Goal: Transaction & Acquisition: Complete application form

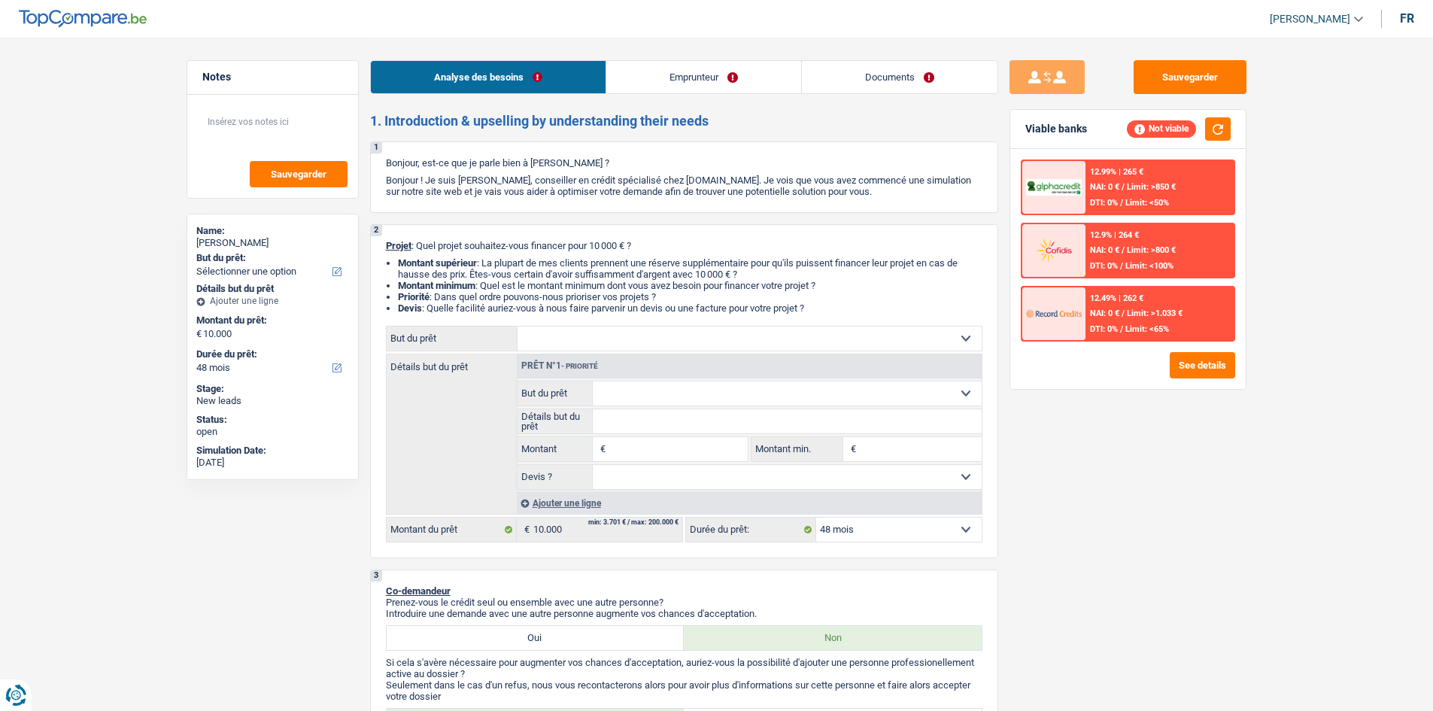
select select "48"
select select "privateEmployee"
select select "netSalary"
select select "mealVouchers"
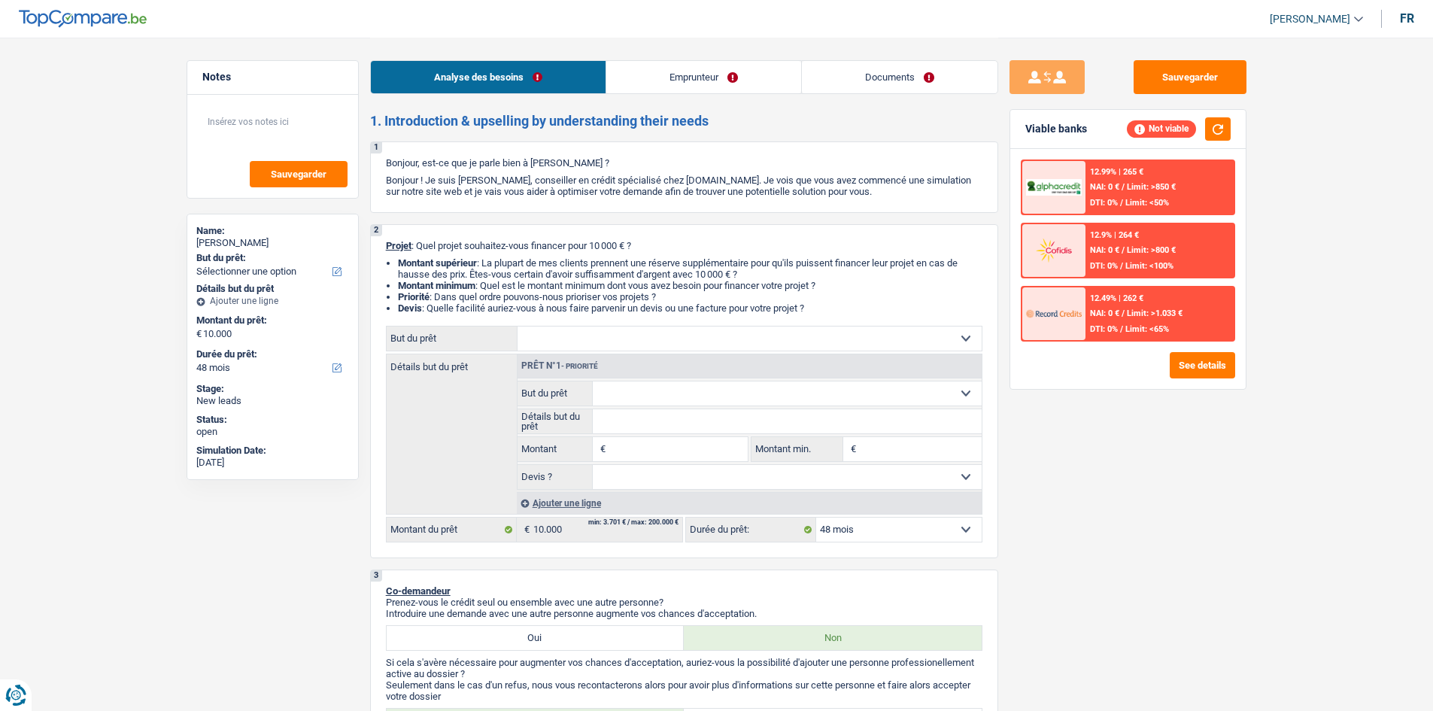
select select "48"
click at [1180, 83] on button "Sauvegarder" at bounding box center [1189, 77] width 113 height 34
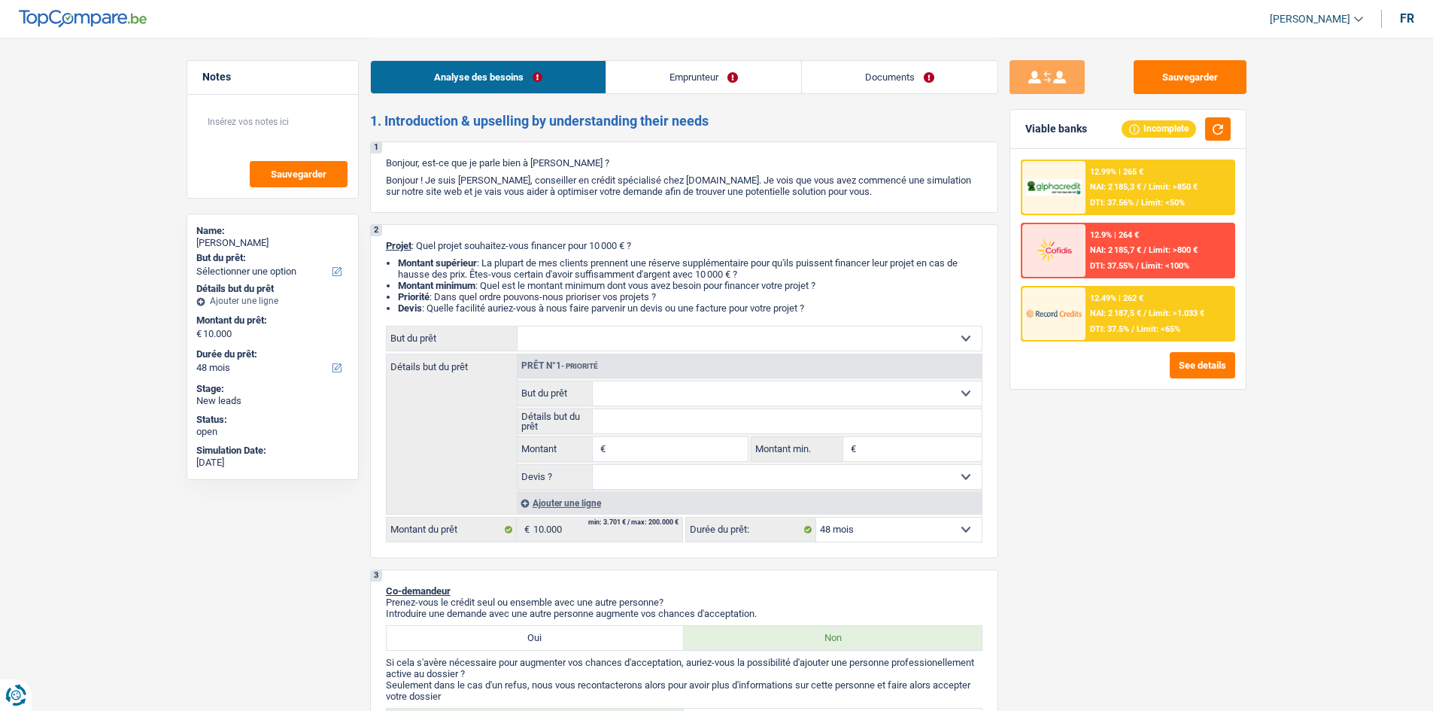
select select "48"
select select "worker"
select select "netSalary"
select select "rents"
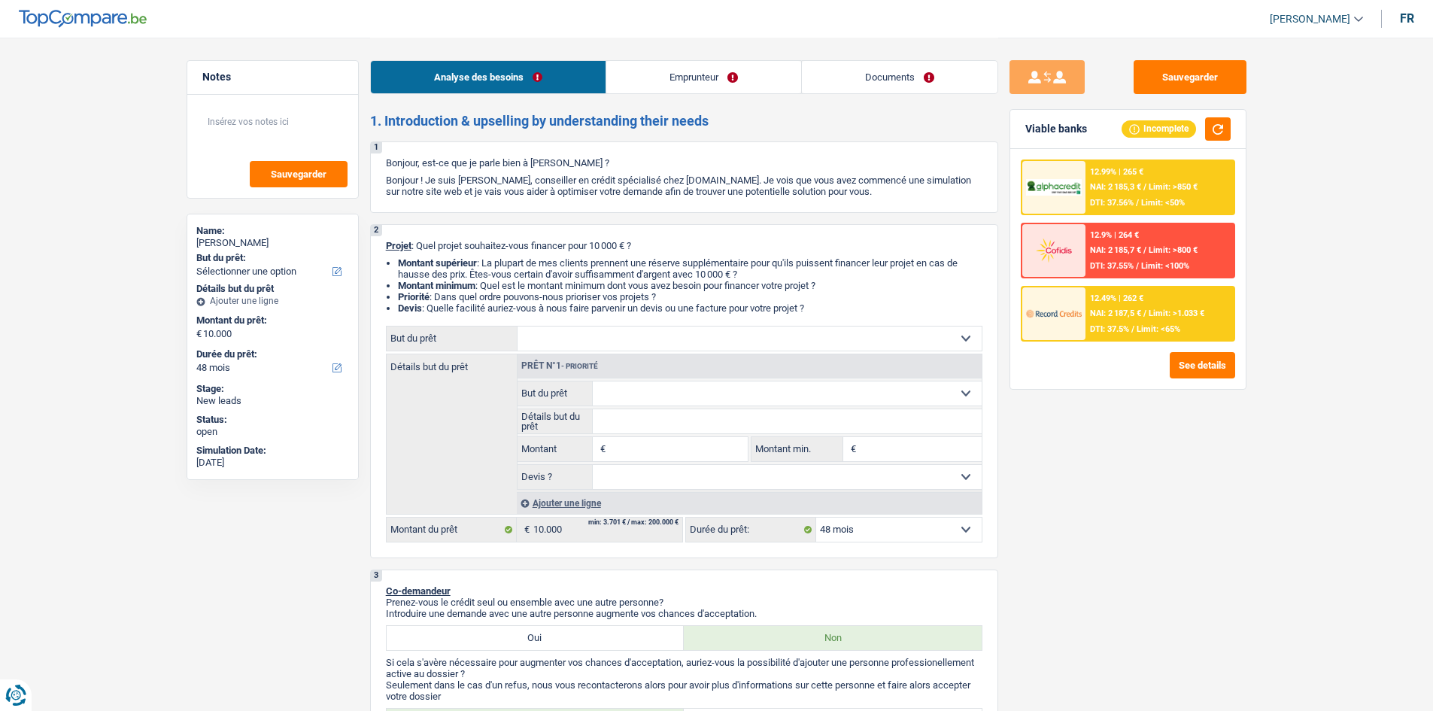
select select "personalLoan"
select select "homeFurnishingOrRelocation"
select select "48"
click at [693, 78] on link "Emprunteur" at bounding box center [703, 77] width 195 height 32
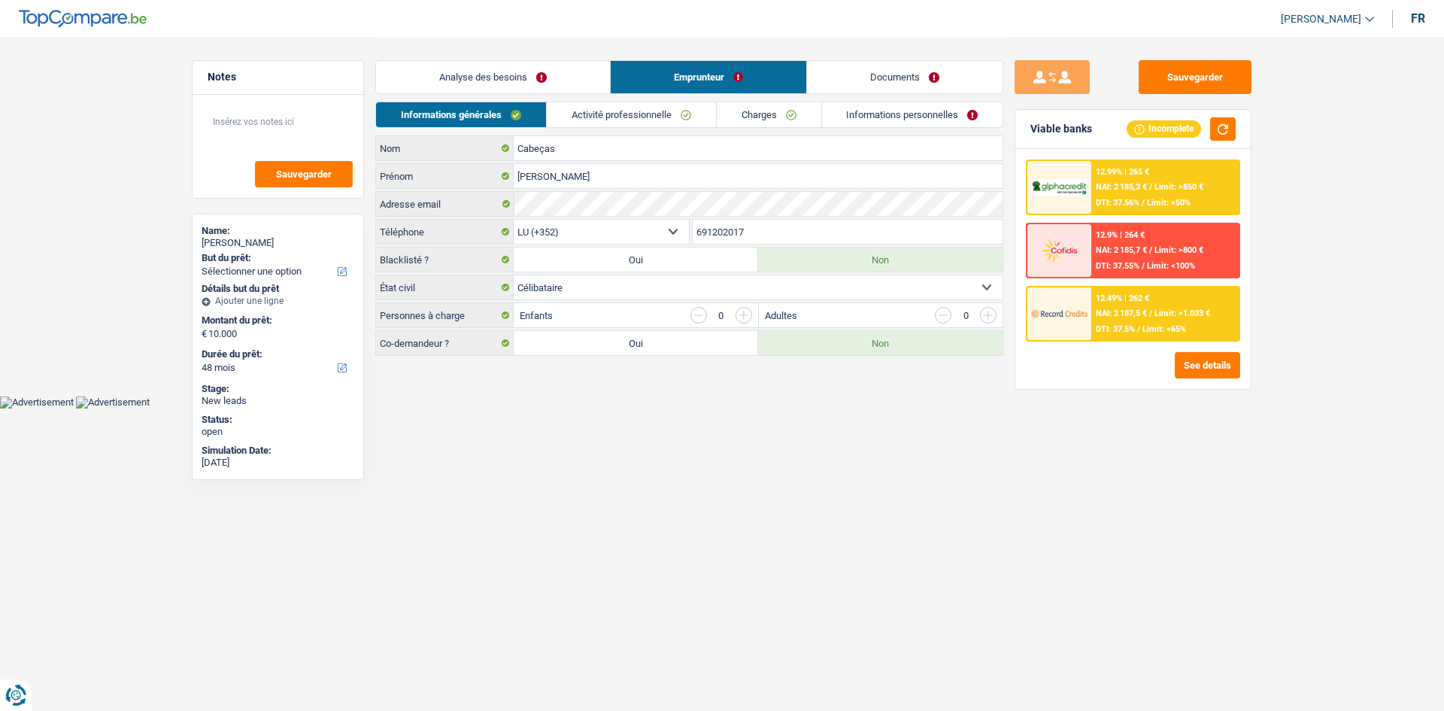
click at [584, 113] on link "Activité professionnelle" at bounding box center [631, 114] width 169 height 25
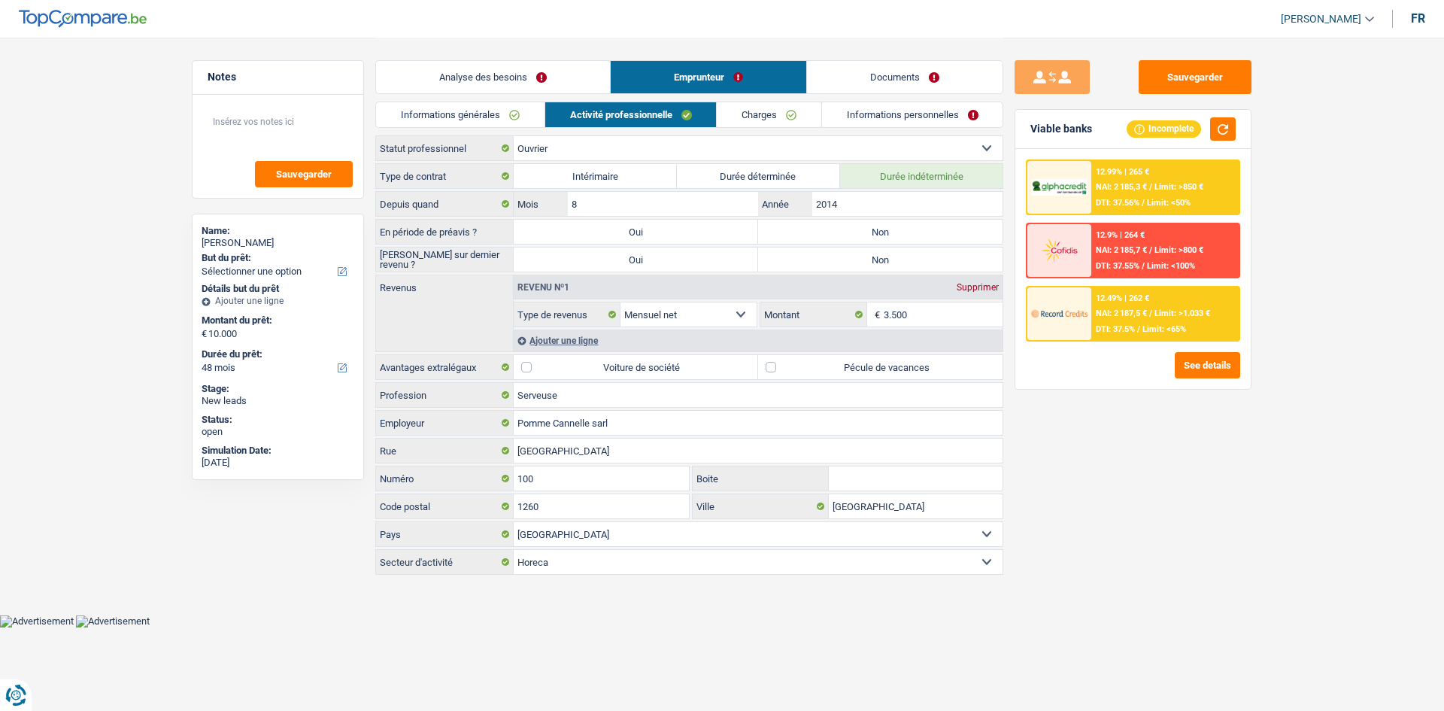
click at [744, 110] on link "Charges" at bounding box center [769, 114] width 105 height 25
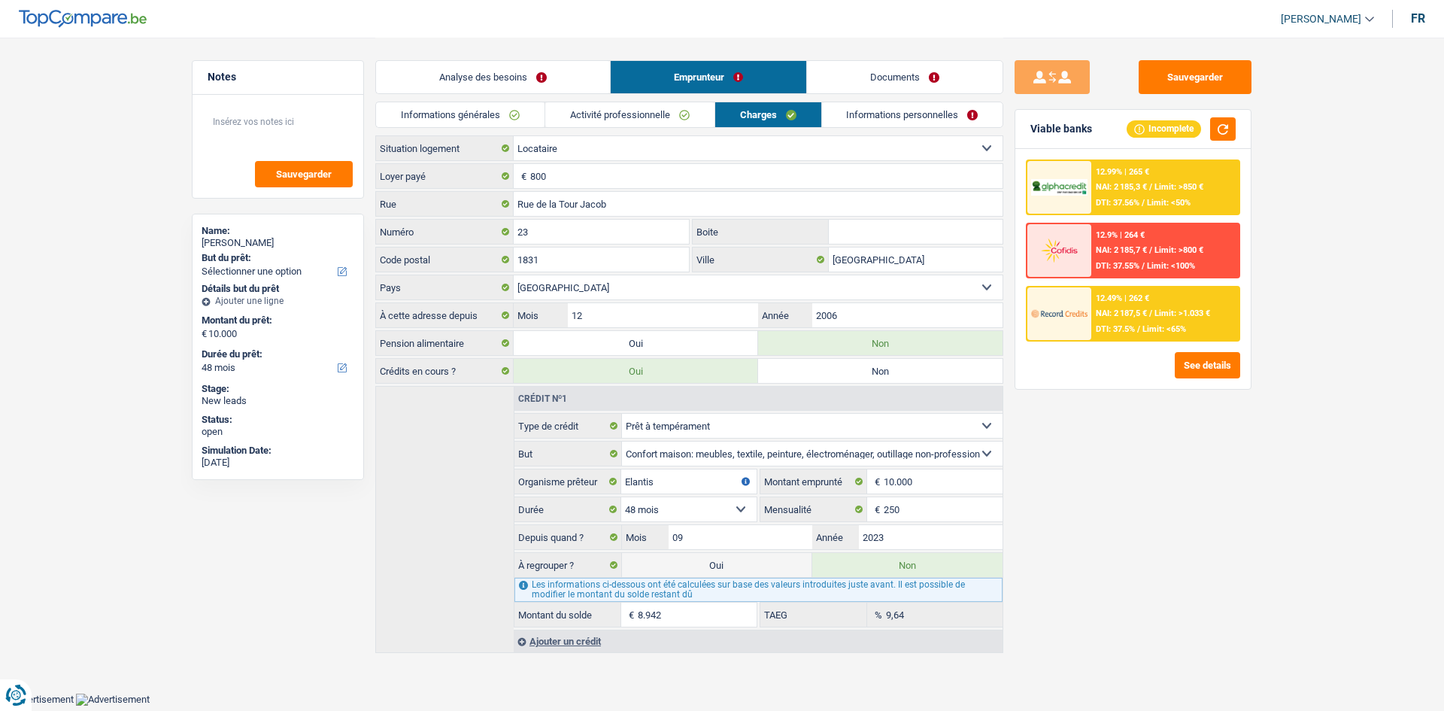
click at [541, 77] on link "Analyse des besoins" at bounding box center [493, 77] width 234 height 32
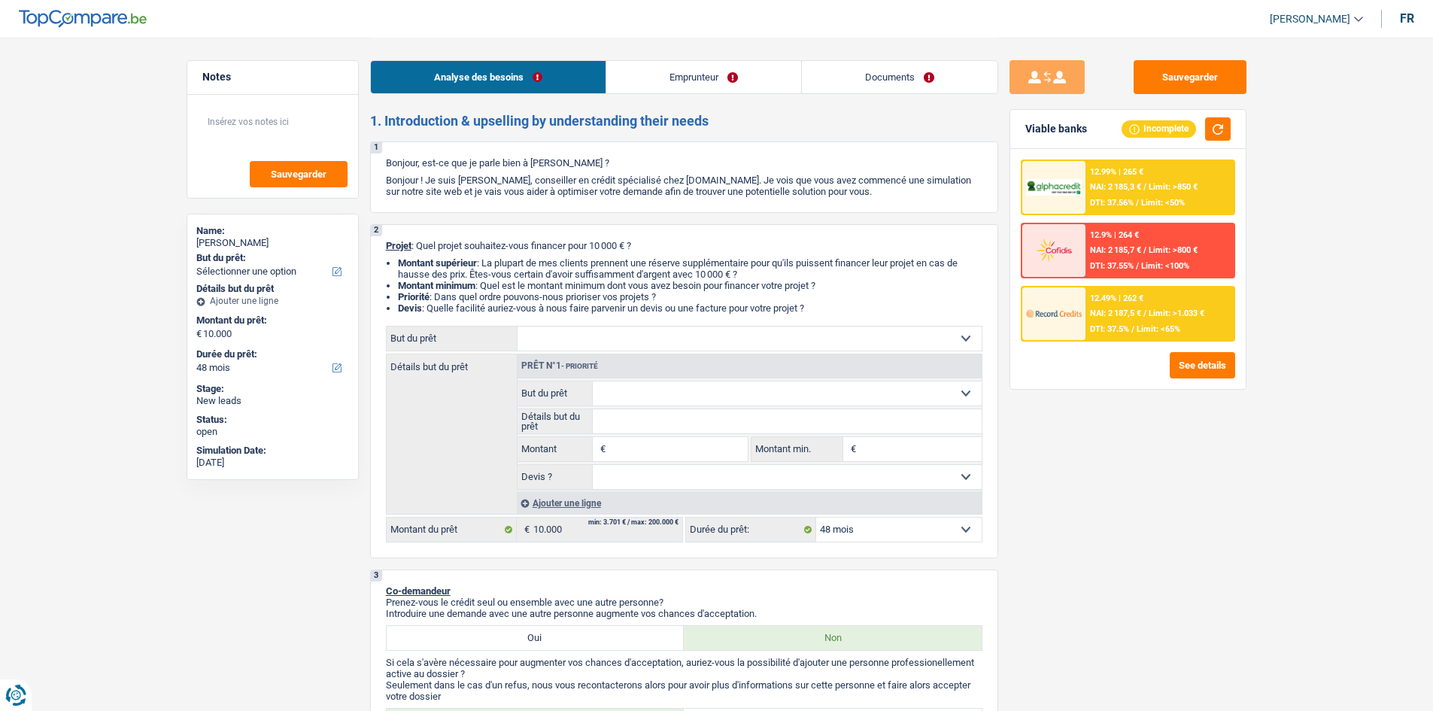
click at [647, 399] on select "Confort maison: meubles, textile, peinture, électroménager, outillage non-profe…" at bounding box center [787, 393] width 389 height 24
select select "houseOrGarden"
type input "0"
select select
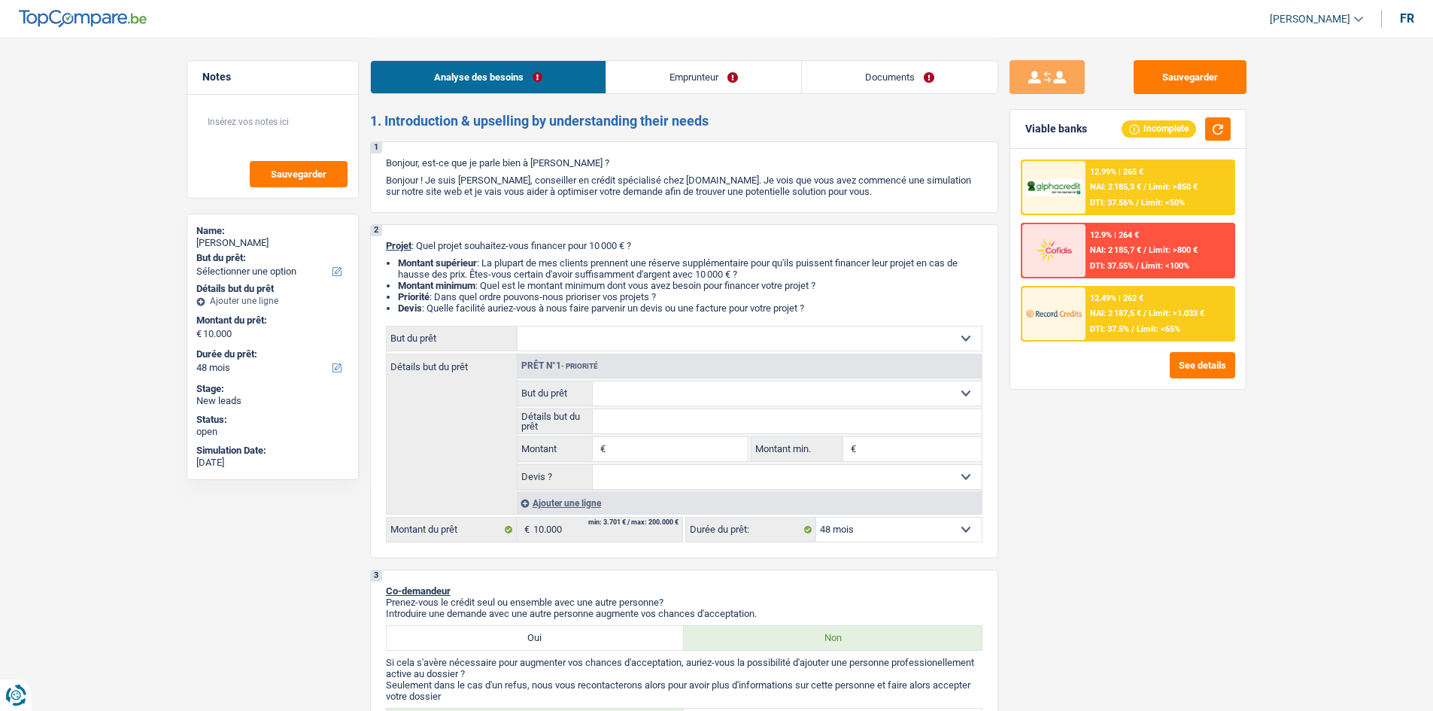
select select "houseOrGarden"
select select
select select "houseOrGarden"
select select
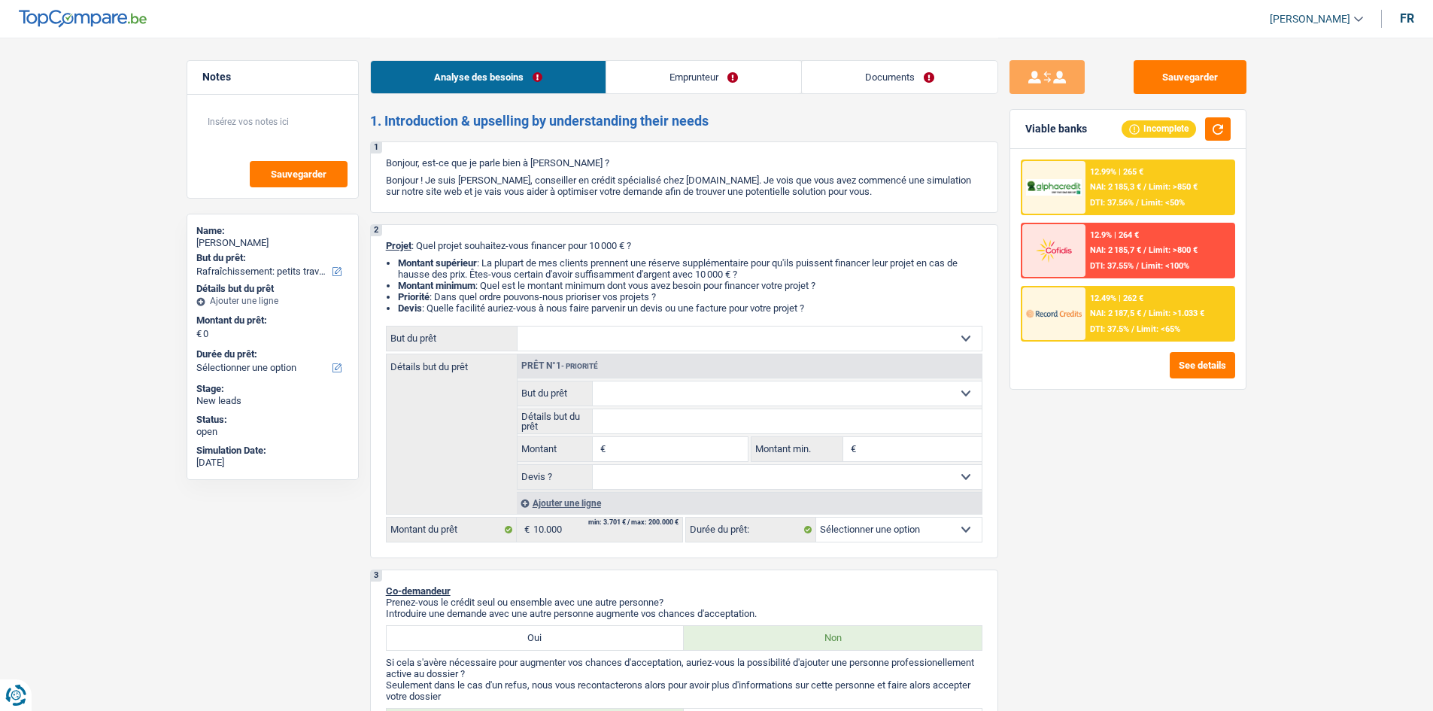
select select "houseOrGarden"
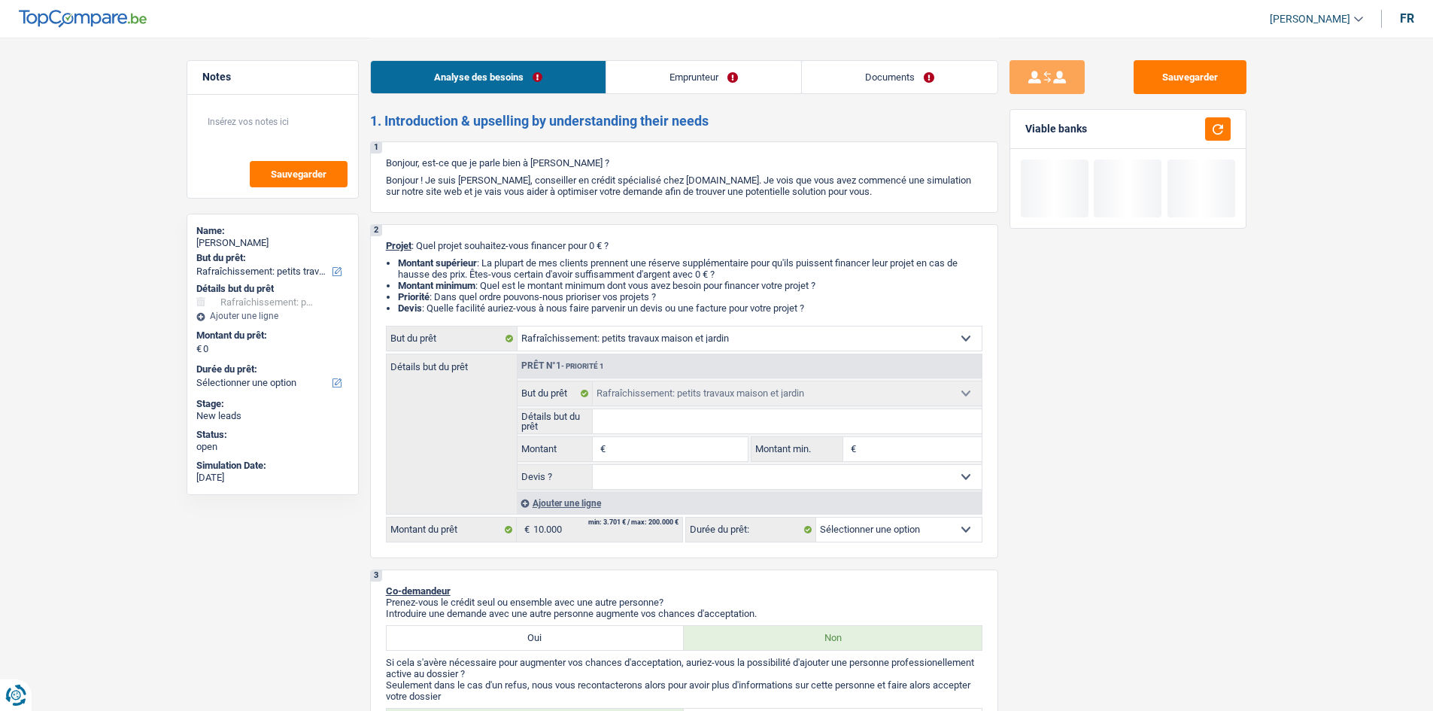
click at [870, 446] on input "Montant min." at bounding box center [921, 449] width 122 height 24
click at [648, 443] on input "Montant" at bounding box center [678, 449] width 138 height 24
type input "1"
type input "10"
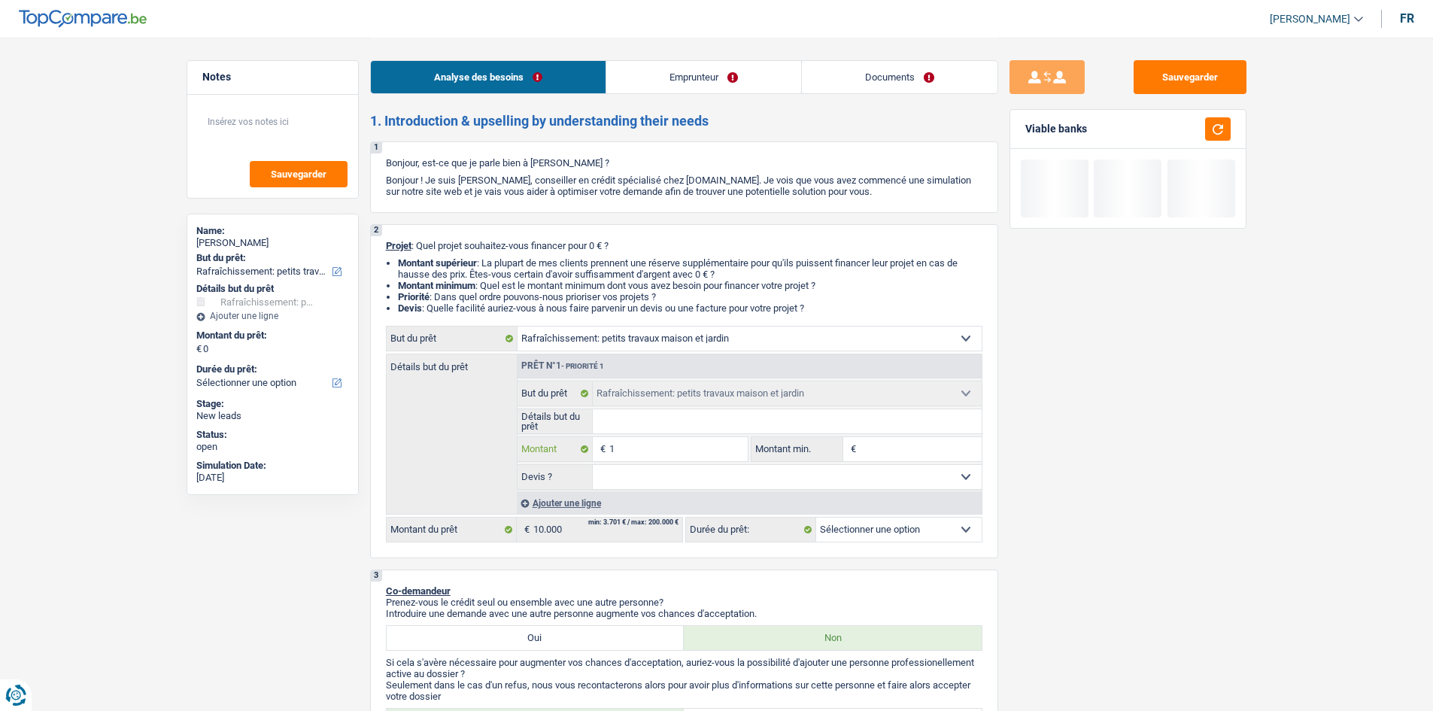
type input "10"
type input "100"
type input "1.000"
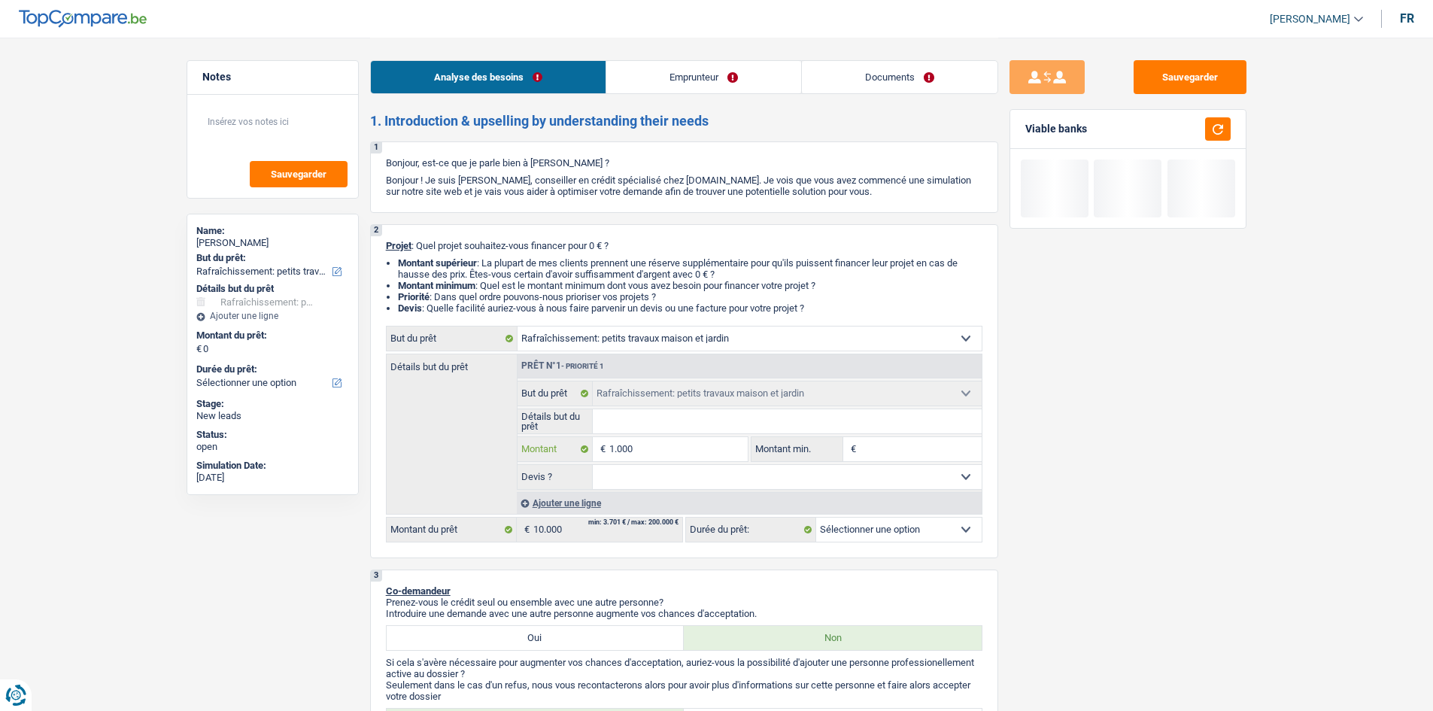
type input "10.000"
type input "100.000"
type input "10.000"
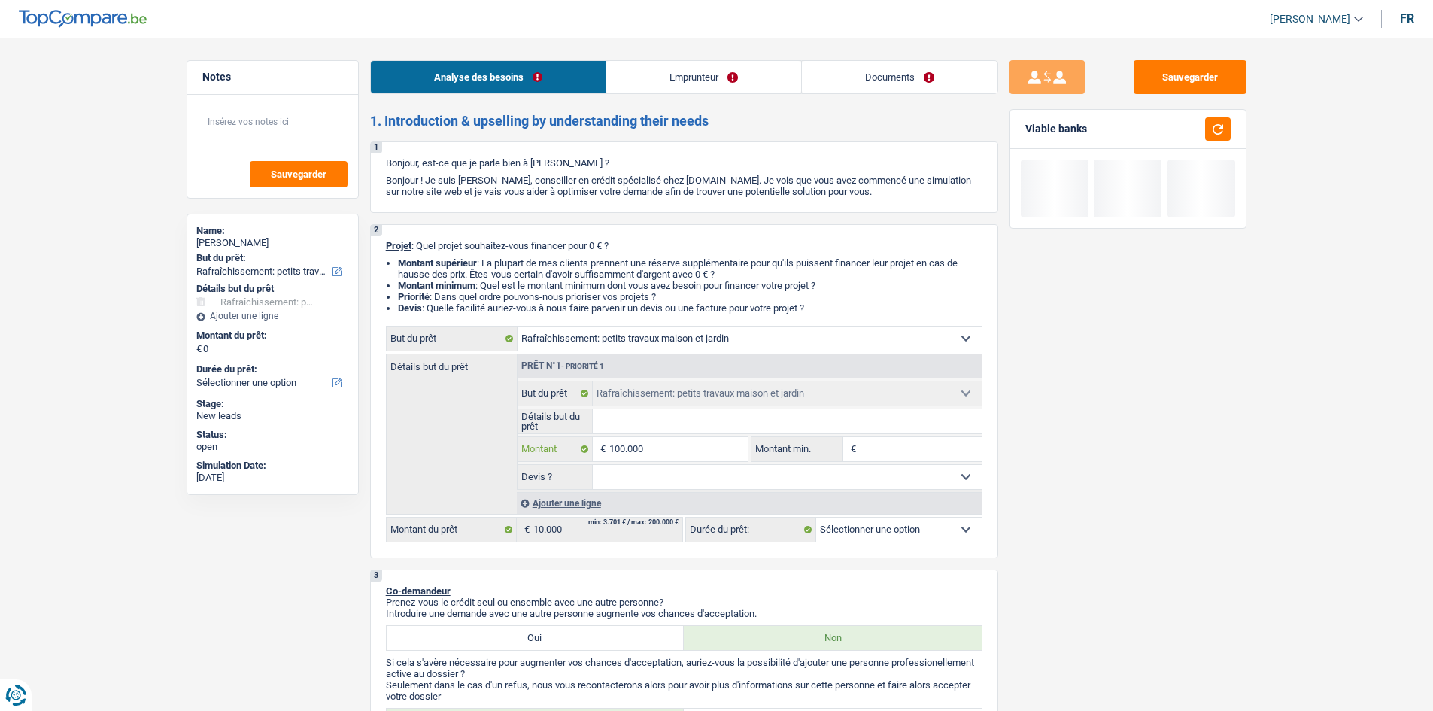
type input "10.000"
type input "1.000"
type input "10.000"
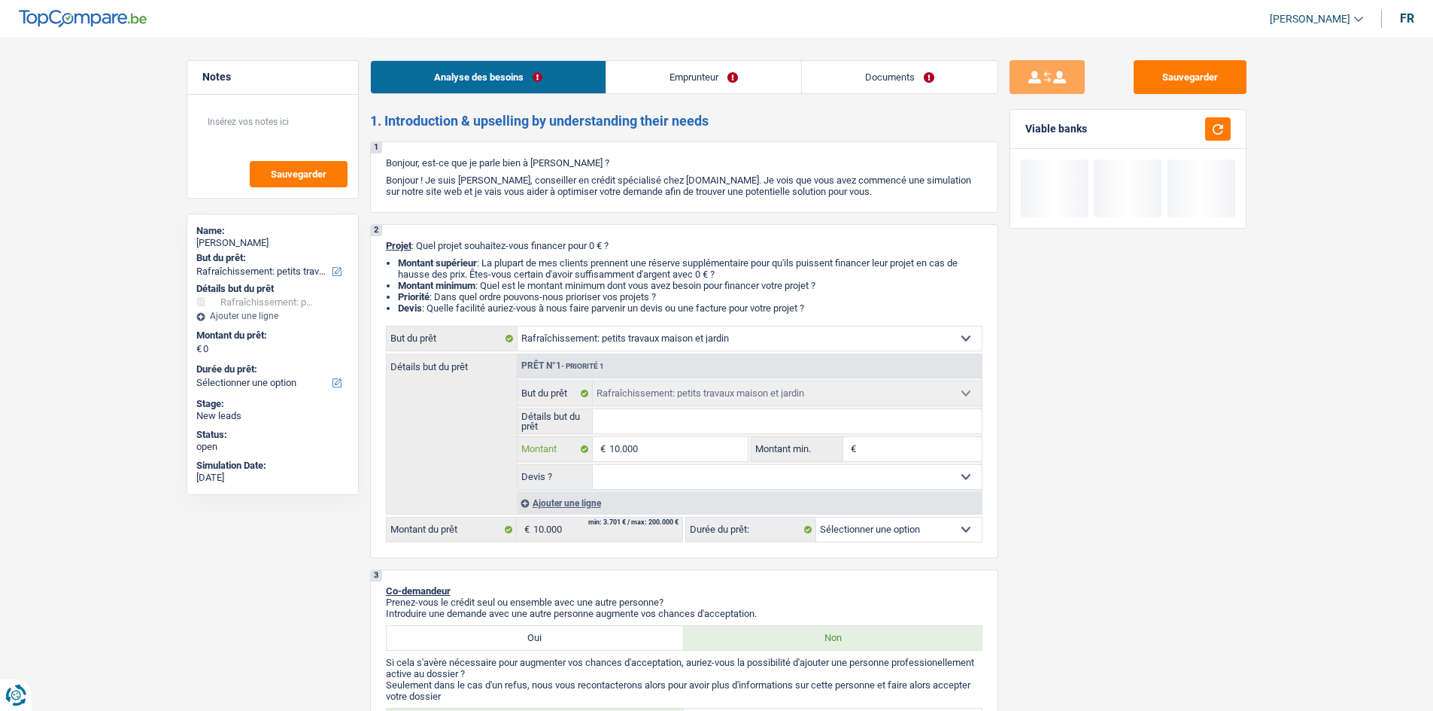
type input "10.000"
click at [935, 443] on input "Montant min." at bounding box center [921, 449] width 122 height 24
select select "48"
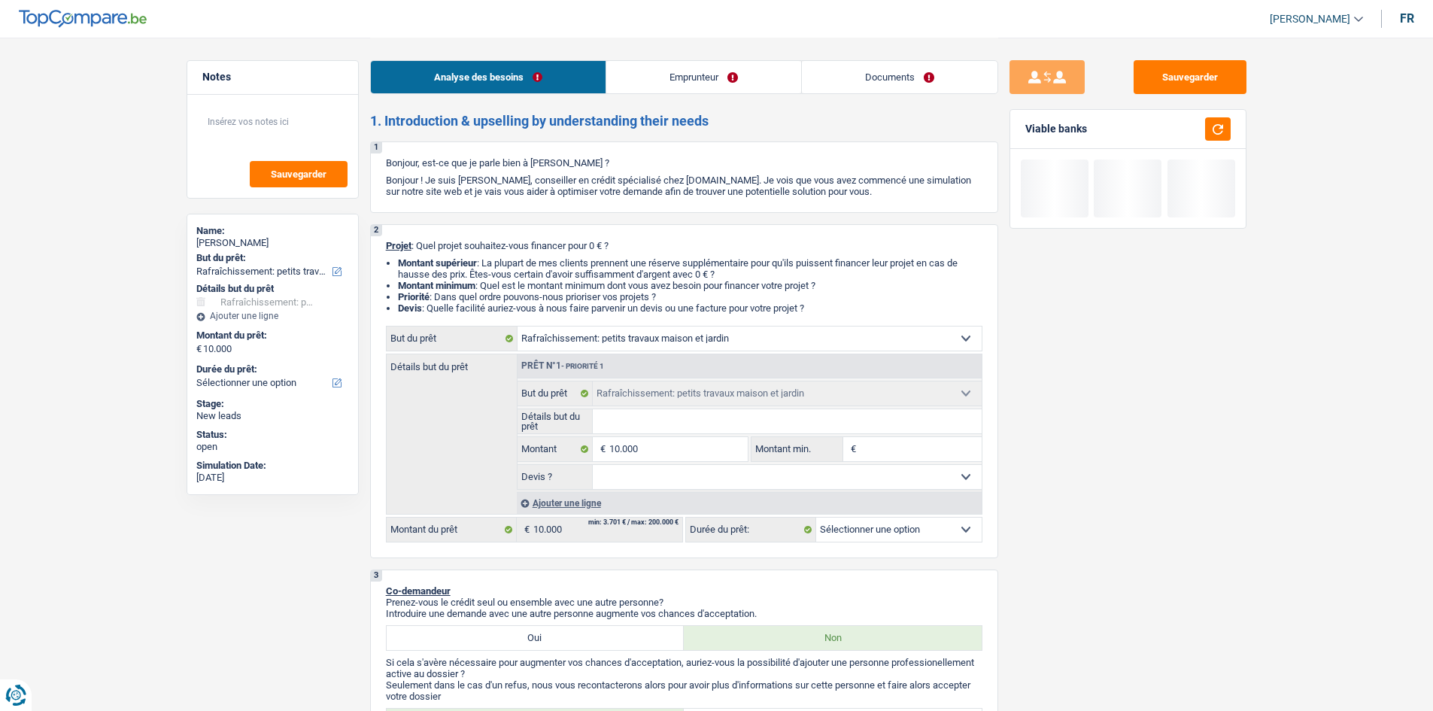
select select "48"
type input "1"
type input "10"
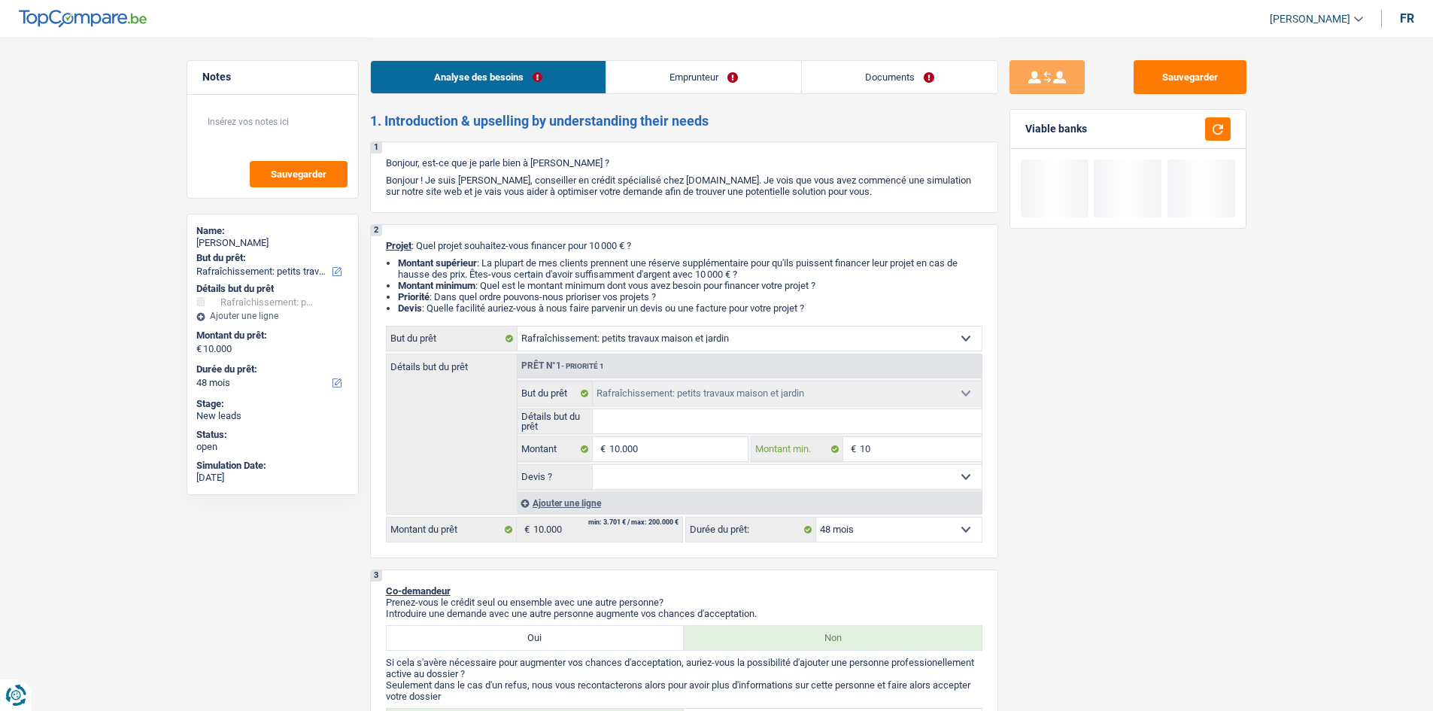
type input "100"
type input "1.000"
type input "10.000"
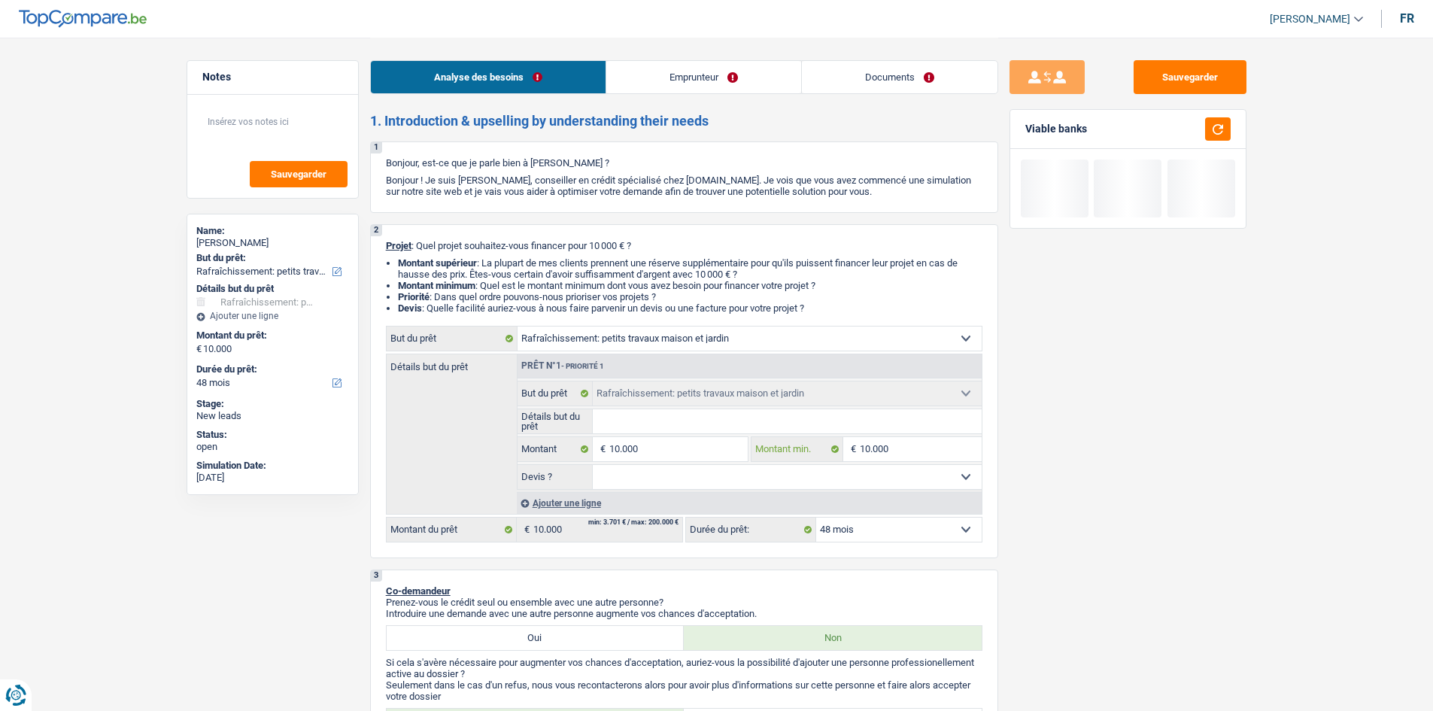
type input "10.000"
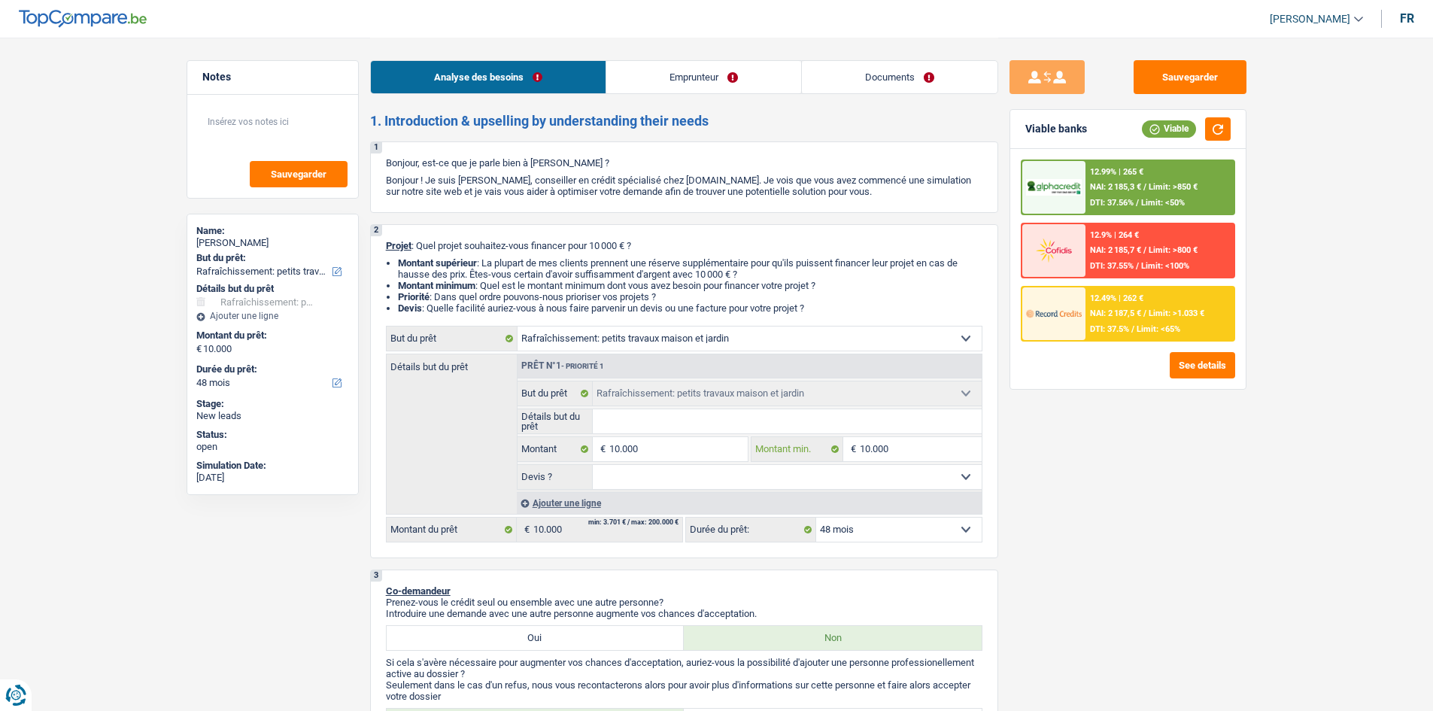
type input "10.000"
click at [1074, 455] on div "Sauvegarder Viable banks Viable 12.99% | 265 € NAI: 2 185,3 € / Limit: >850 € D…" at bounding box center [1127, 373] width 259 height 626
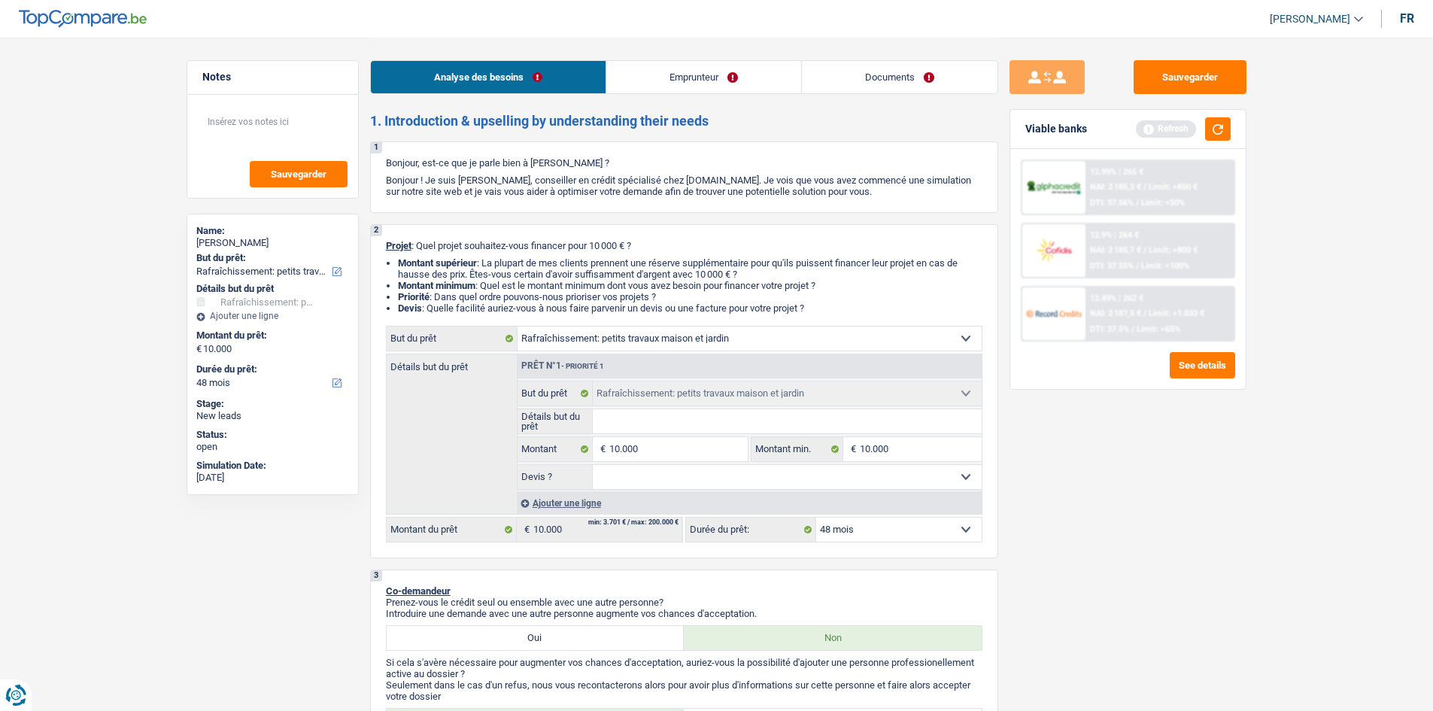
click at [630, 489] on fieldset "Oui Non Non répondu Sélectionner une option Devis ? Tous les champs sont obliga…" at bounding box center [749, 477] width 464 height 26
click at [623, 477] on select "Oui Non Non répondu Sélectionner une option" at bounding box center [787, 477] width 389 height 24
select select "yes"
click at [593, 465] on select "Oui Non Non répondu Sélectionner une option" at bounding box center [787, 477] width 389 height 24
select select "yes"
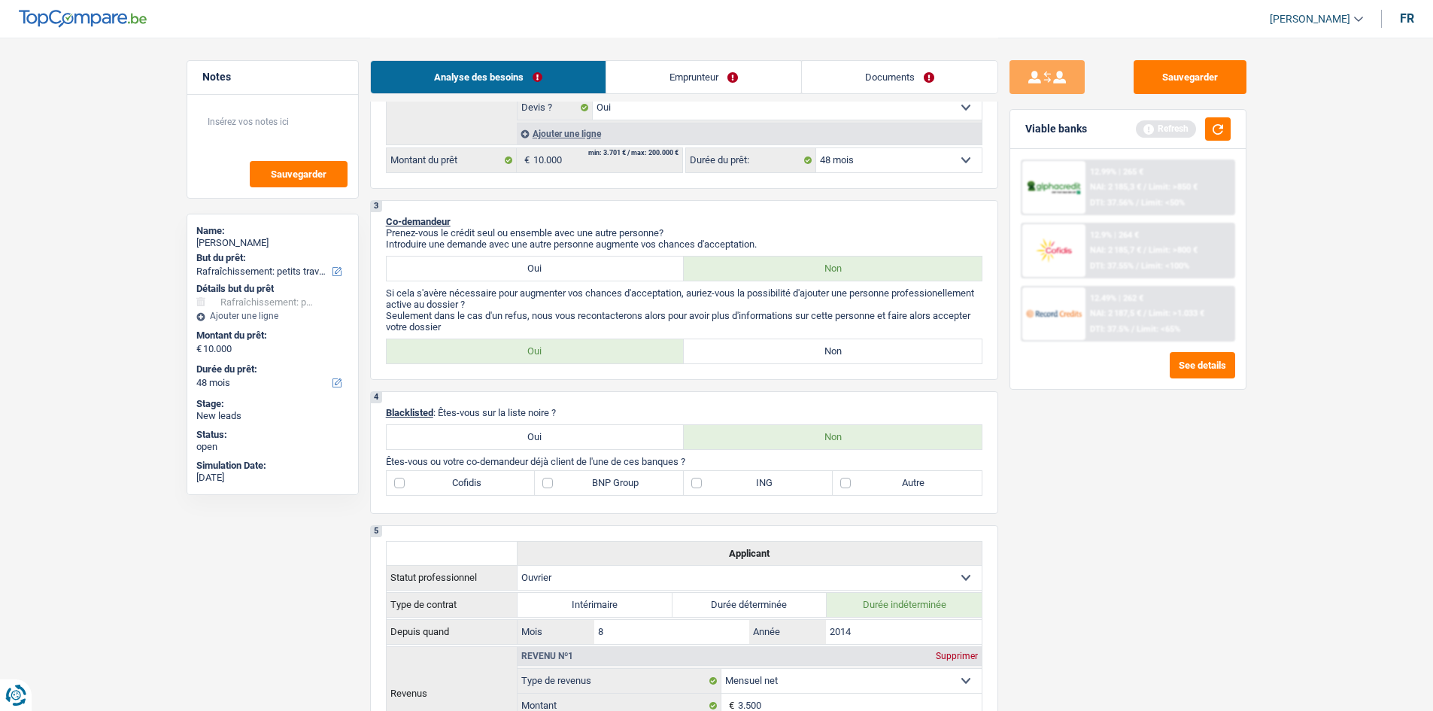
scroll to position [376, 0]
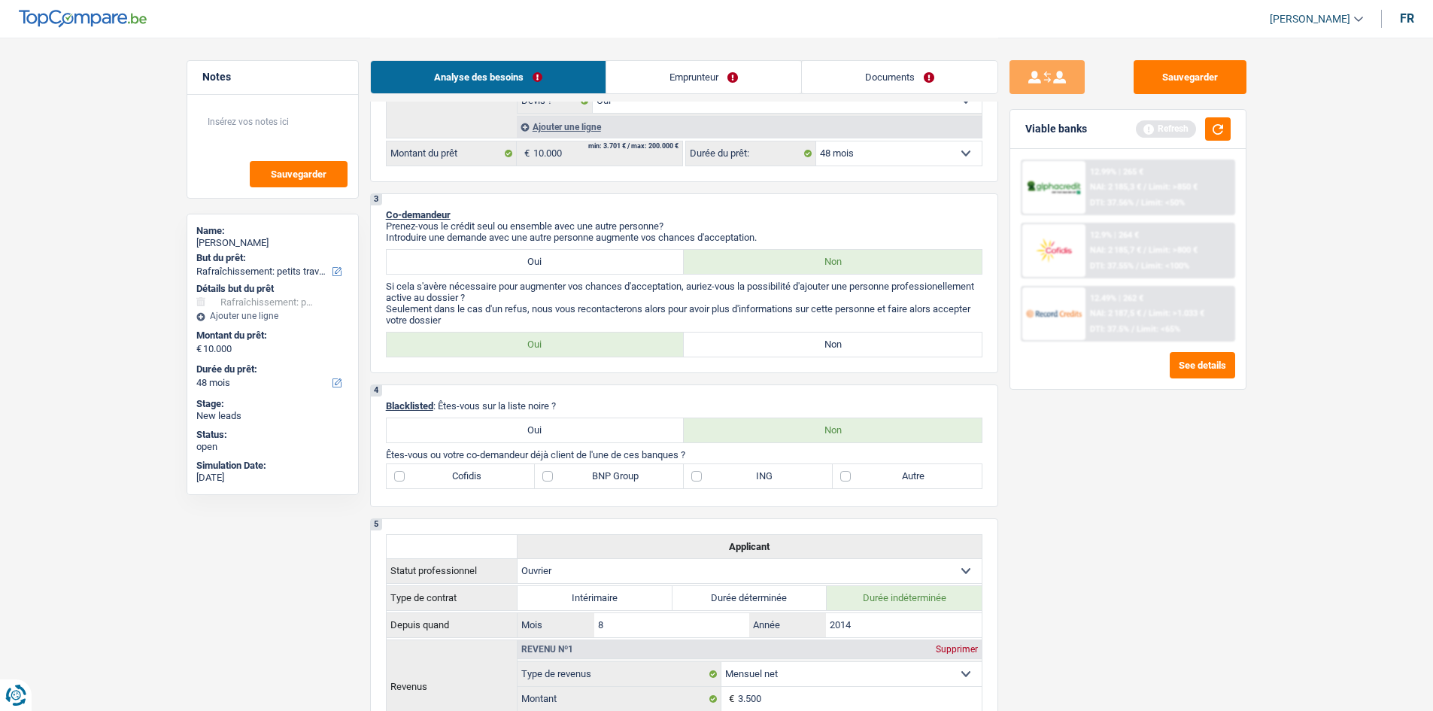
click at [649, 87] on link "Emprunteur" at bounding box center [703, 77] width 195 height 32
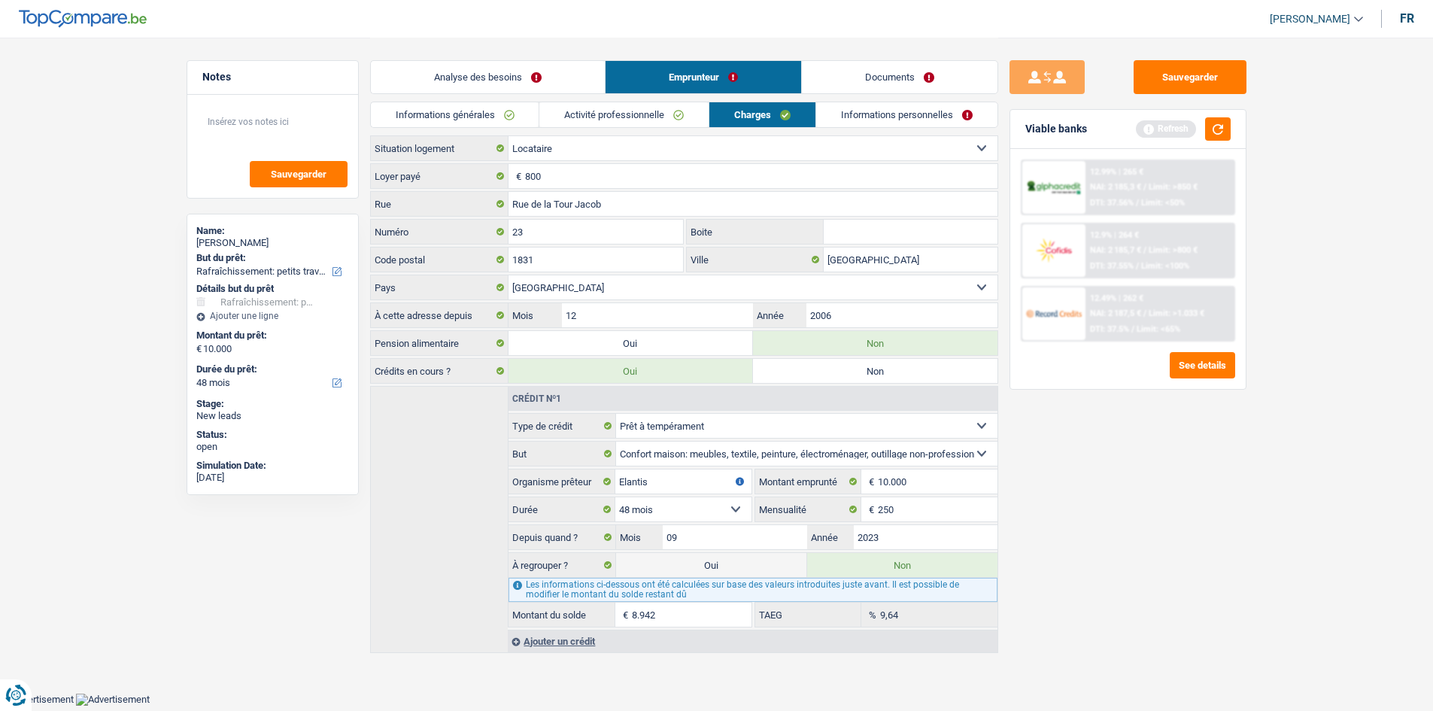
scroll to position [0, 0]
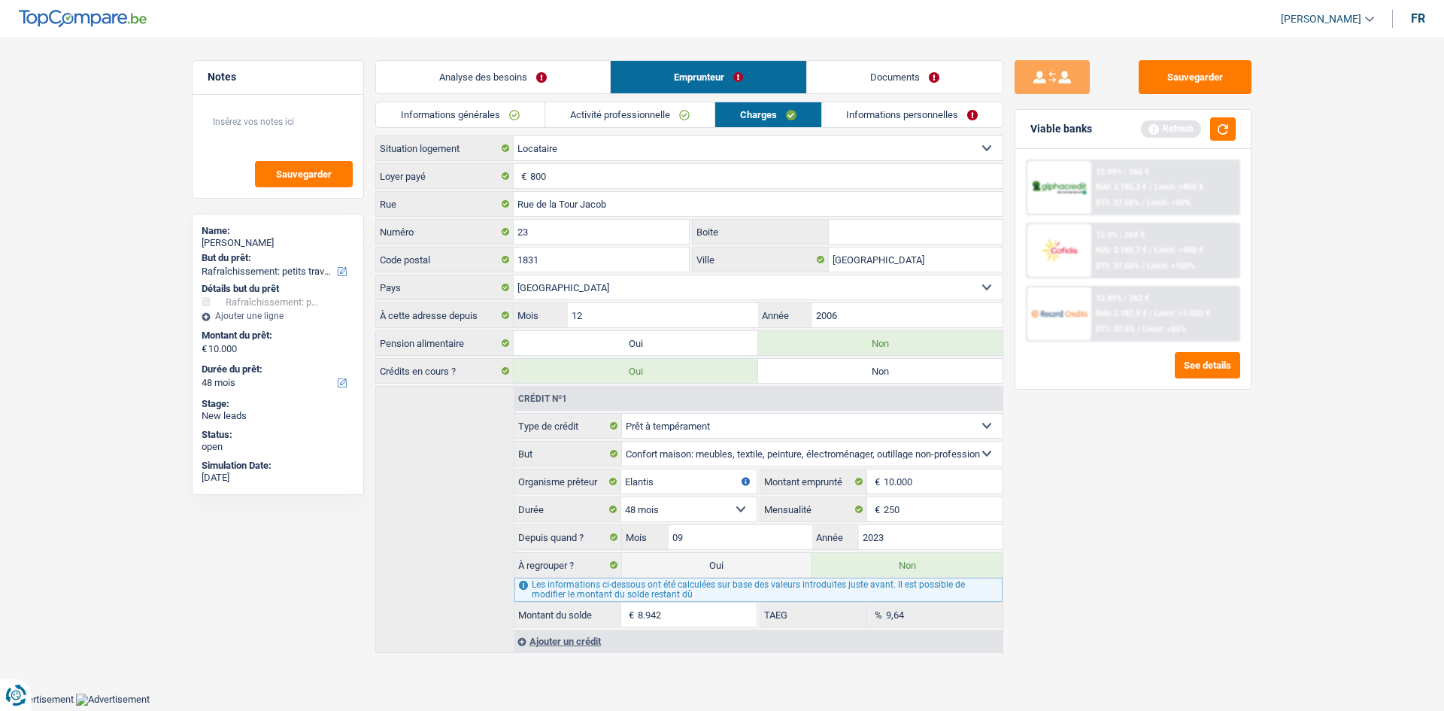
click at [483, 117] on link "Informations générales" at bounding box center [460, 114] width 168 height 25
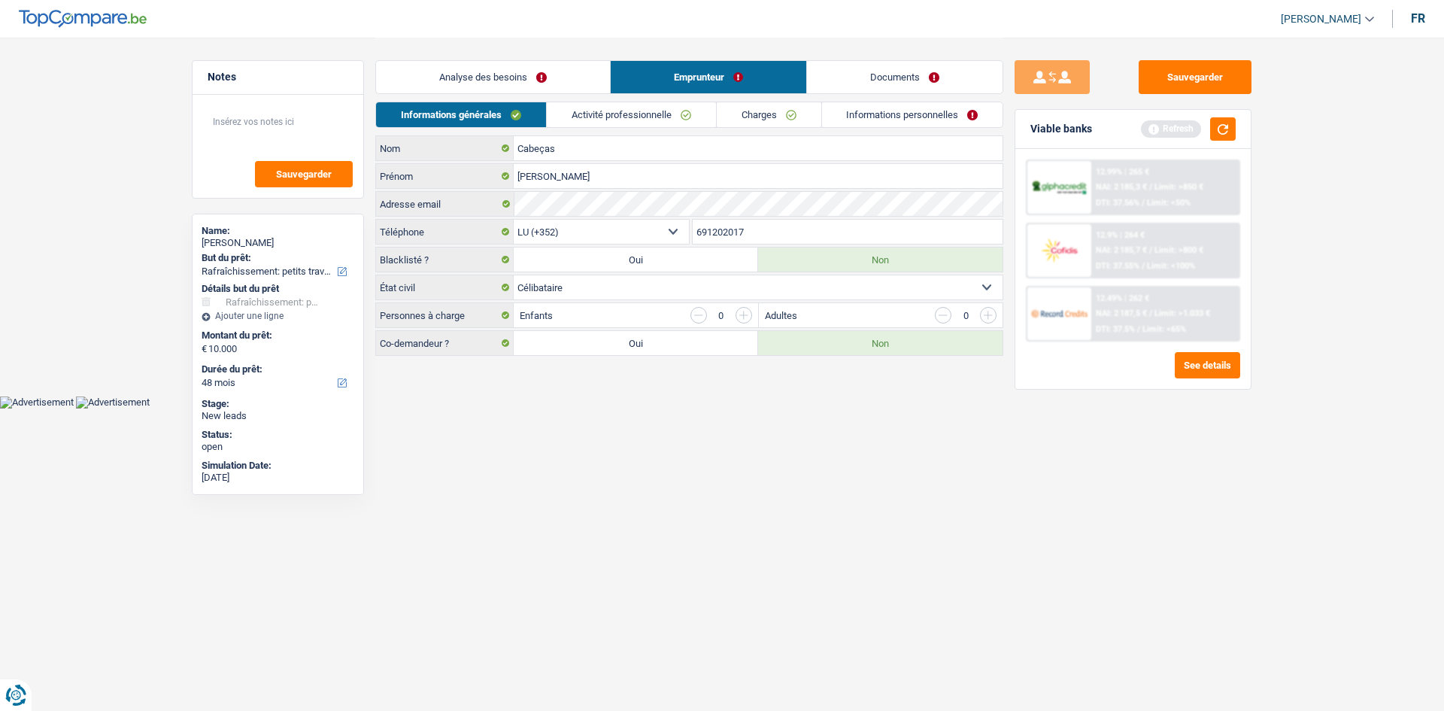
click at [554, 75] on link "Analyse des besoins" at bounding box center [493, 77] width 234 height 32
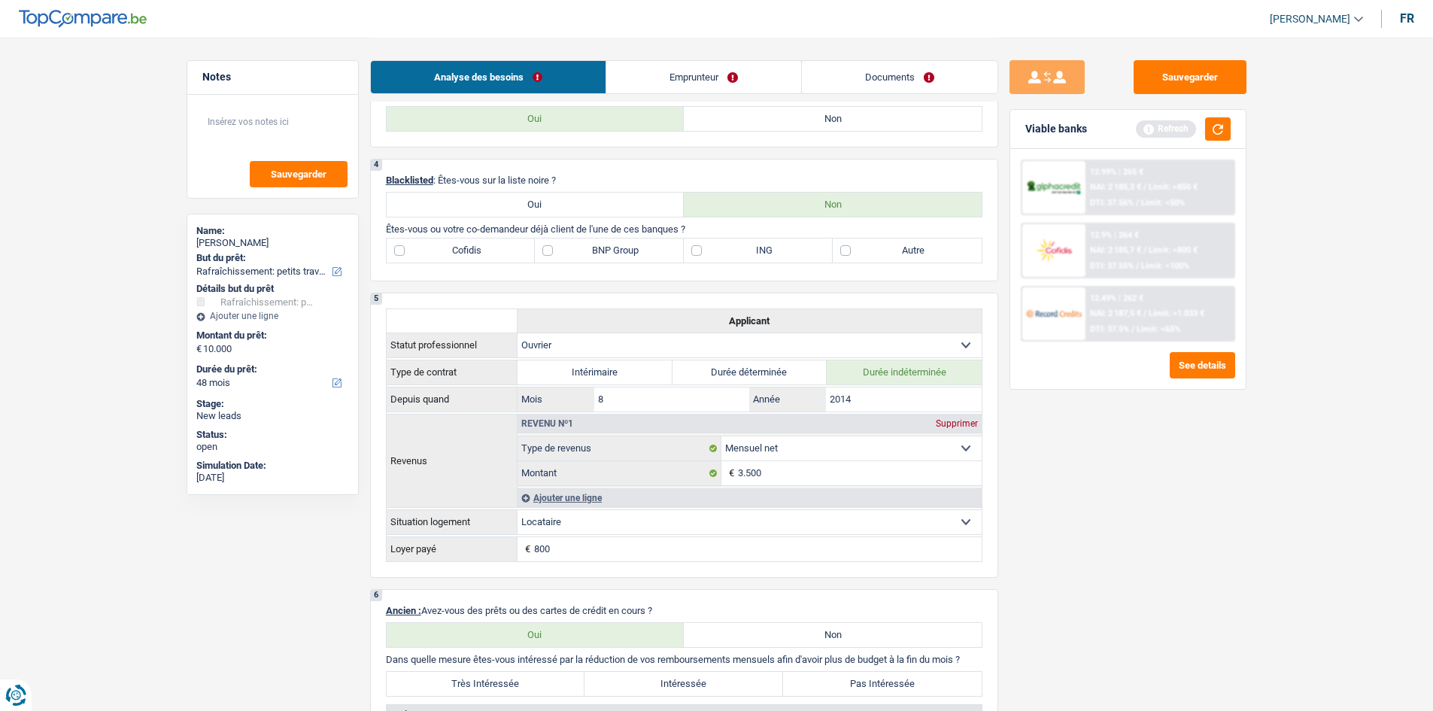
scroll to position [451, 0]
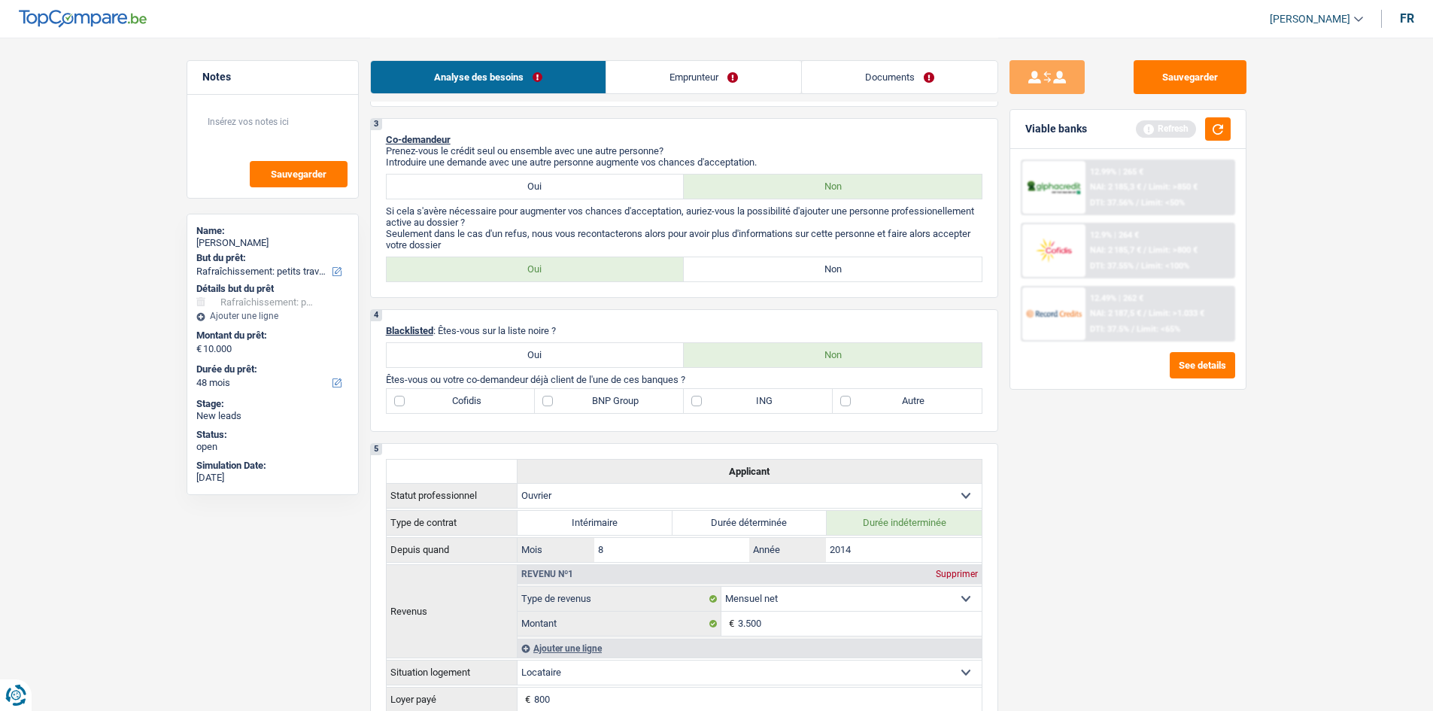
click at [863, 404] on label "Autre" at bounding box center [906, 401] width 149 height 24
click at [863, 404] on input "Autre" at bounding box center [906, 401] width 149 height 24
checkbox input "true"
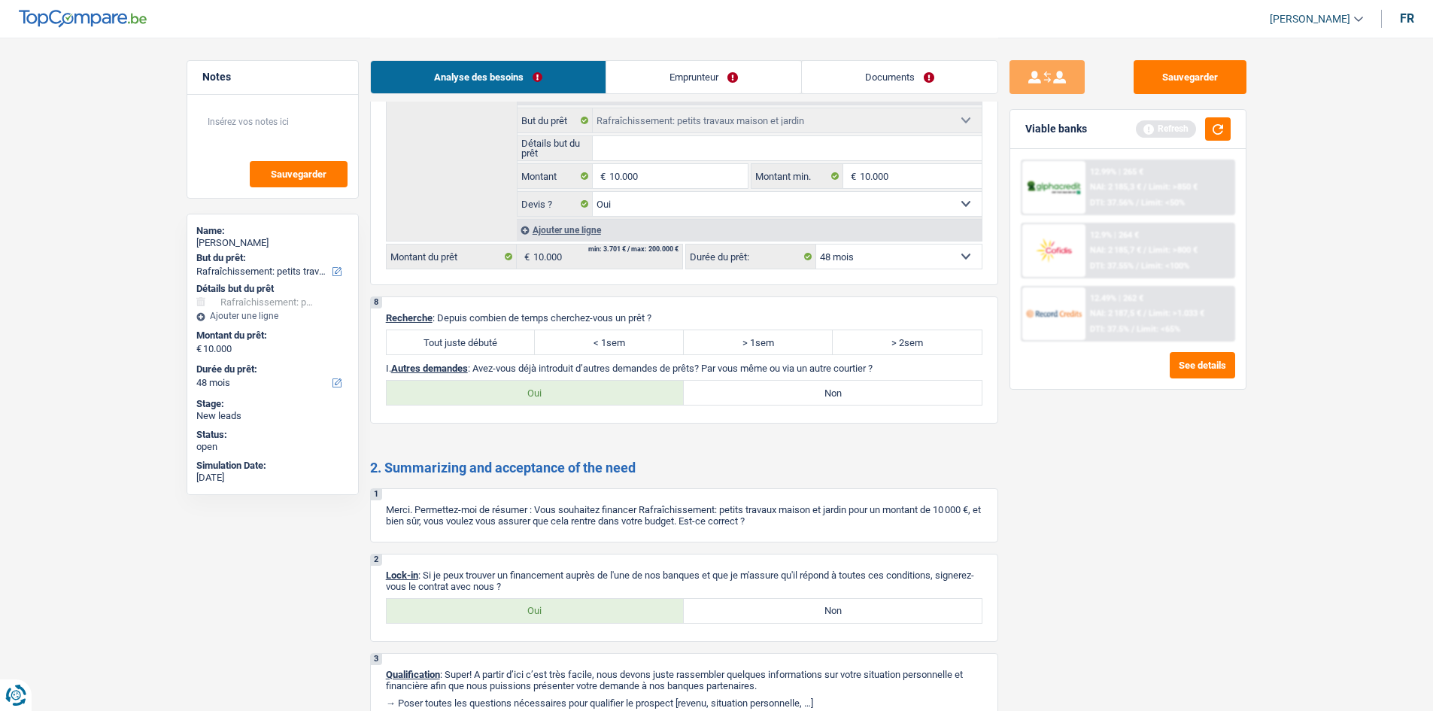
scroll to position [1637, 0]
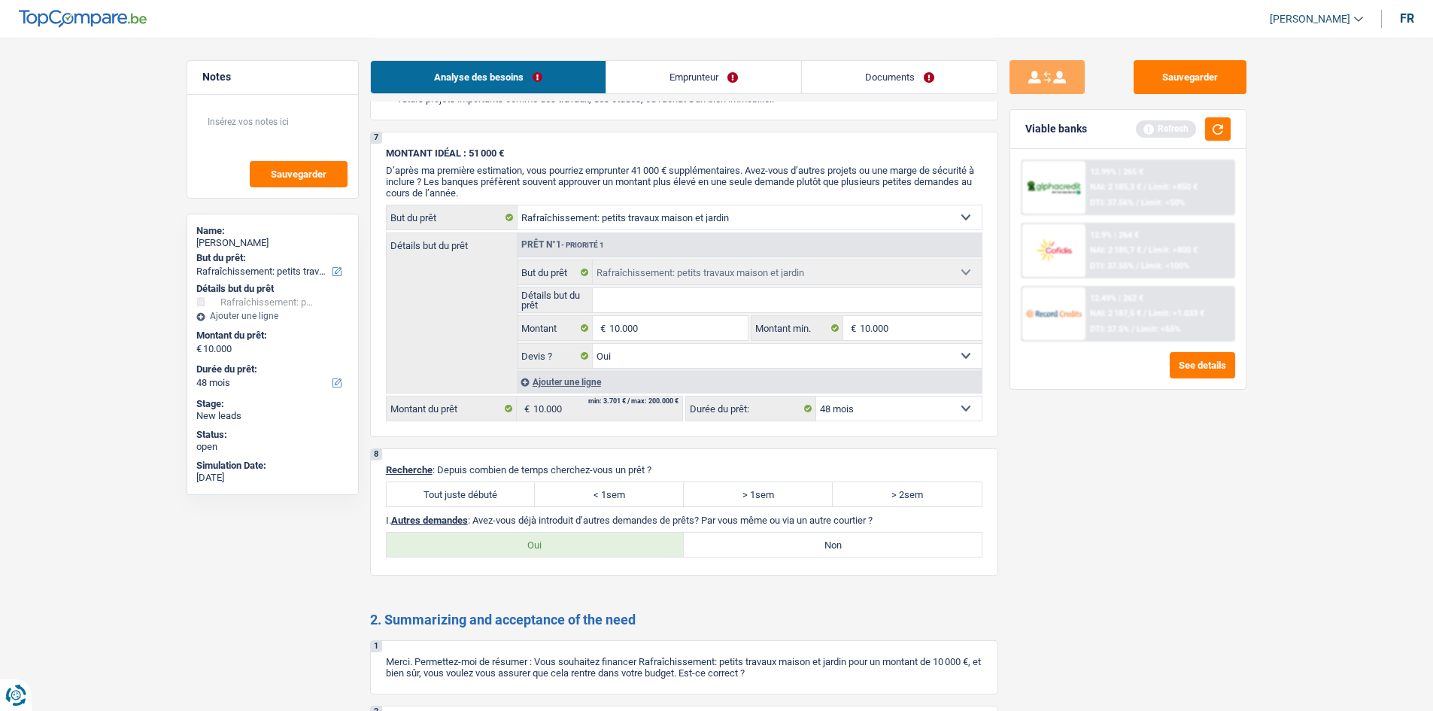
click at [460, 489] on label "Tout juste débuté" at bounding box center [461, 494] width 149 height 24
click at [460, 489] on input "Tout juste débuté" at bounding box center [461, 494] width 149 height 24
radio input "true"
click at [656, 490] on label "< 1sem" at bounding box center [609, 494] width 149 height 24
click at [656, 490] on input "< 1sem" at bounding box center [609, 494] width 149 height 24
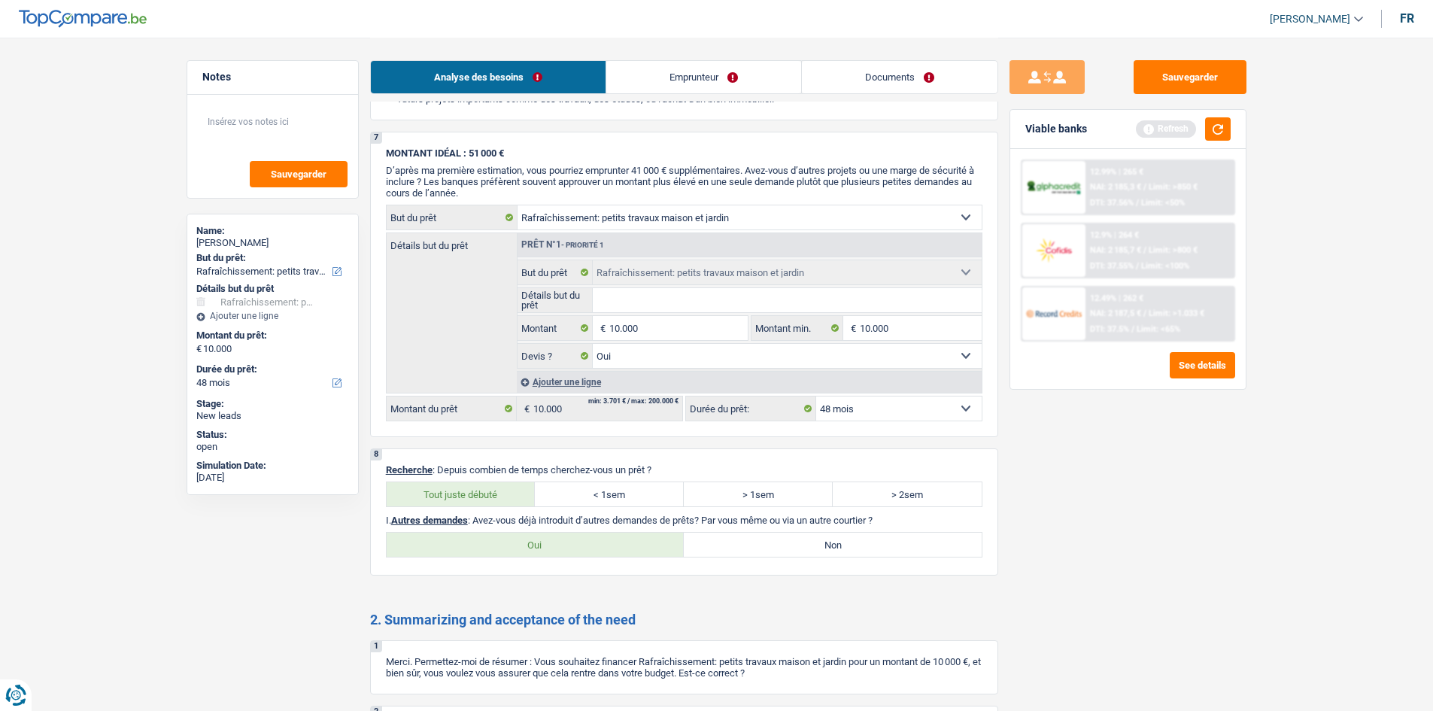
radio input "true"
click at [726, 540] on label "Non" at bounding box center [833, 544] width 298 height 24
click at [726, 540] on input "Non" at bounding box center [833, 544] width 298 height 24
radio input "true"
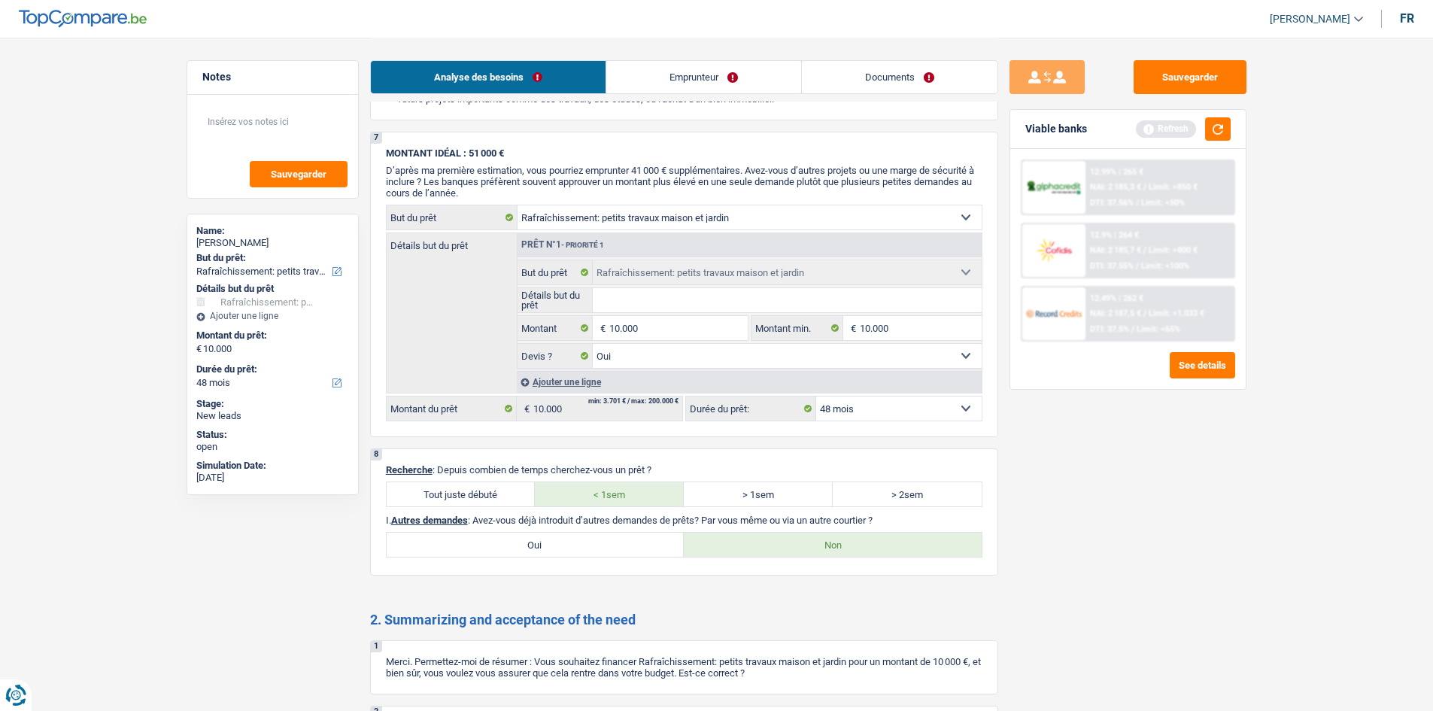
click at [666, 74] on link "Emprunteur" at bounding box center [703, 77] width 195 height 32
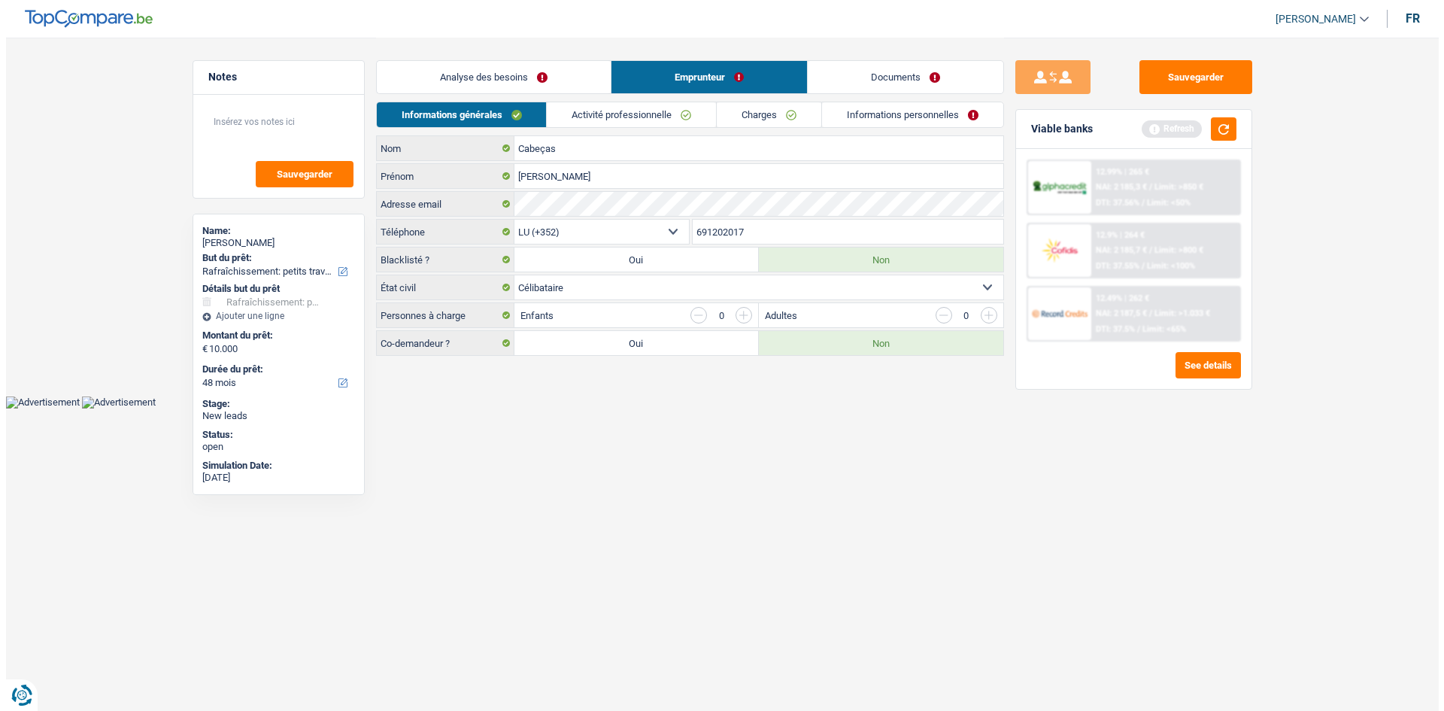
scroll to position [0, 0]
click at [625, 116] on link "Activité professionnelle" at bounding box center [631, 114] width 169 height 25
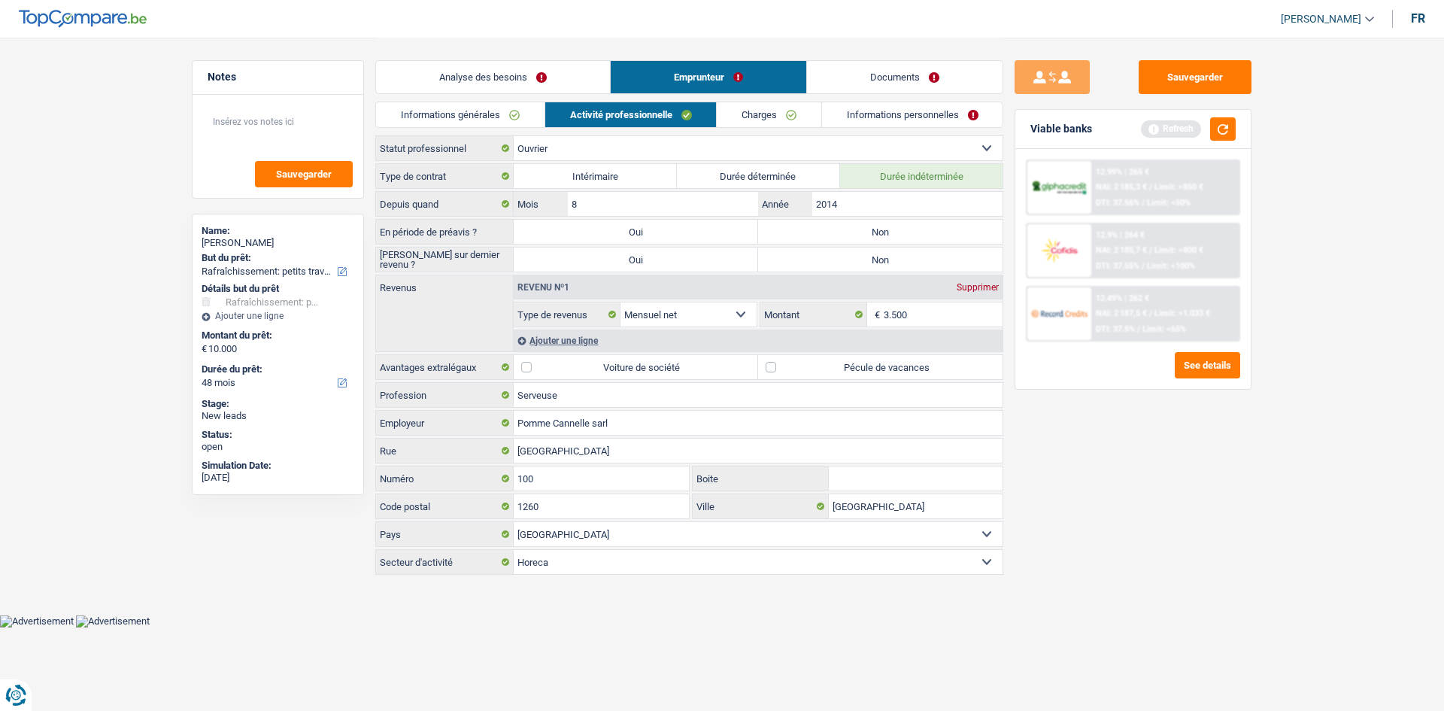
click at [785, 238] on label "Non" at bounding box center [880, 232] width 244 height 24
click at [785, 238] on input "Non" at bounding box center [880, 232] width 244 height 24
radio input "true"
click at [932, 314] on input "3.500" at bounding box center [944, 314] width 120 height 24
click at [817, 252] on label "Non" at bounding box center [880, 259] width 244 height 24
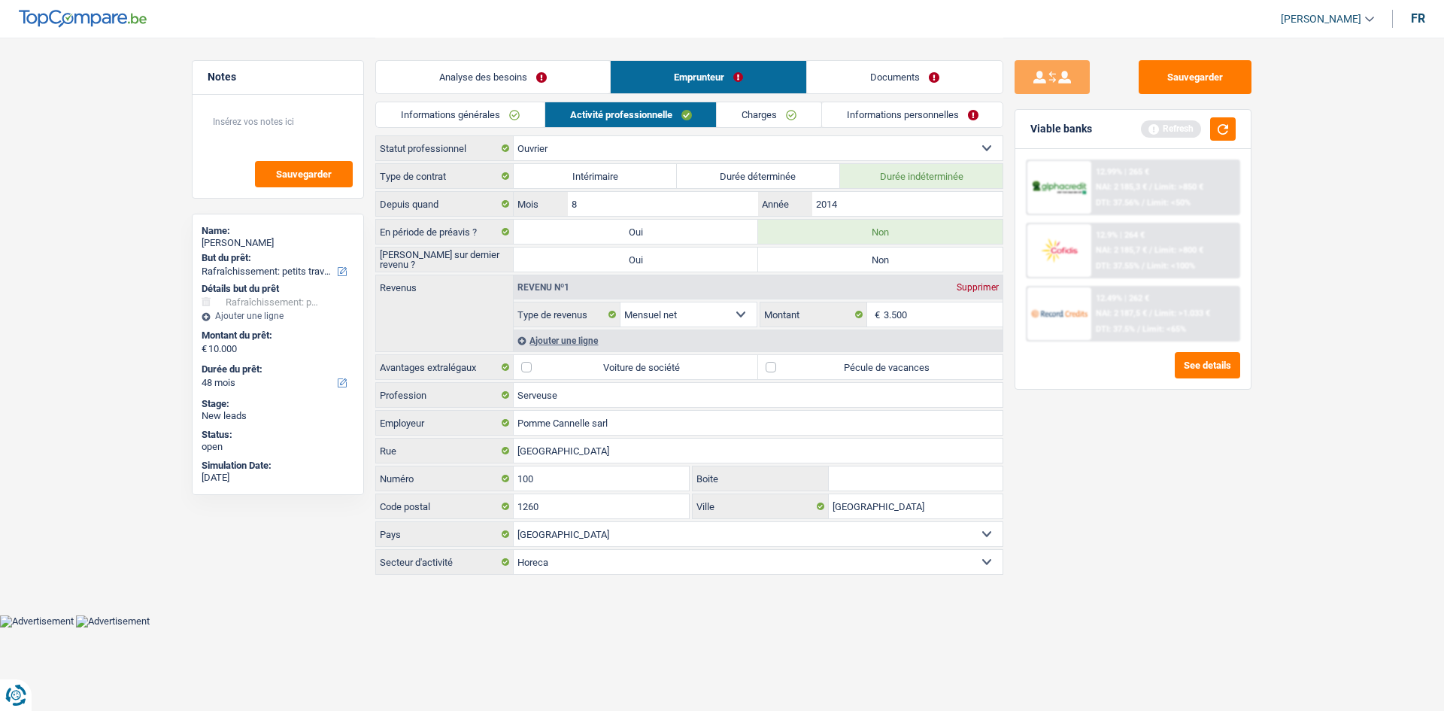
click at [817, 252] on input "Non" at bounding box center [880, 259] width 244 height 24
radio input "true"
click at [769, 112] on link "Charges" at bounding box center [769, 114] width 105 height 25
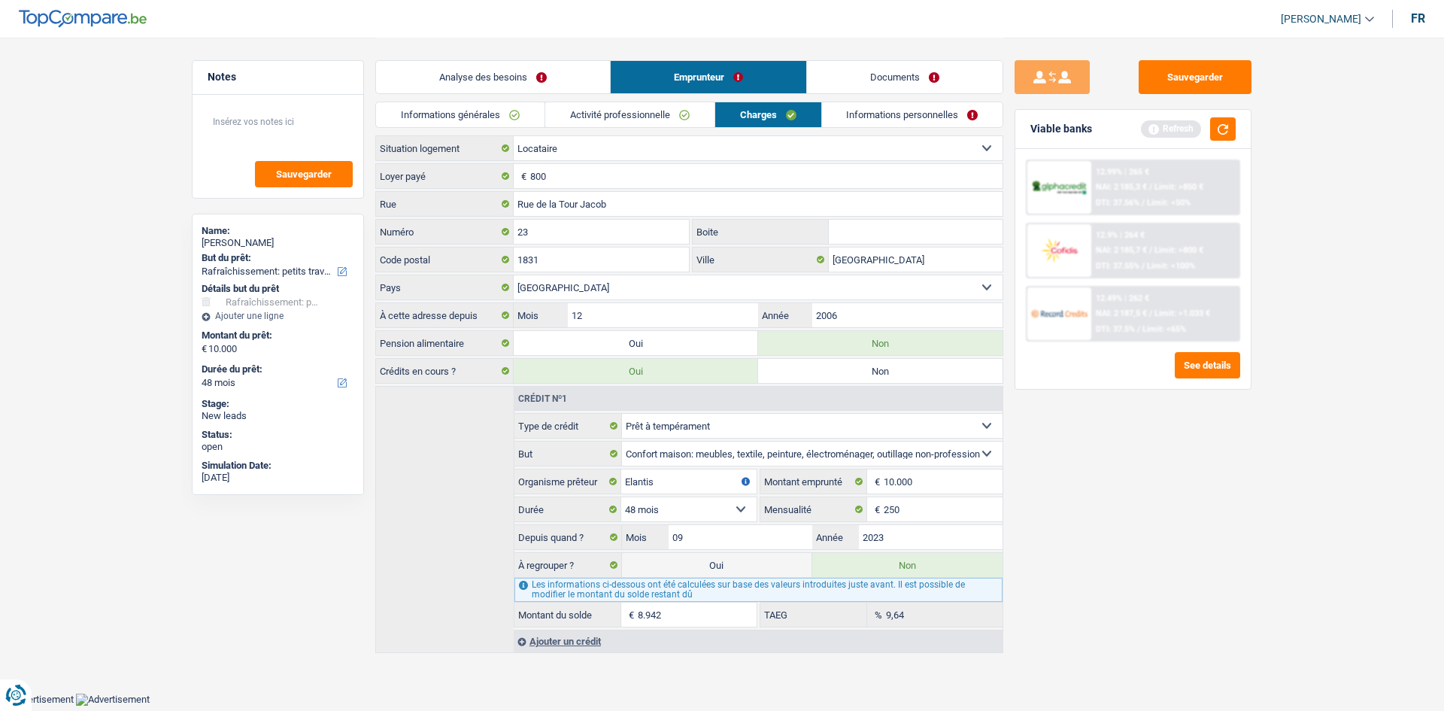
click at [614, 105] on link "Activité professionnelle" at bounding box center [629, 114] width 169 height 25
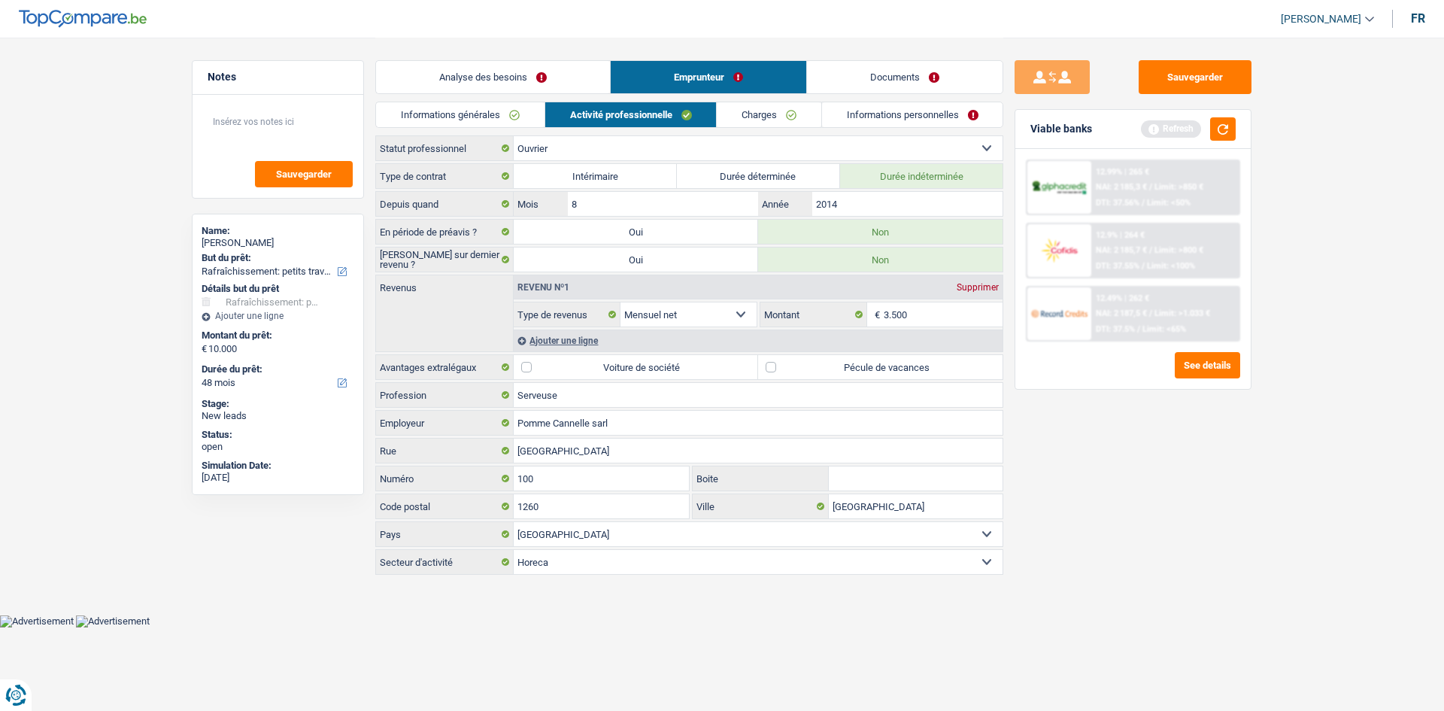
click at [780, 367] on label "Pécule de vacances" at bounding box center [880, 367] width 244 height 24
click at [780, 367] on input "Pécule de vacances" at bounding box center [880, 367] width 244 height 24
checkbox input "true"
click at [858, 117] on link "Informations personnelles" at bounding box center [912, 114] width 181 height 25
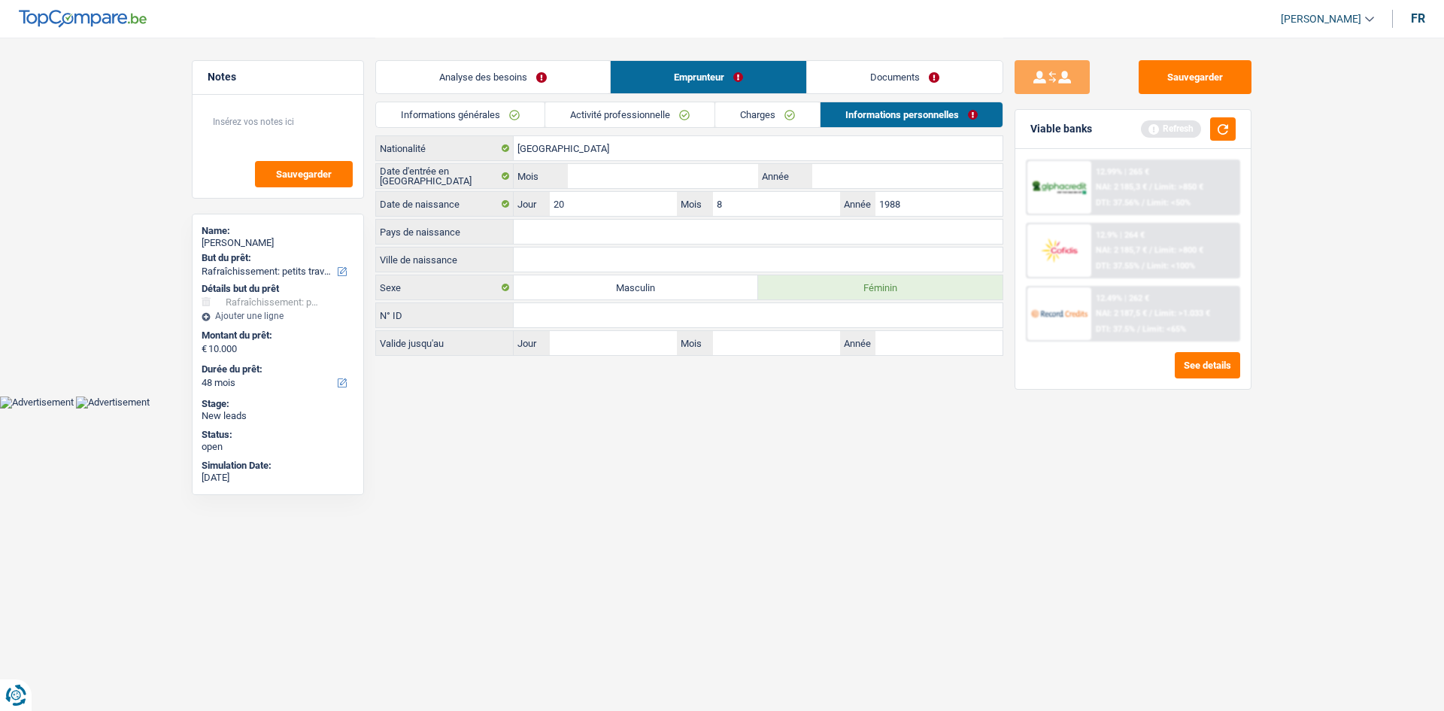
drag, startPoint x: 529, startPoint y: 269, endPoint x: 525, endPoint y: 261, distance: 9.4
click at [527, 265] on input "Ville de naissance" at bounding box center [758, 259] width 489 height 24
click at [523, 259] on input "Ville de naissance" at bounding box center [758, 259] width 489 height 24
type input "VIANA DO CASTELO"
click at [551, 214] on input "20" at bounding box center [613, 204] width 127 height 24
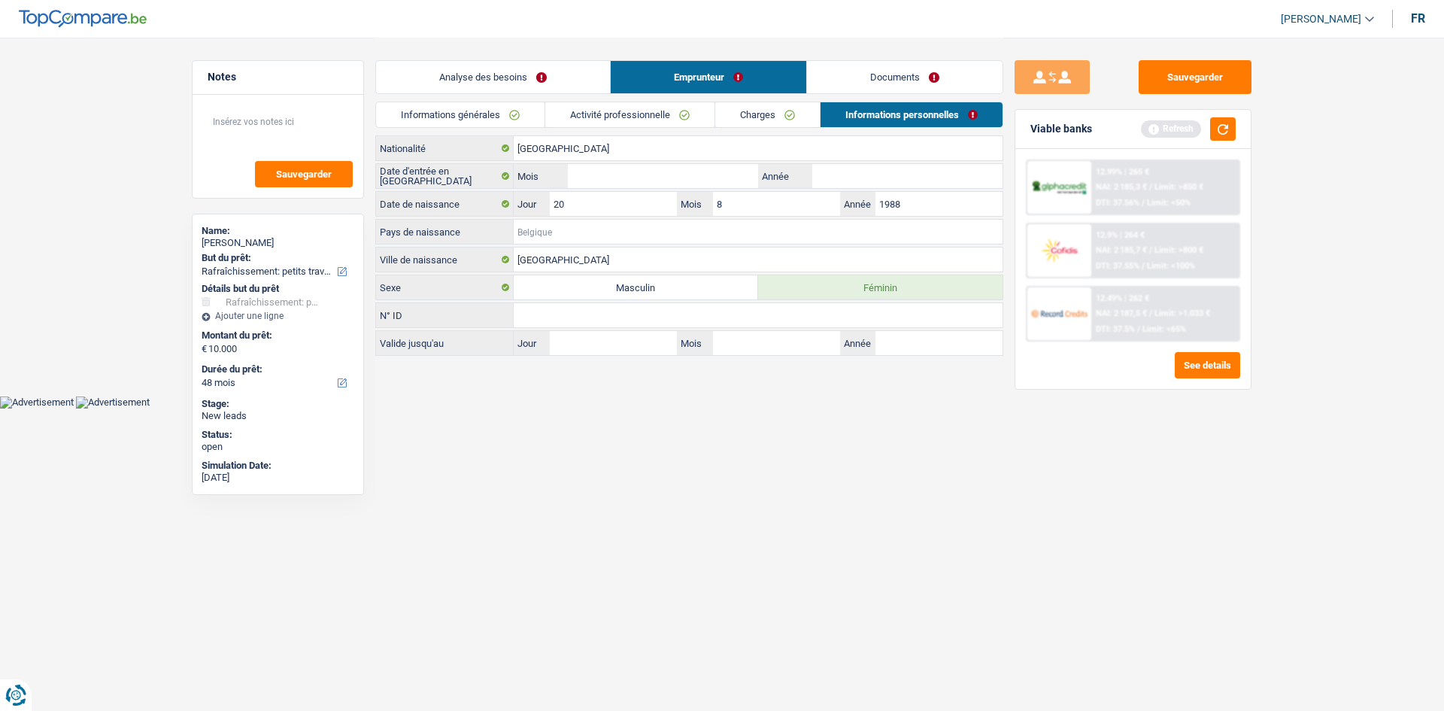
click at [552, 222] on input "Pays de naissance" at bounding box center [758, 232] width 489 height 24
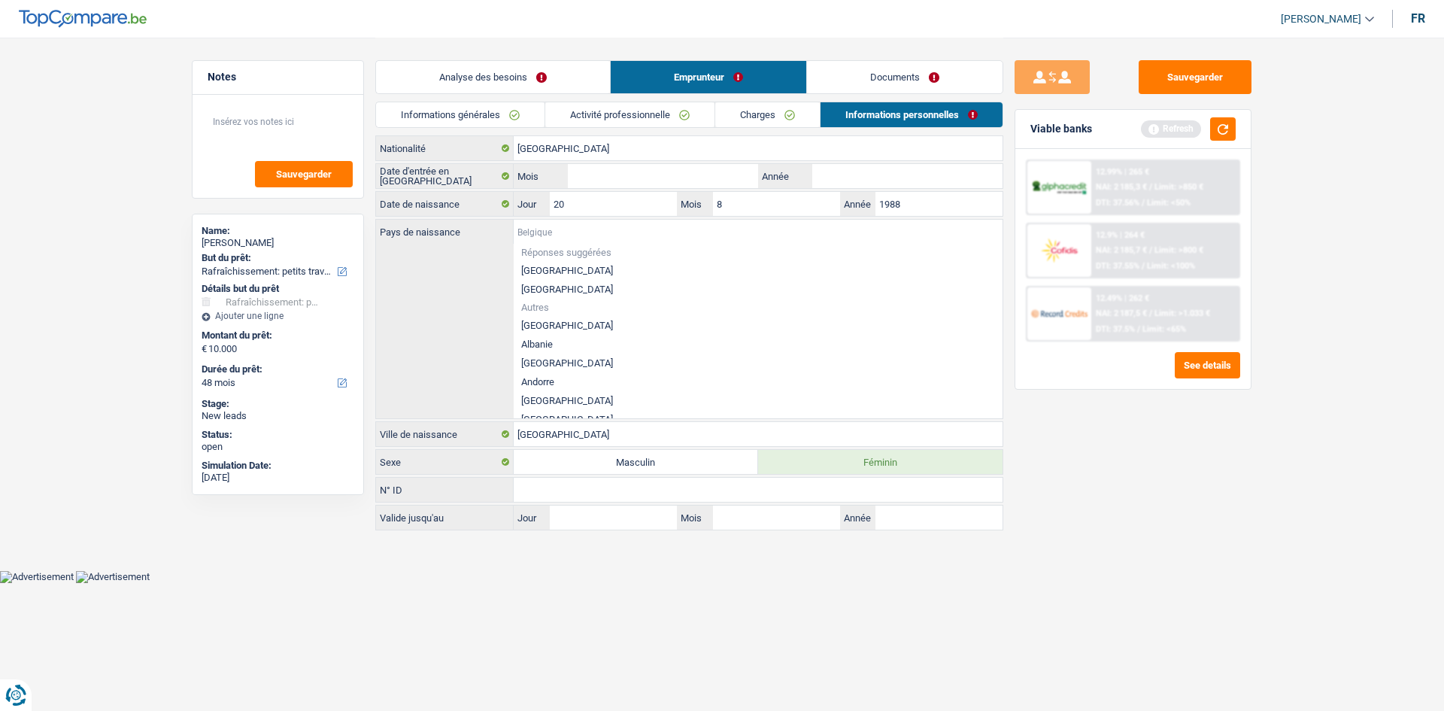
type input "P"
type input "O"
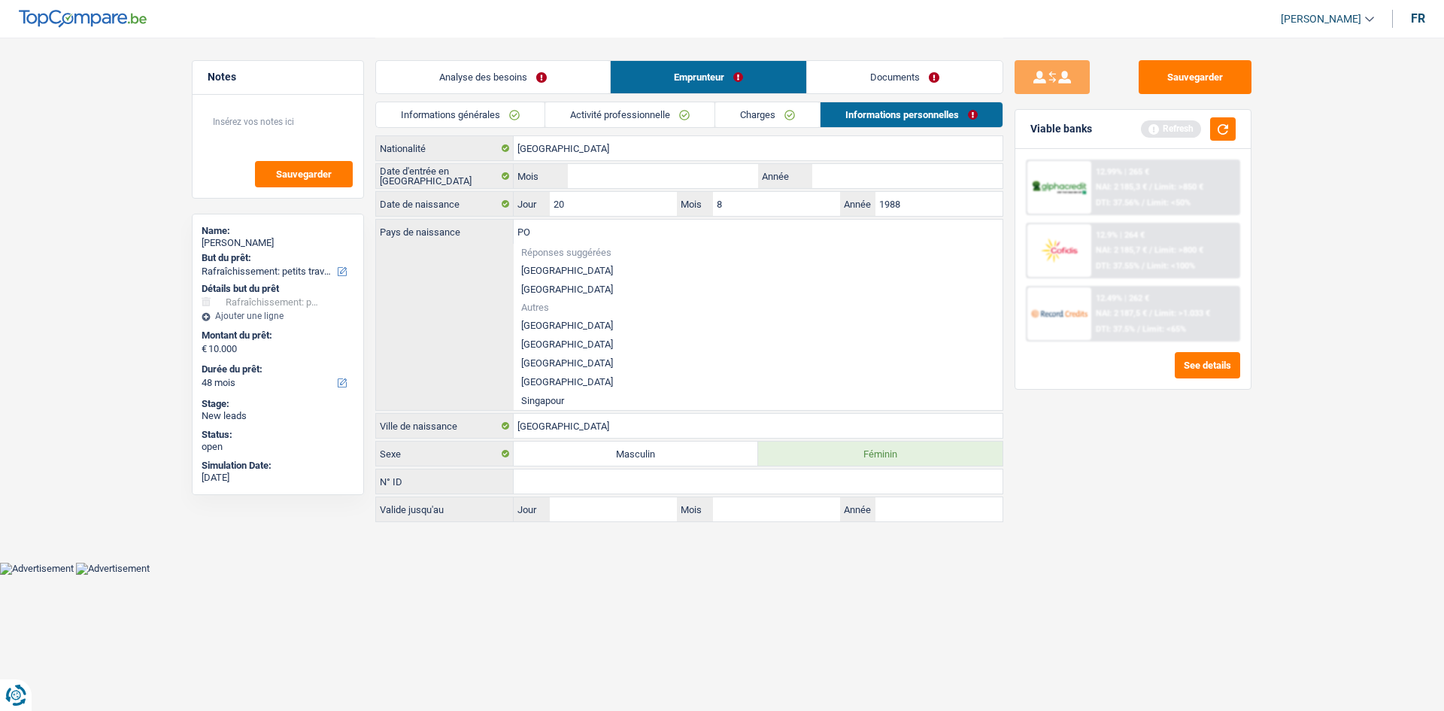
click at [550, 381] on li "Portugal" at bounding box center [758, 381] width 489 height 19
type input "Portugal"
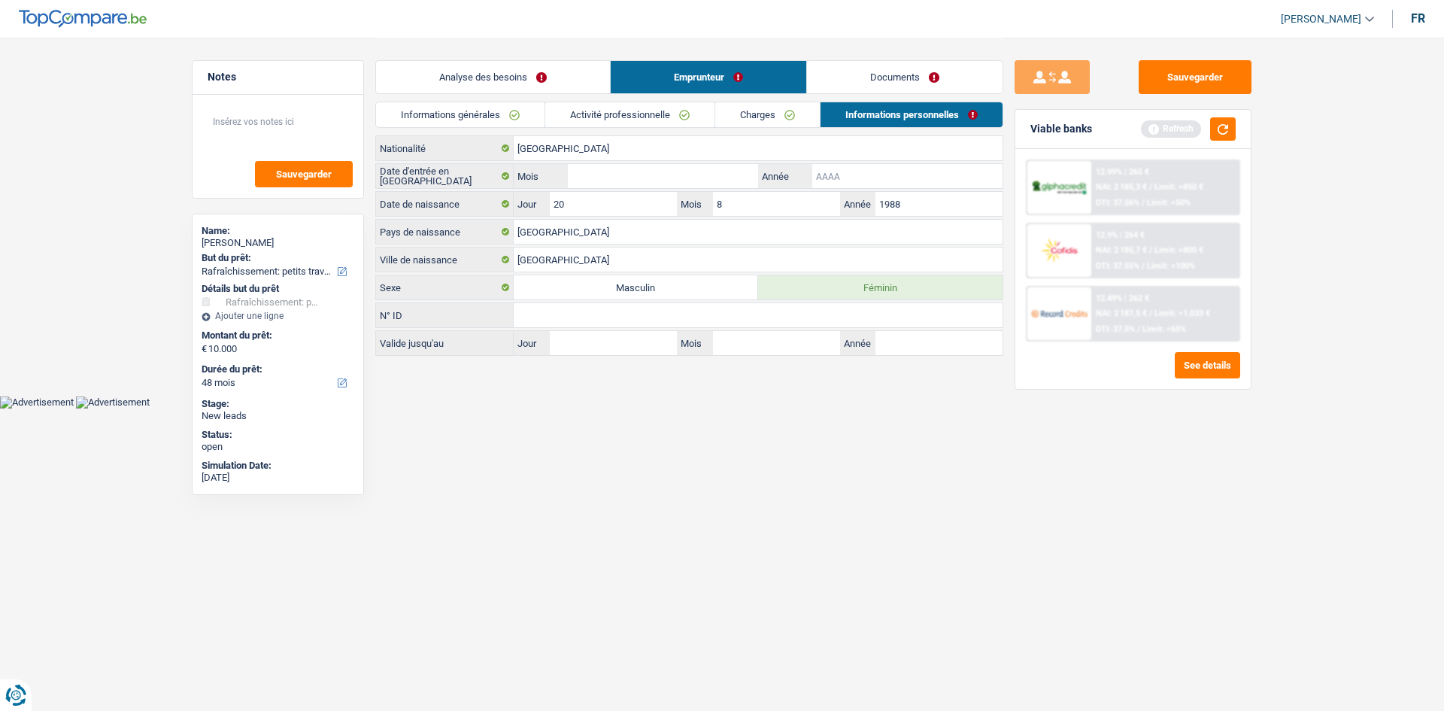
click at [893, 166] on input "Année" at bounding box center [907, 176] width 190 height 24
click at [595, 180] on input "Mois" at bounding box center [663, 176] width 190 height 24
click at [596, 145] on input "[GEOGRAPHIC_DATA]" at bounding box center [758, 148] width 489 height 24
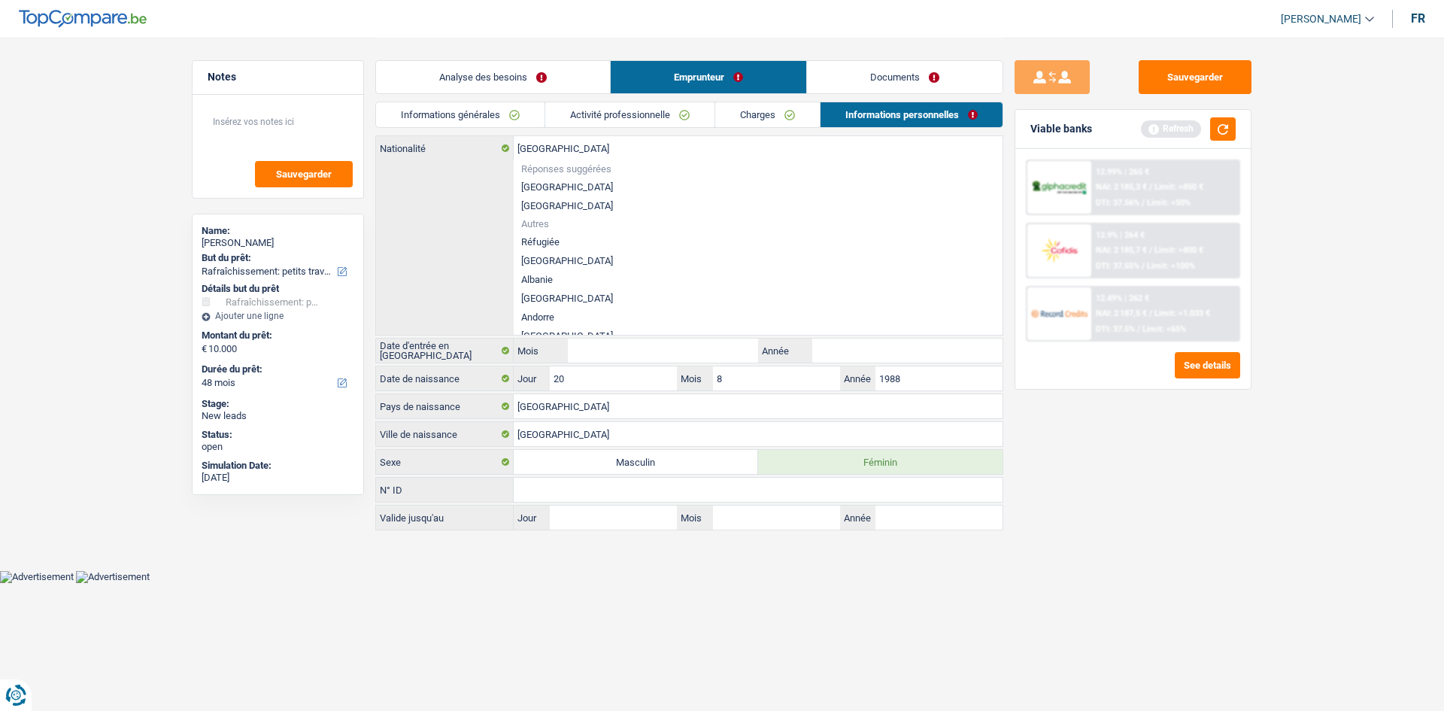
click at [553, 203] on li "[GEOGRAPHIC_DATA]" at bounding box center [758, 205] width 489 height 19
type input "[GEOGRAPHIC_DATA]"
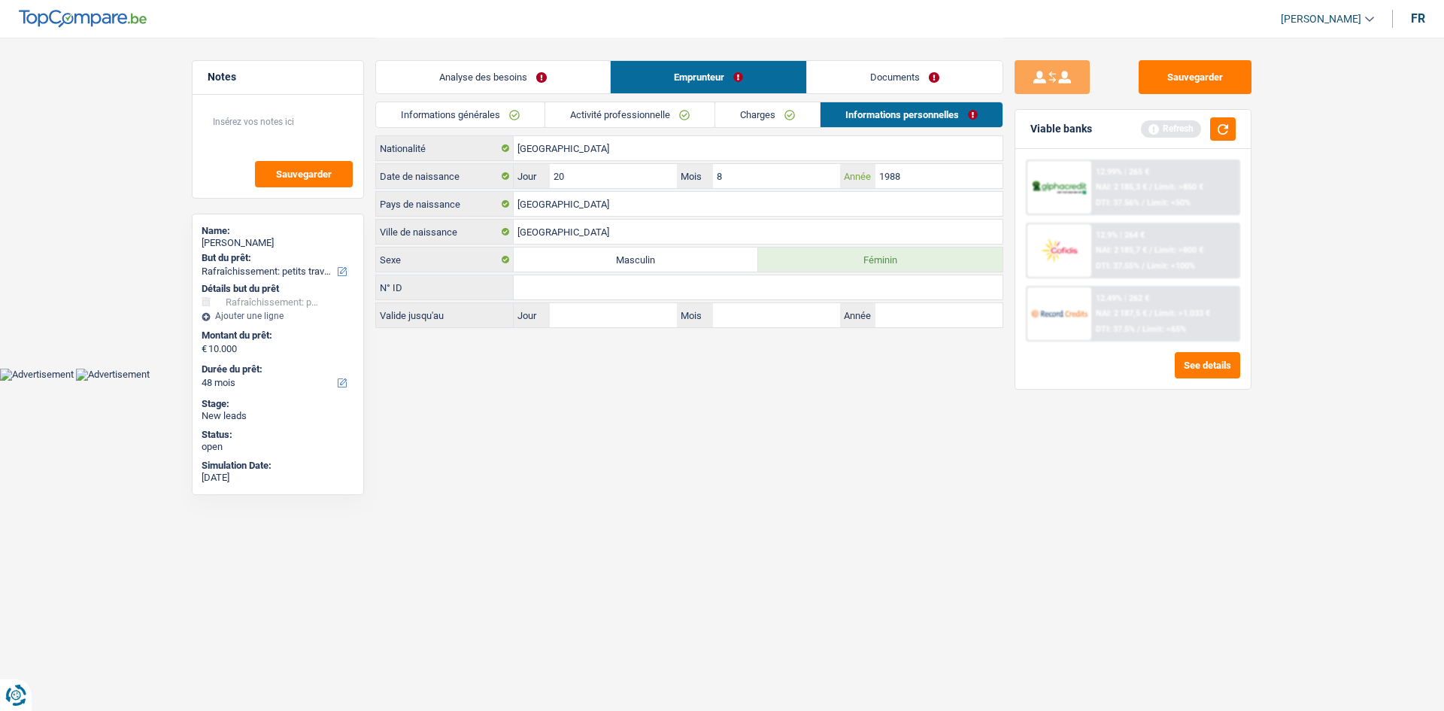
click at [921, 178] on input "1988" at bounding box center [938, 176] width 127 height 24
click at [596, 141] on input "[GEOGRAPHIC_DATA]" at bounding box center [758, 148] width 489 height 24
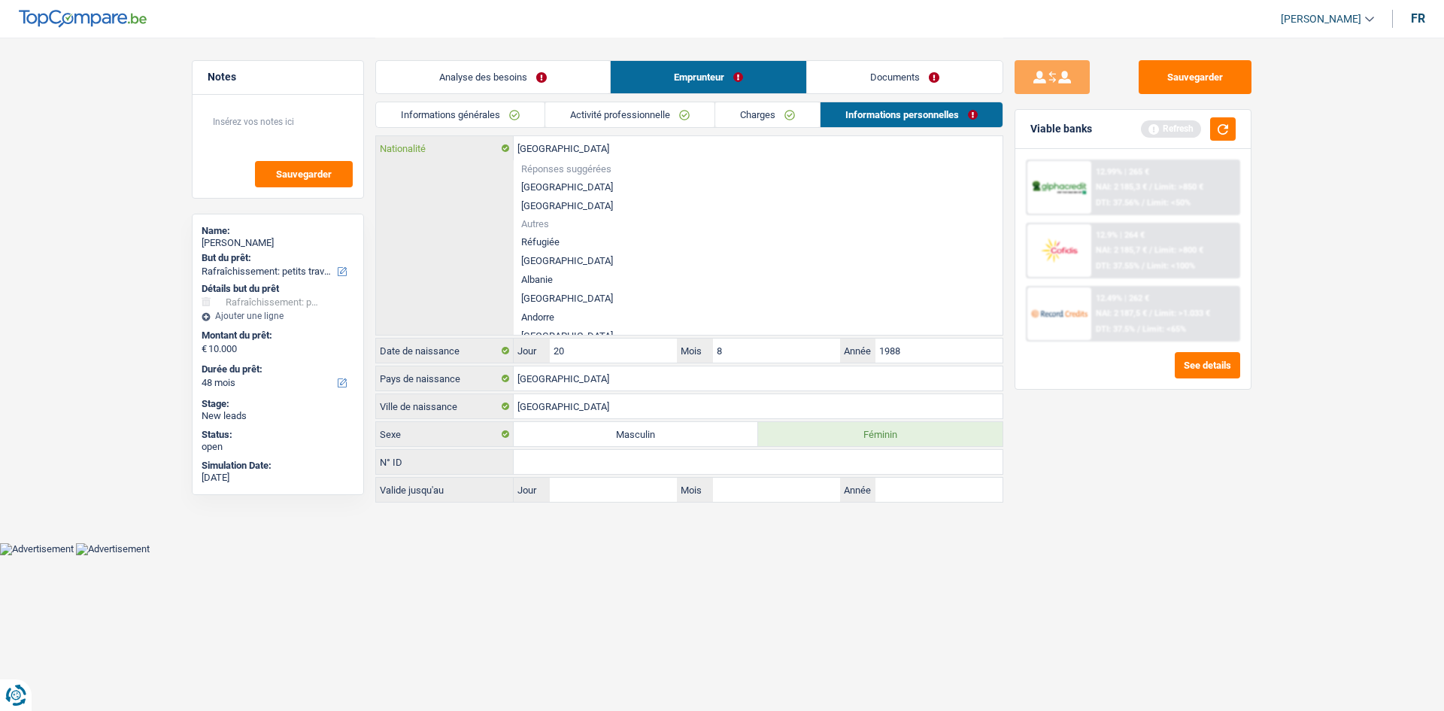
drag, startPoint x: 625, startPoint y: 153, endPoint x: 470, endPoint y: 156, distance: 154.9
click at [470, 156] on div "Luxembourg Nationalité" at bounding box center [689, 148] width 626 height 24
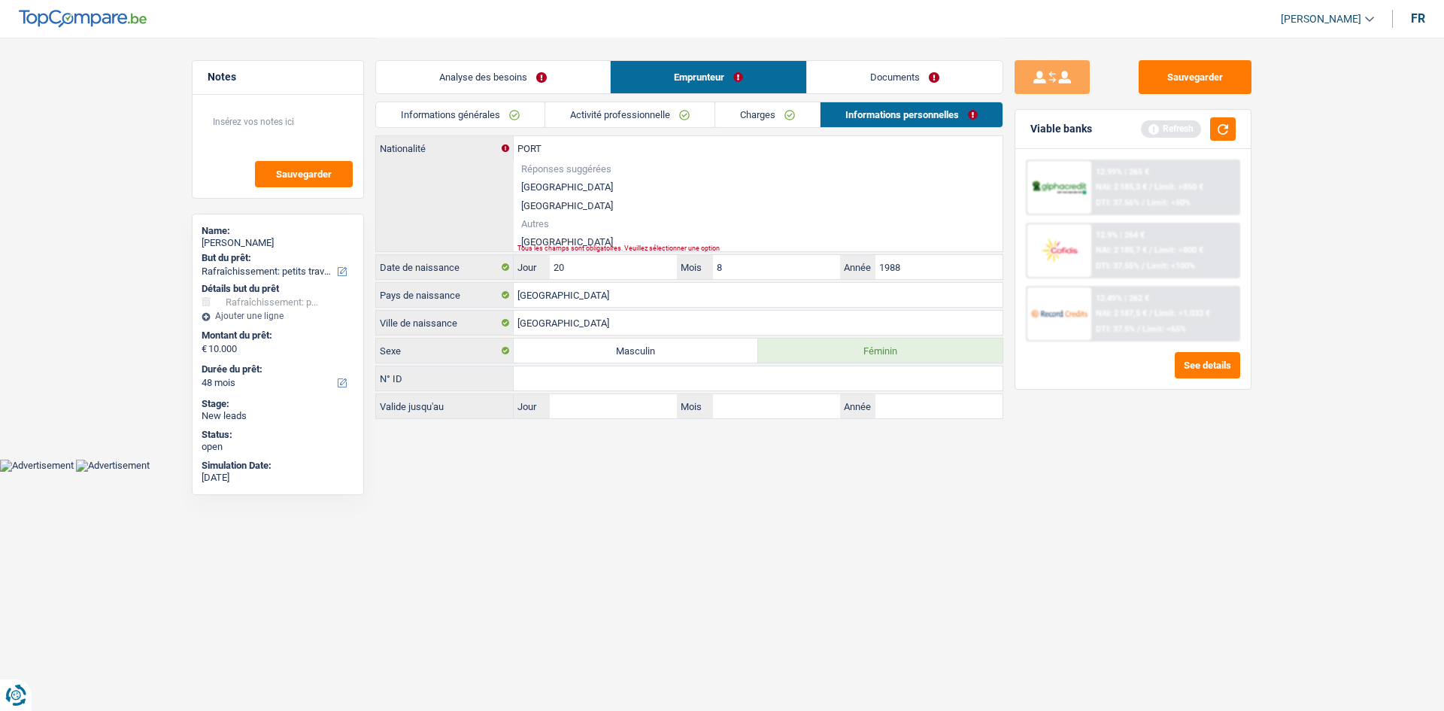
click at [541, 241] on li "Portugal" at bounding box center [758, 241] width 489 height 19
type input "Portugal"
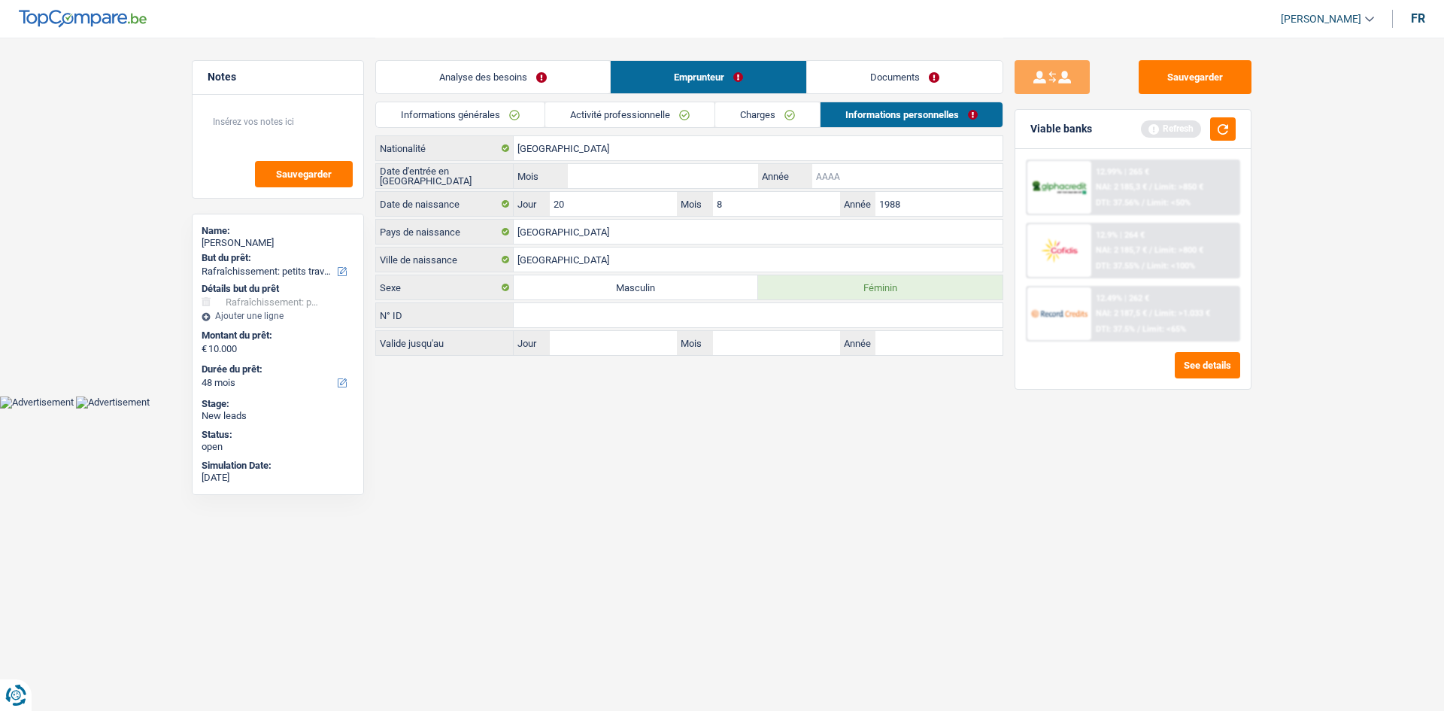
click at [874, 170] on input "Année" at bounding box center [907, 176] width 190 height 24
type input "2006"
click at [744, 168] on input "Mois" at bounding box center [663, 176] width 190 height 24
type input "05"
click at [748, 116] on link "Charges" at bounding box center [767, 114] width 105 height 25
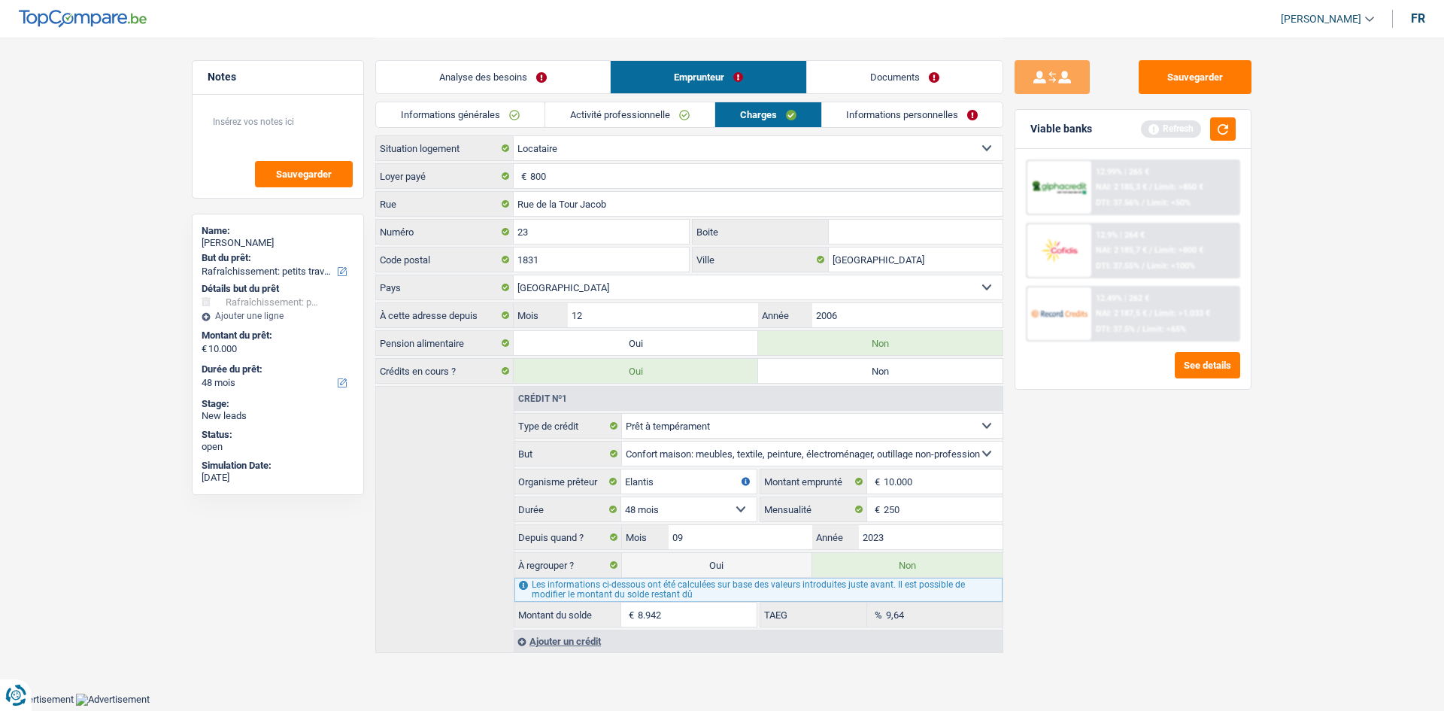
click at [669, 111] on link "Activité professionnelle" at bounding box center [629, 114] width 169 height 25
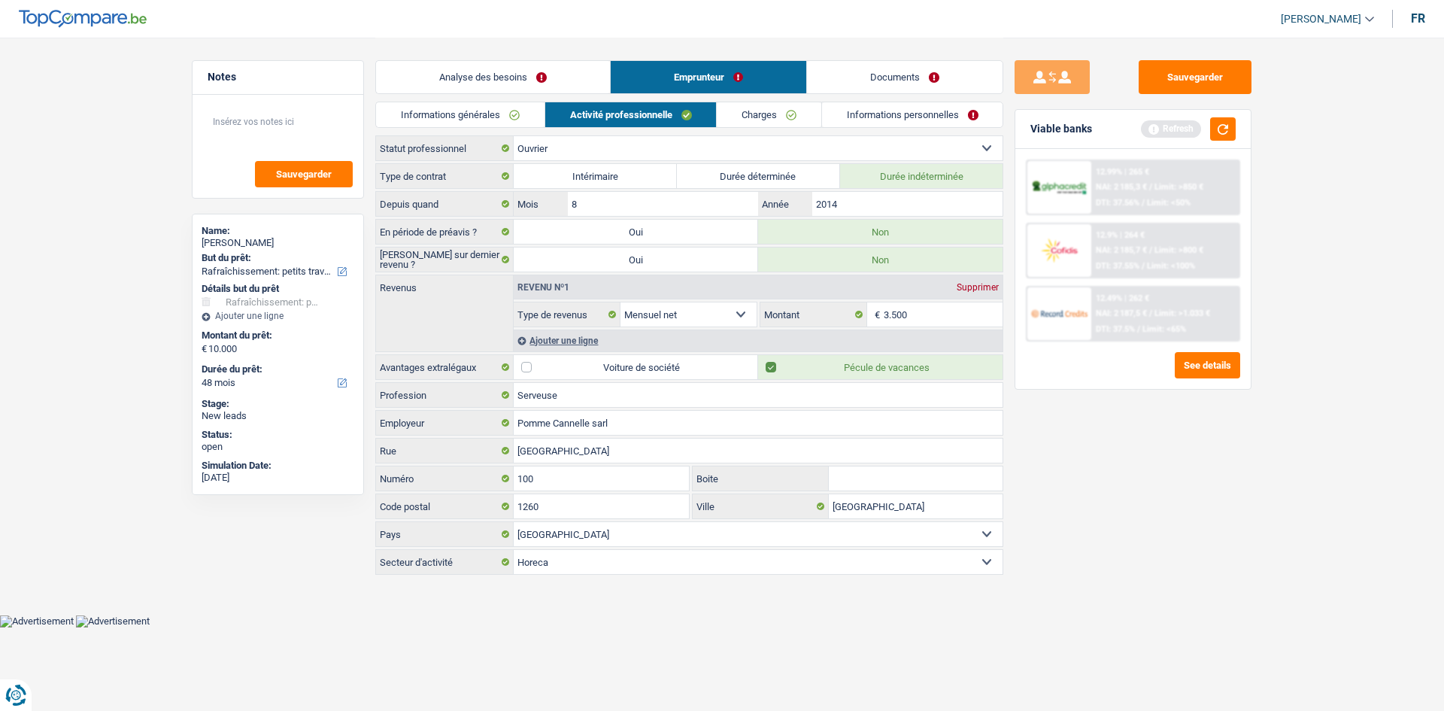
click at [744, 112] on link "Charges" at bounding box center [769, 114] width 105 height 25
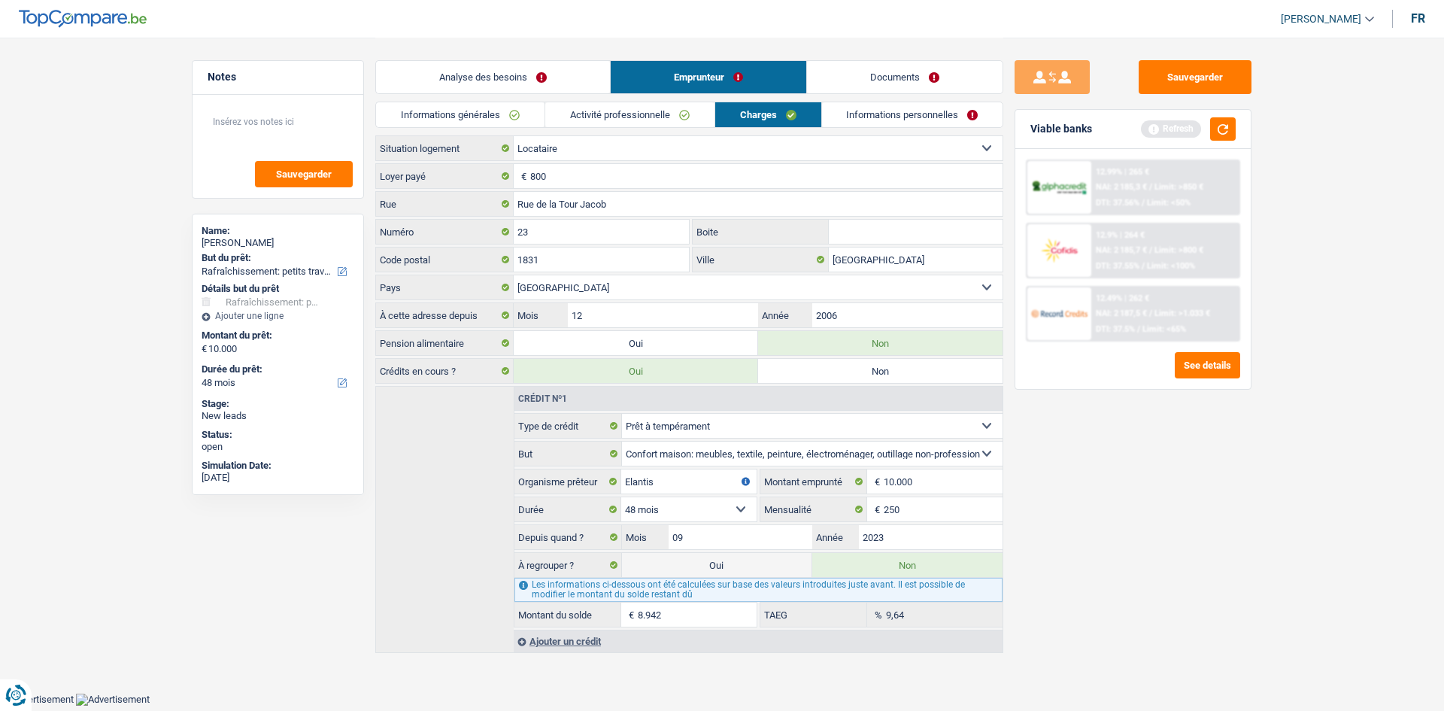
click at [651, 189] on div "Locataire Propriétaire avec prêt hypothécaire Propriétaire sans prêt hypothécai…" at bounding box center [689, 393] width 628 height 517
click at [599, 149] on select "Locataire Propriétaire avec prêt hypothécaire Propriétaire sans prêt hypothécai…" at bounding box center [758, 148] width 489 height 24
select select "liveWithParents"
click at [514, 136] on select "Locataire Propriétaire avec prêt hypothécaire Propriétaire sans prêt hypothécai…" at bounding box center [758, 148] width 489 height 24
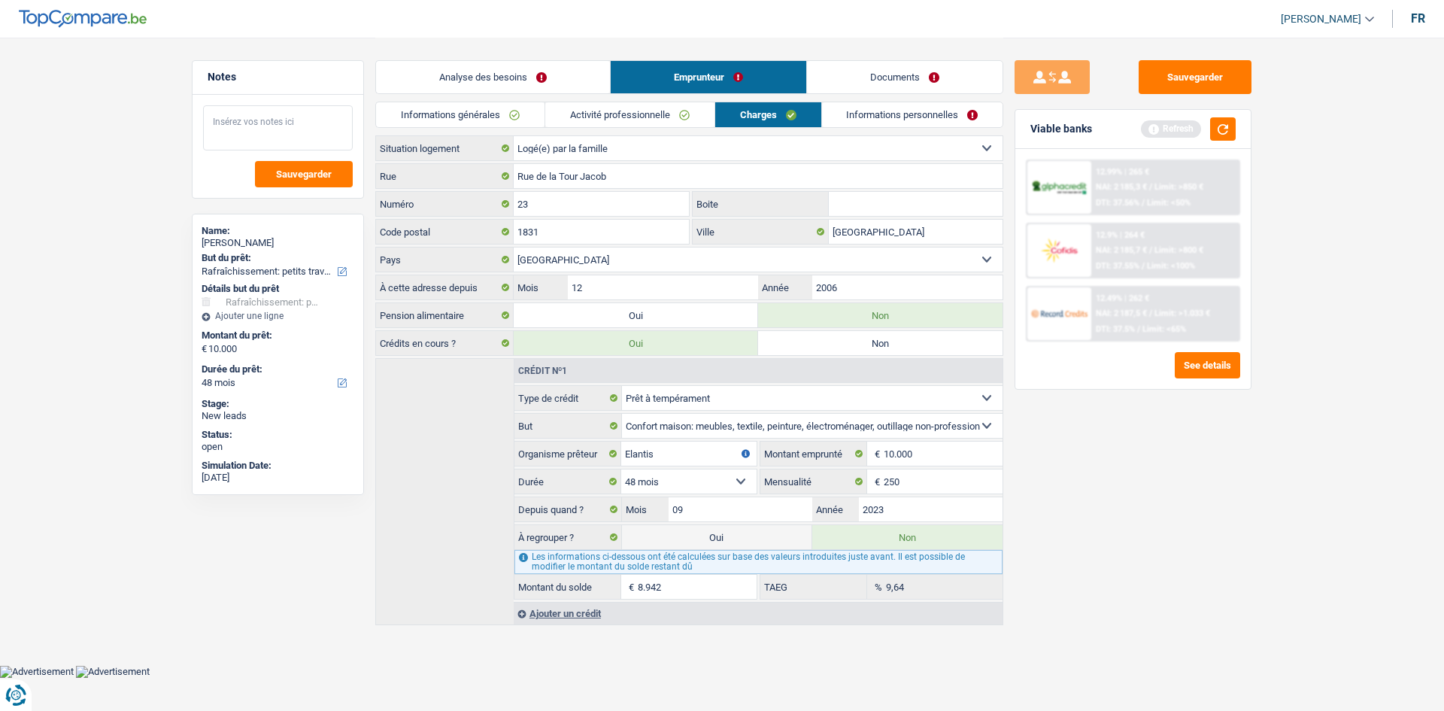
click at [262, 115] on textarea at bounding box center [278, 127] width 150 height 45
type textarea "cHEZ SES PARENTS"
click at [912, 237] on input "[GEOGRAPHIC_DATA]" at bounding box center [916, 232] width 174 height 24
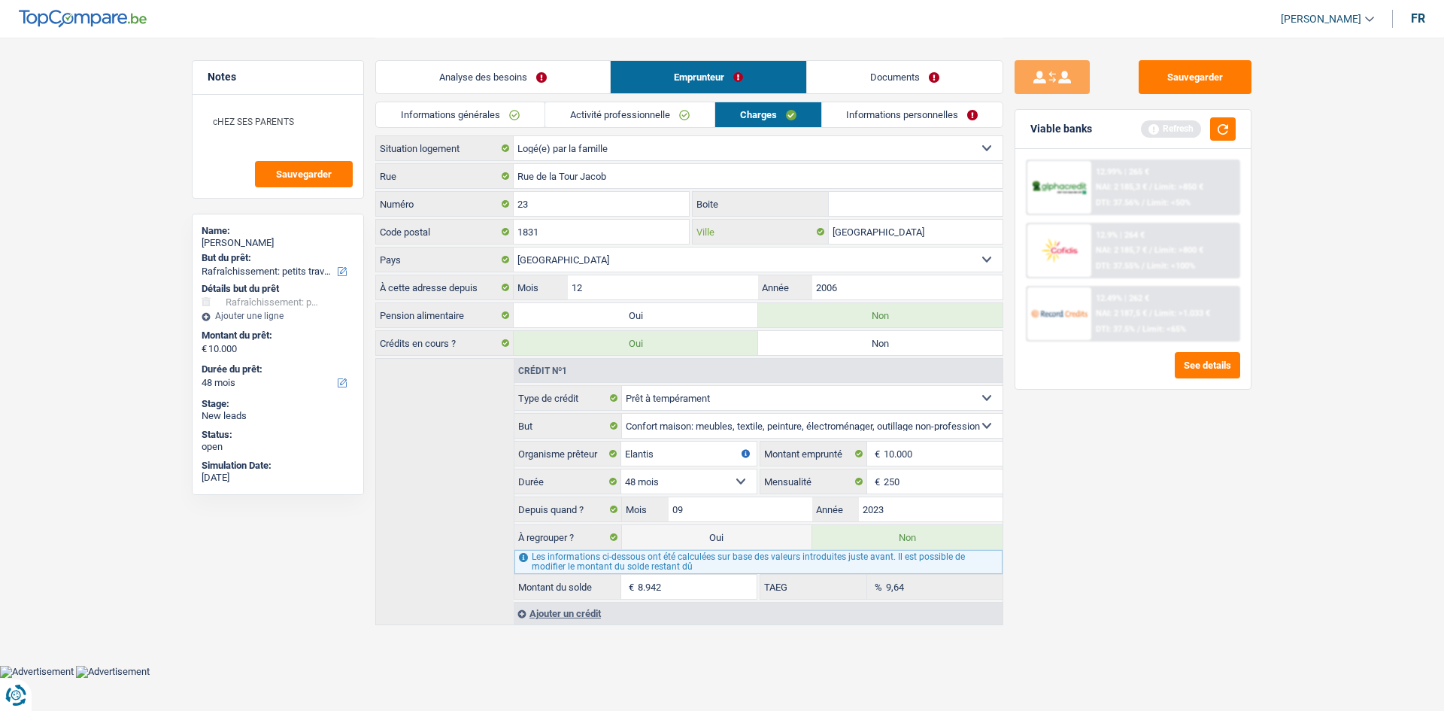
click at [922, 234] on input "[GEOGRAPHIC_DATA]" at bounding box center [916, 232] width 174 height 24
click at [880, 259] on select "Belgique Luxembourg Sélectionner une option" at bounding box center [758, 259] width 489 height 24
click at [514, 247] on select "Belgique Luxembourg Sélectionner une option" at bounding box center [758, 259] width 489 height 24
click at [1087, 449] on div "Sauvegarder Viable banks Refresh 12.99% | 265 € NAI: 2 185,3 € / Limit: >850 € …" at bounding box center [1132, 373] width 259 height 626
click at [863, 126] on link "Informations personnelles" at bounding box center [912, 114] width 181 height 25
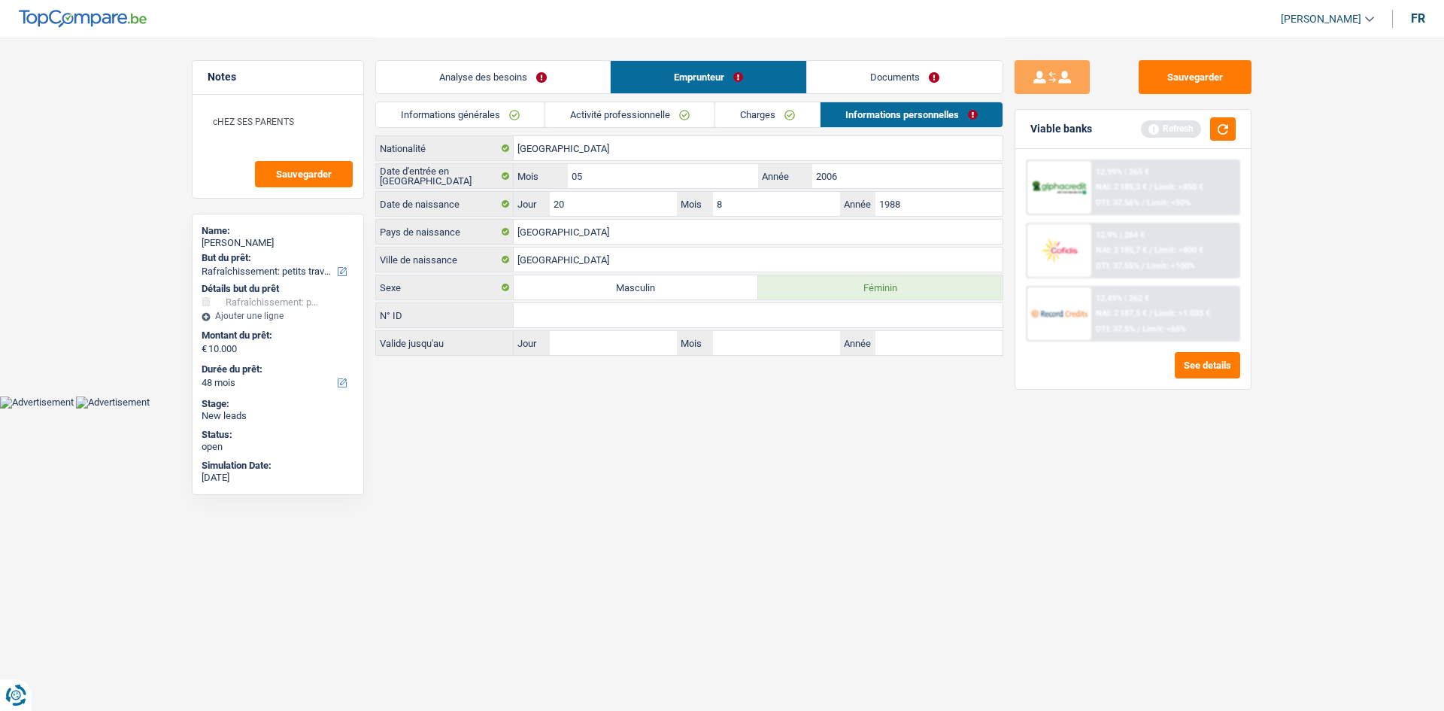
click at [491, 65] on link "Analyse des besoins" at bounding box center [493, 77] width 234 height 32
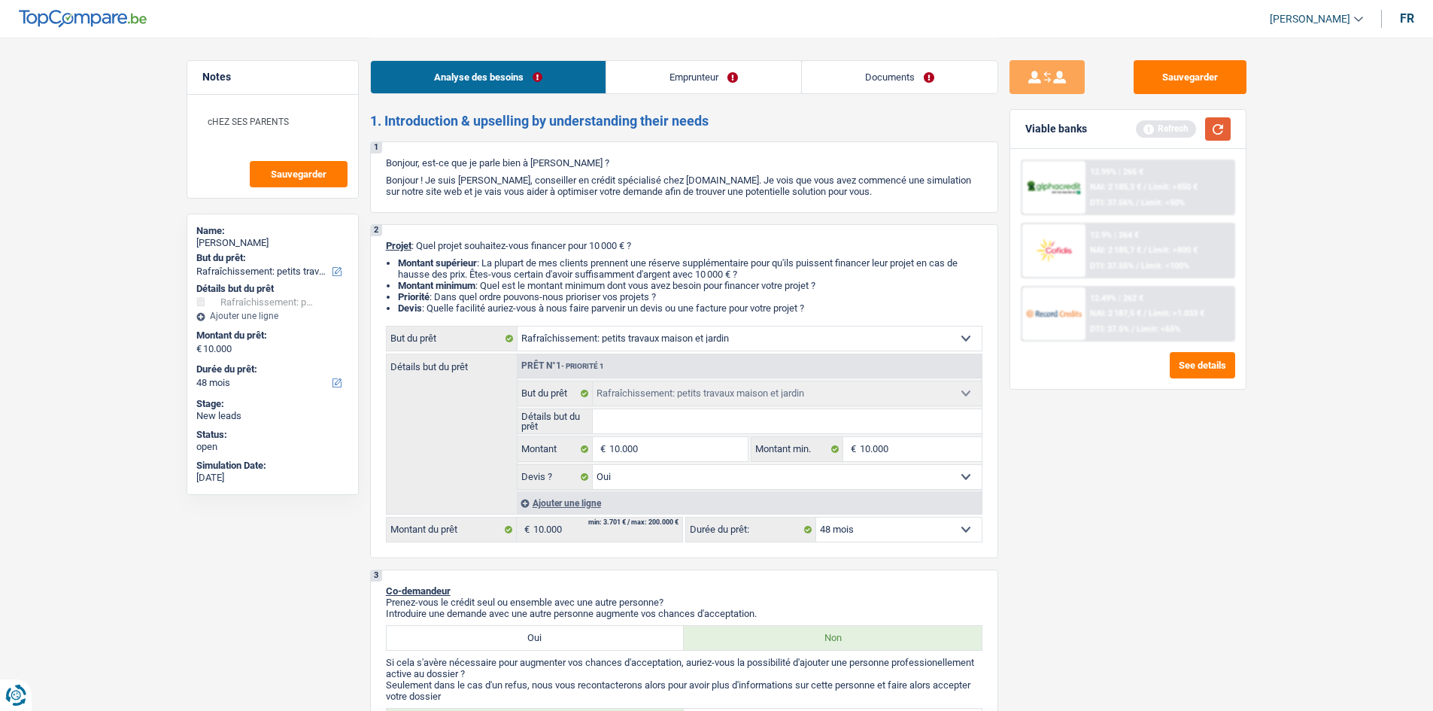
click at [1219, 127] on button "button" at bounding box center [1218, 128] width 26 height 23
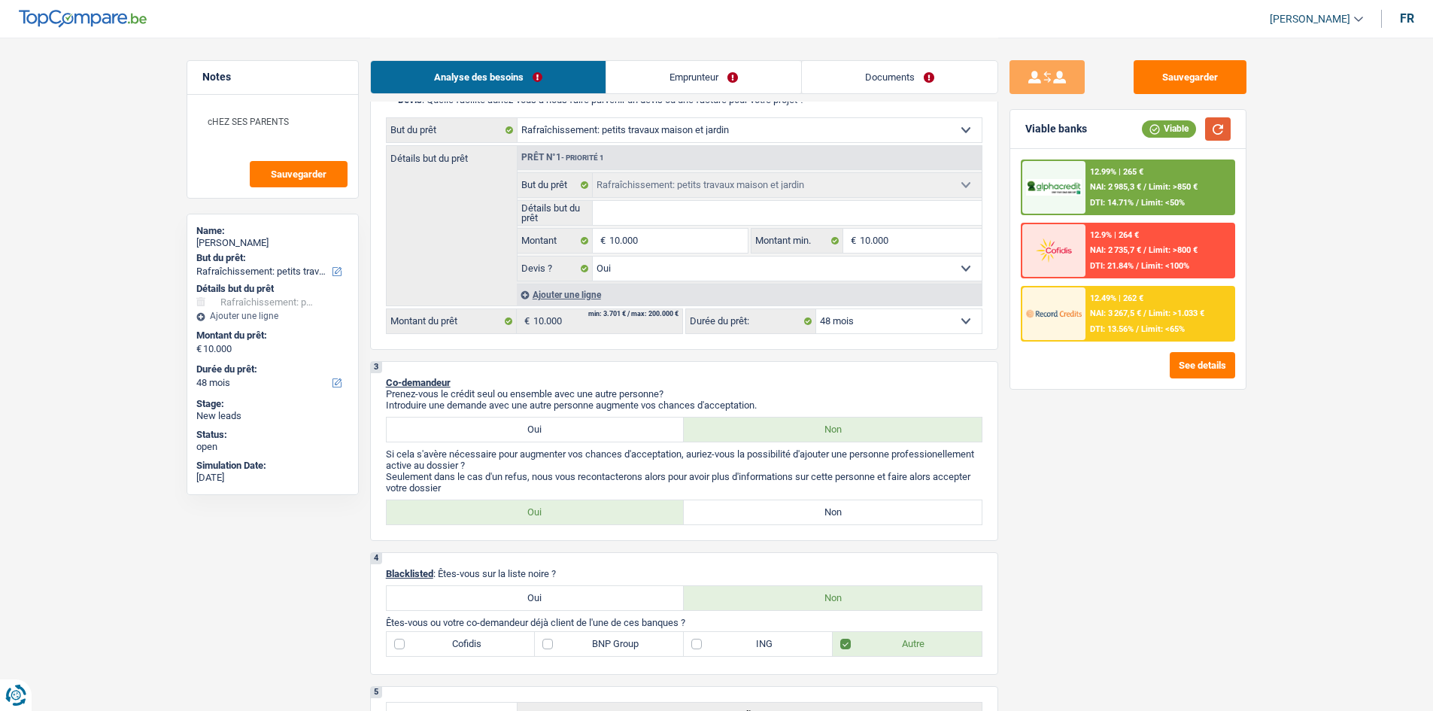
scroll to position [209, 0]
click at [1105, 168] on div "12.99% | 265 €" at bounding box center [1116, 172] width 53 height 10
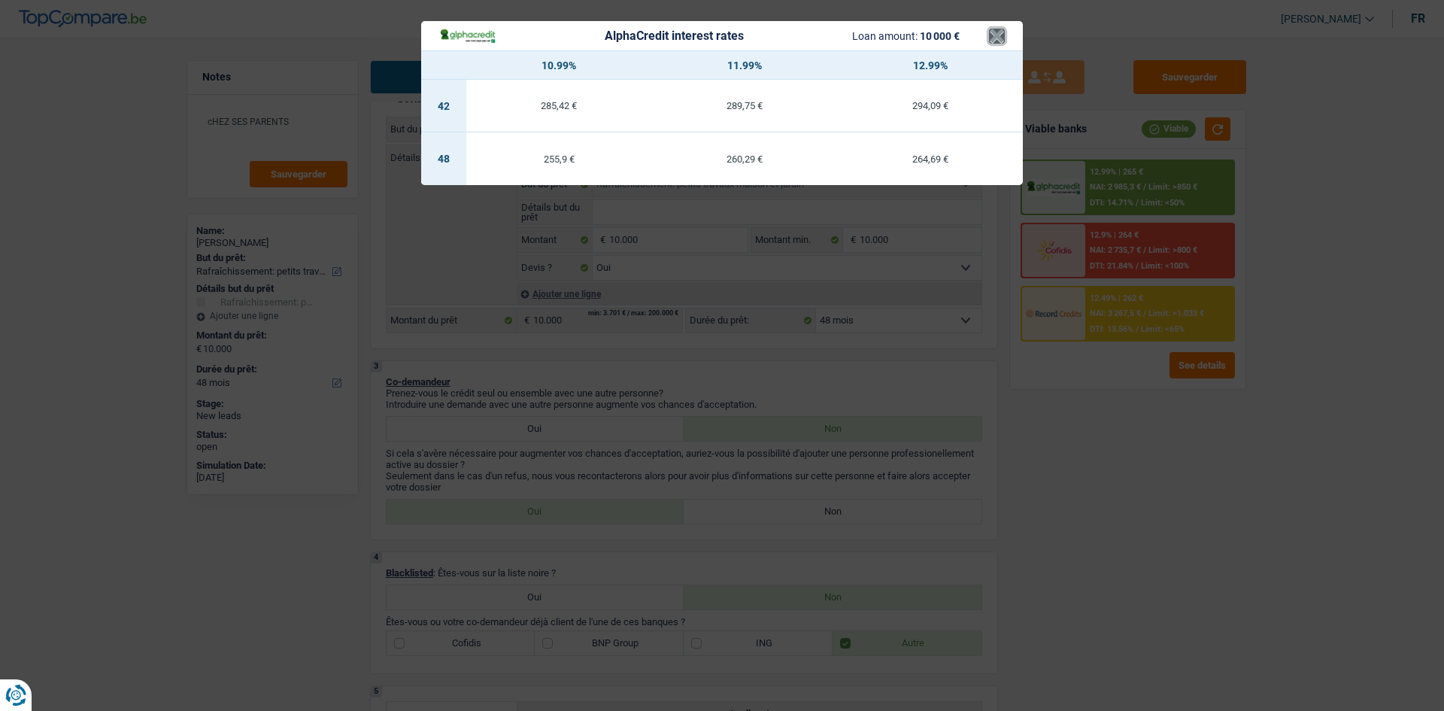
click at [990, 35] on button "×" at bounding box center [997, 36] width 16 height 15
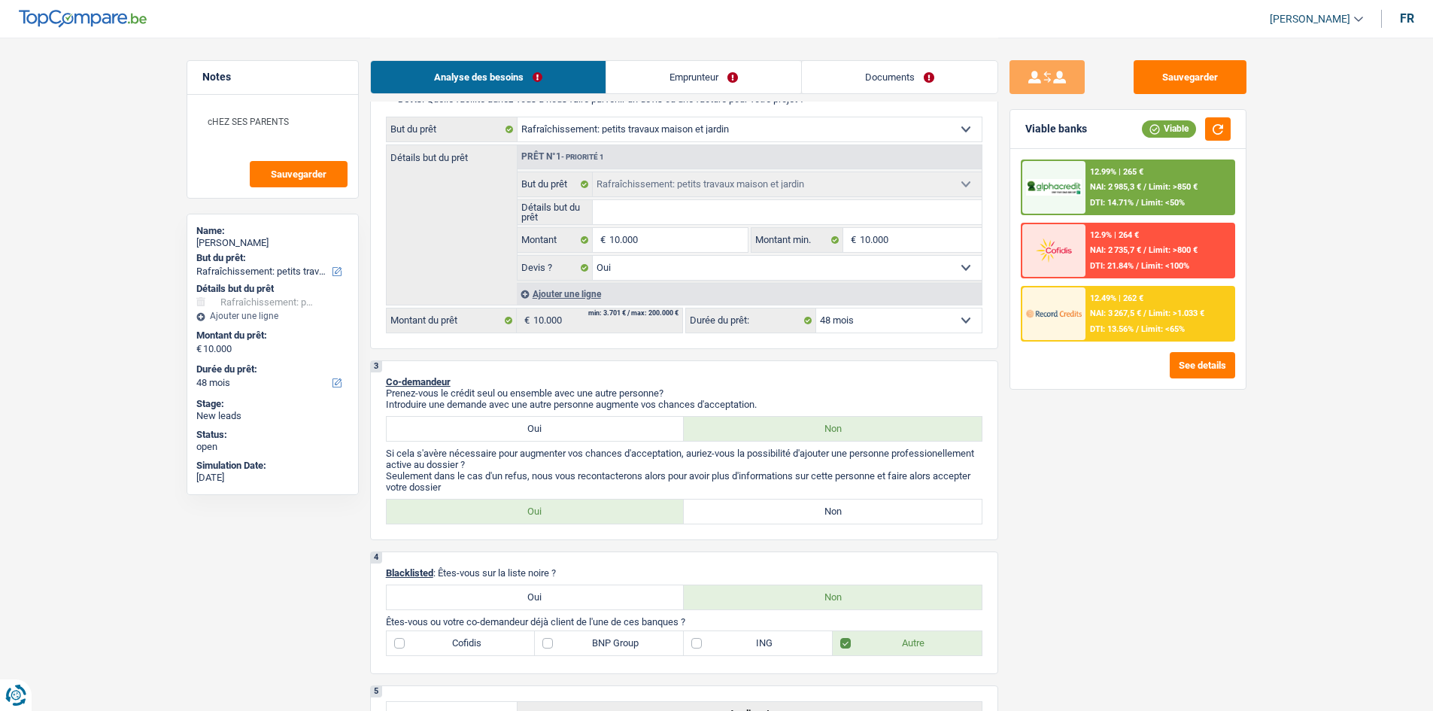
click at [878, 317] on select "12 mois 18 mois 24 mois 30 mois 36 mois 42 mois 48 mois Sélectionner une option" at bounding box center [898, 320] width 165 height 24
select select "24"
click at [816, 308] on select "12 mois 18 mois 24 mois 30 mois 36 mois 42 mois 48 mois Sélectionner une option" at bounding box center [898, 320] width 165 height 24
select select "24"
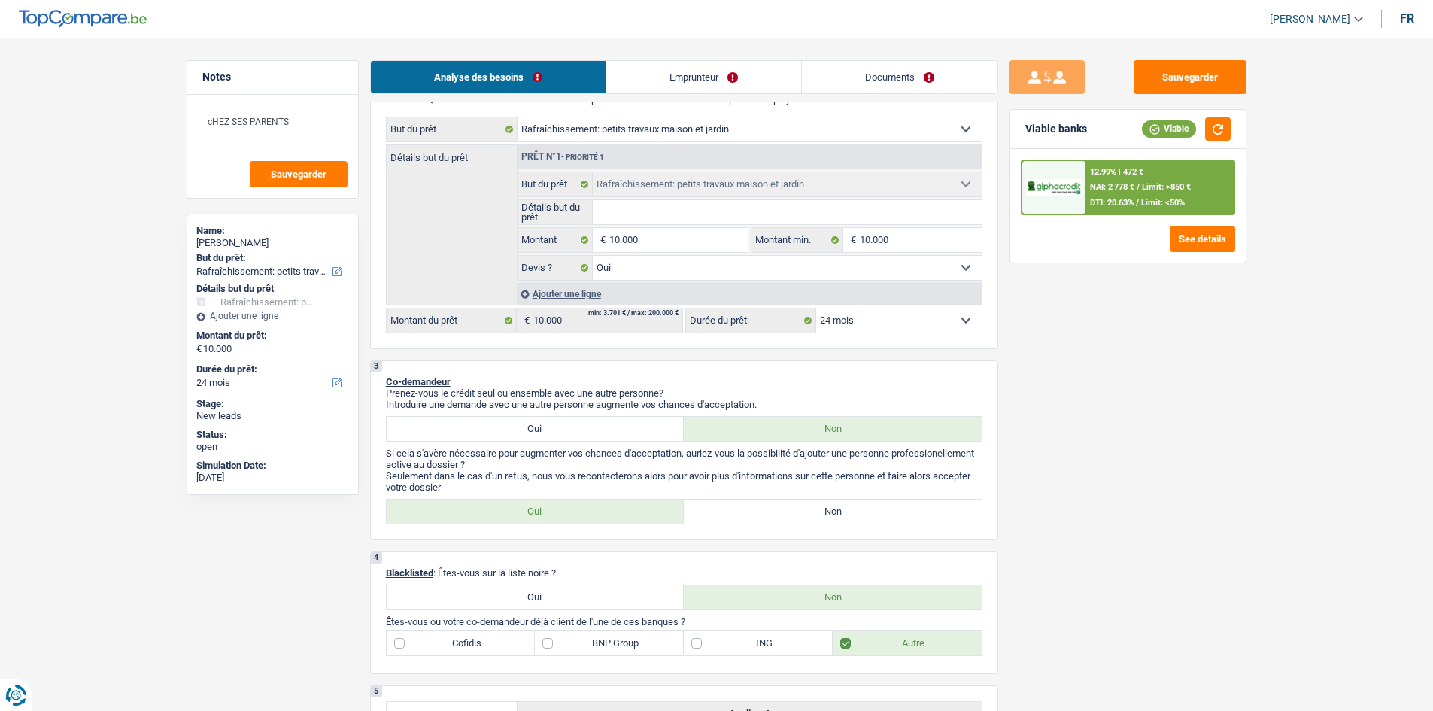
click at [1178, 199] on span "Limit: <50%" at bounding box center [1163, 203] width 44 height 10
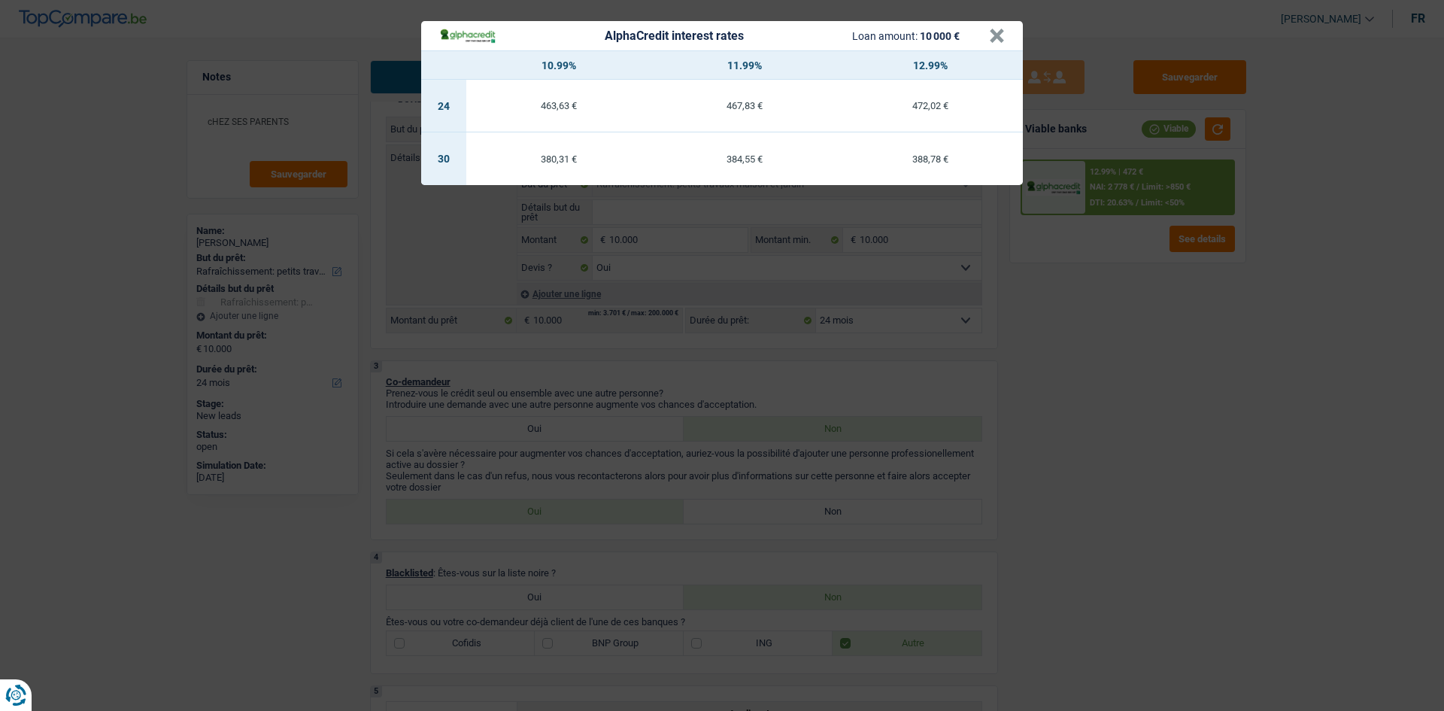
click at [1167, 278] on div "AlphaCredit interest rates Loan amount: 10 000 € × 10.99% 11.99% 12.99% 24 463,…" at bounding box center [722, 355] width 1444 height 711
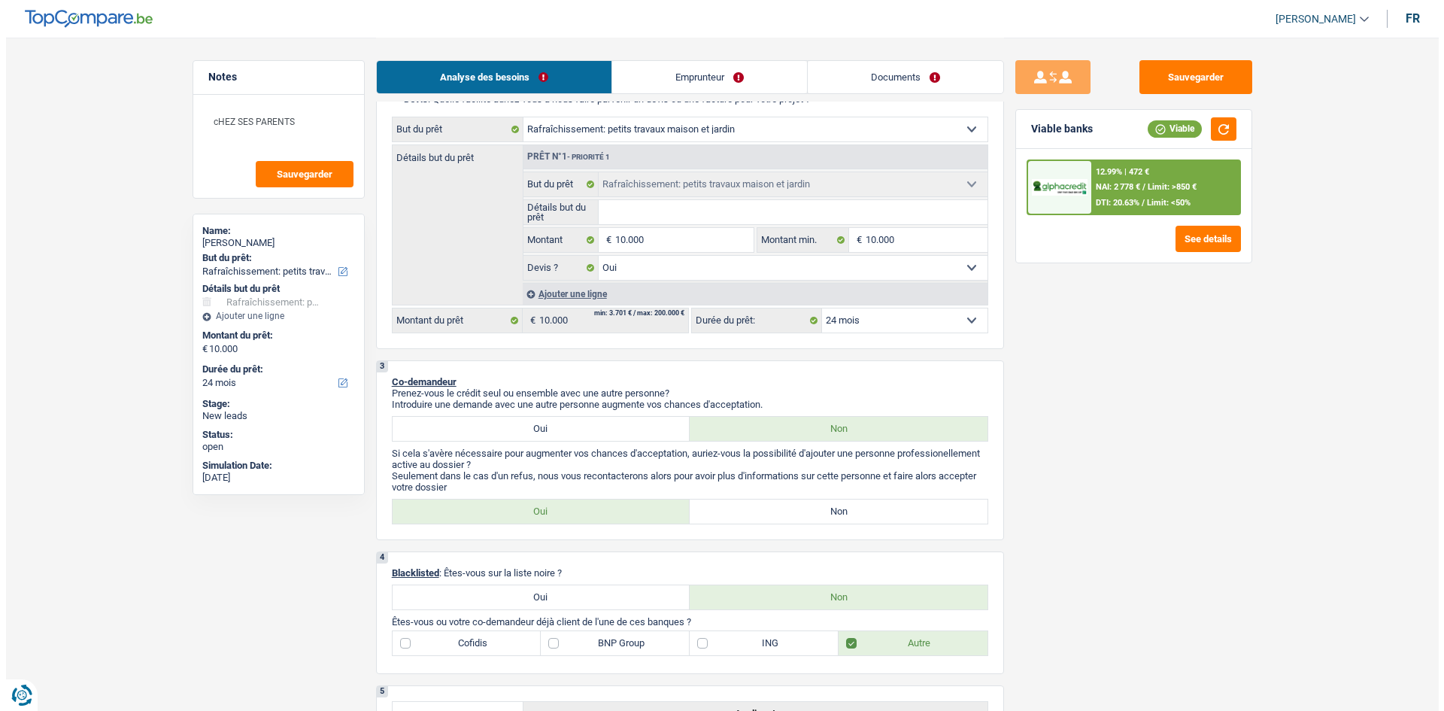
scroll to position [0, 0]
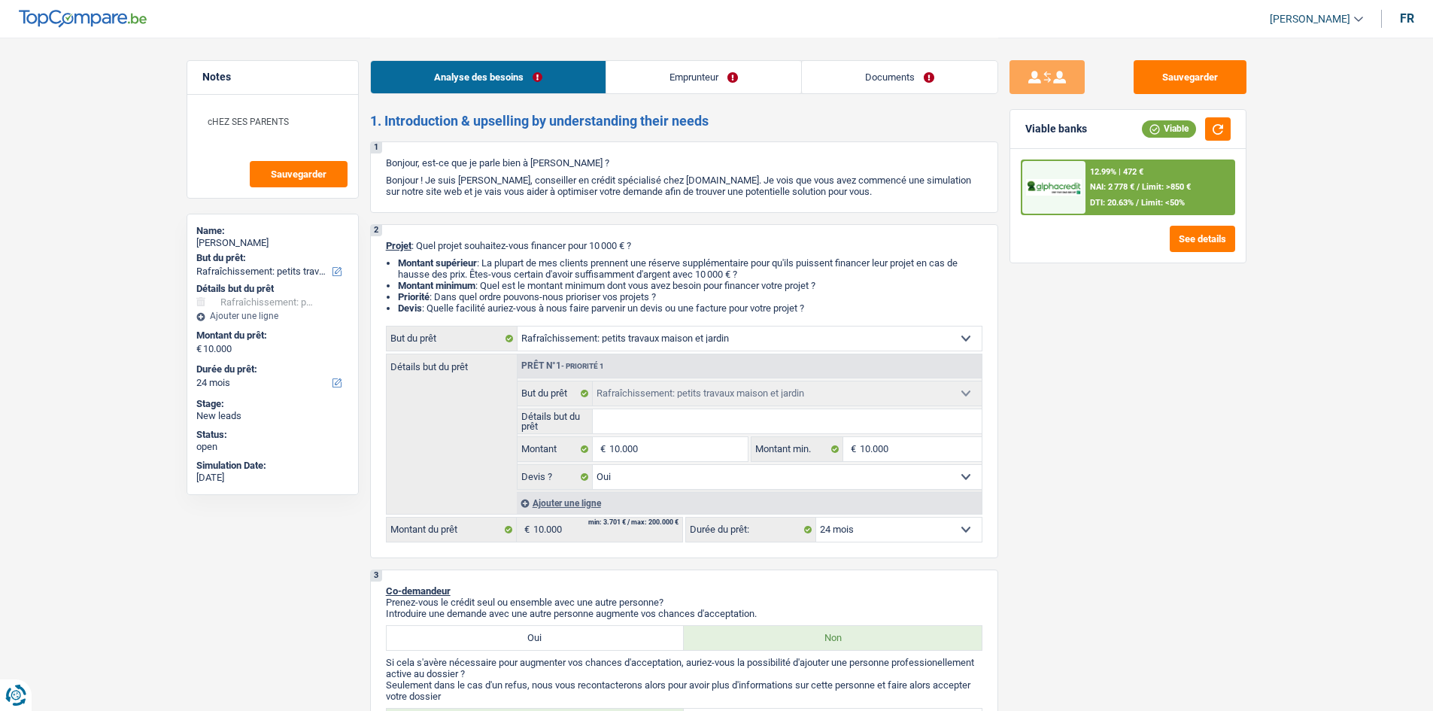
click at [681, 95] on div "Analyse des besoins Emprunteur Documents" at bounding box center [684, 70] width 628 height 64
click at [679, 91] on link "Emprunteur" at bounding box center [703, 77] width 195 height 32
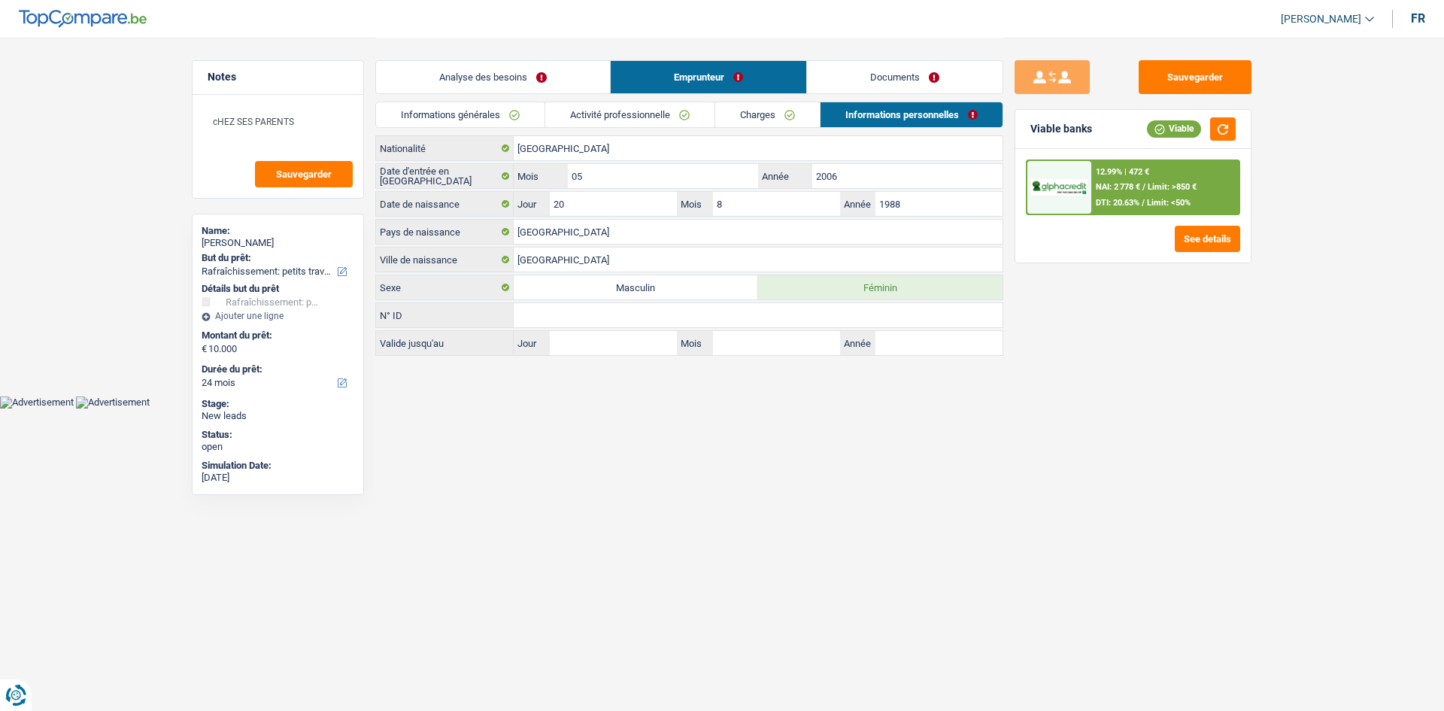
click at [596, 112] on link "Activité professionnelle" at bounding box center [629, 114] width 169 height 25
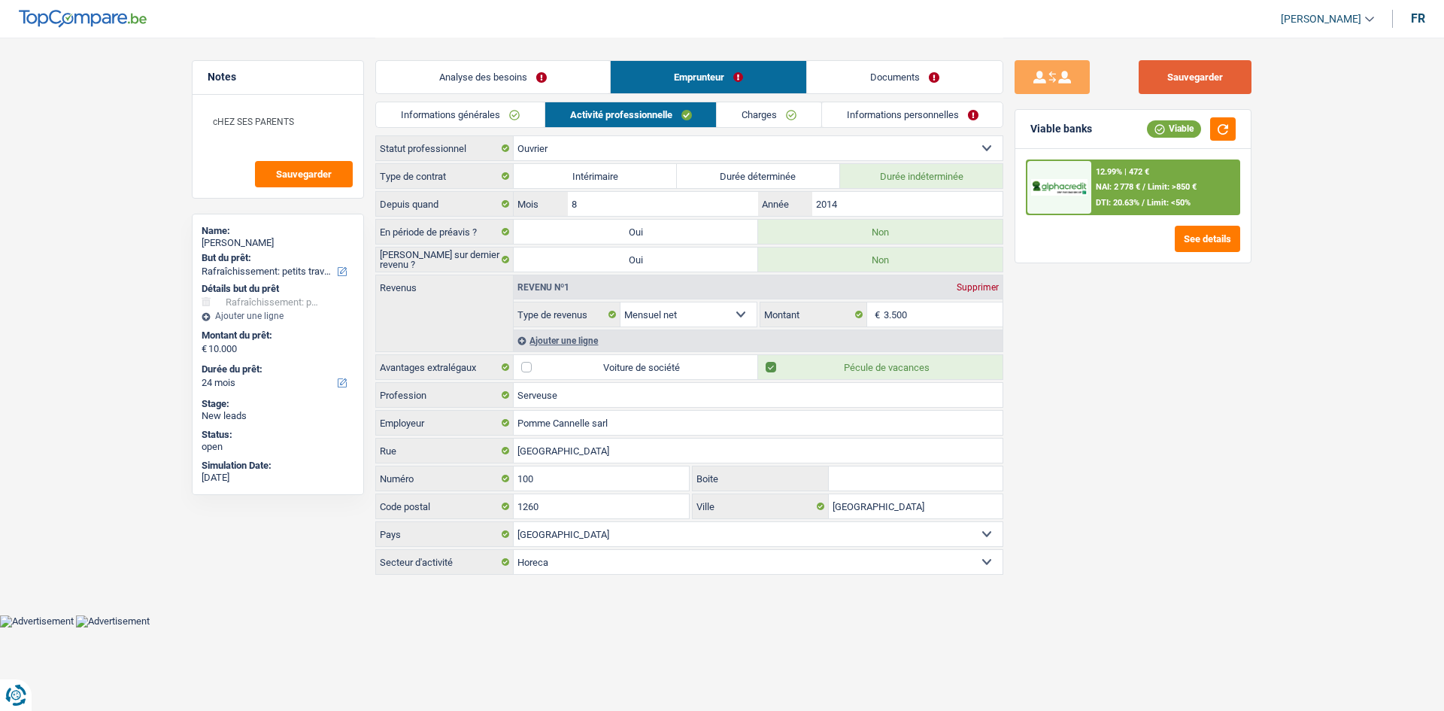
click at [1166, 83] on button "Sauvegarder" at bounding box center [1194, 77] width 113 height 34
click at [1202, 77] on button "Sauvegarder" at bounding box center [1194, 77] width 113 height 34
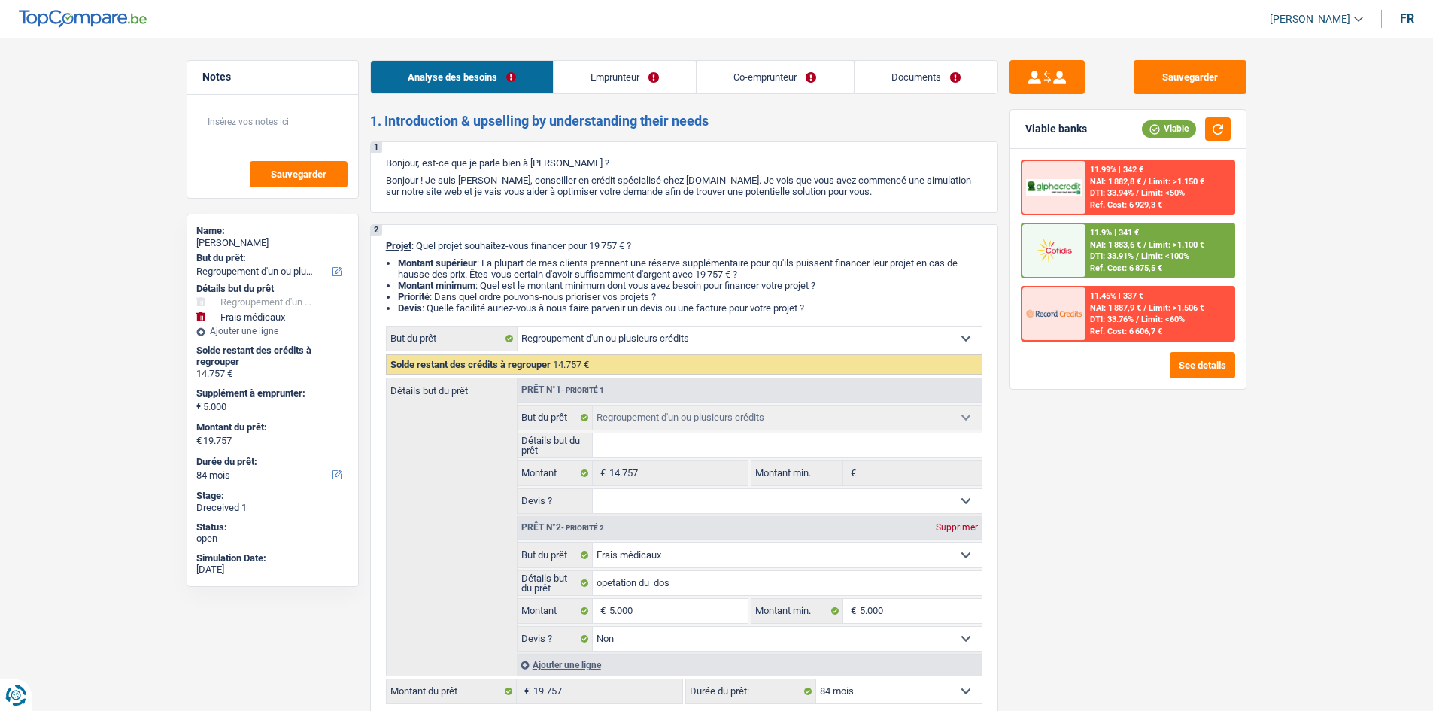
select select "refinancing"
select select "medical"
select select "84"
select select "refinancing"
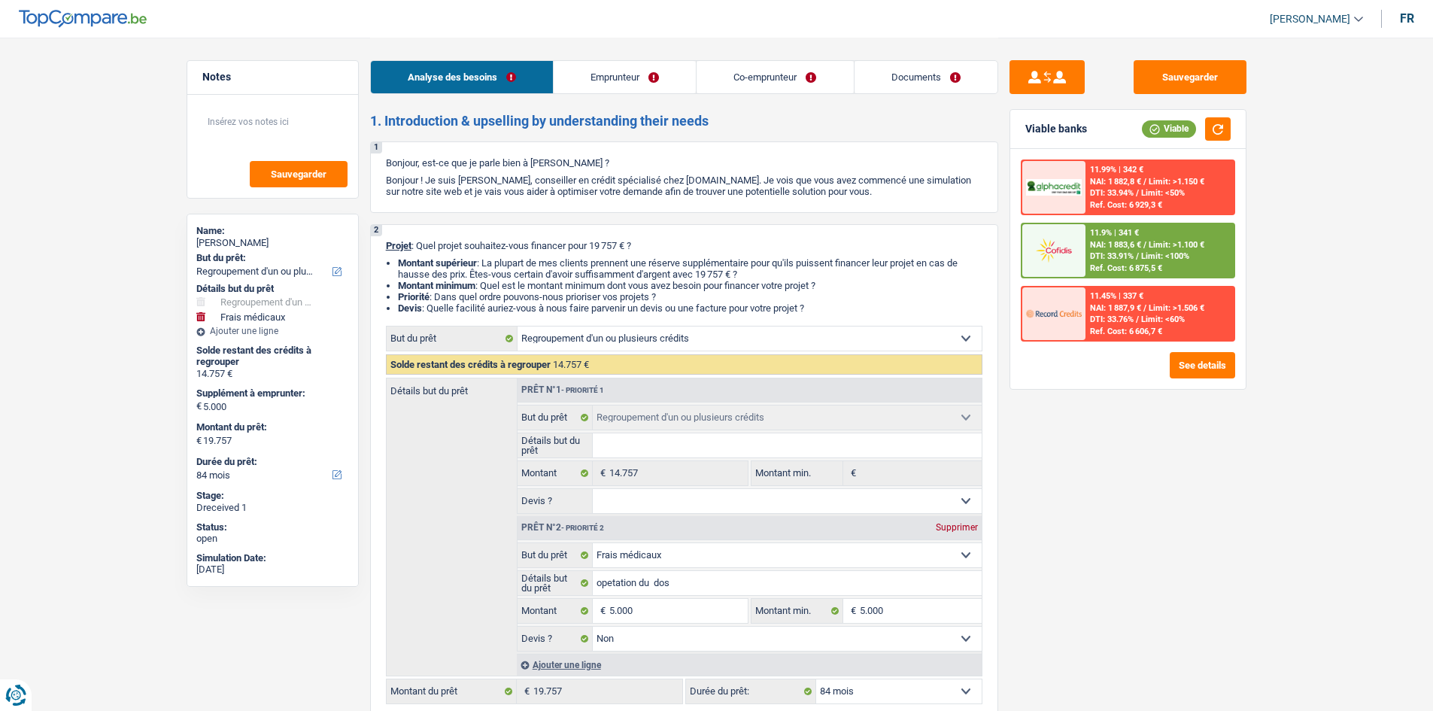
select select "refinancing"
select select "medical"
select select "false"
select select "84"
select select "mutuality"
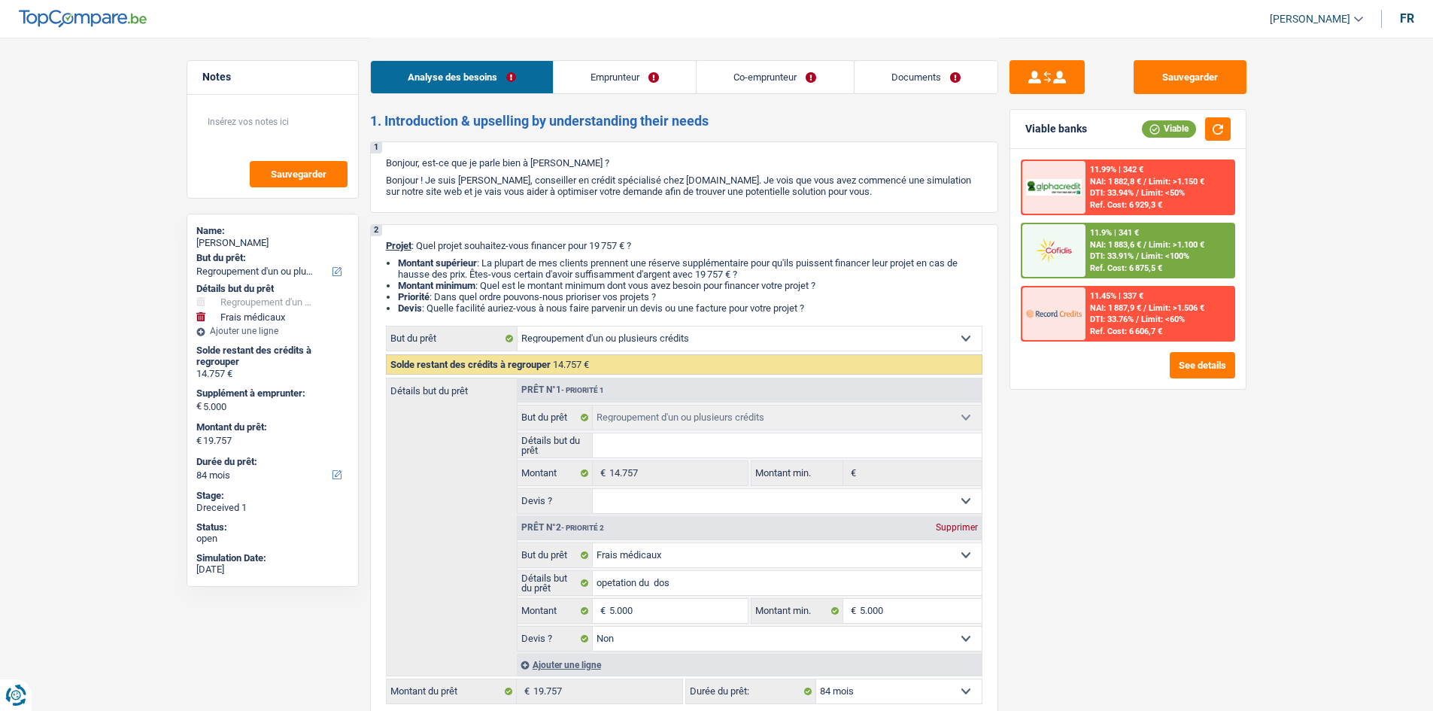
select select "unemployed"
select select "mutualityIndemnity"
select select "pension"
select select "unemployment"
select select "rents"
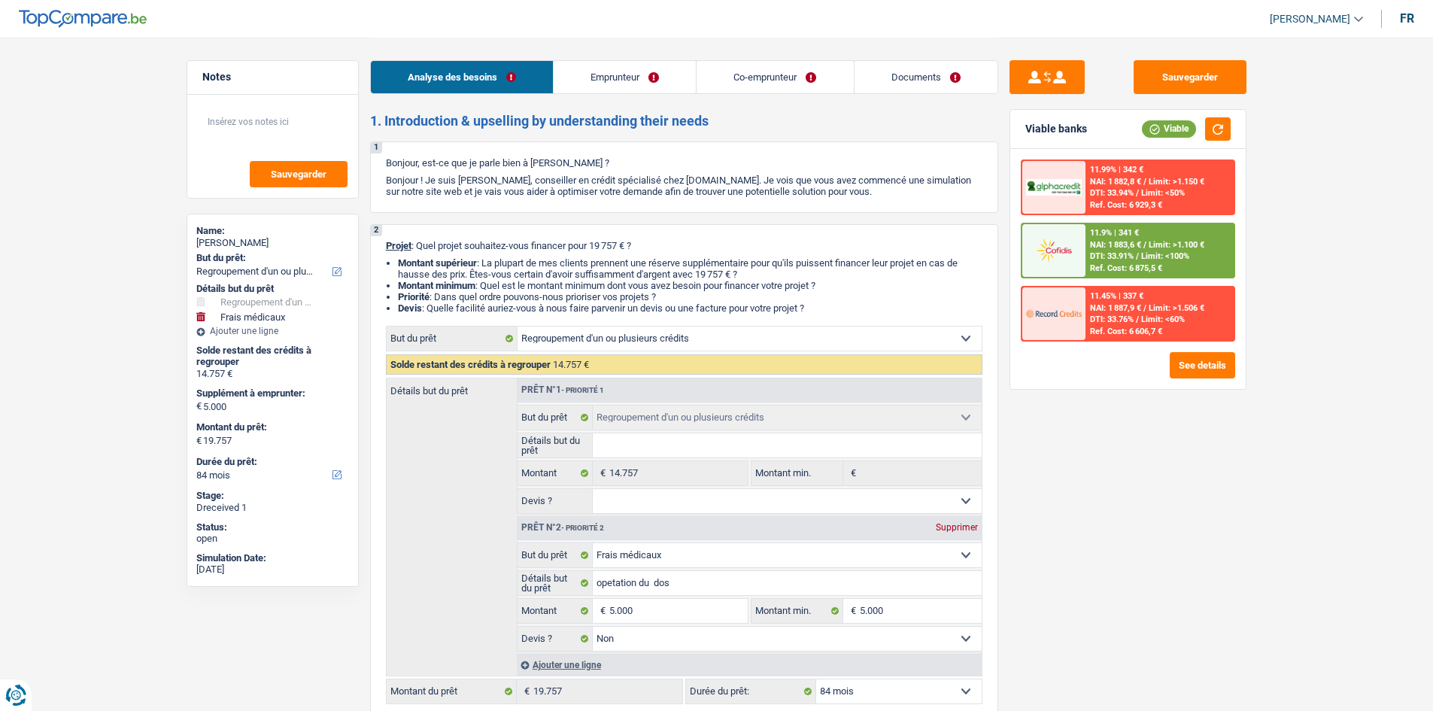
select select "personalLoan"
select select "familyEvent"
select select "60"
select select "personalLoan"
select select "carRestore"
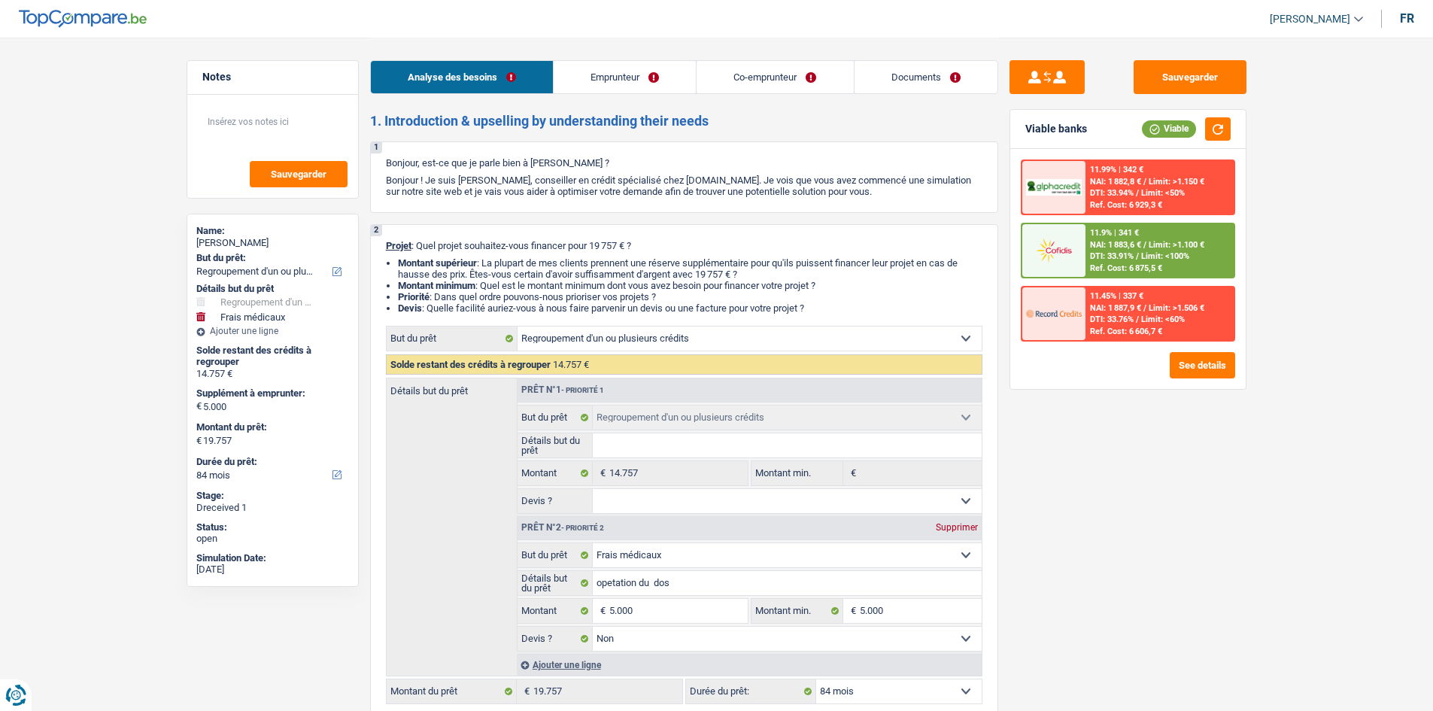
select select "36"
select select "refinancing"
select select "medical"
select select "false"
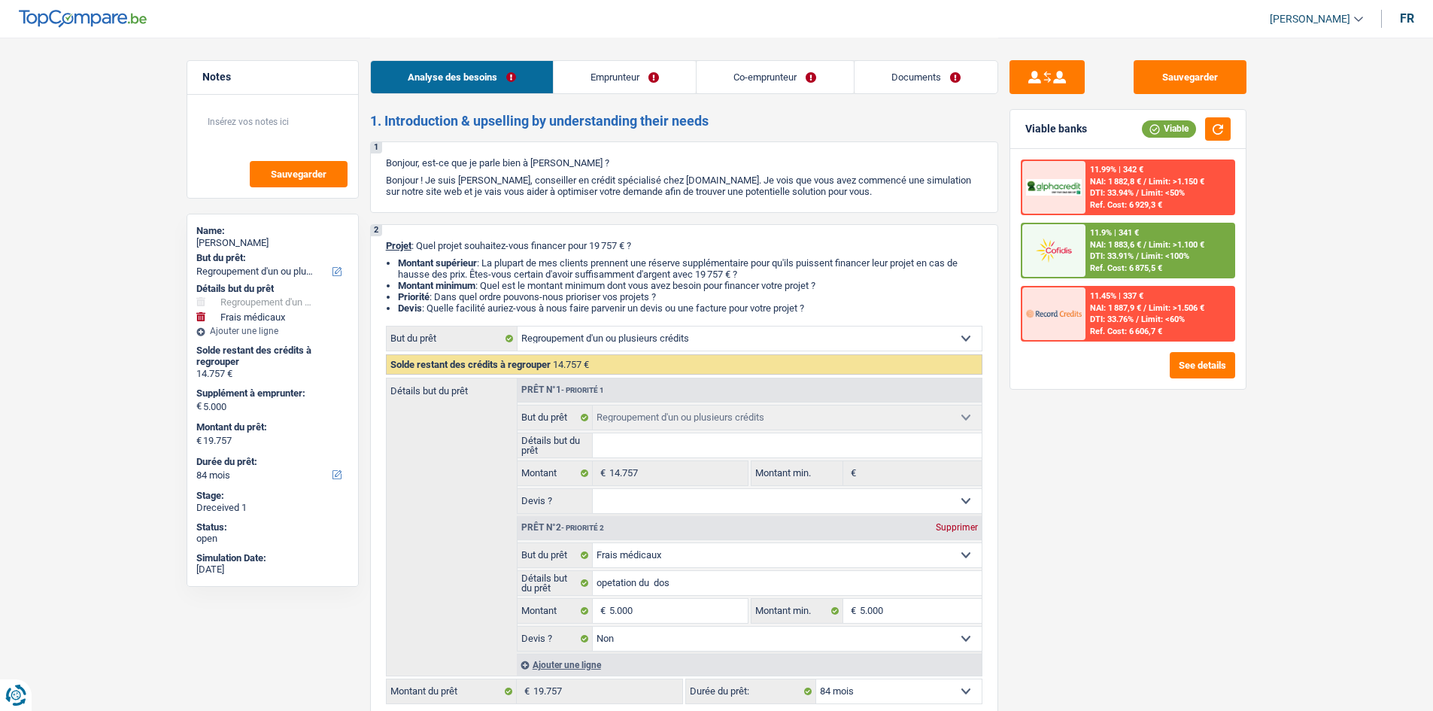
select select "84"
select select "mutuality"
select select "mutualityIndemnity"
select select "pension"
select select "solidaris"
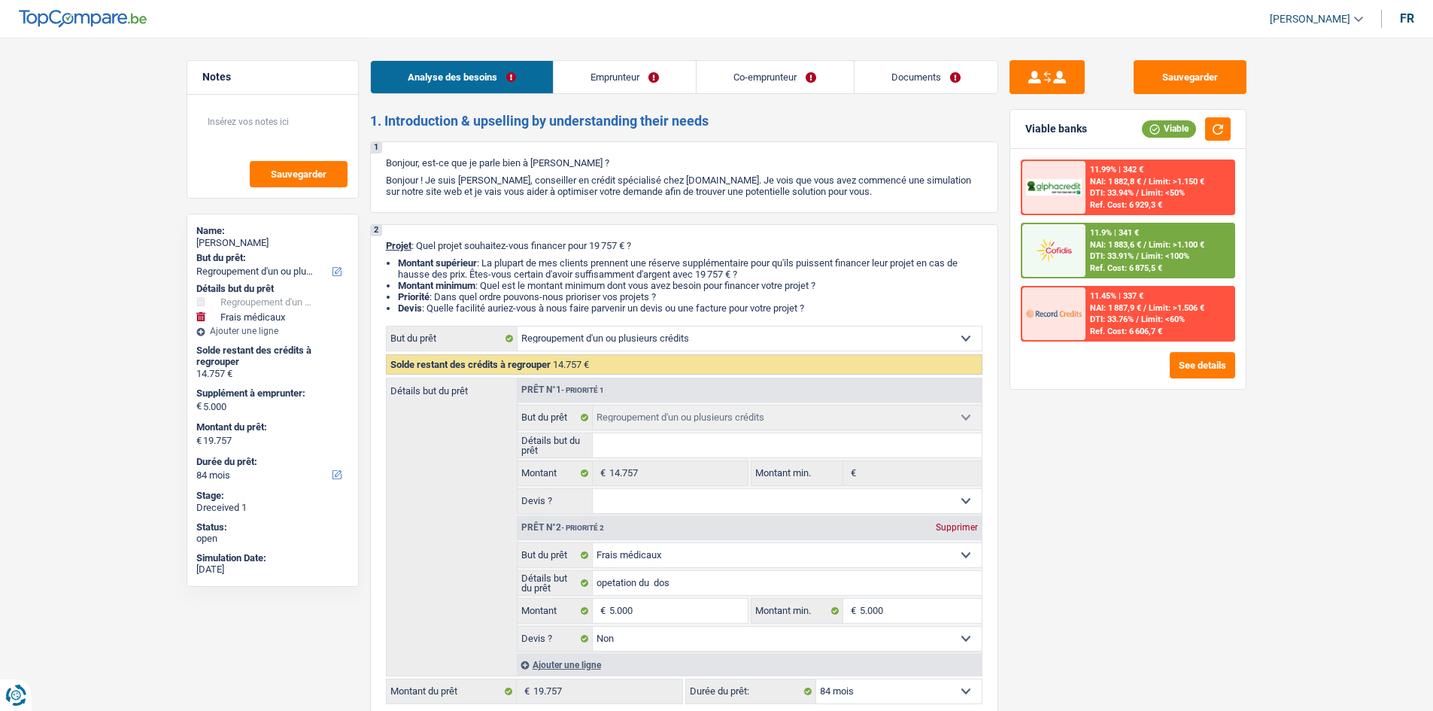
select select "BE"
click at [620, 60] on div "Analyse des besoins Emprunteur Co-emprunteur Documents" at bounding box center [684, 70] width 628 height 64
click at [626, 78] on link "Emprunteur" at bounding box center [624, 77] width 142 height 32
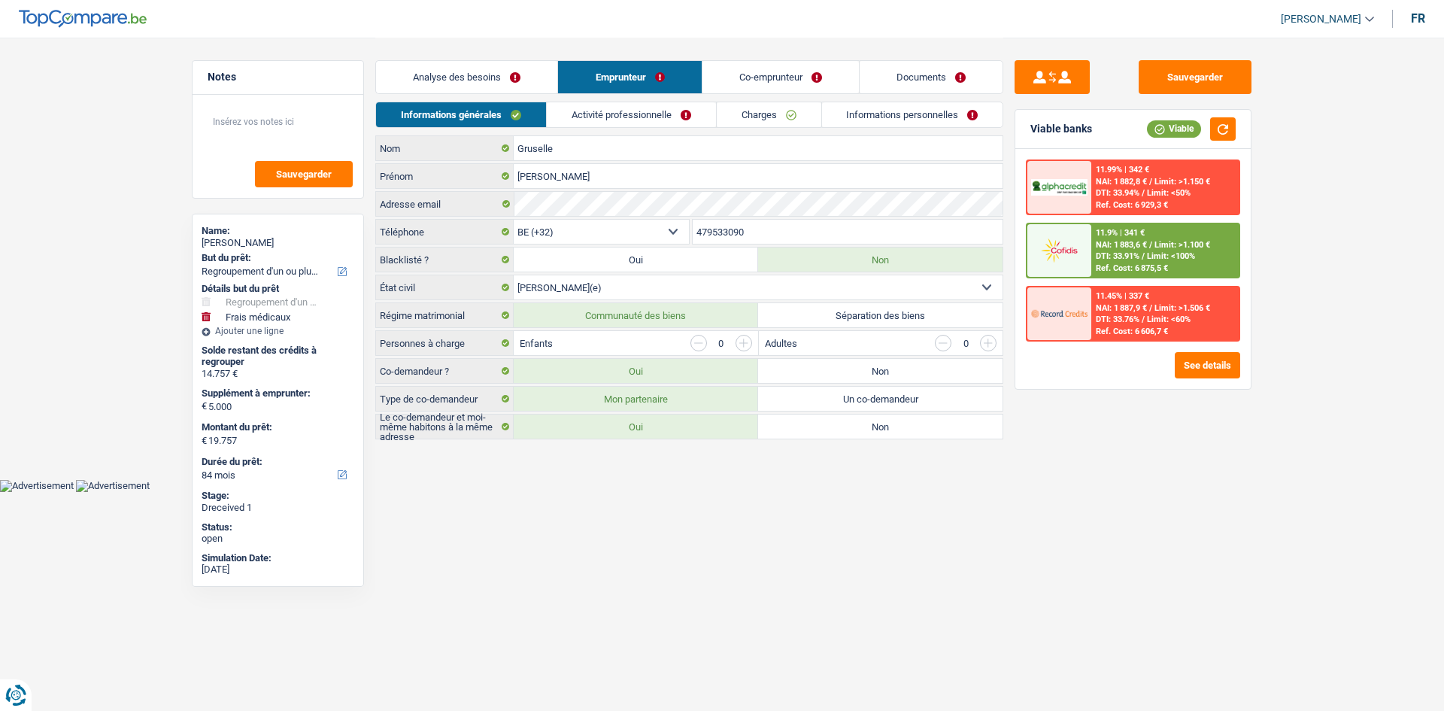
click at [744, 75] on link "Co-emprunteur" at bounding box center [780, 77] width 156 height 32
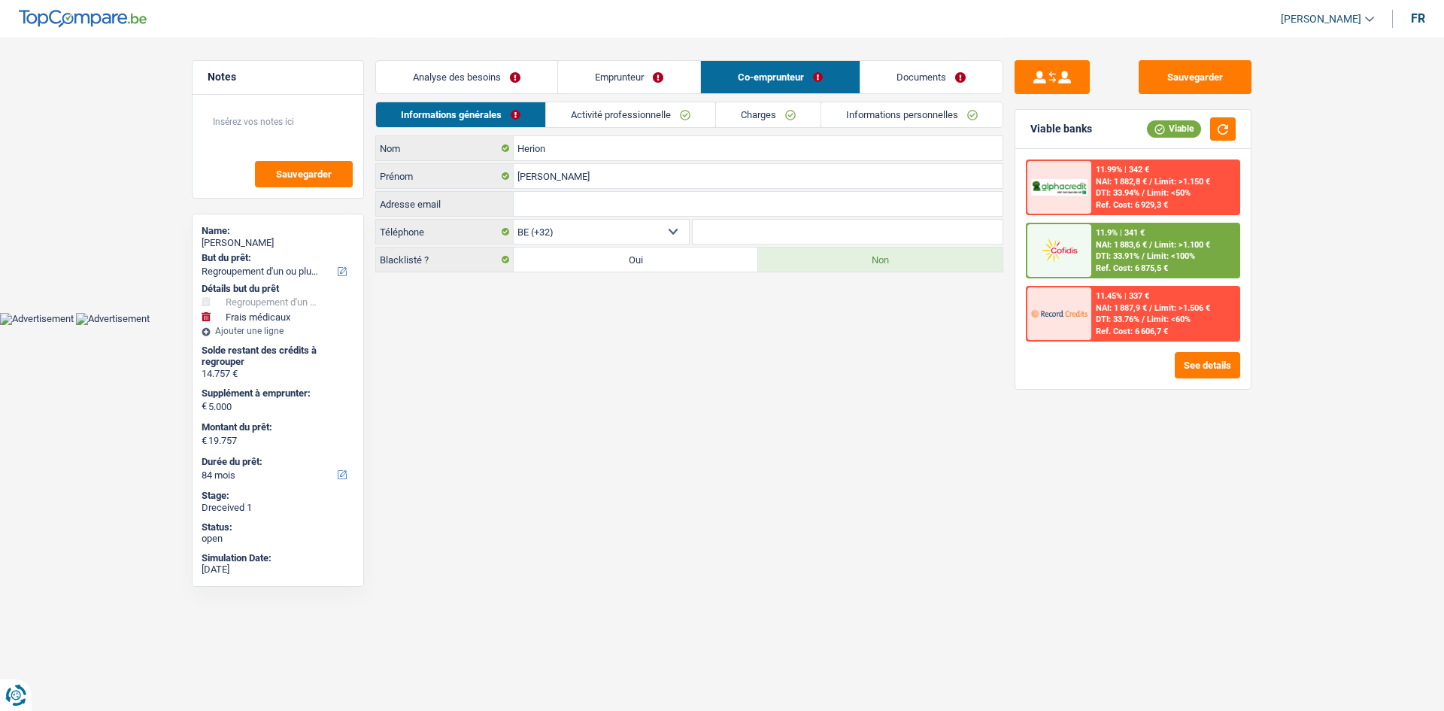
click at [653, 109] on link "Activité professionnelle" at bounding box center [630, 114] width 169 height 25
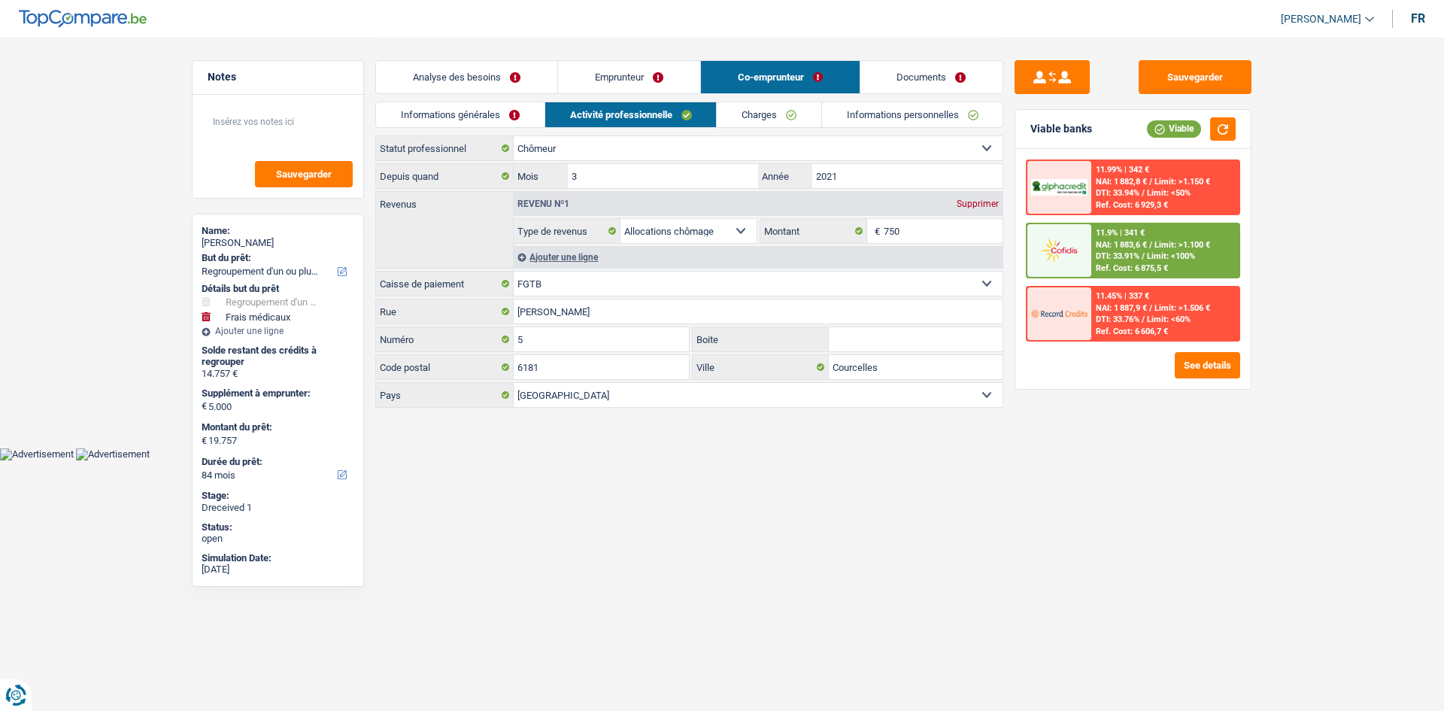
click at [752, 120] on link "Charges" at bounding box center [769, 114] width 105 height 25
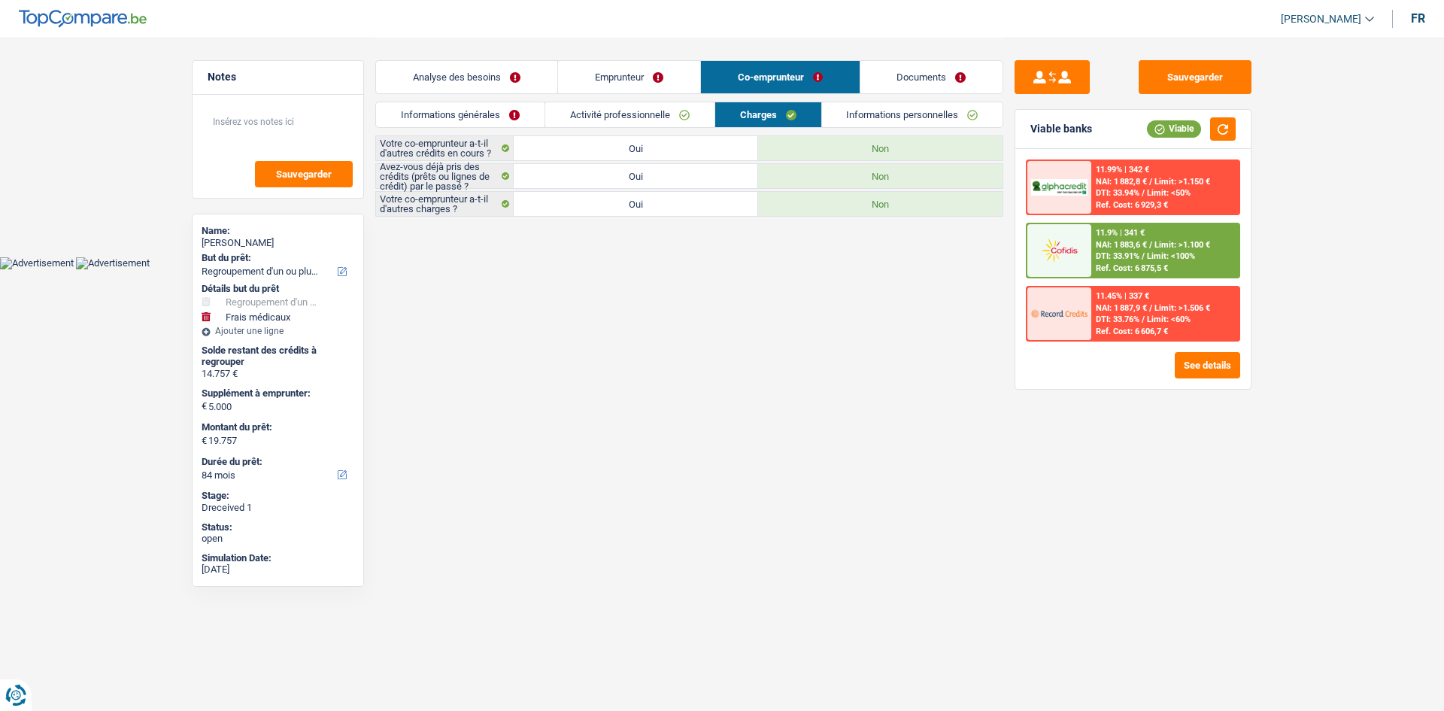
click at [637, 83] on link "Emprunteur" at bounding box center [629, 77] width 142 height 32
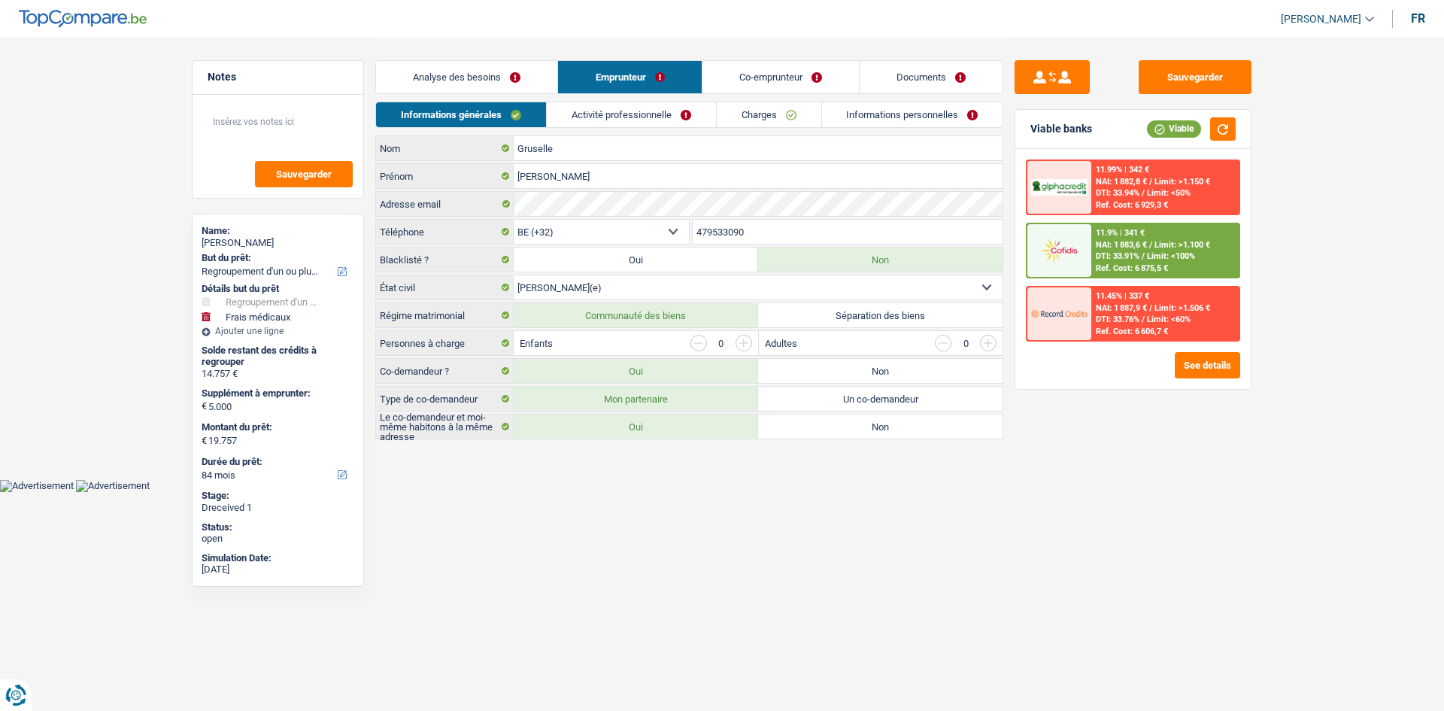
click at [650, 113] on link "Activité professionnelle" at bounding box center [631, 114] width 169 height 25
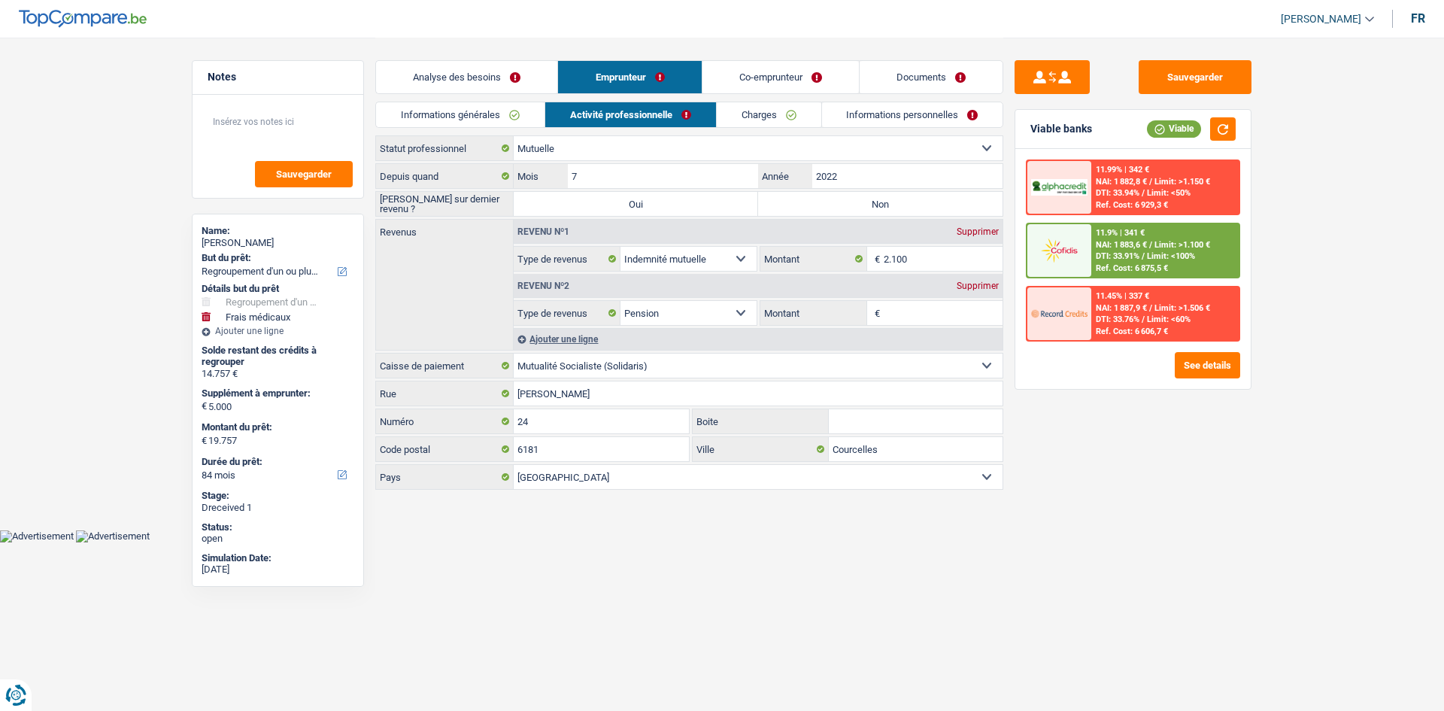
click at [882, 80] on link "Documents" at bounding box center [931, 77] width 143 height 32
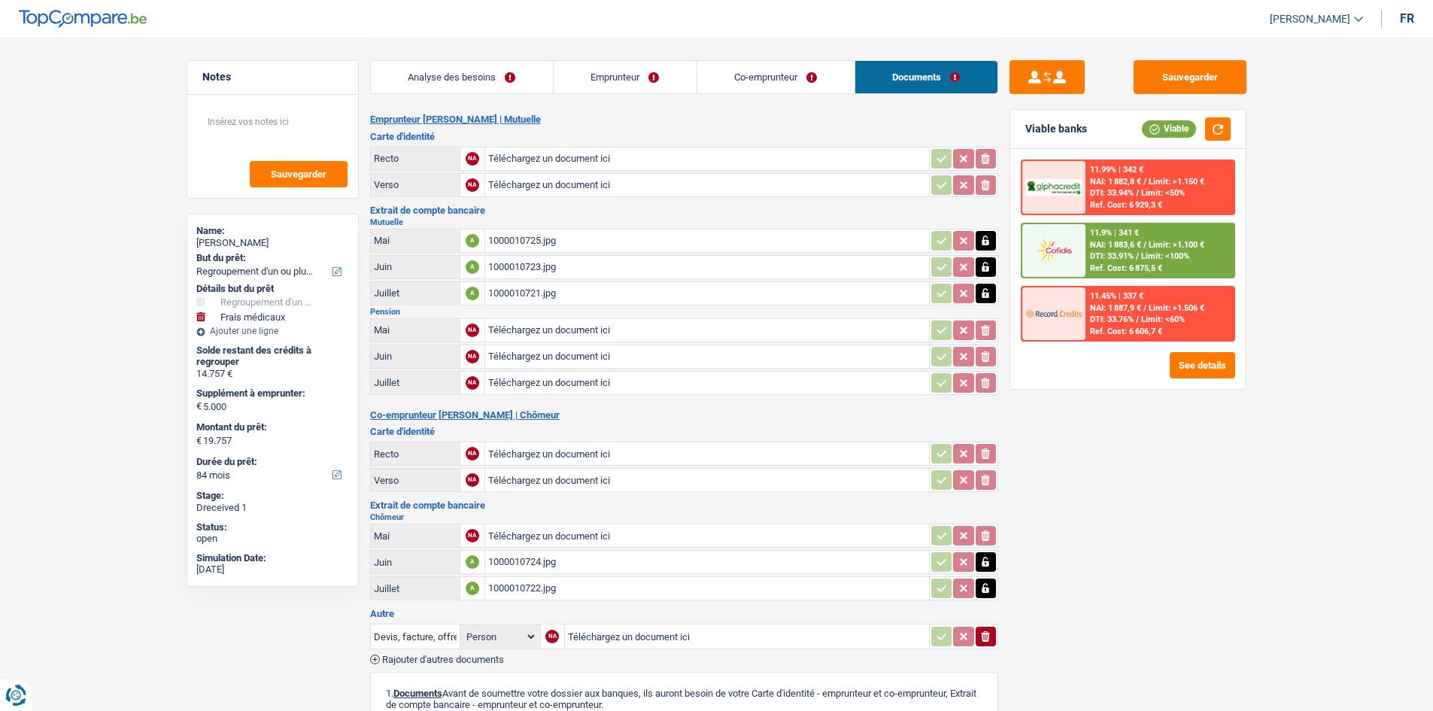
click at [517, 245] on div "1000010725.jpg" at bounding box center [707, 240] width 438 height 23
click at [521, 262] on div "1000010723.jpg" at bounding box center [707, 267] width 438 height 23
drag, startPoint x: 505, startPoint y: 380, endPoint x: 489, endPoint y: 307, distance: 74.6
click at [489, 308] on div "Pension Mai NA Téléchargez un document ici ionicons-v5-e Juin NA Téléchargez un…" at bounding box center [684, 352] width 628 height 89
click at [495, 296] on div "1000010721.jpg" at bounding box center [707, 293] width 438 height 23
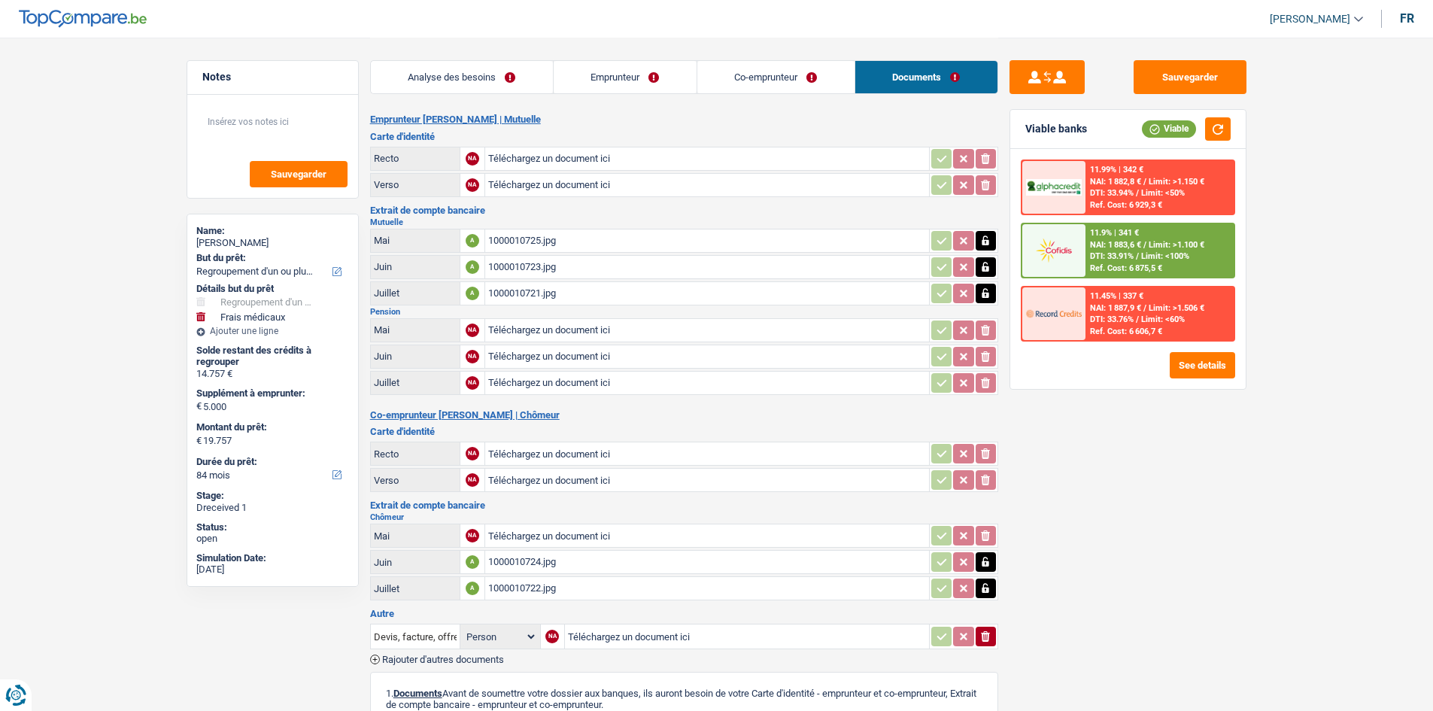
click at [514, 564] on div "1000010724.jpg" at bounding box center [707, 561] width 438 height 23
click at [522, 581] on div "1000010722.jpg" at bounding box center [707, 588] width 438 height 23
click at [522, 587] on div "1000010722.jpg" at bounding box center [707, 588] width 438 height 23
click at [542, 563] on div "1000010724.jpg" at bounding box center [707, 561] width 438 height 23
click at [533, 584] on div "1000010722.jpg" at bounding box center [707, 588] width 438 height 23
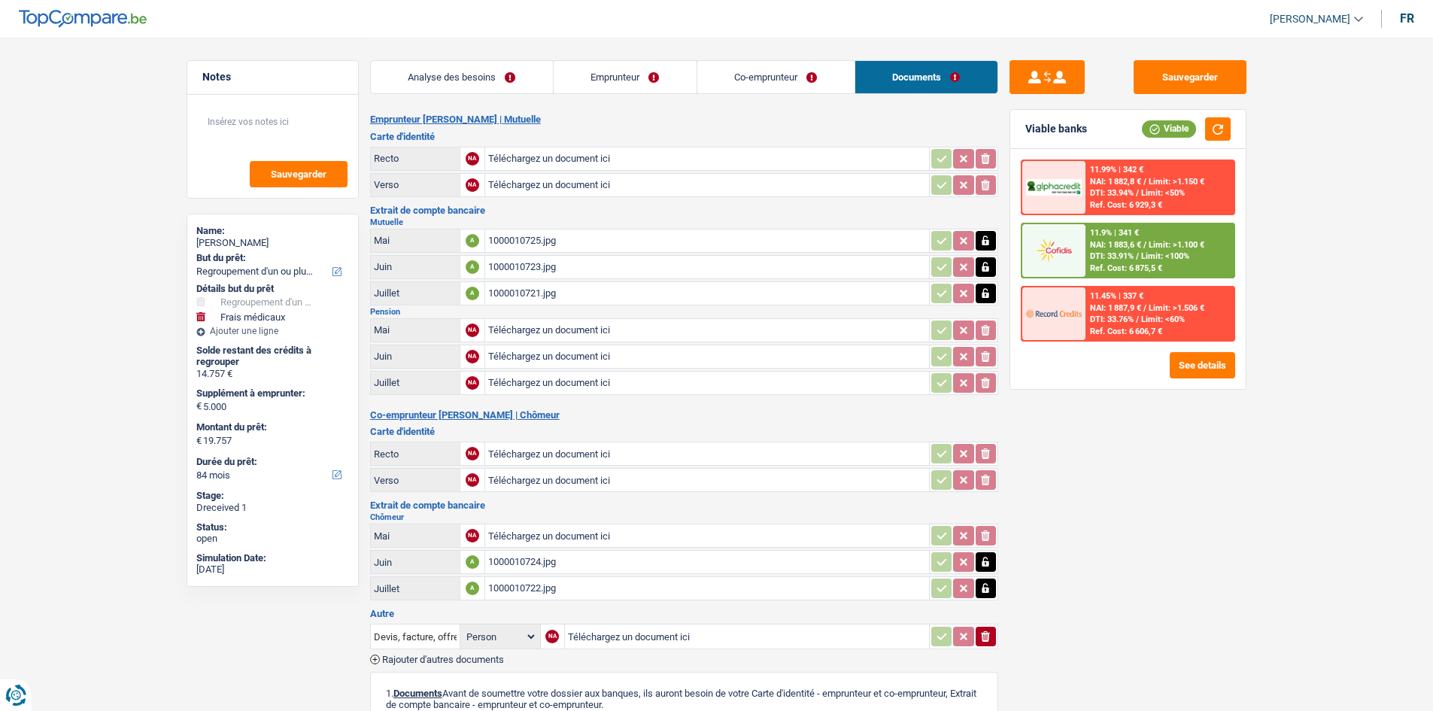
click at [509, 584] on div "1000010722.jpg" at bounding box center [707, 588] width 438 height 23
click at [512, 588] on div "1000010722.jpg" at bounding box center [707, 588] width 438 height 23
click at [534, 565] on div "1000010724.jpg" at bounding box center [707, 561] width 438 height 23
click at [613, 75] on link "Emprunteur" at bounding box center [624, 77] width 143 height 32
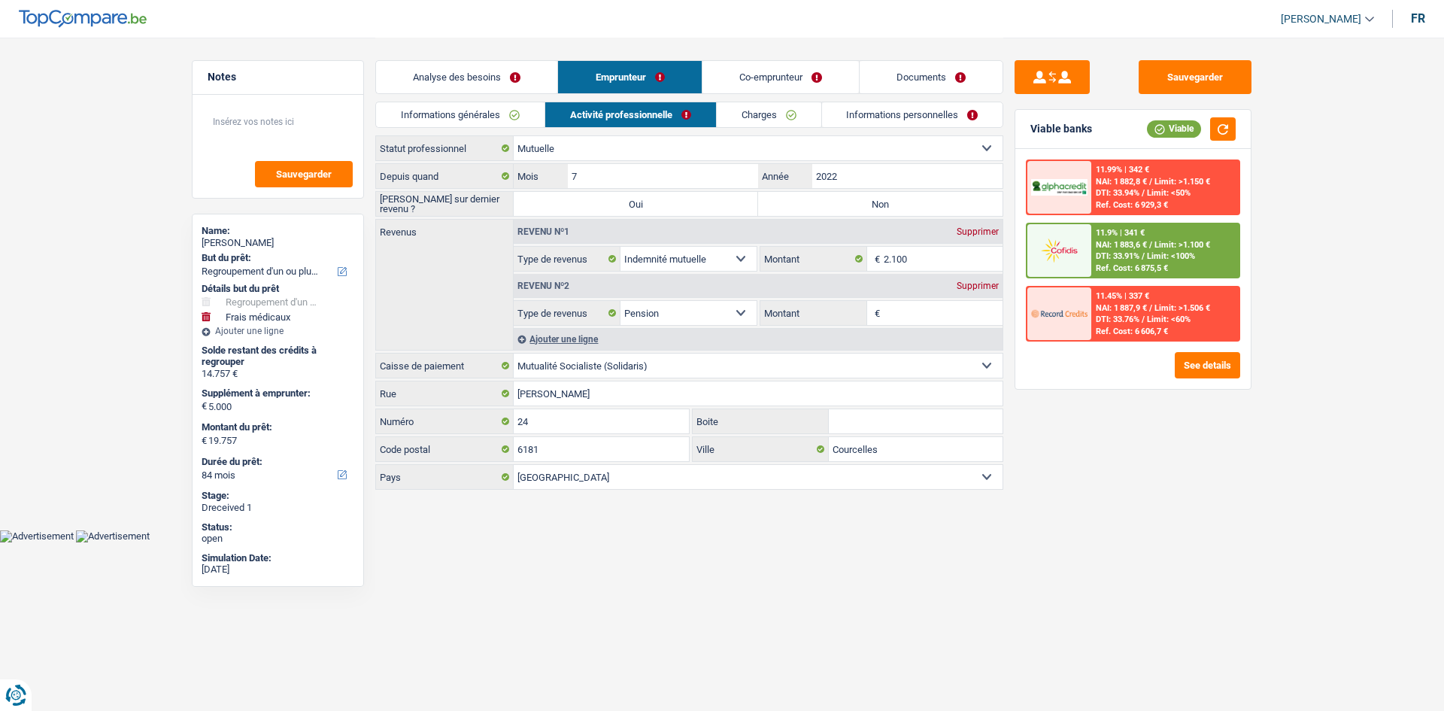
click at [911, 74] on link "Documents" at bounding box center [931, 77] width 143 height 32
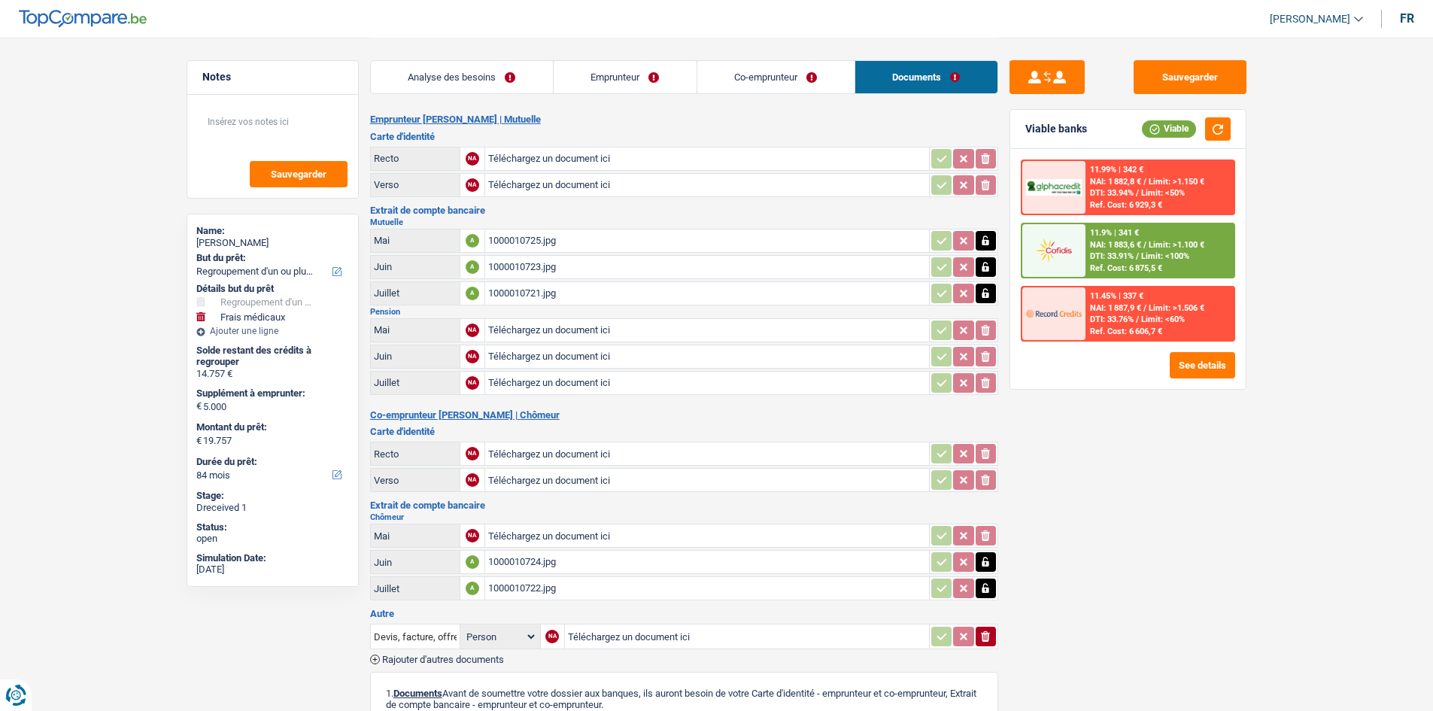
click at [611, 74] on link "Emprunteur" at bounding box center [624, 77] width 143 height 32
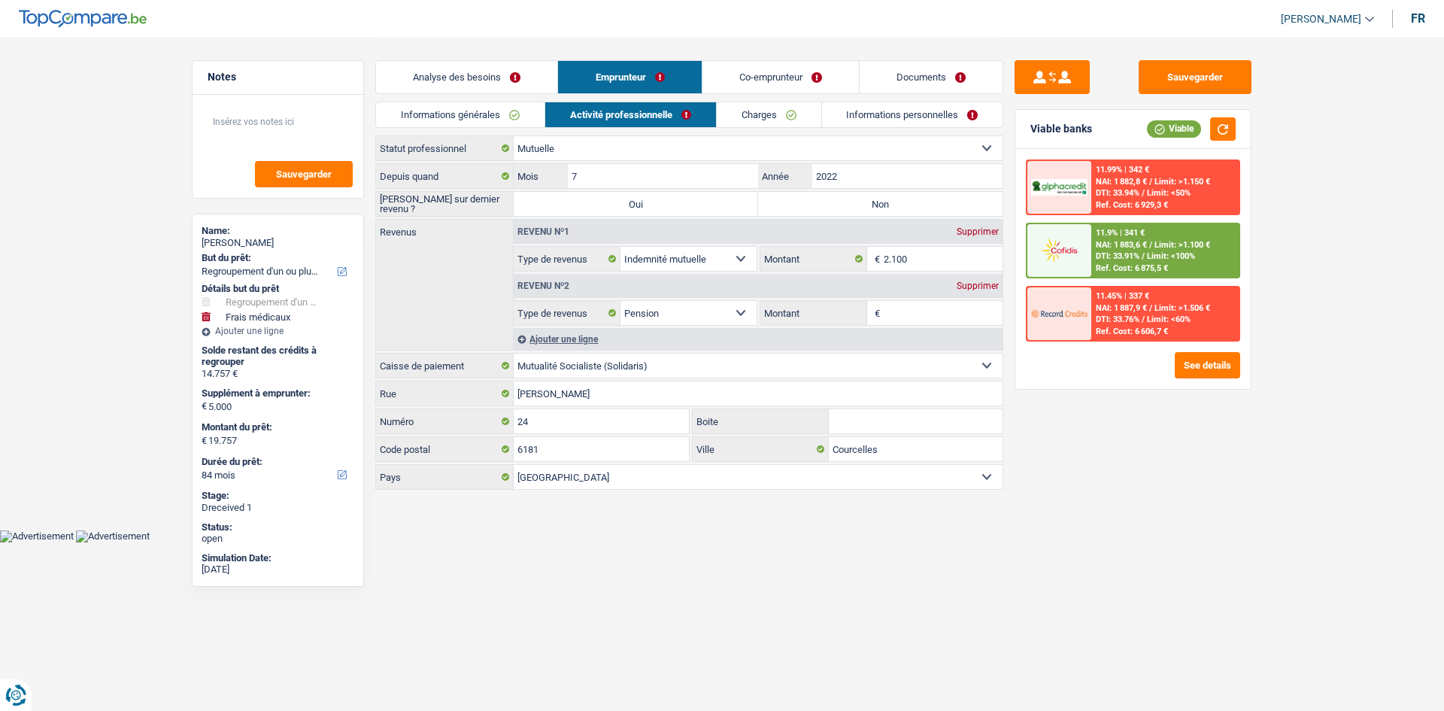
click at [978, 284] on div "Supprimer" at bounding box center [978, 285] width 50 height 9
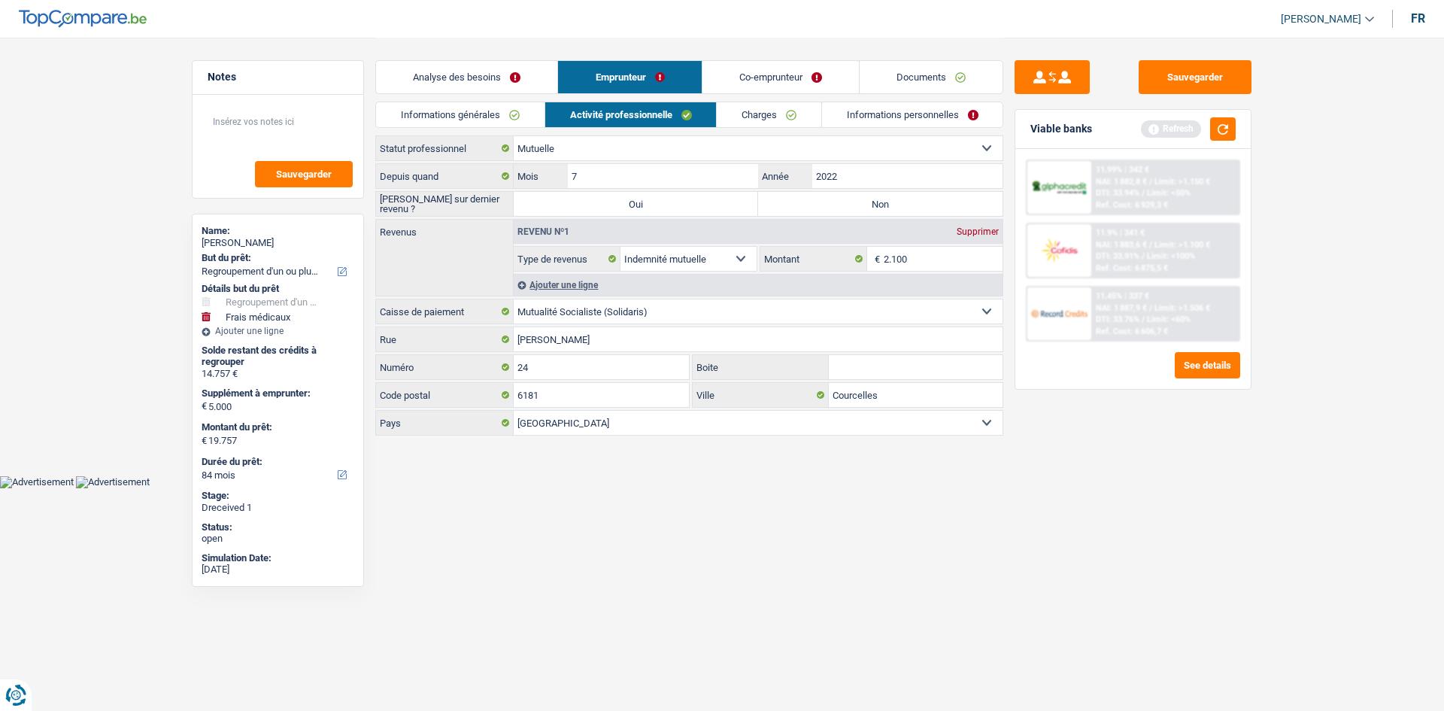
click at [759, 114] on link "Charges" at bounding box center [769, 114] width 105 height 25
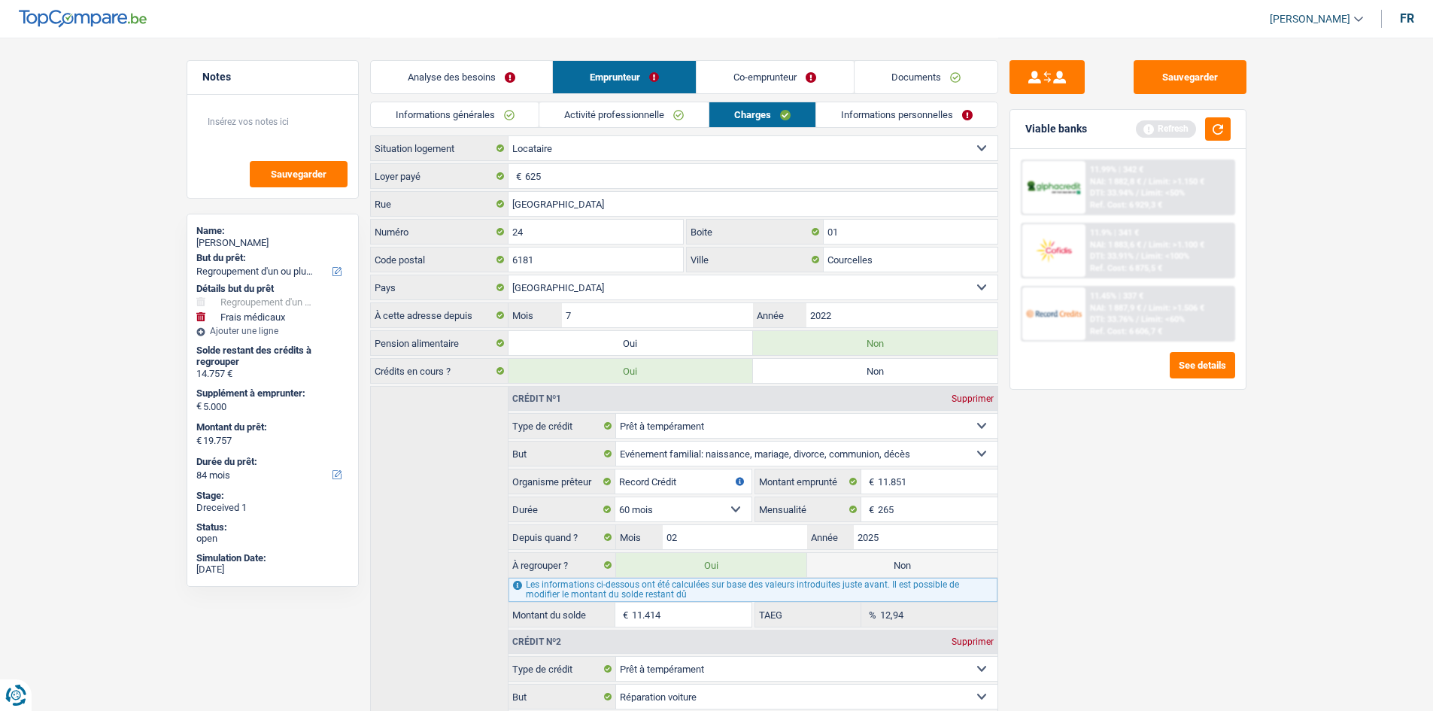
click at [683, 114] on link "Activité professionnelle" at bounding box center [623, 114] width 169 height 25
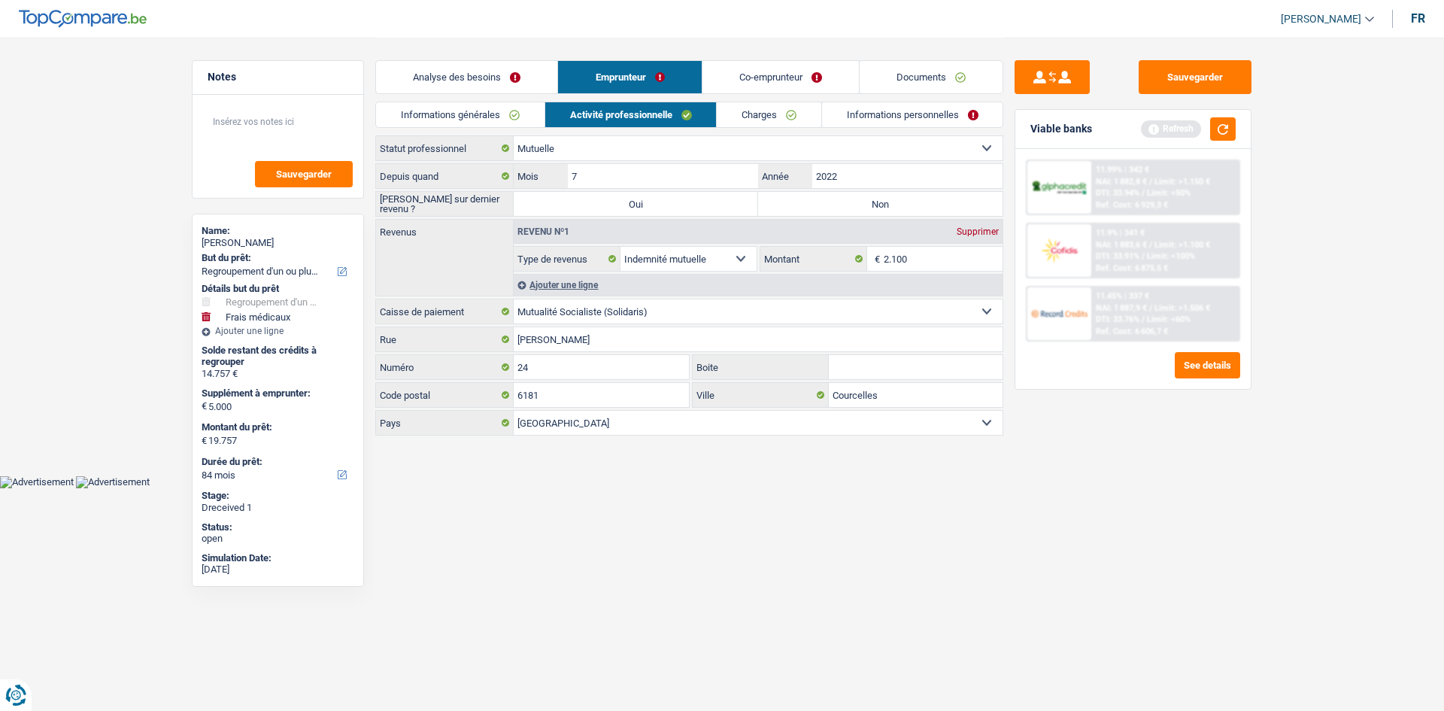
click at [759, 87] on link "Co-emprunteur" at bounding box center [780, 77] width 156 height 32
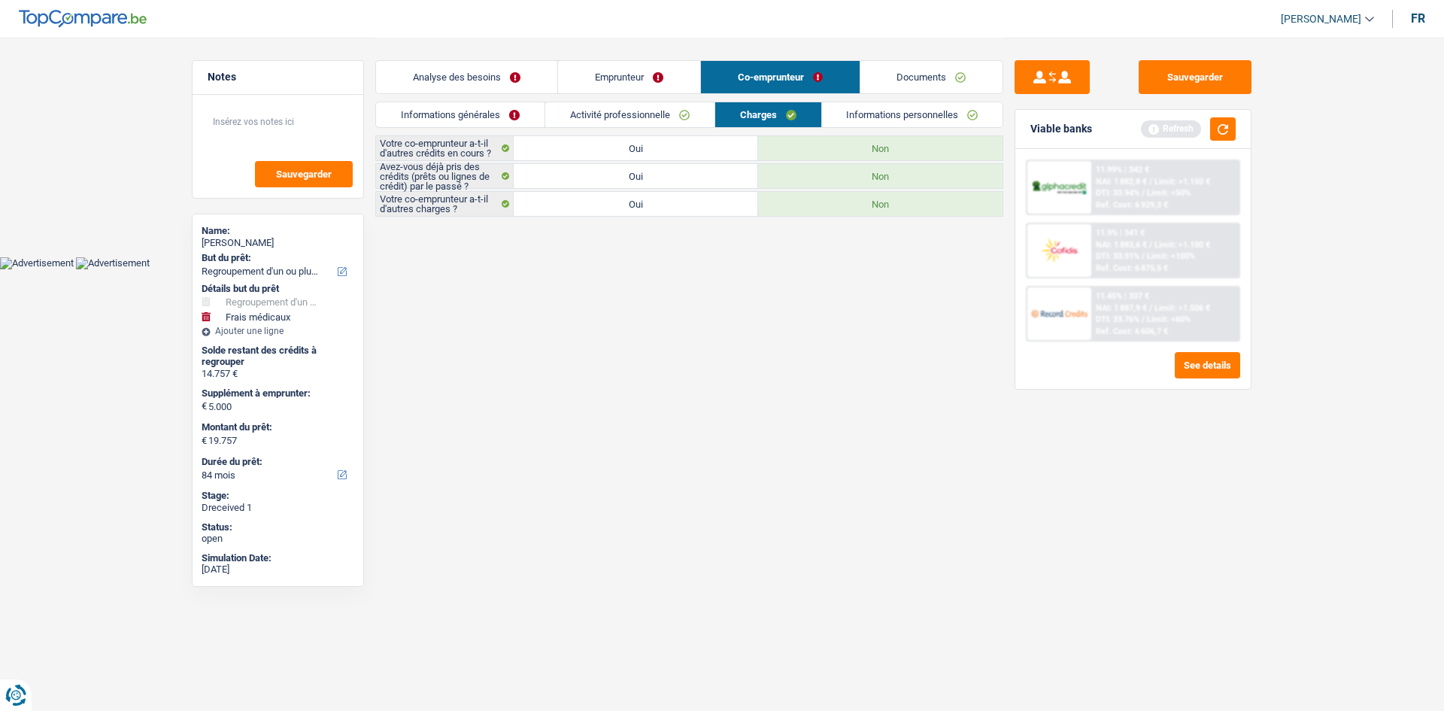
click at [502, 89] on link "Analyse des besoins" at bounding box center [466, 77] width 181 height 32
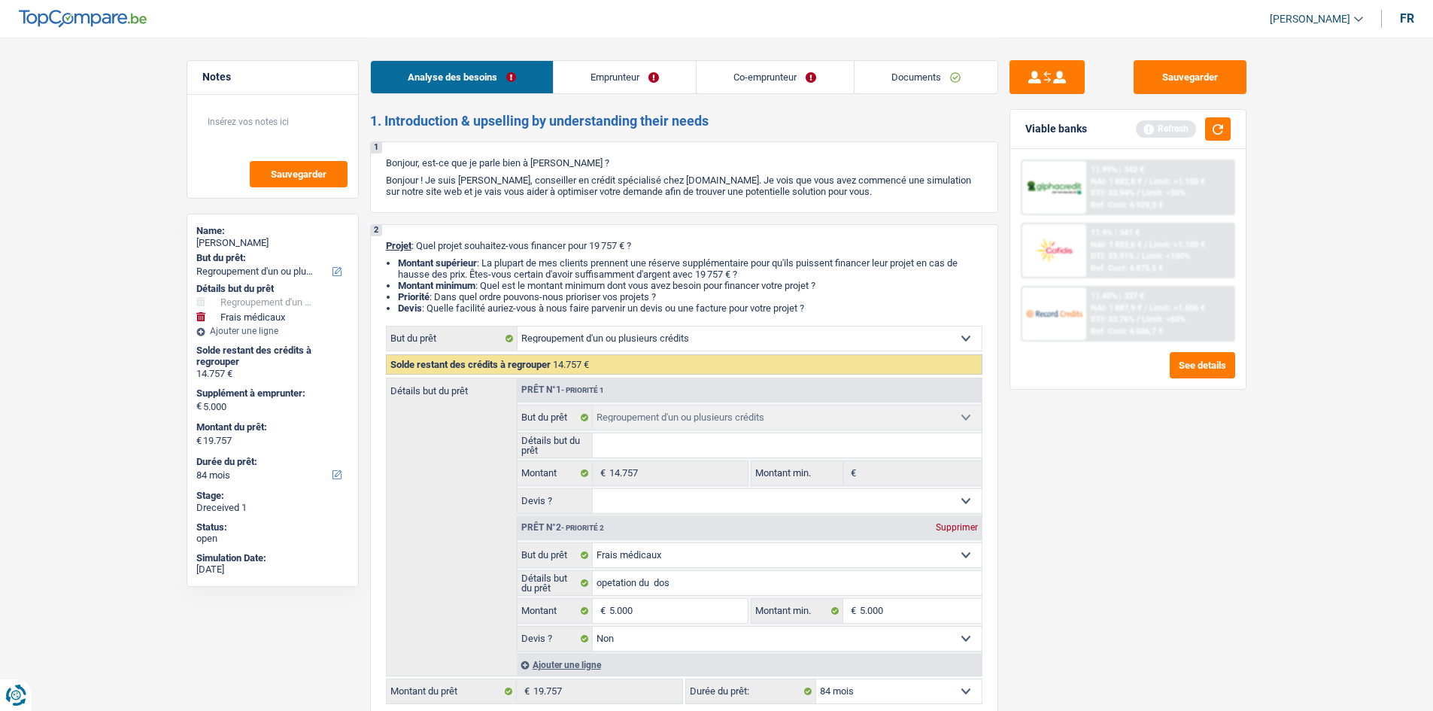
click at [605, 68] on link "Emprunteur" at bounding box center [624, 77] width 142 height 32
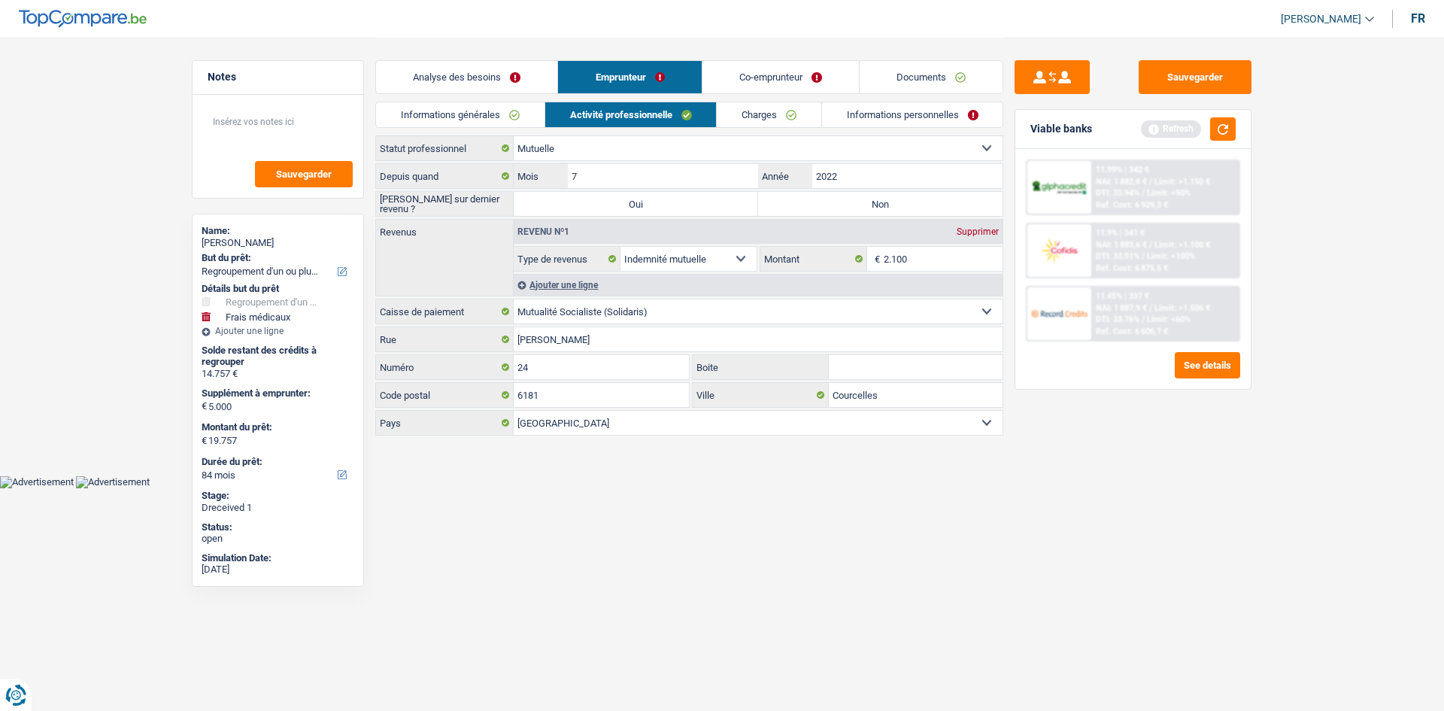
click at [762, 71] on link "Co-emprunteur" at bounding box center [780, 77] width 156 height 32
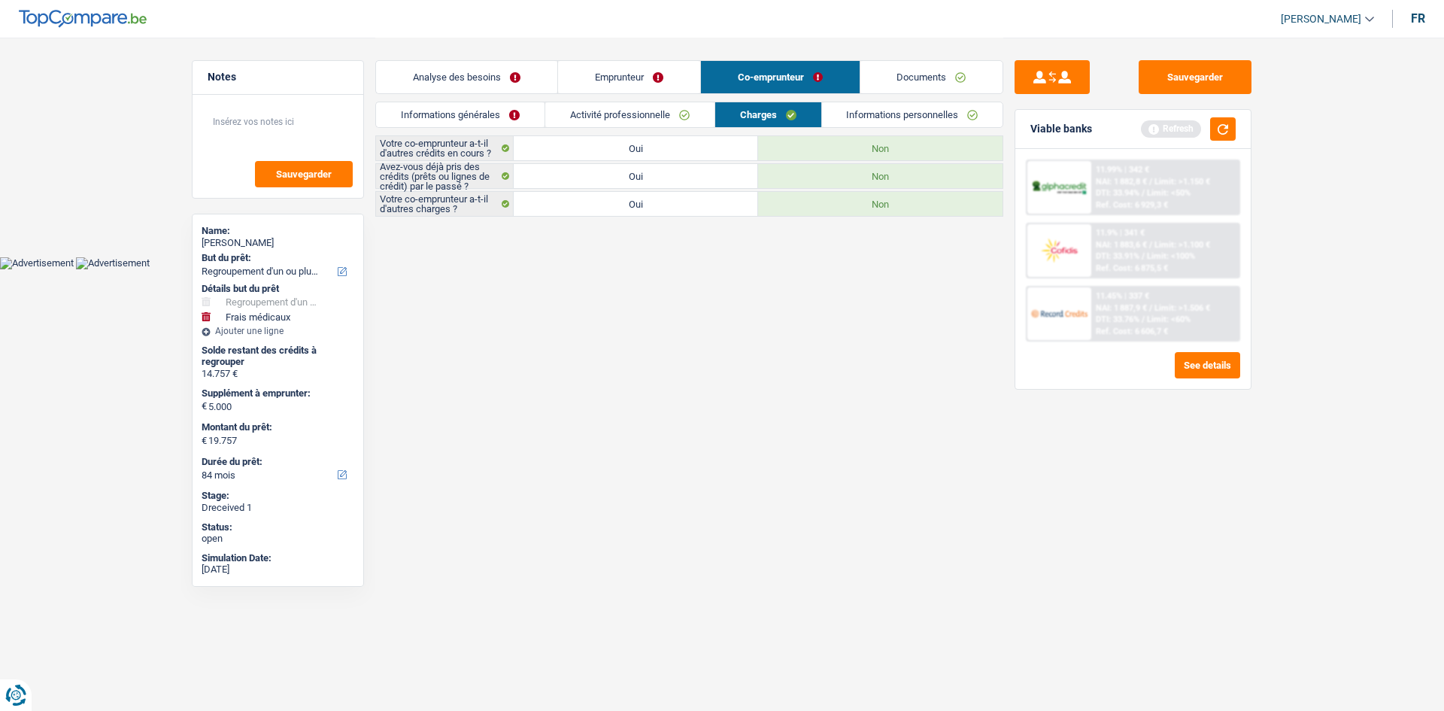
click at [932, 73] on link "Documents" at bounding box center [931, 77] width 143 height 32
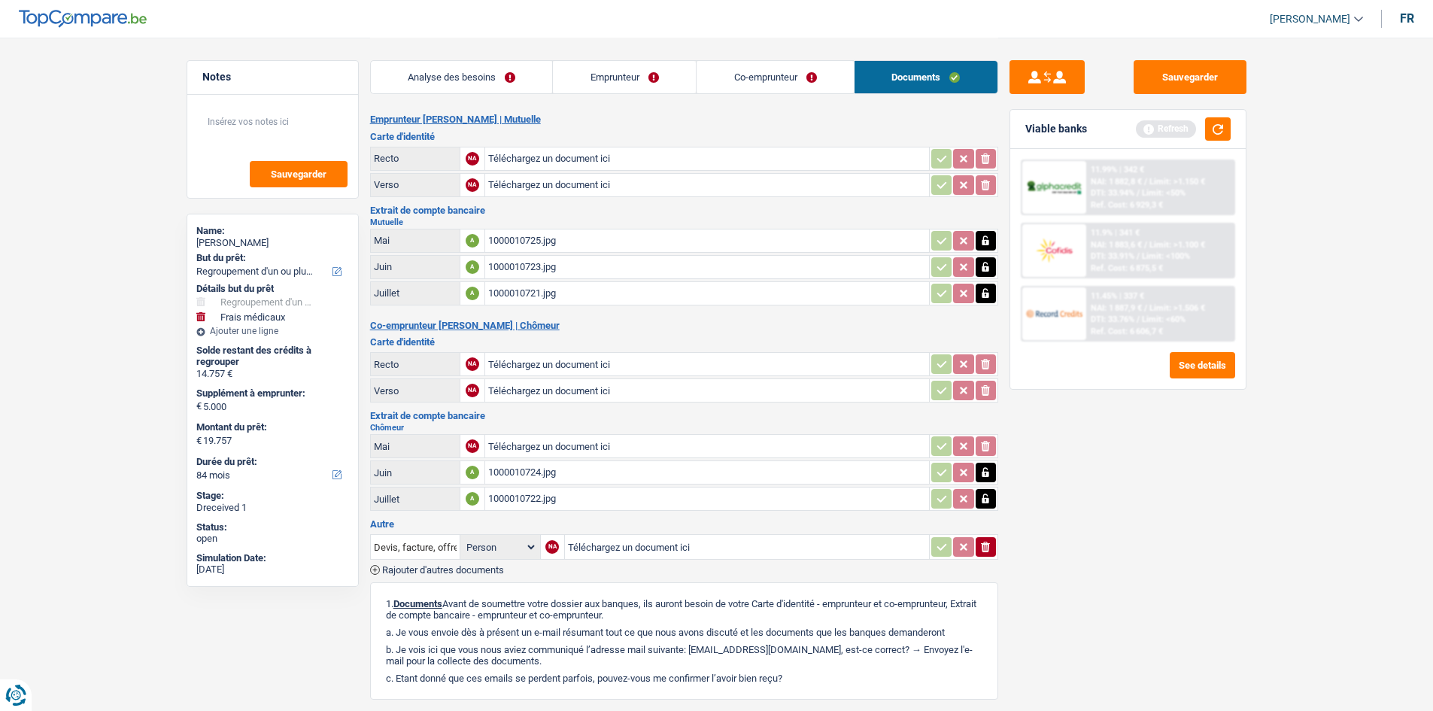
drag, startPoint x: 641, startPoint y: 82, endPoint x: 555, endPoint y: 89, distance: 86.8
click at [641, 82] on link "Emprunteur" at bounding box center [624, 77] width 143 height 32
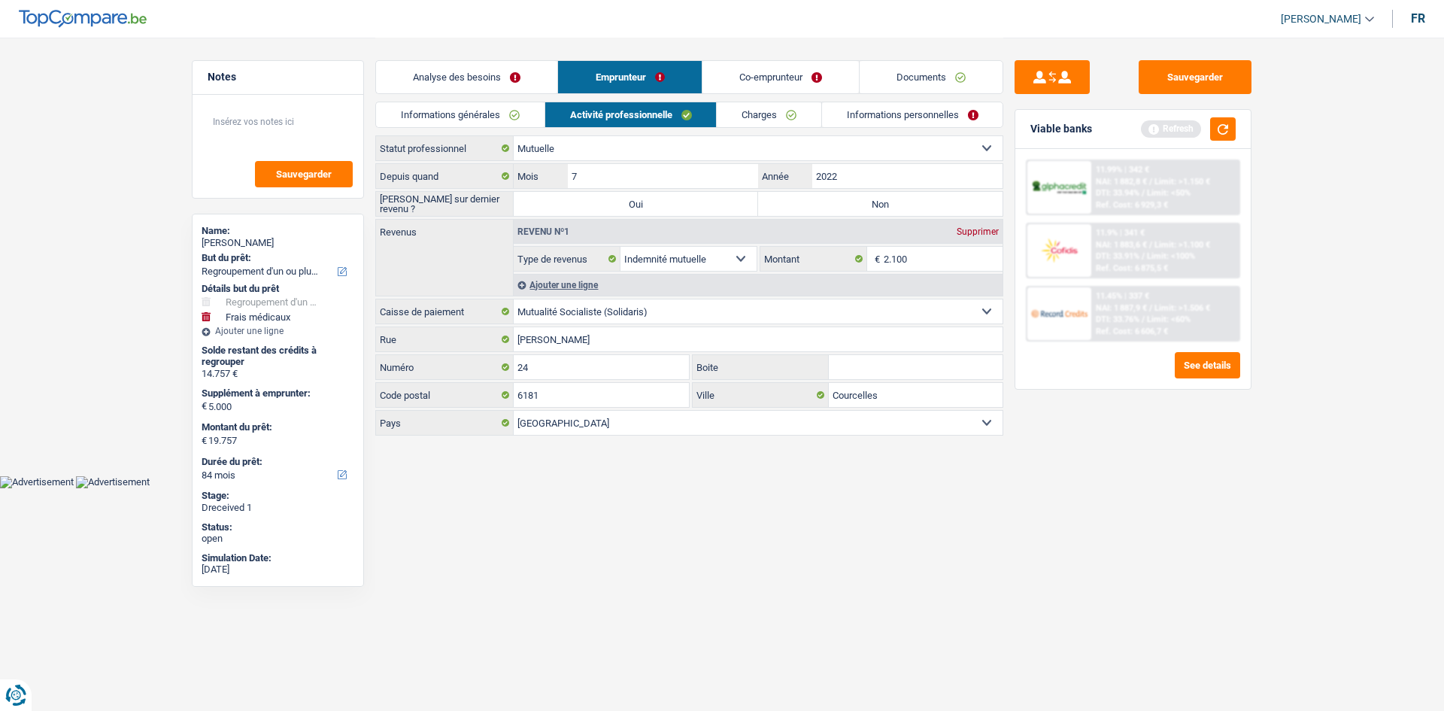
click at [518, 89] on link "Analyse des besoins" at bounding box center [466, 77] width 181 height 32
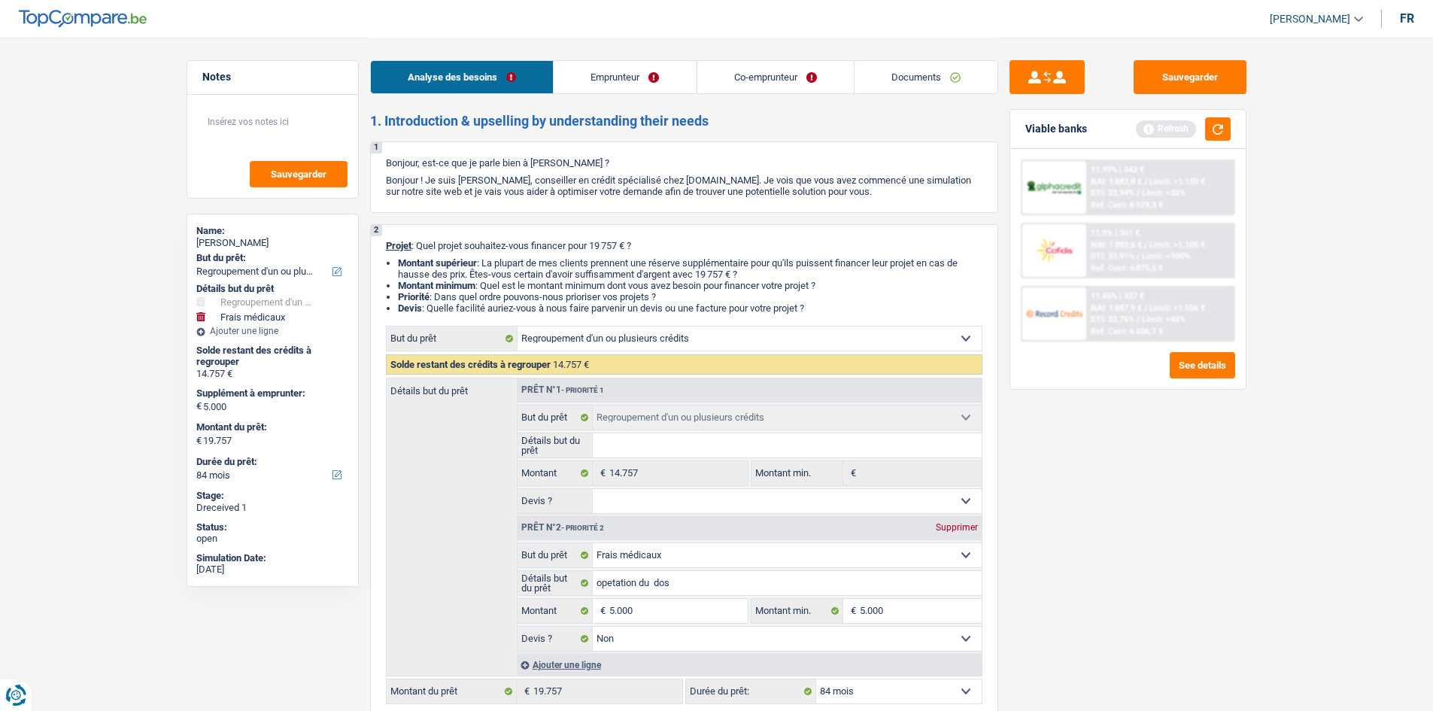
drag, startPoint x: 635, startPoint y: 78, endPoint x: 660, endPoint y: 75, distance: 25.0
click at [636, 78] on link "Emprunteur" at bounding box center [624, 77] width 142 height 32
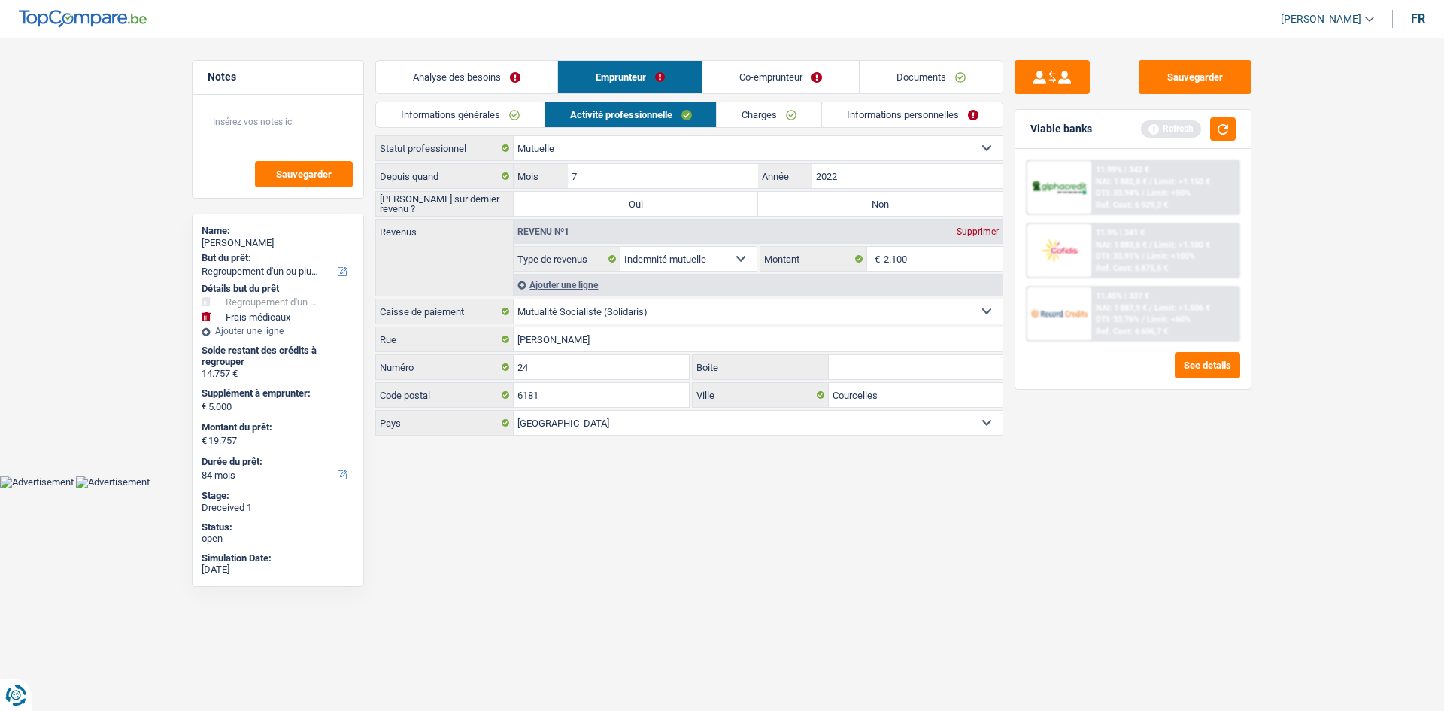
click at [750, 66] on link "Co-emprunteur" at bounding box center [780, 77] width 156 height 32
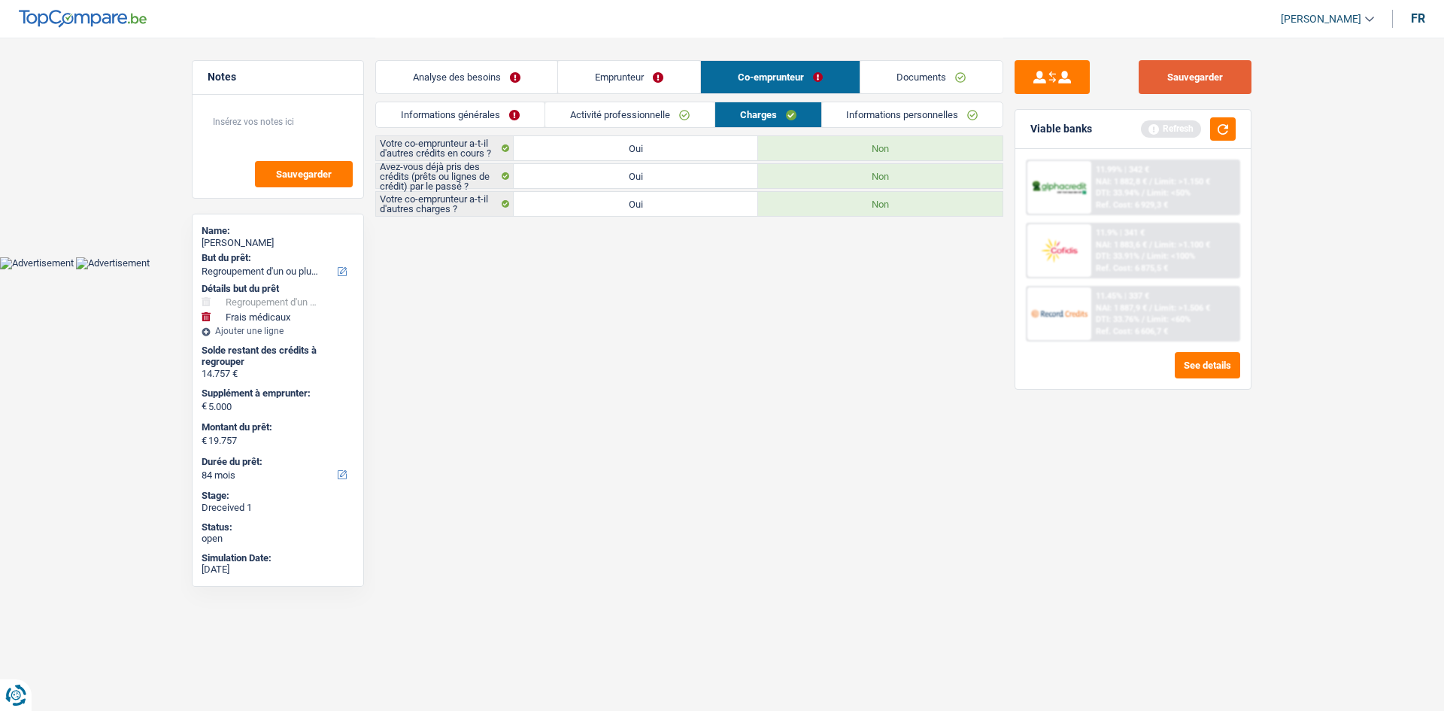
click at [1197, 61] on button "Sauvegarder" at bounding box center [1194, 77] width 113 height 34
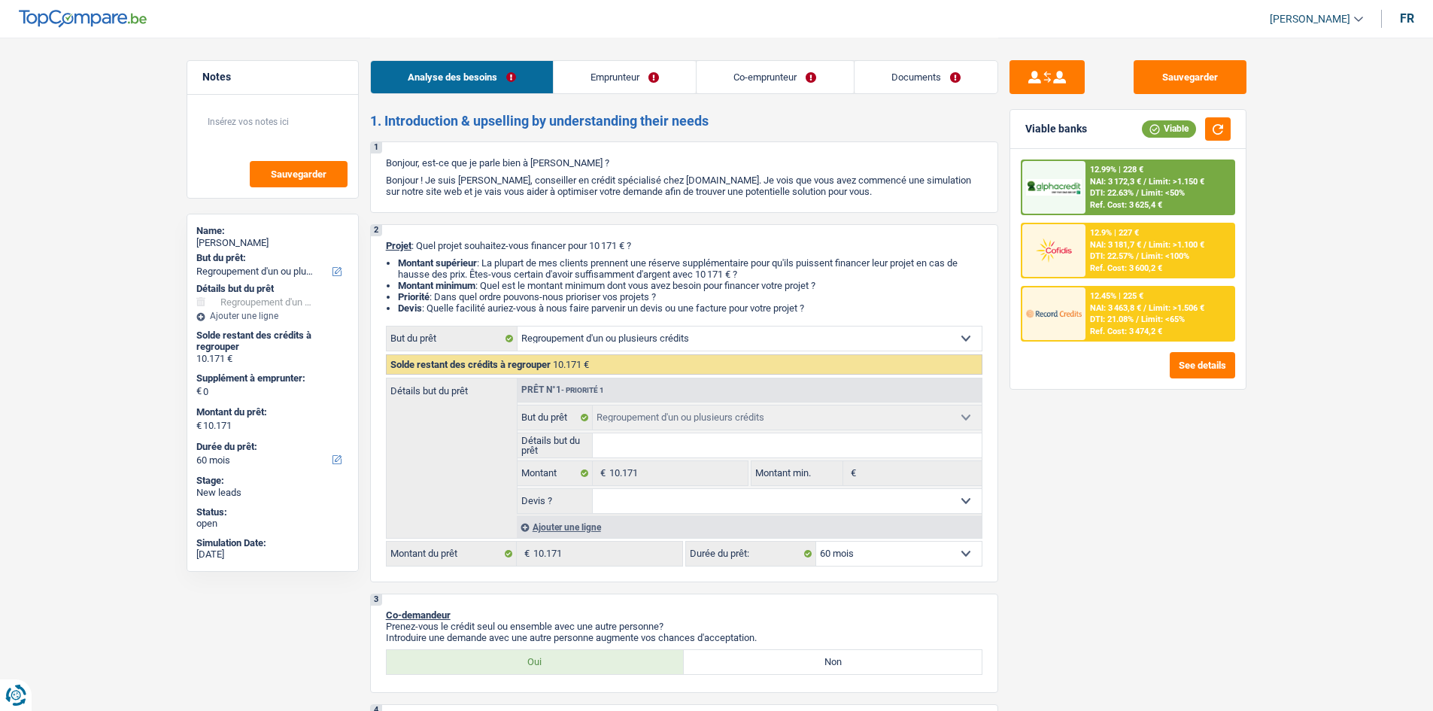
select select "refinancing"
select select "60"
select select "refinancing"
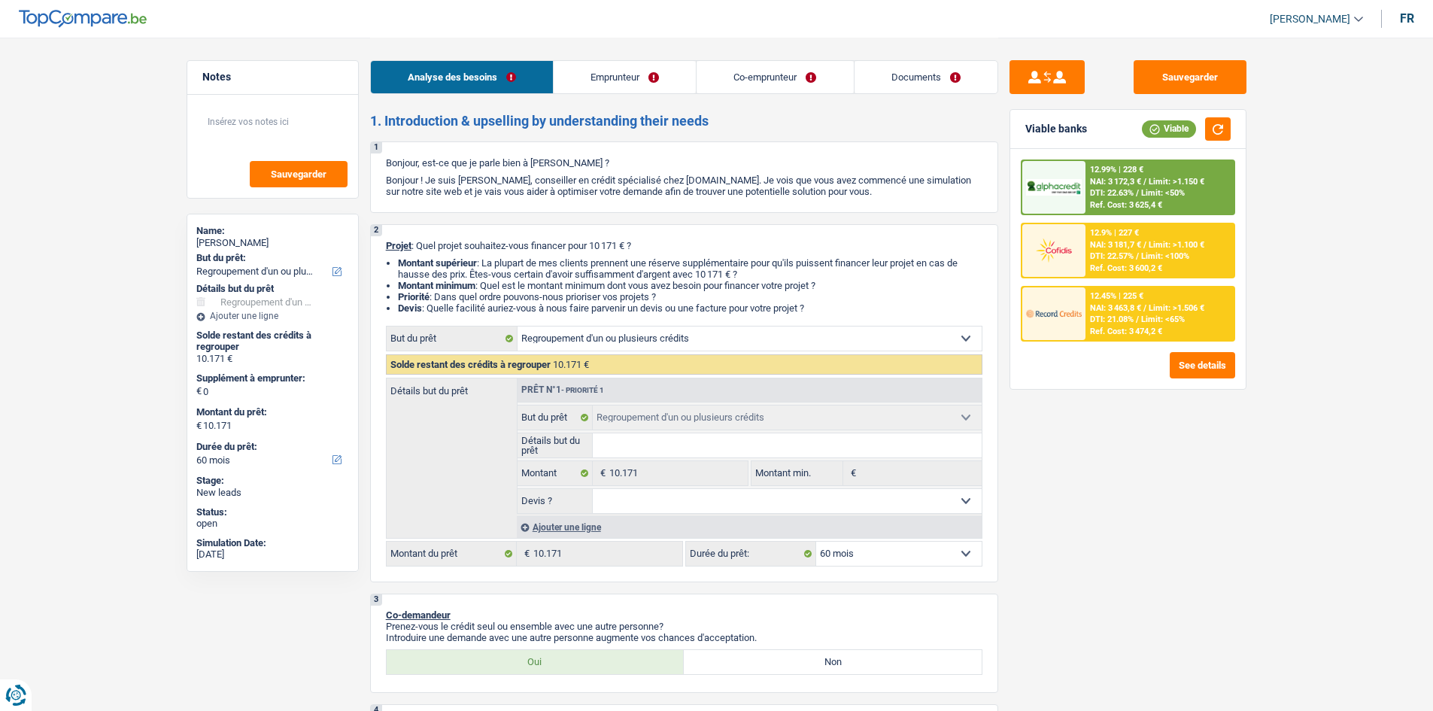
select select "60"
select select "privateEmployee"
select select "netSalary"
select select "mealVouchers"
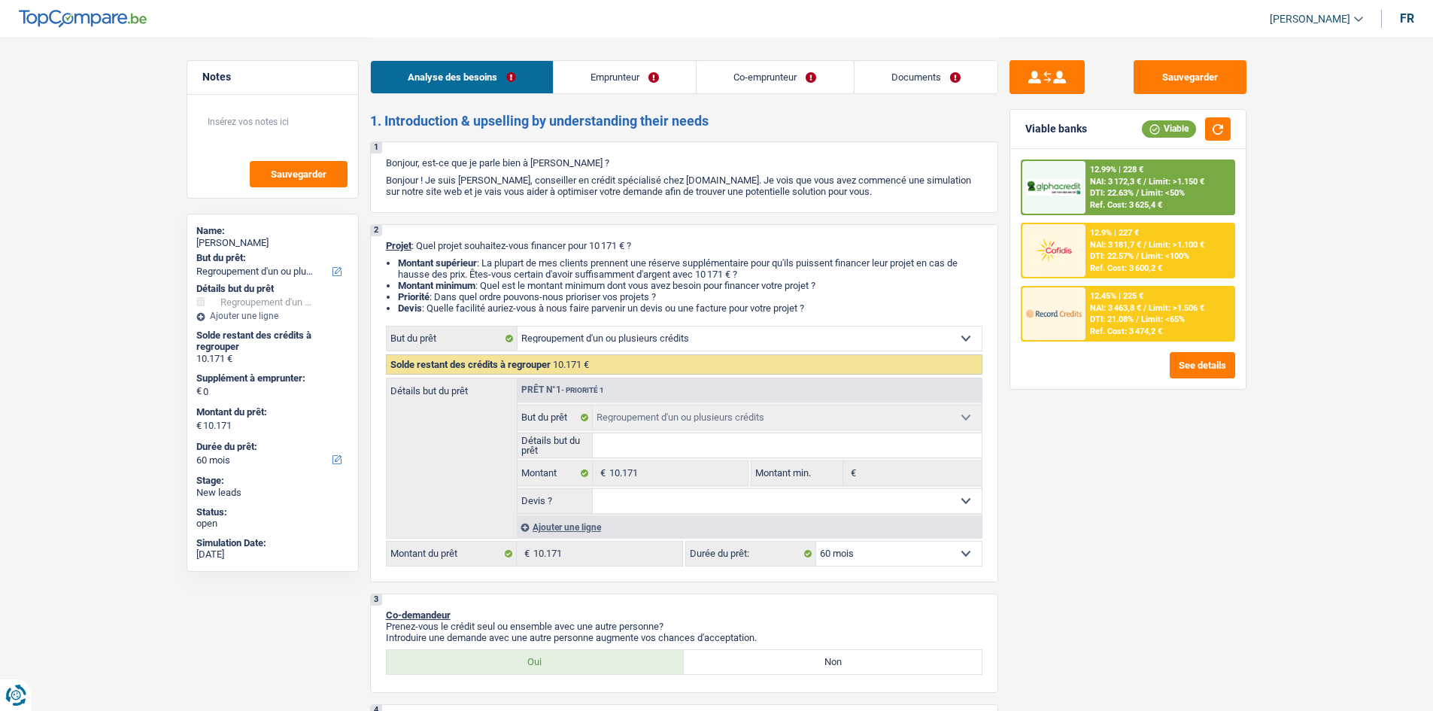
select select "netSalary"
select select "mealVouchers"
select select "rents"
select select "carLoan"
select select "60"
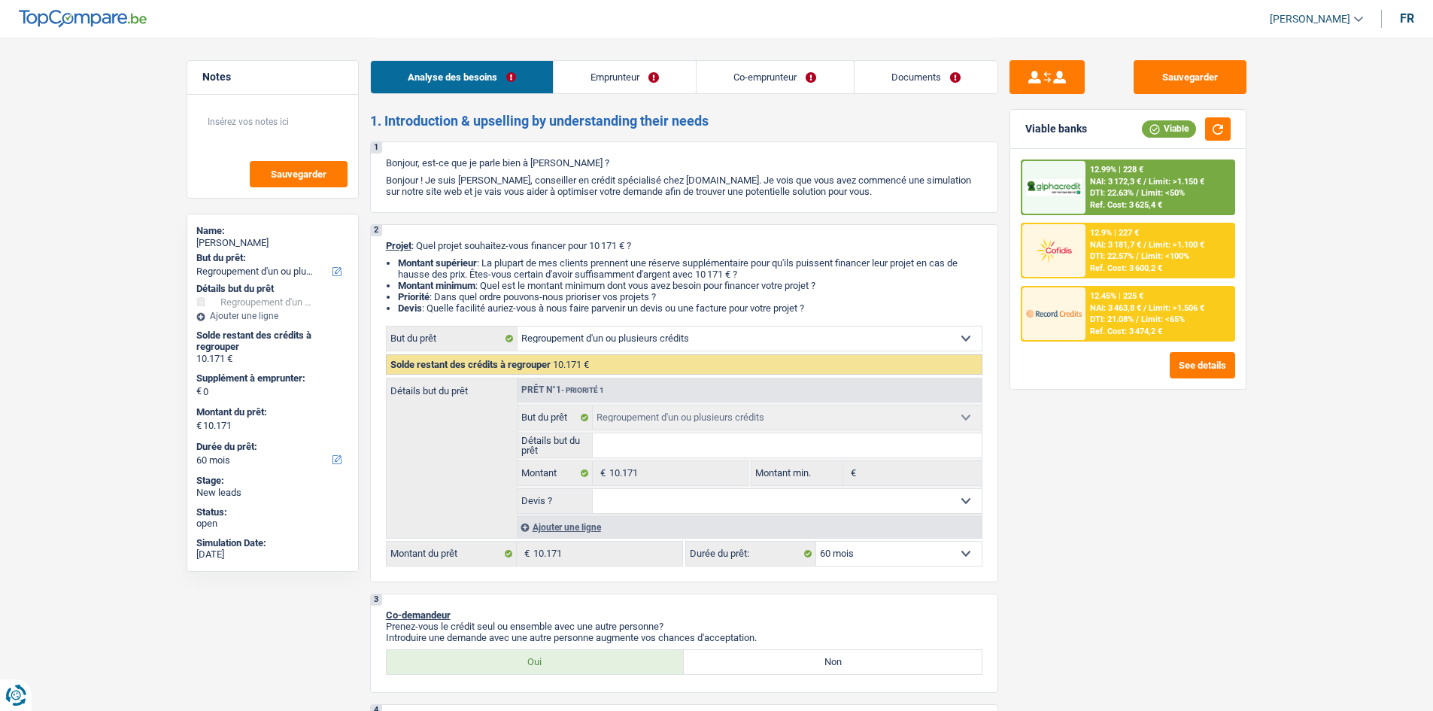
select select "refinancing"
select select "60"
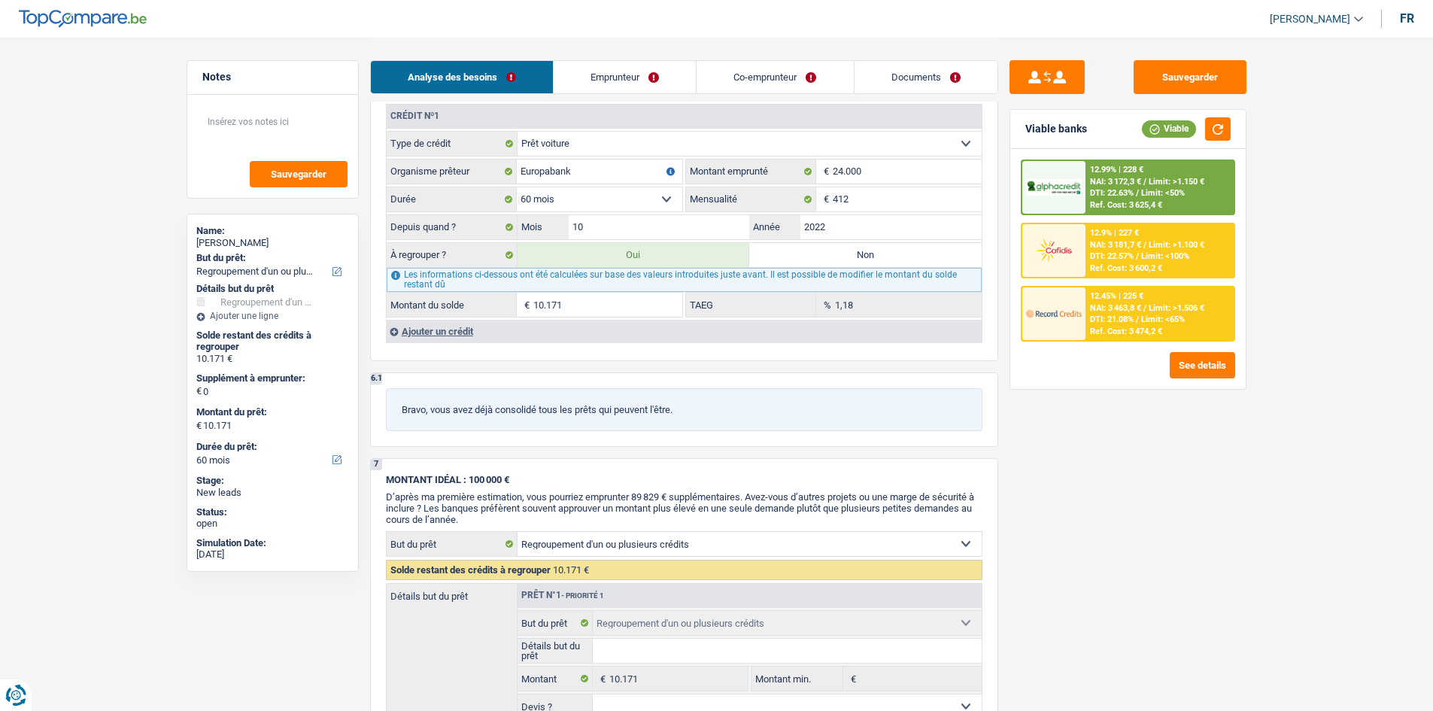
scroll to position [1278, 0]
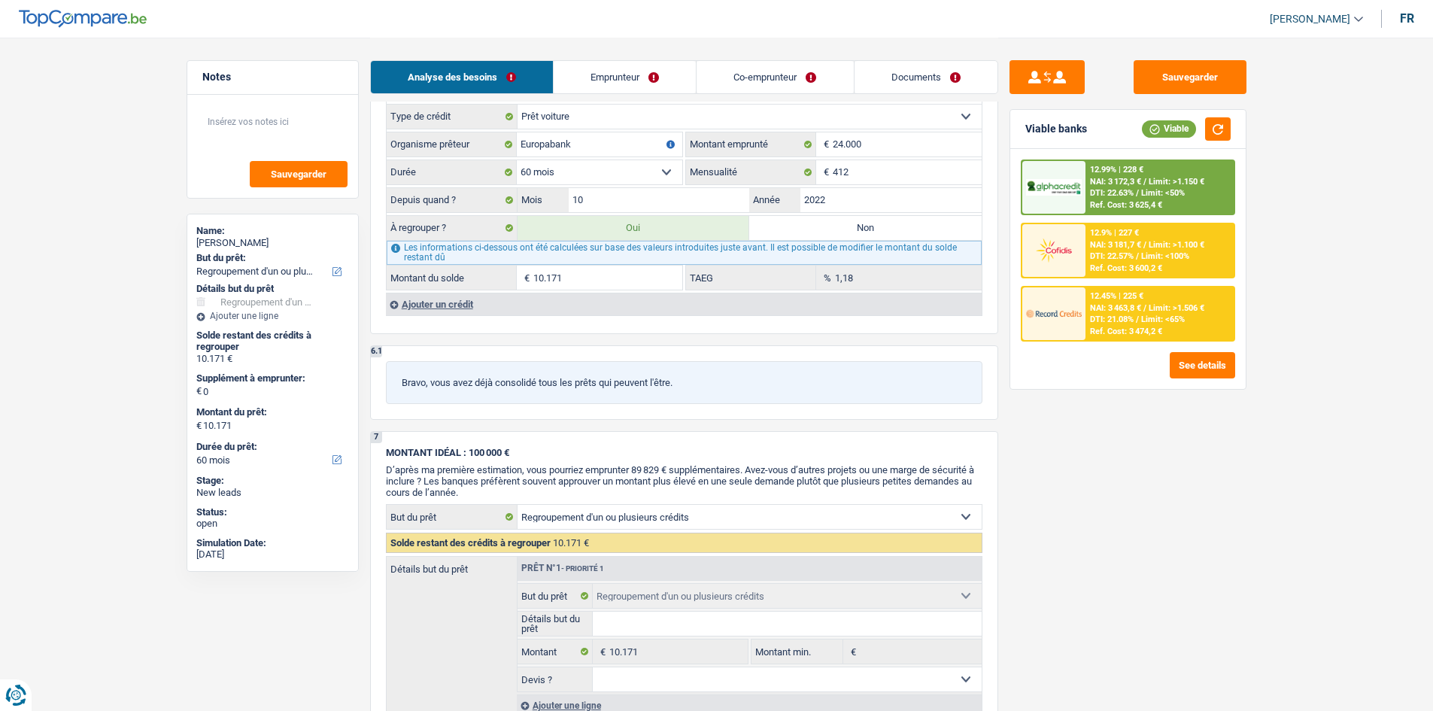
click at [445, 305] on div "Ajouter un crédit" at bounding box center [684, 304] width 596 height 23
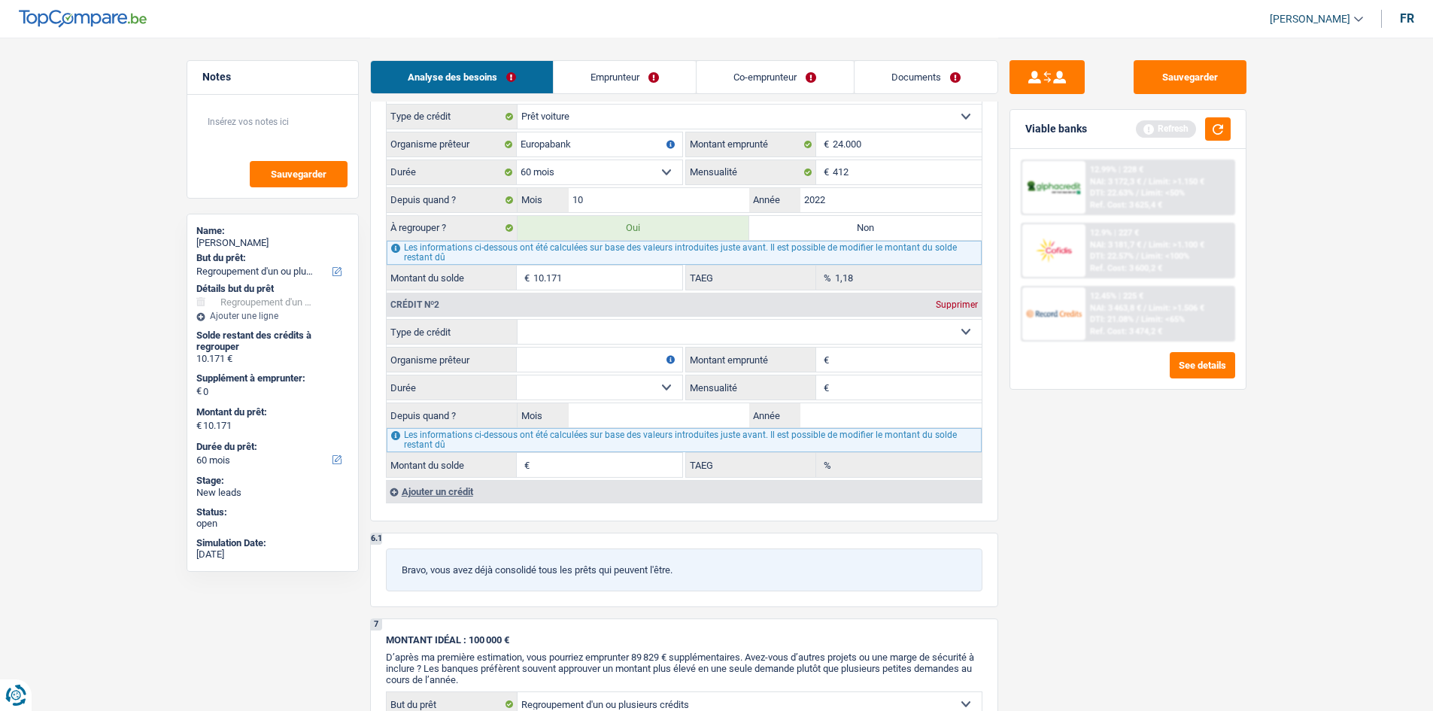
click at [578, 324] on select "Carte ou ouverture de crédit Prêt hypothécaire Vente à tempérament Prêt à tempé…" at bounding box center [749, 332] width 464 height 24
select select "cardOrCredit"
type input "0"
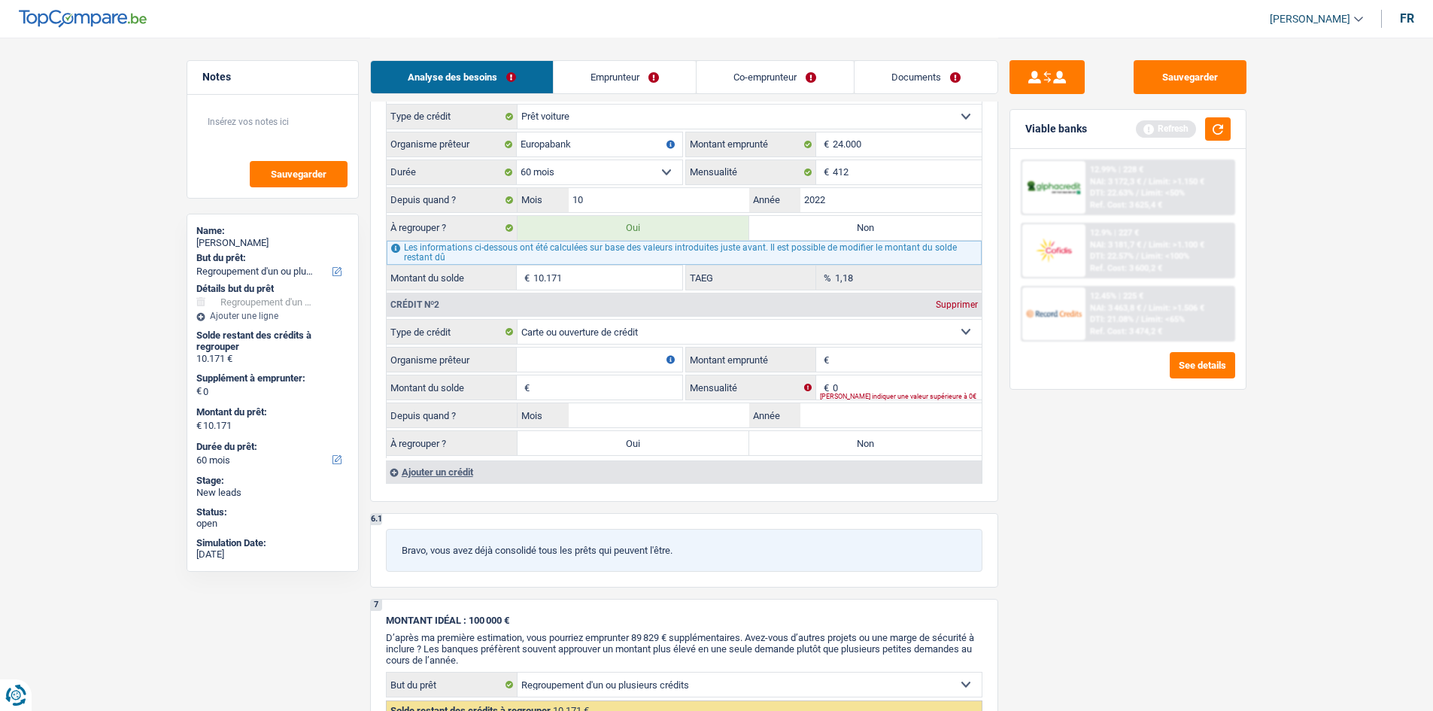
click at [574, 356] on input "Organisme prêteur" at bounding box center [599, 359] width 165 height 24
drag, startPoint x: 595, startPoint y: 147, endPoint x: 494, endPoint y: 150, distance: 100.8
click at [494, 150] on div "Europabank Organisme prêteur" at bounding box center [535, 144] width 296 height 24
click at [571, 361] on input "Organisme prêteur" at bounding box center [599, 359] width 165 height 24
paste input "Europabank"
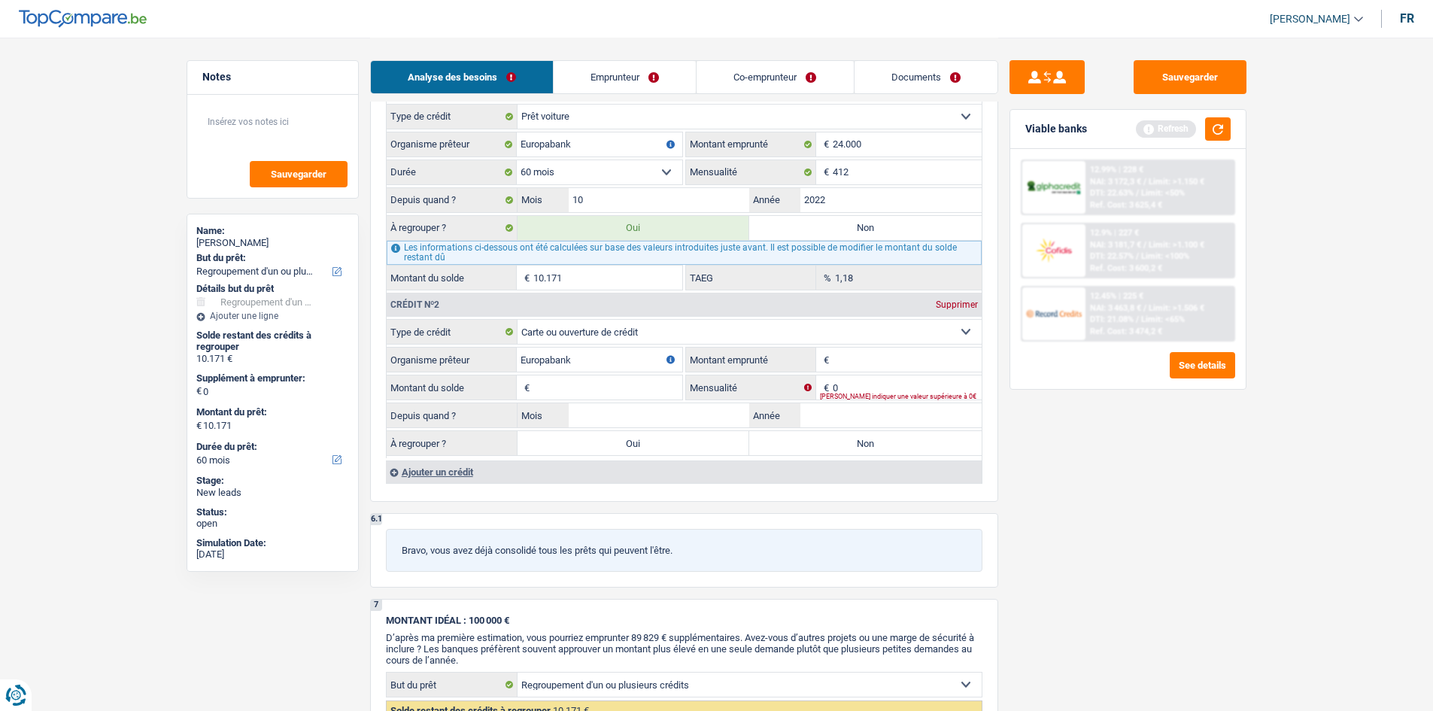
type input "Europabank"
click at [877, 356] on input "Montant emprunté" at bounding box center [906, 359] width 149 height 24
type input "1.000"
click at [566, 389] on input "Montant du solde" at bounding box center [607, 387] width 149 height 24
type input "1.000"
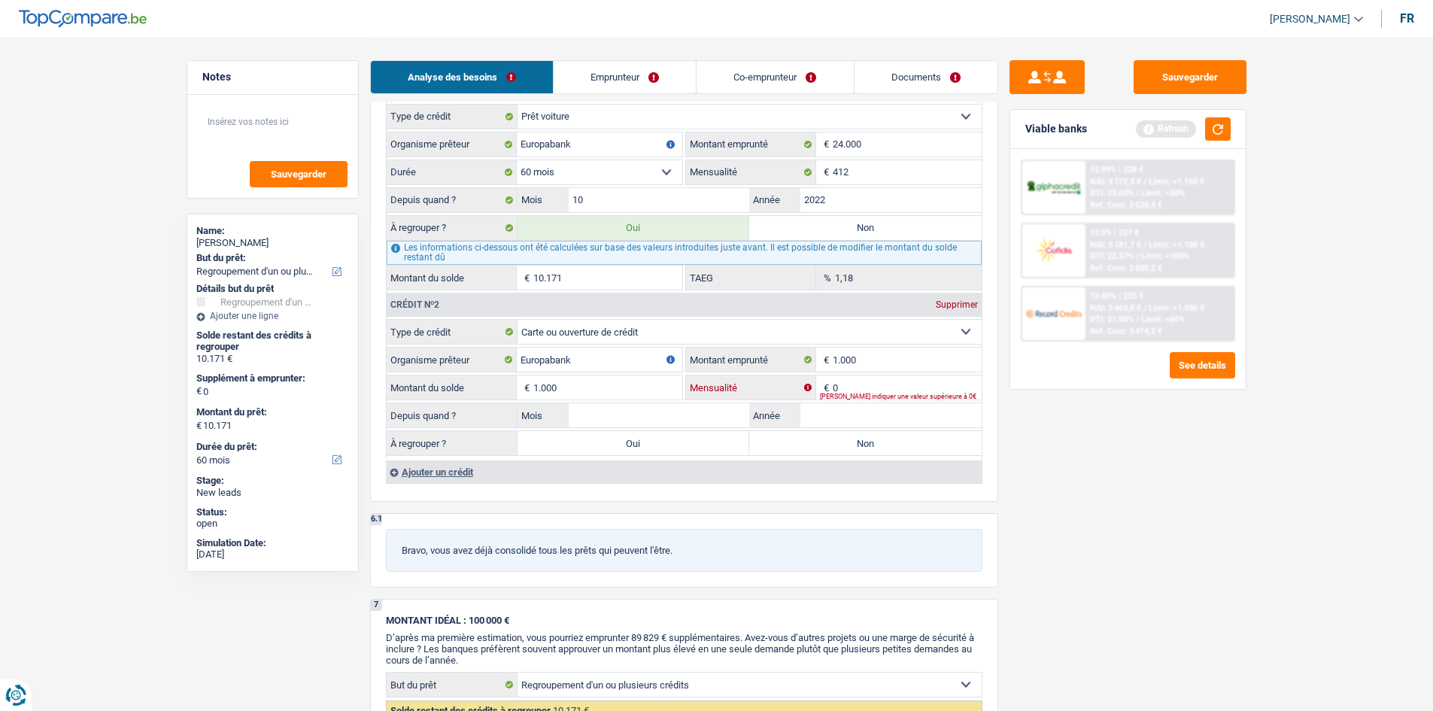
click at [869, 388] on input "0" at bounding box center [906, 387] width 149 height 24
type input "50"
click at [660, 414] on input "Mois" at bounding box center [658, 415] width 181 height 24
click at [920, 421] on input "Année" at bounding box center [890, 415] width 181 height 24
click at [831, 416] on input "Année" at bounding box center [890, 415] width 181 height 24
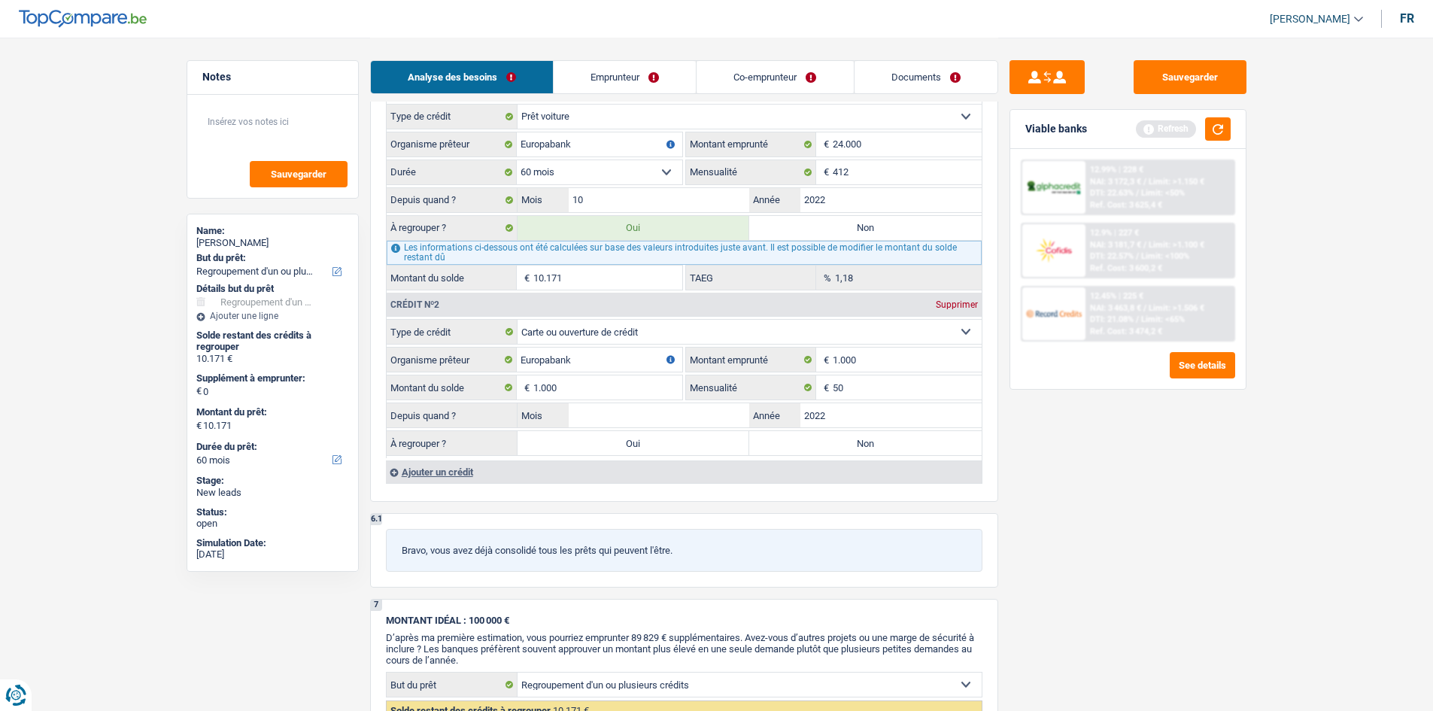
type input "2022"
click at [656, 415] on input "Mois" at bounding box center [658, 415] width 181 height 24
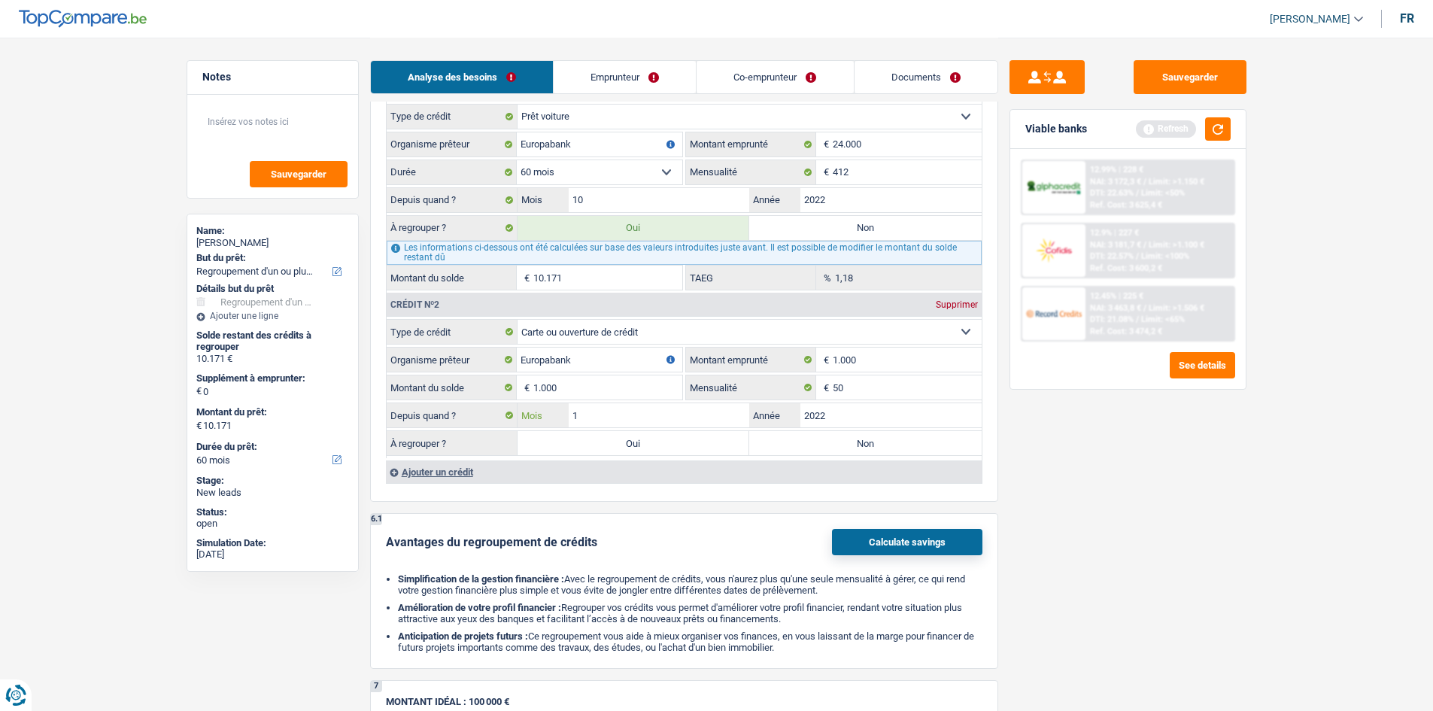
type input "10"
click at [1036, 467] on div "Sauvegarder Viable banks Refresh 12.99% | 228 € NAI: 3 172,3 € / Limit: >1.150 …" at bounding box center [1127, 373] width 259 height 626
click at [779, 438] on label "Non" at bounding box center [865, 443] width 232 height 24
click at [779, 438] on input "Non" at bounding box center [865, 443] width 232 height 24
radio input "true"
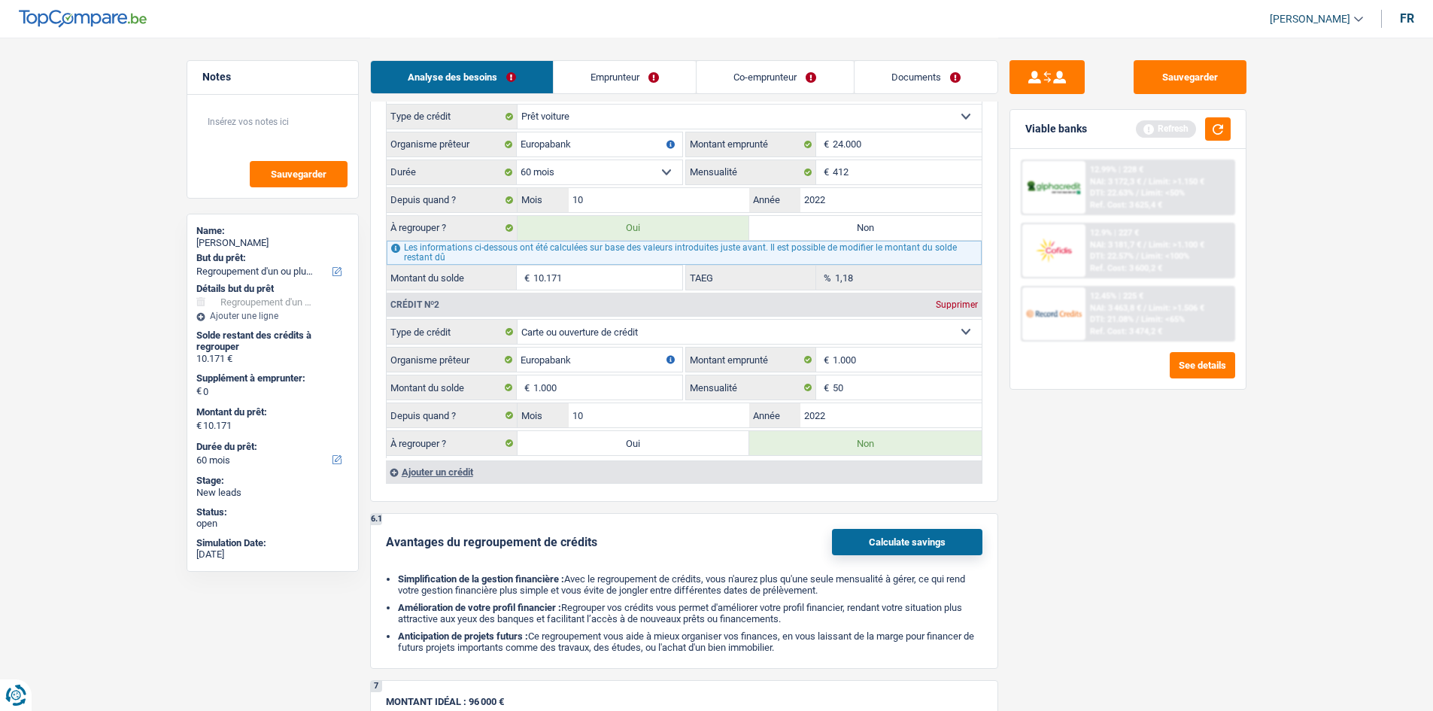
click at [417, 469] on div "Ajouter un crédit" at bounding box center [684, 471] width 596 height 23
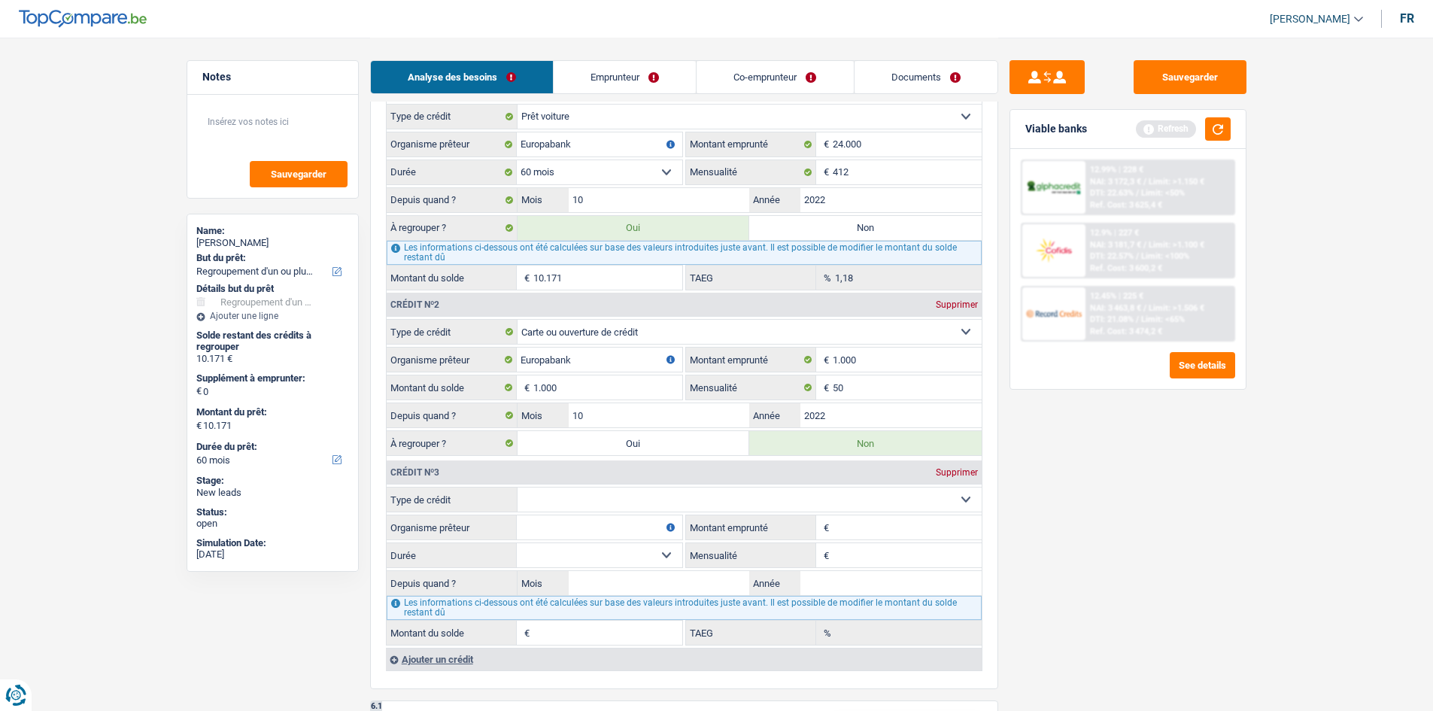
click at [526, 503] on select "Carte ou ouverture de crédit Prêt hypothécaire Vente à tempérament Prêt à tempé…" at bounding box center [749, 499] width 464 height 24
select select "cardOrCredit"
type input "0"
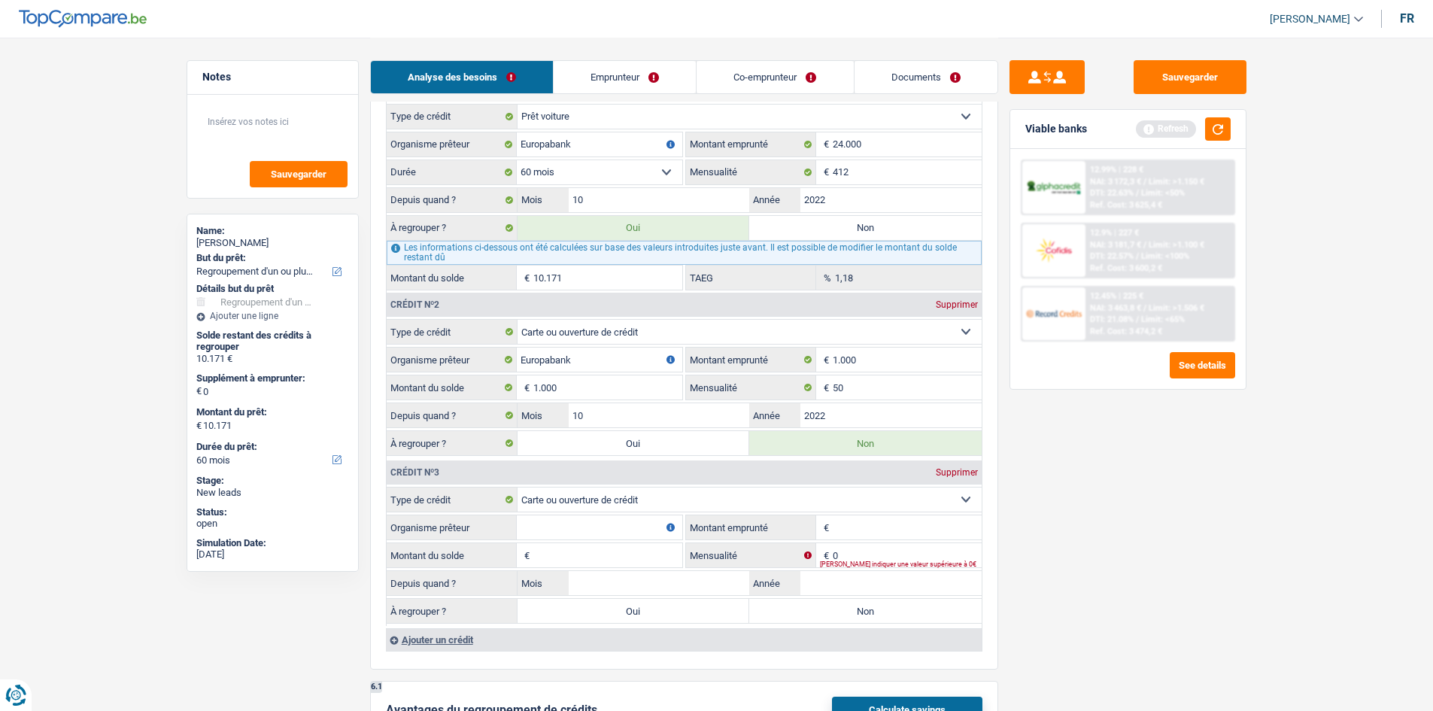
click at [554, 519] on input "Organisme prêteur" at bounding box center [599, 527] width 165 height 24
type input "ING"
click at [861, 530] on input "Montant emprunté" at bounding box center [906, 527] width 149 height 24
click at [880, 533] on input "7.000" at bounding box center [906, 527] width 149 height 24
type input "7"
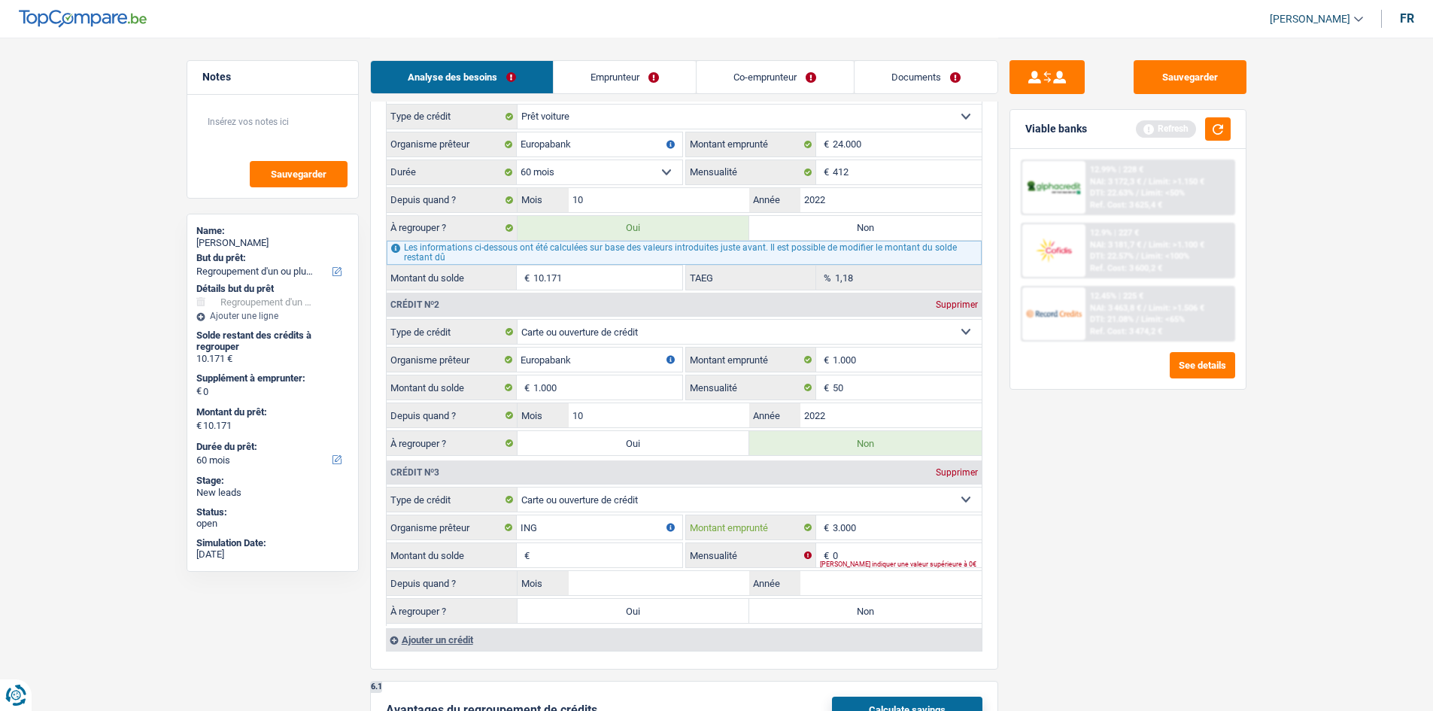
type input "3.000"
click at [846, 554] on input "0" at bounding box center [906, 555] width 149 height 24
type input "10"
click at [619, 550] on input "Montant du solde" at bounding box center [607, 555] width 149 height 24
type input "3.000"
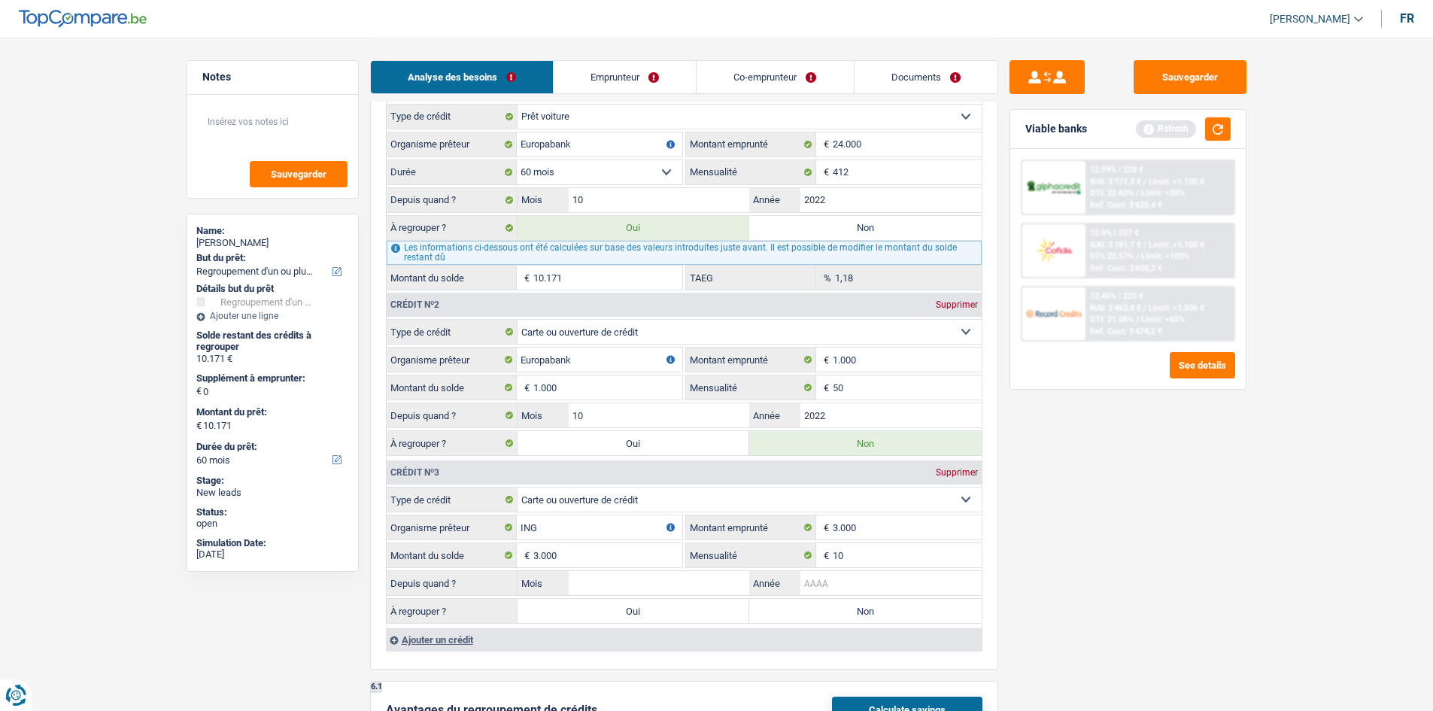
click at [826, 584] on input "Année" at bounding box center [890, 583] width 181 height 24
click at [769, 621] on label "Non" at bounding box center [865, 611] width 232 height 24
click at [769, 621] on input "Non" at bounding box center [865, 611] width 232 height 24
radio input "true"
click at [830, 588] on input "Année" at bounding box center [890, 583] width 181 height 24
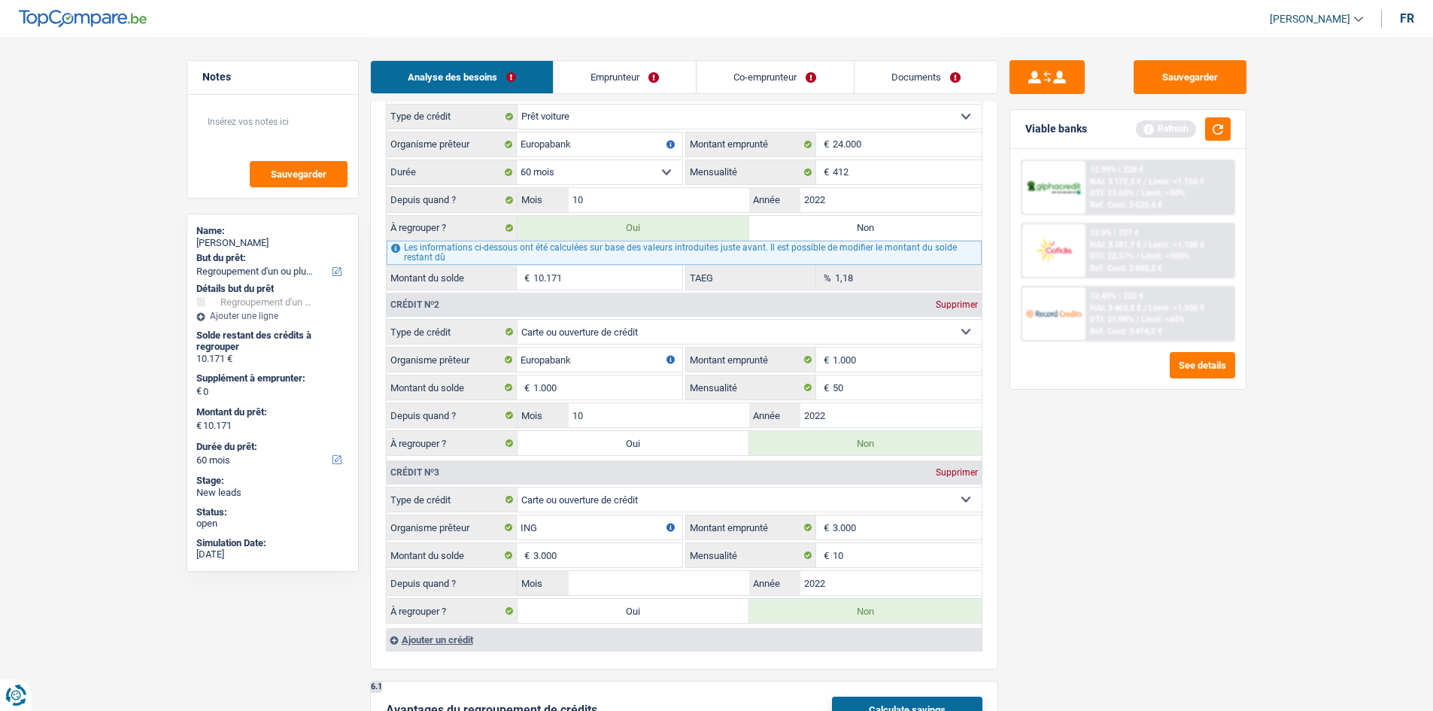
type input "2022"
click at [616, 572] on input "Mois" at bounding box center [658, 583] width 181 height 24
type input "04"
click at [1056, 582] on div "Sauvegarder Viable banks Refresh 12.99% | 228 € NAI: 3 172,3 € / Limit: >1.150 …" at bounding box center [1127, 373] width 259 height 626
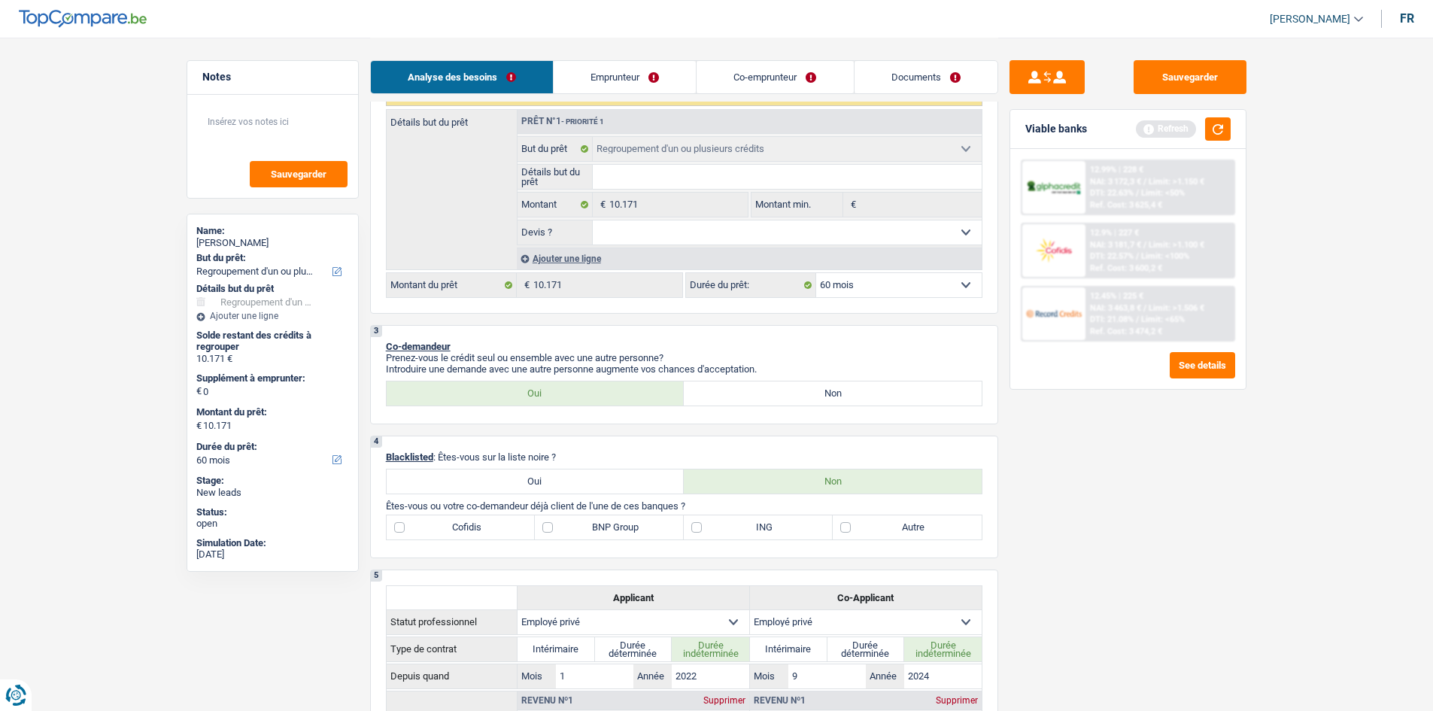
scroll to position [374, 0]
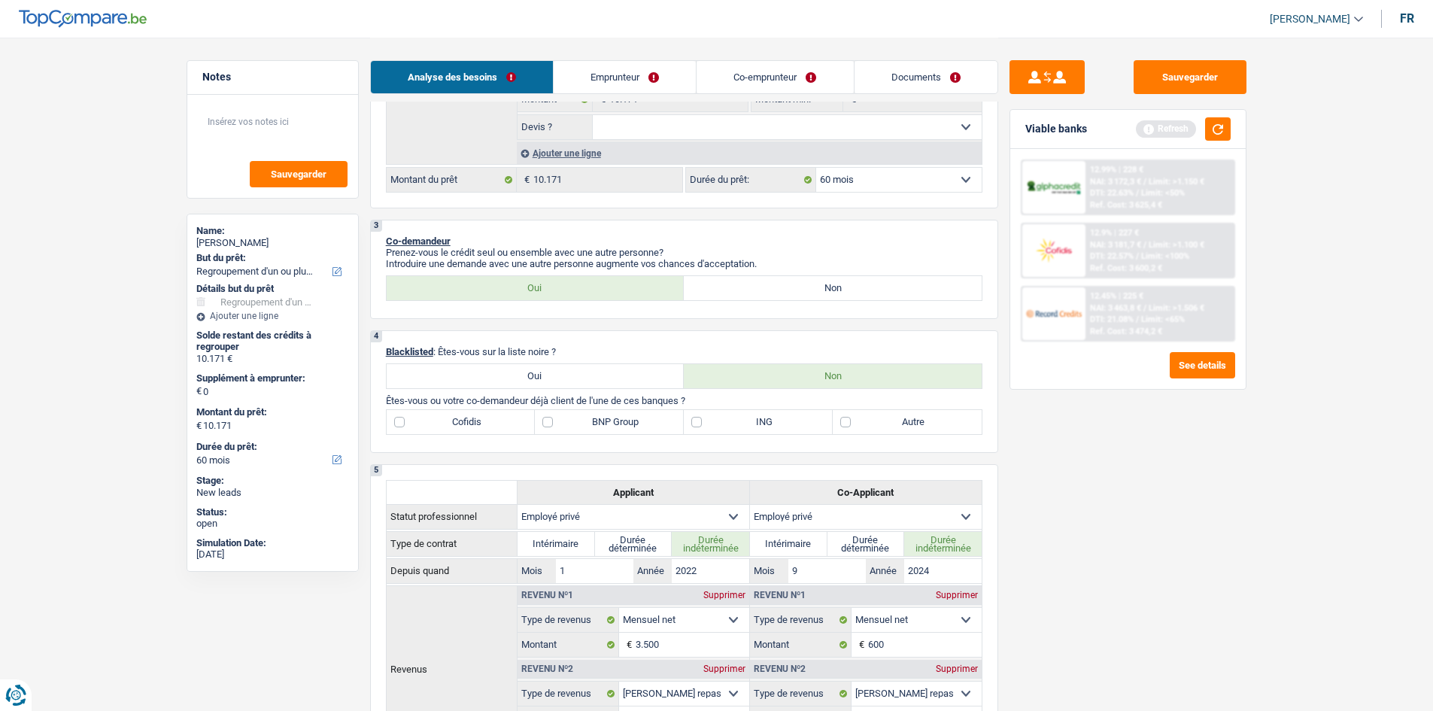
click at [747, 420] on label "ING" at bounding box center [758, 422] width 149 height 24
click at [747, 420] on input "ING" at bounding box center [758, 422] width 149 height 24
checkbox input "true"
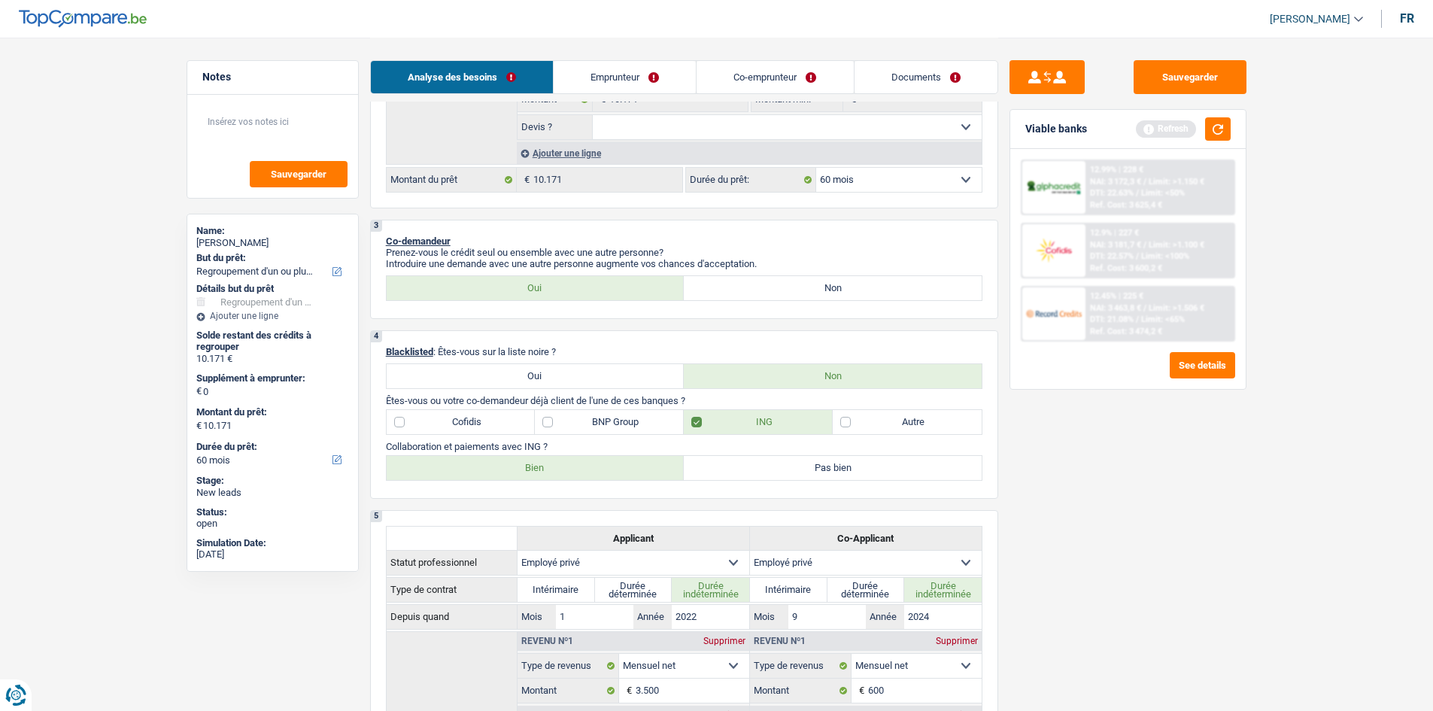
click at [577, 463] on label "Bien" at bounding box center [536, 468] width 298 height 24
click at [577, 463] on input "Bien" at bounding box center [536, 468] width 298 height 24
radio input "true"
click at [946, 420] on label "Autre" at bounding box center [906, 422] width 149 height 24
click at [946, 420] on input "Autre" at bounding box center [906, 422] width 149 height 24
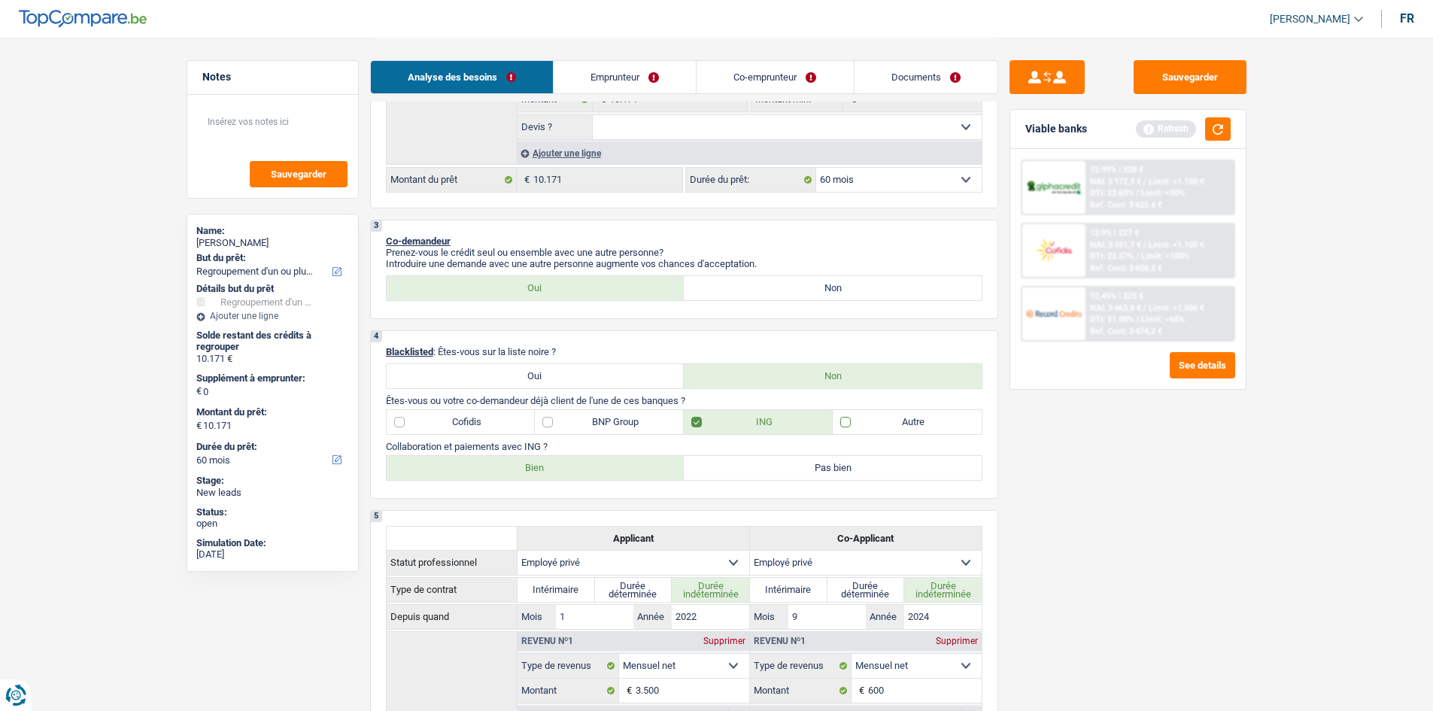
checkbox input "true"
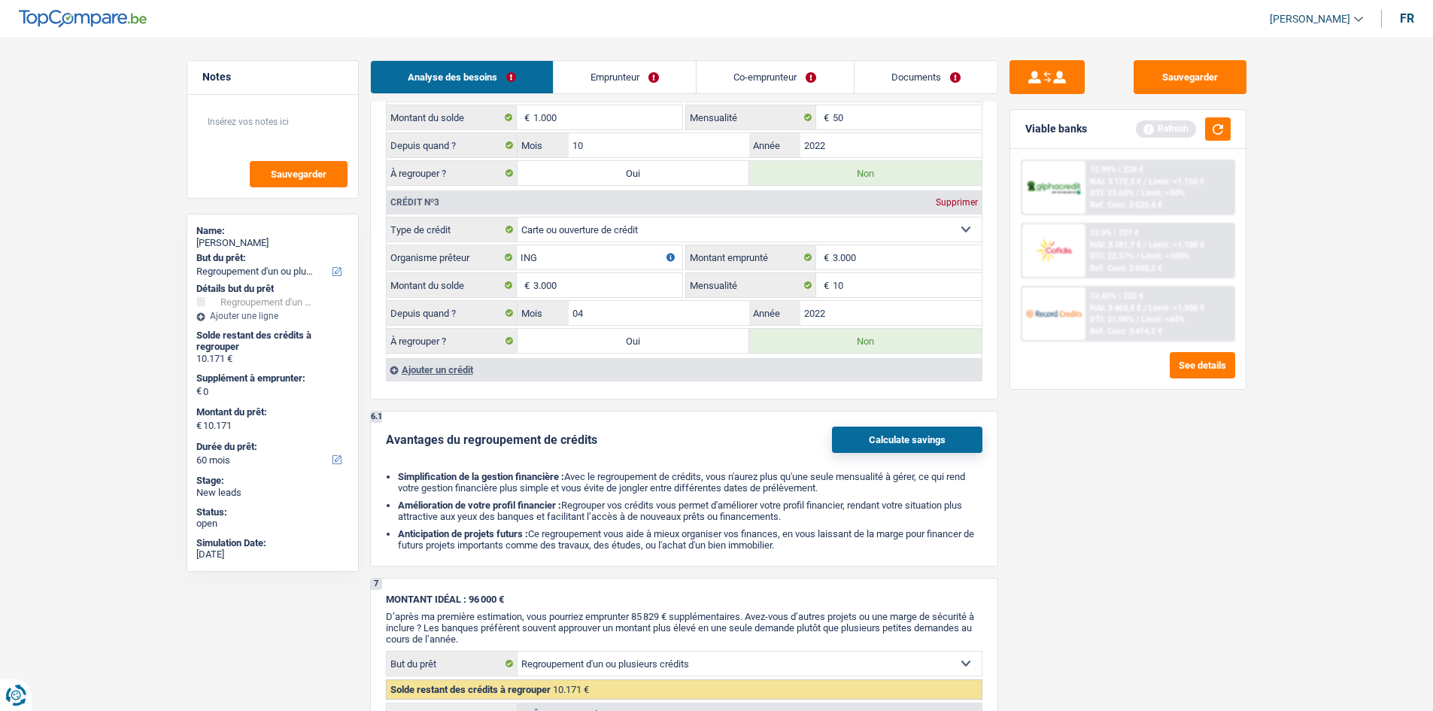
scroll to position [1595, 0]
click at [1218, 118] on button "button" at bounding box center [1218, 128] width 26 height 23
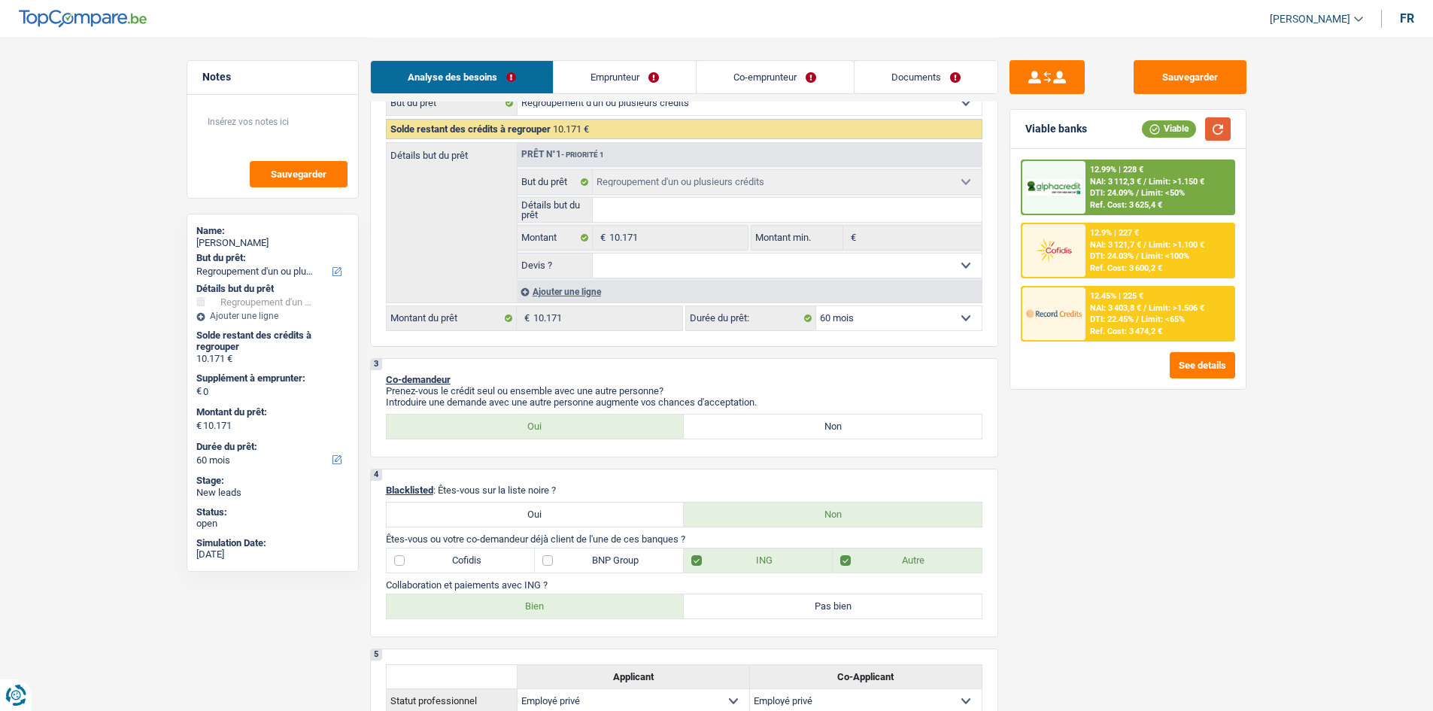
scroll to position [183, 0]
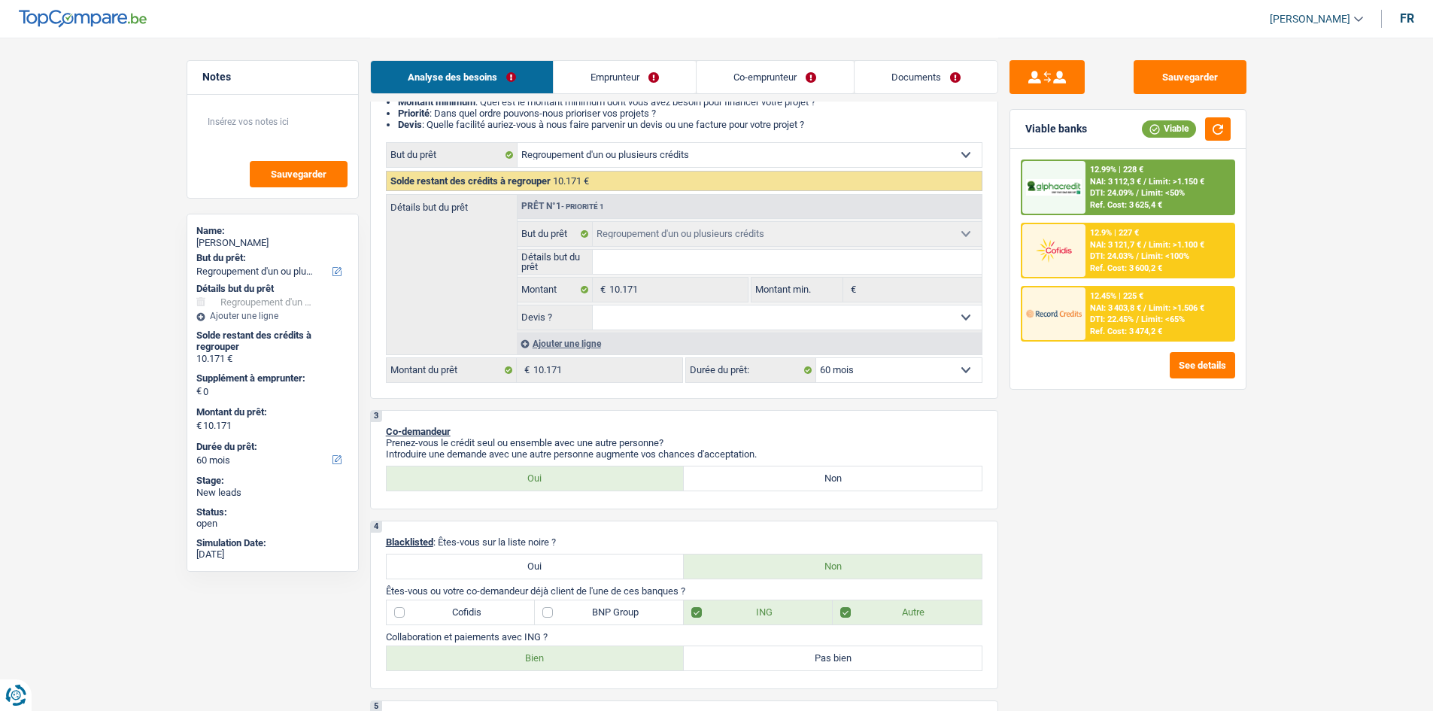
click at [555, 337] on div "Ajouter une ligne" at bounding box center [749, 343] width 465 height 22
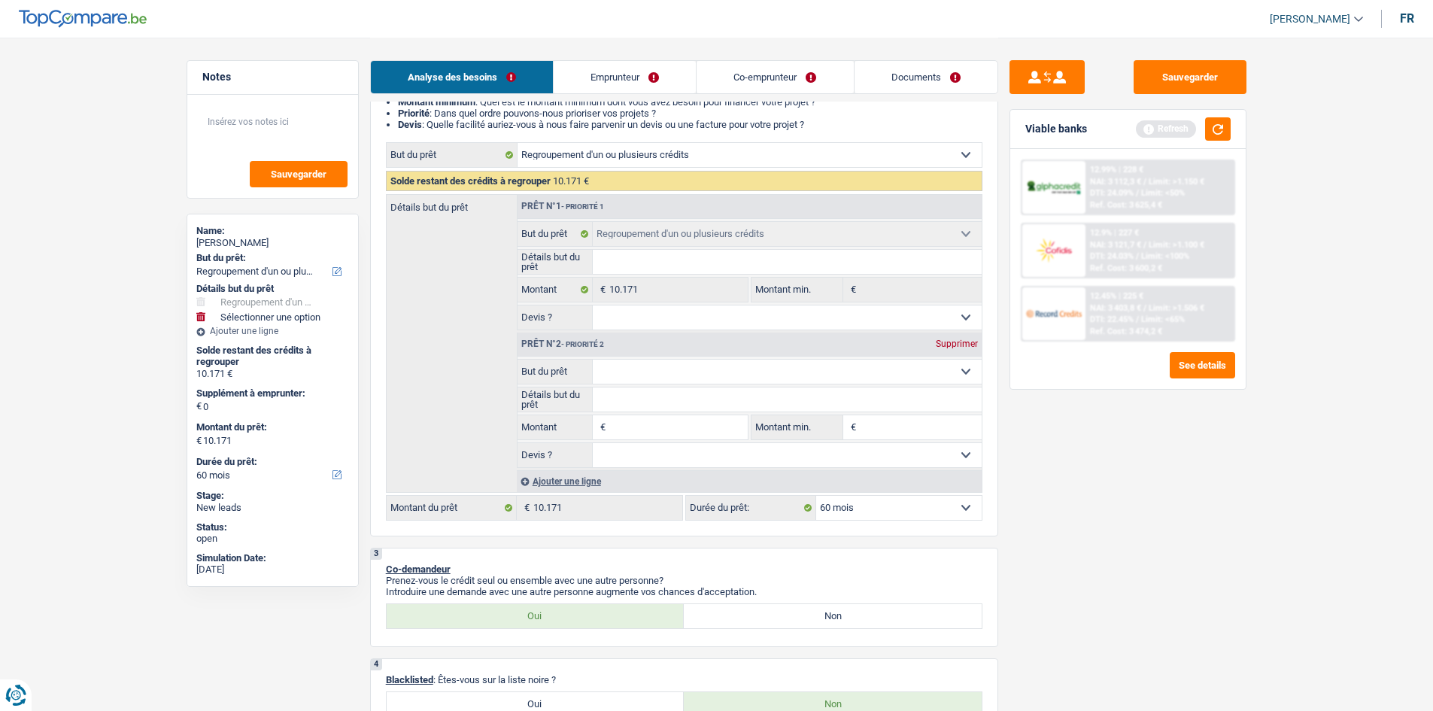
click at [653, 362] on select "Confort maison: meubles, textile, peinture, électroménager, outillage non-profe…" at bounding box center [787, 371] width 389 height 24
click at [483, 339] on div "Détails but du prêt Prêt n°1 - Priorité 1 Confort maison: meubles, textile, pei…" at bounding box center [684, 343] width 596 height 299
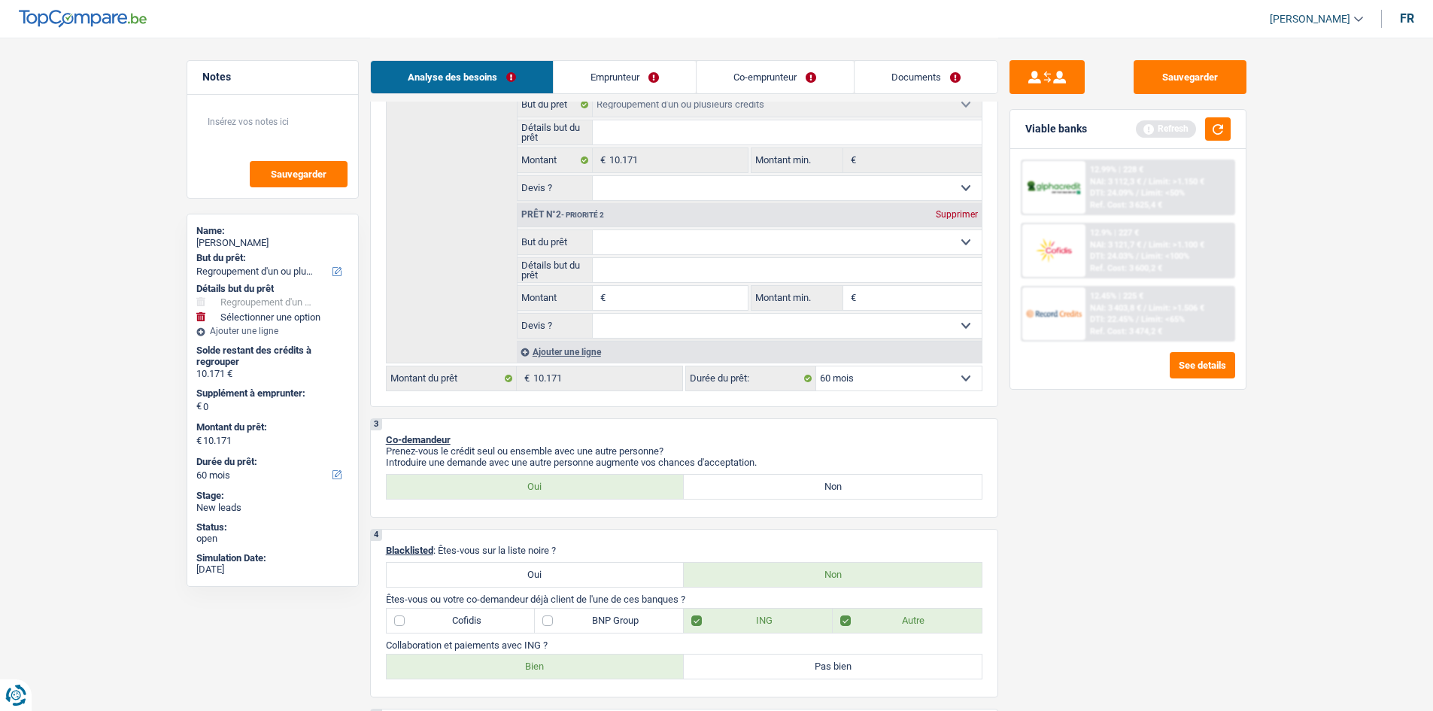
drag, startPoint x: 708, startPoint y: 246, endPoint x: 702, endPoint y: 237, distance: 10.4
click at [708, 246] on select "Confort maison: meubles, textile, peinture, électroménager, outillage non-profe…" at bounding box center [787, 242] width 389 height 24
select select "household"
click at [593, 230] on select "Confort maison: meubles, textile, peinture, électroménager, outillage non-profe…" at bounding box center [787, 242] width 389 height 24
select select "household"
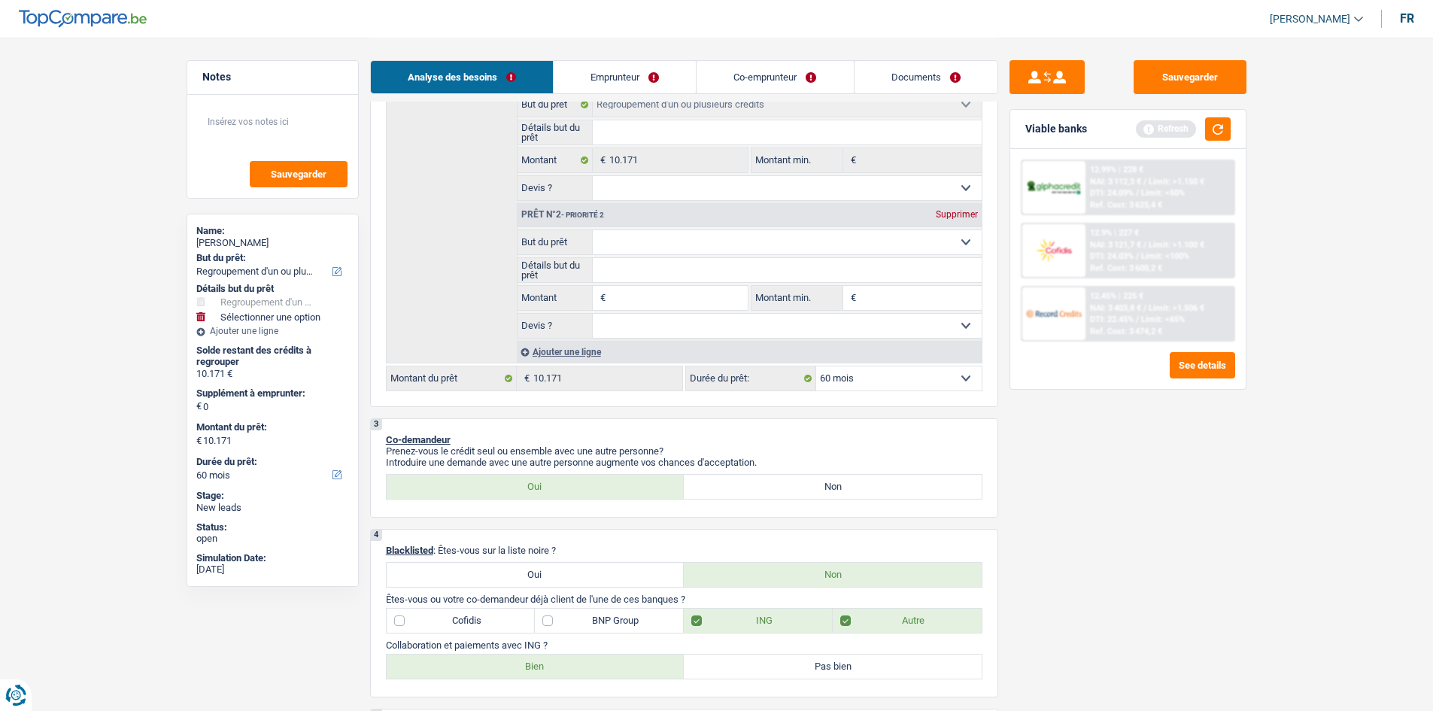
select select "household"
click at [647, 275] on input "Détails but du prêt" at bounding box center [787, 270] width 389 height 24
click at [696, 296] on input "Montant" at bounding box center [678, 298] width 138 height 24
type input "8"
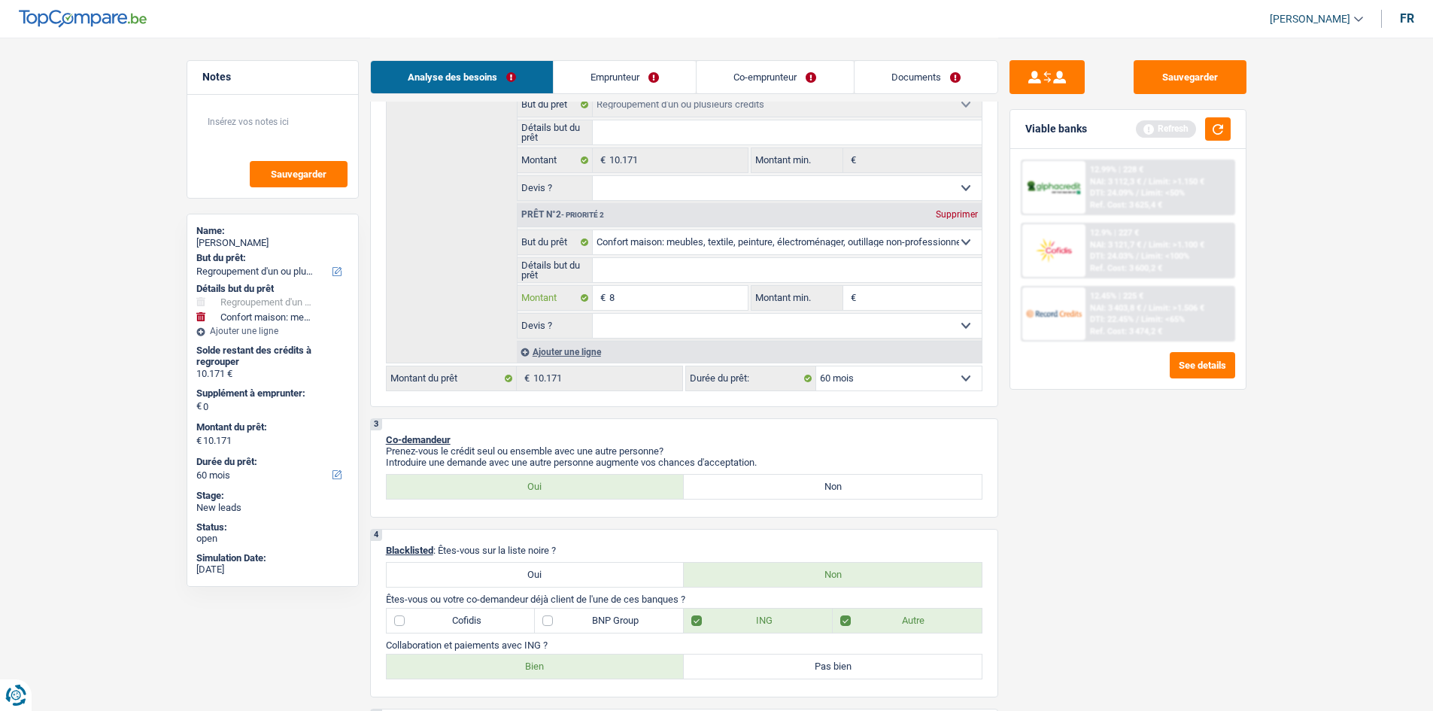
type input "80"
type input "800"
type input "8.000"
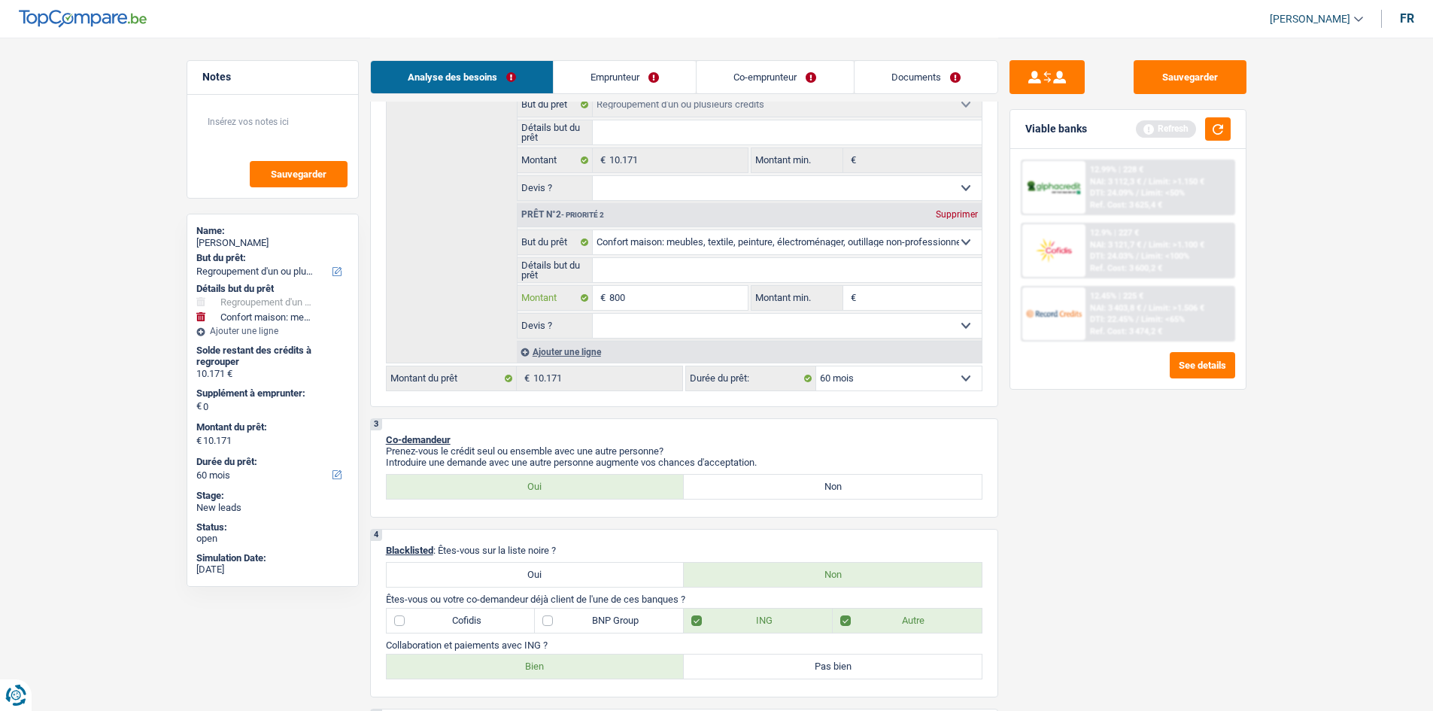
type input "8.000"
type input "18.171"
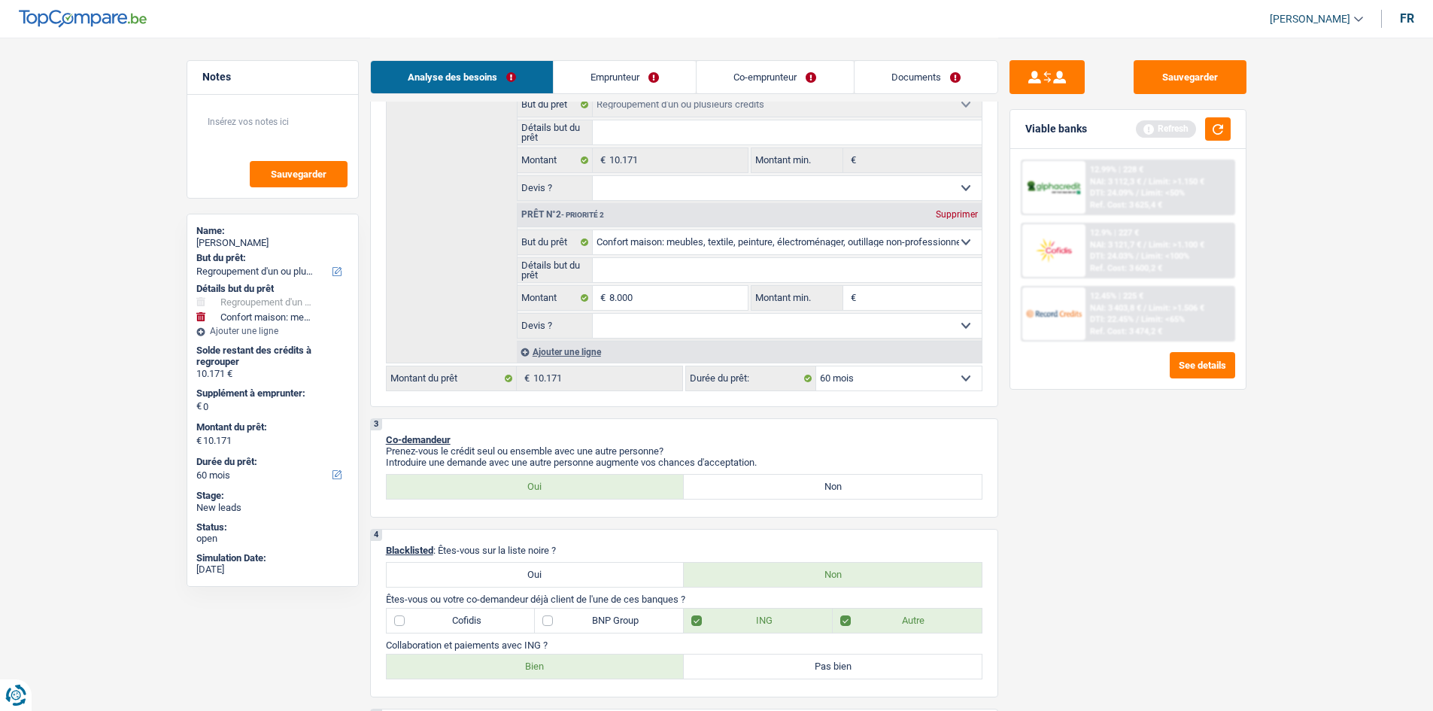
type input "18.171"
click at [899, 302] on input "Montant min." at bounding box center [921, 298] width 122 height 24
select select "84"
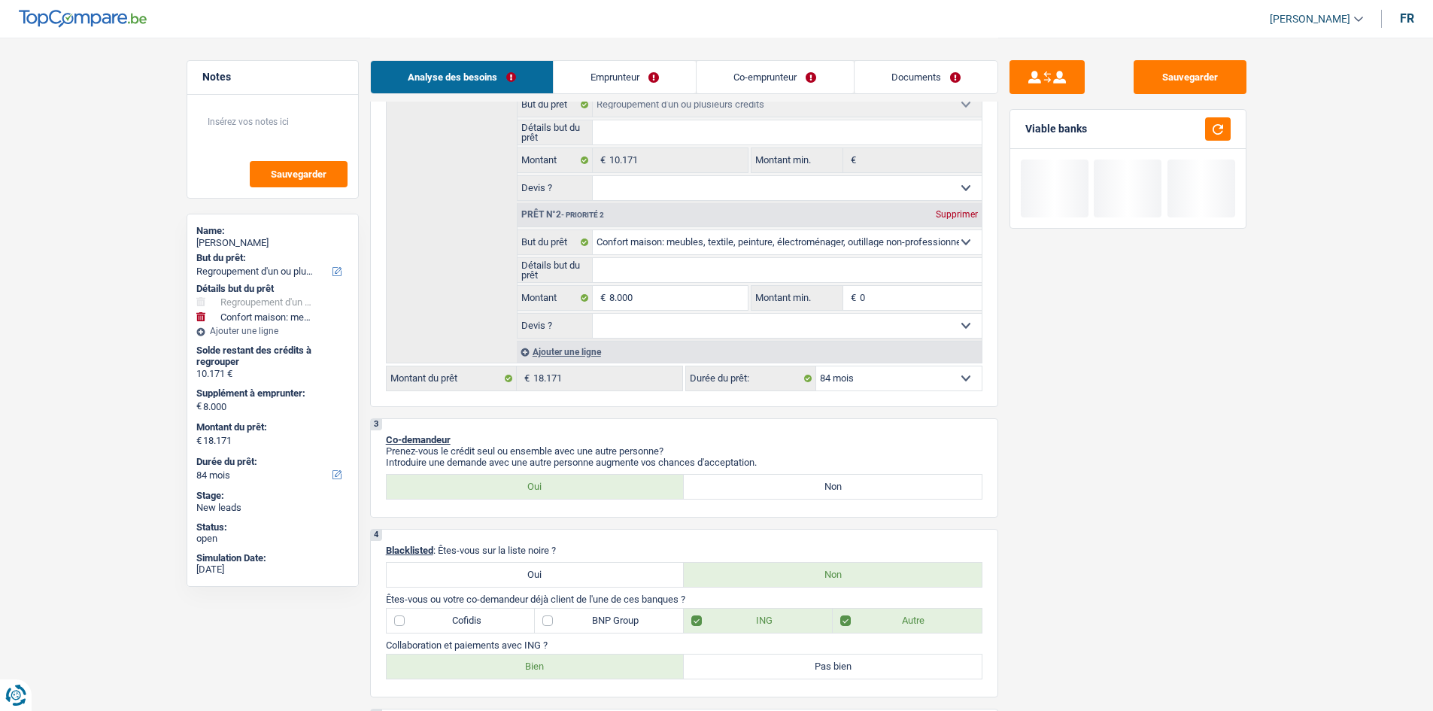
type input "6"
type input "60"
type input "600"
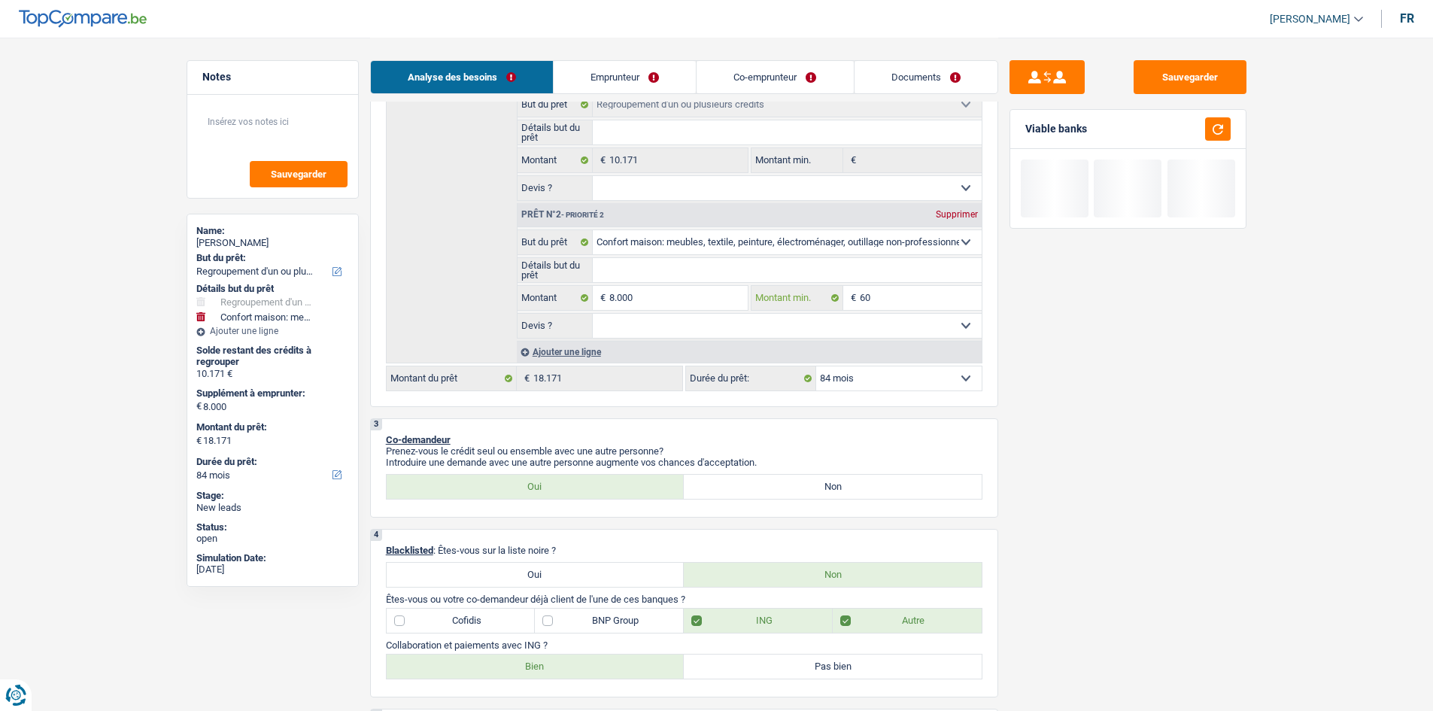
type input "600"
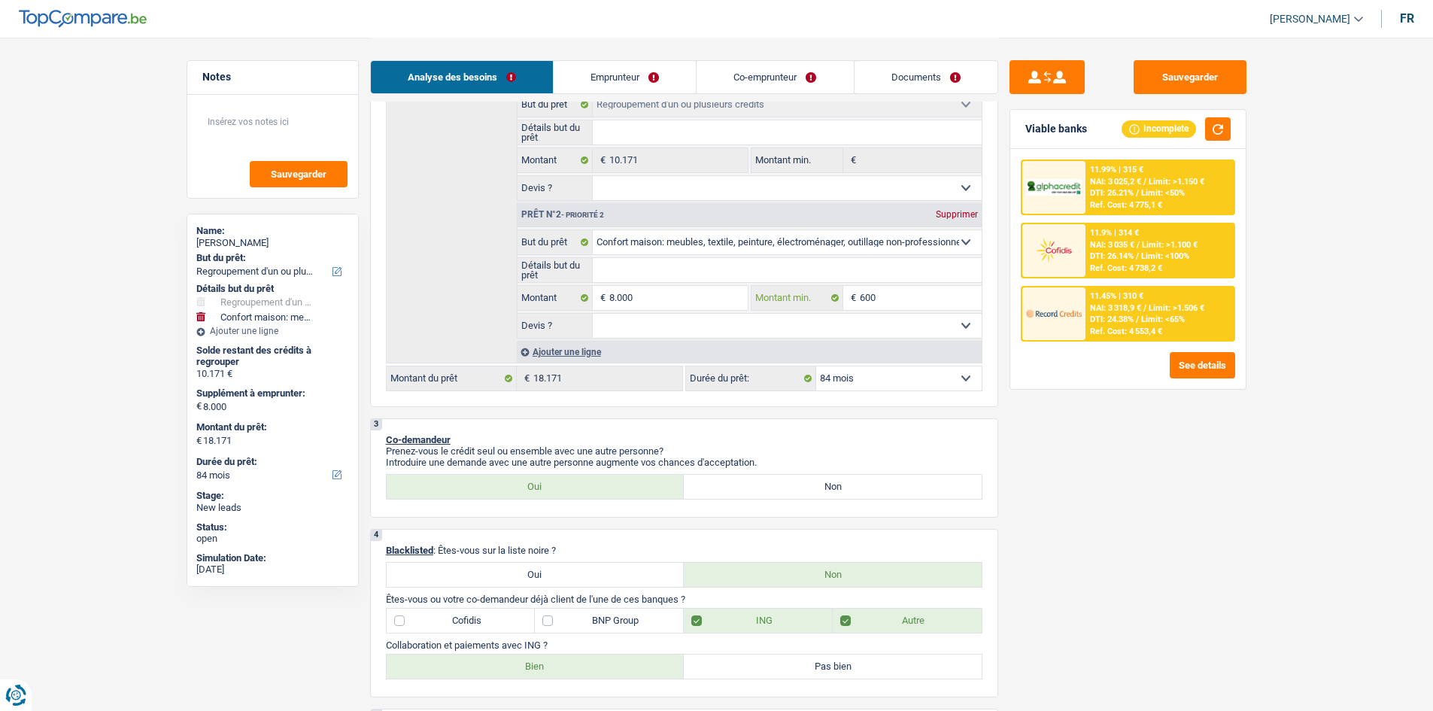
type input "6.000"
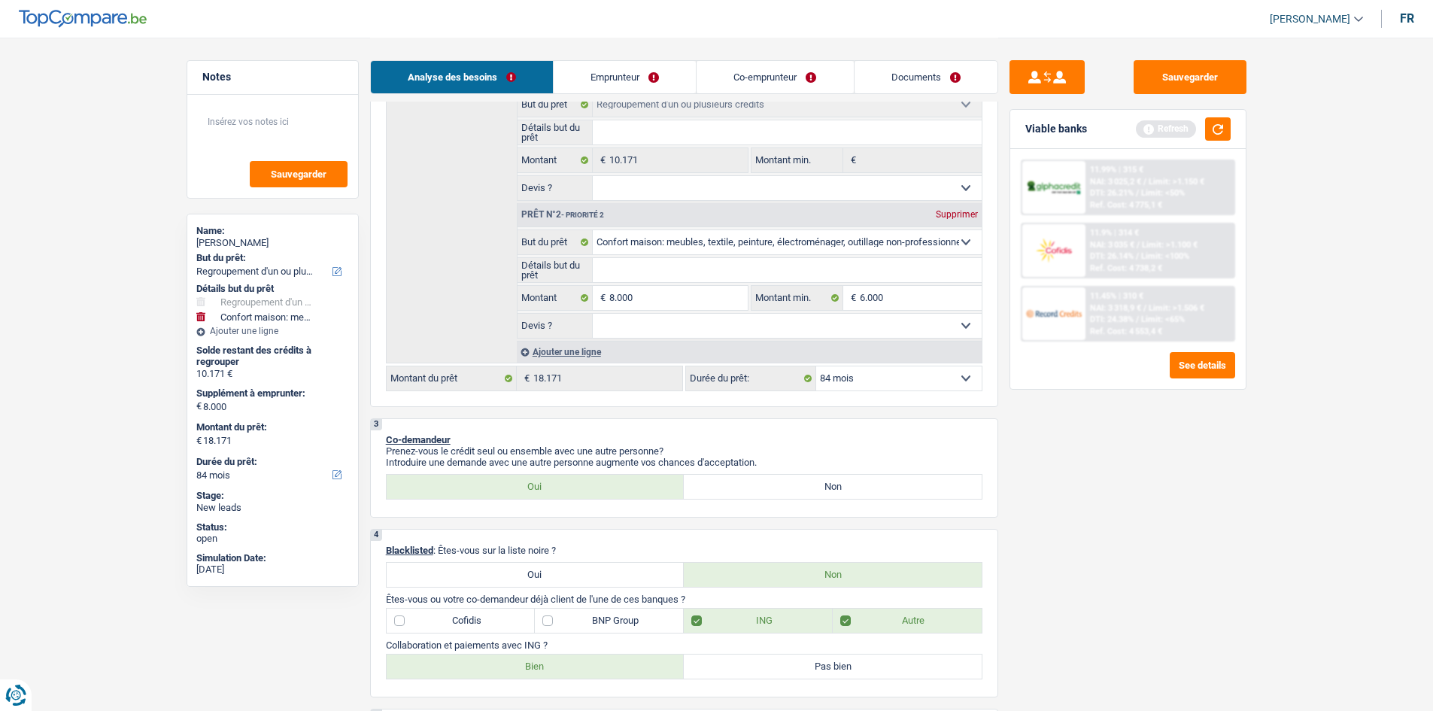
click at [753, 270] on input "Détails but du prêt" at bounding box center [787, 270] width 389 height 24
click at [675, 266] on input "Détails but du prêt" at bounding box center [787, 270] width 389 height 24
click at [1210, 132] on button "button" at bounding box center [1218, 128] width 26 height 23
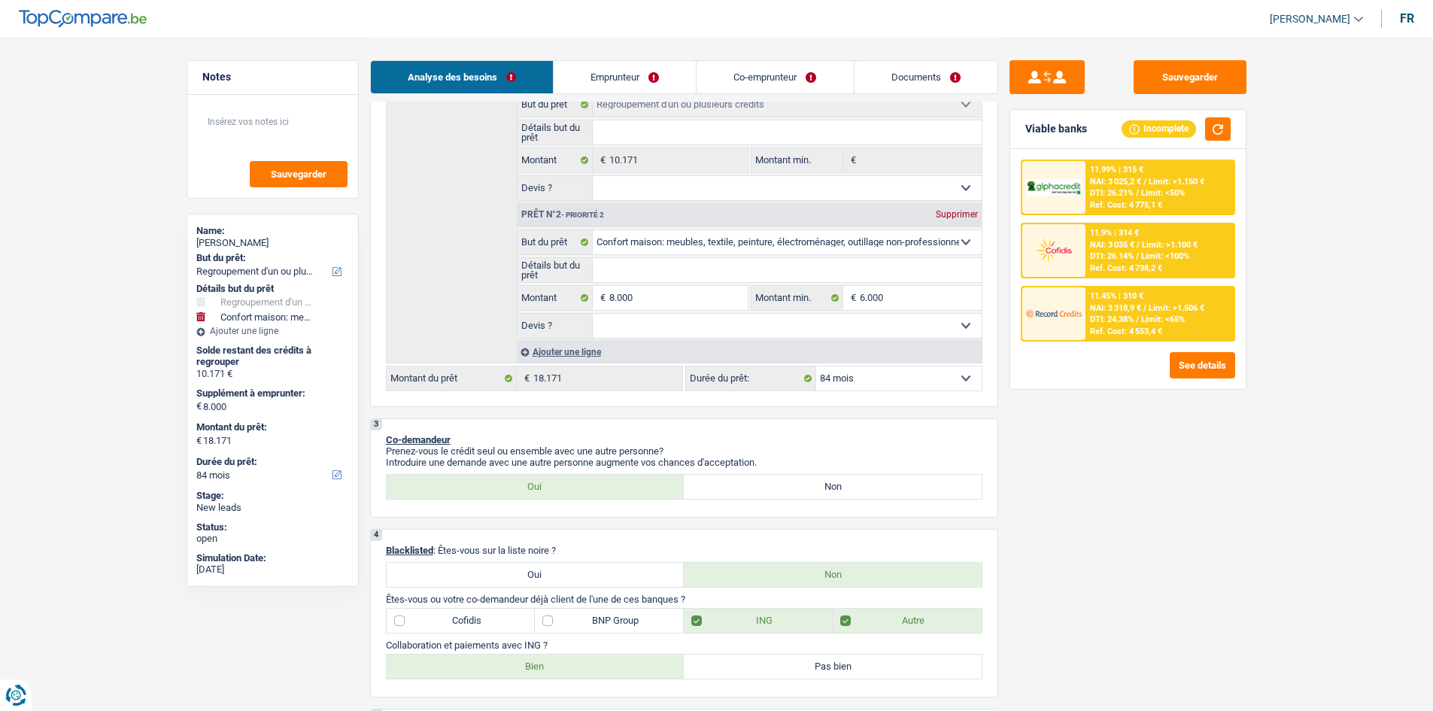
click at [662, 273] on input "Détails but du prêt" at bounding box center [787, 270] width 389 height 24
click at [610, 268] on input "Détails but du prêt" at bounding box center [787, 270] width 389 height 24
type input "A"
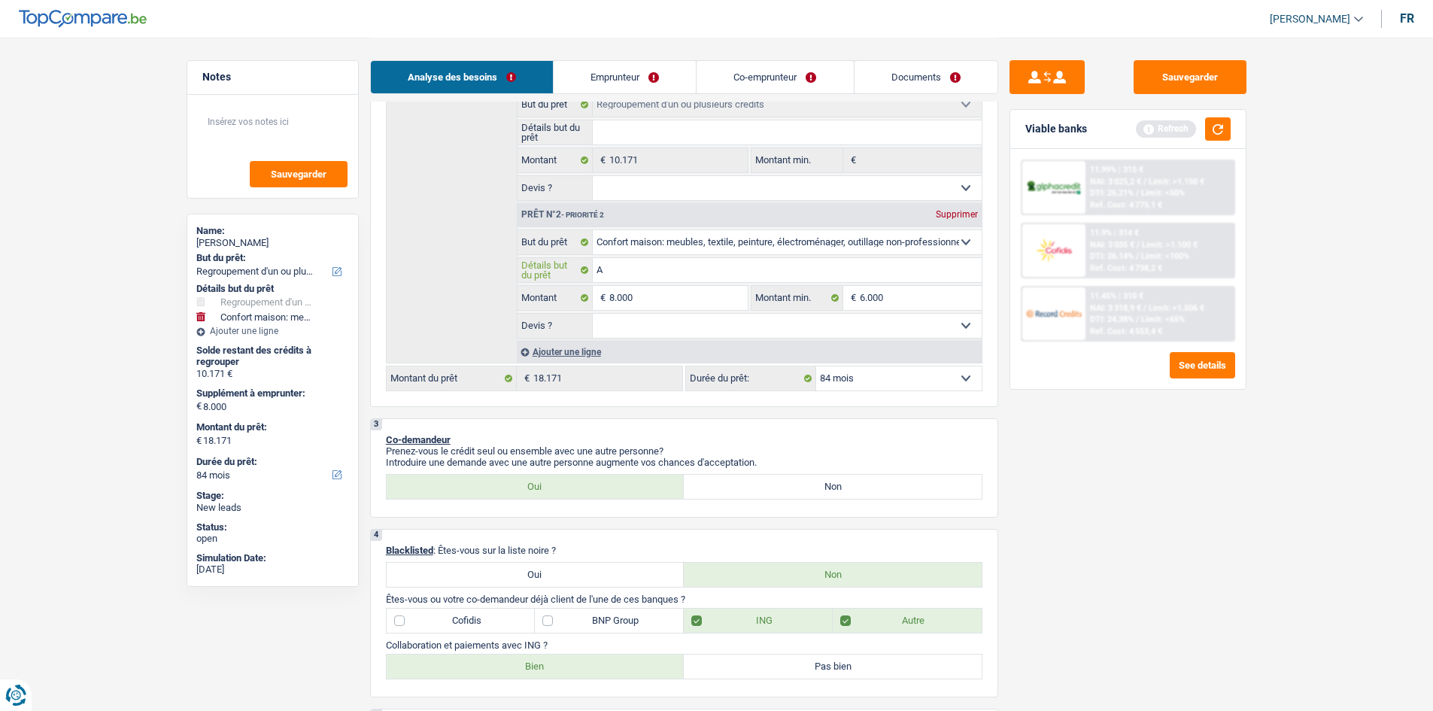
type input "AM"
type input "AME"
type input "AMEU"
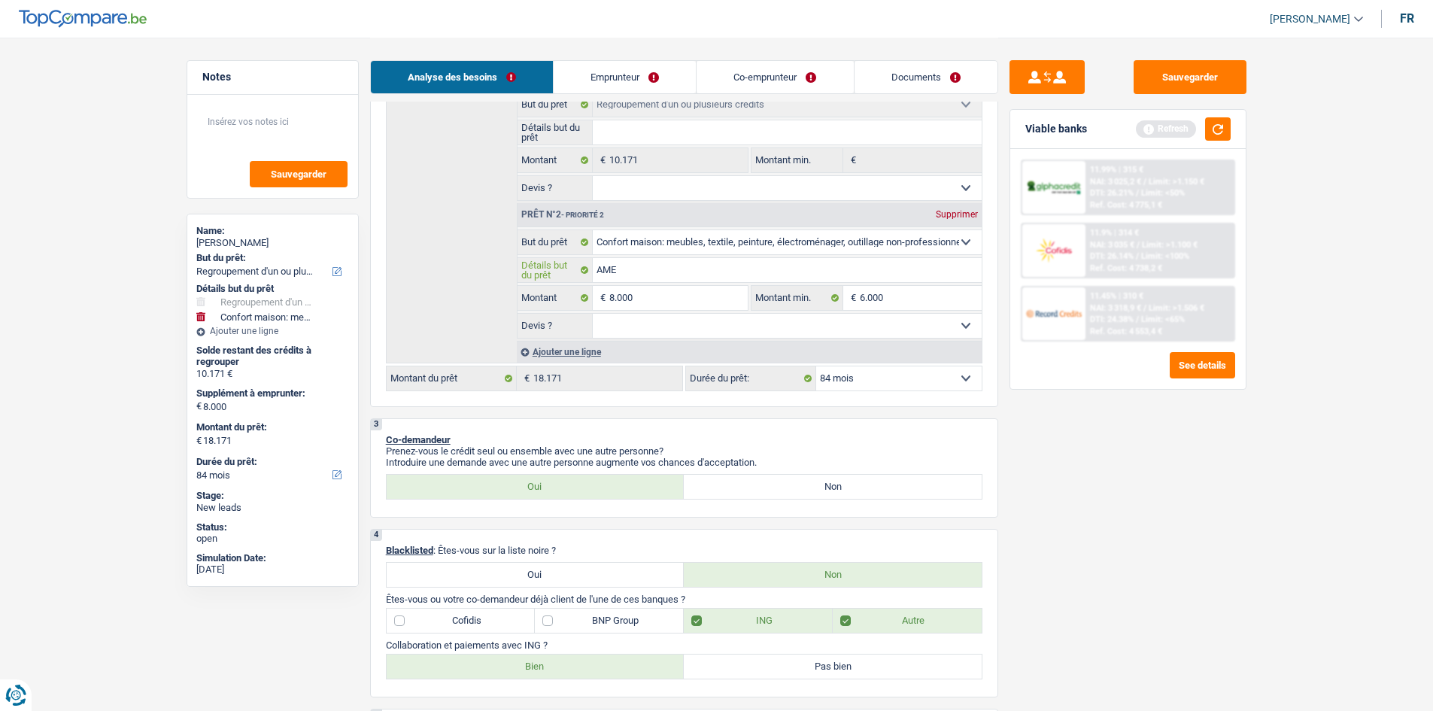
type input "AMEU"
type input "AMEUB"
type input "AMEUBL"
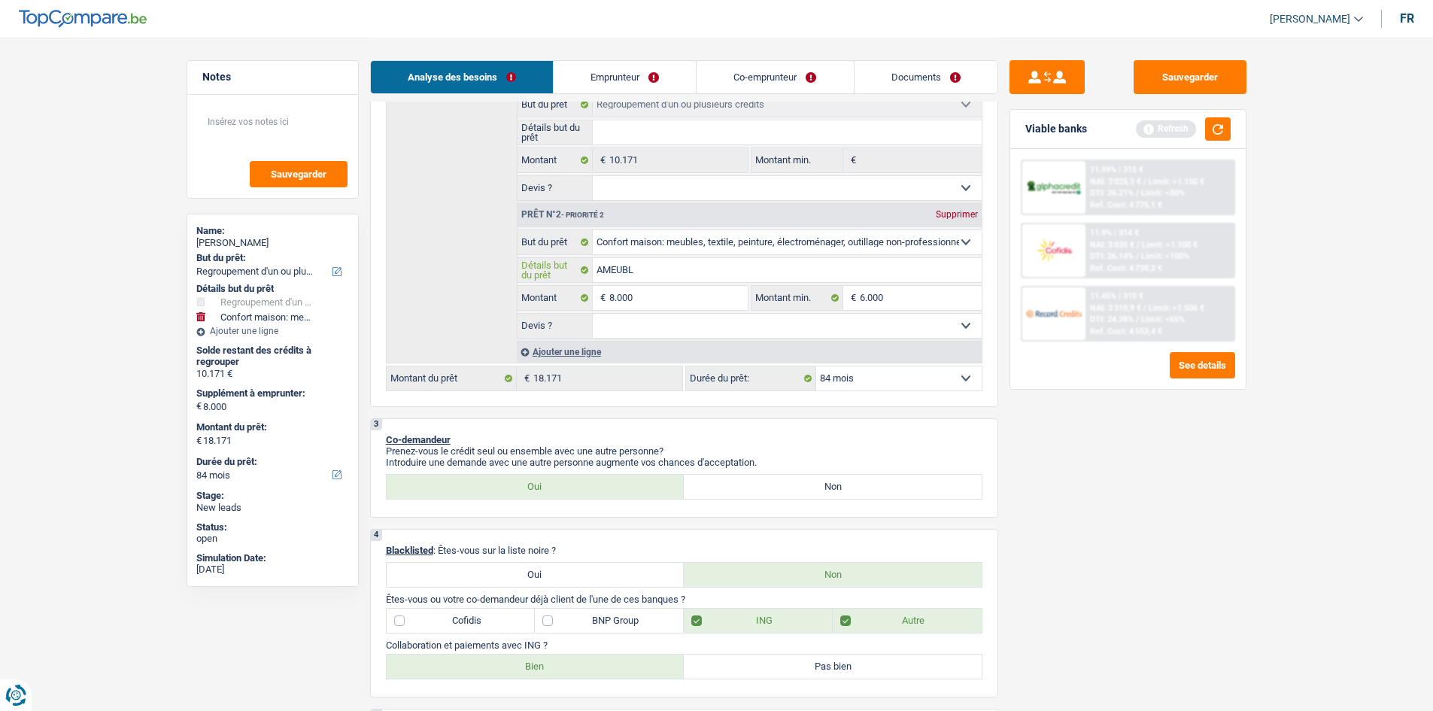
type input "AMEUBLE"
type input "AMEUBLEM"
type input "AMEUBLEME"
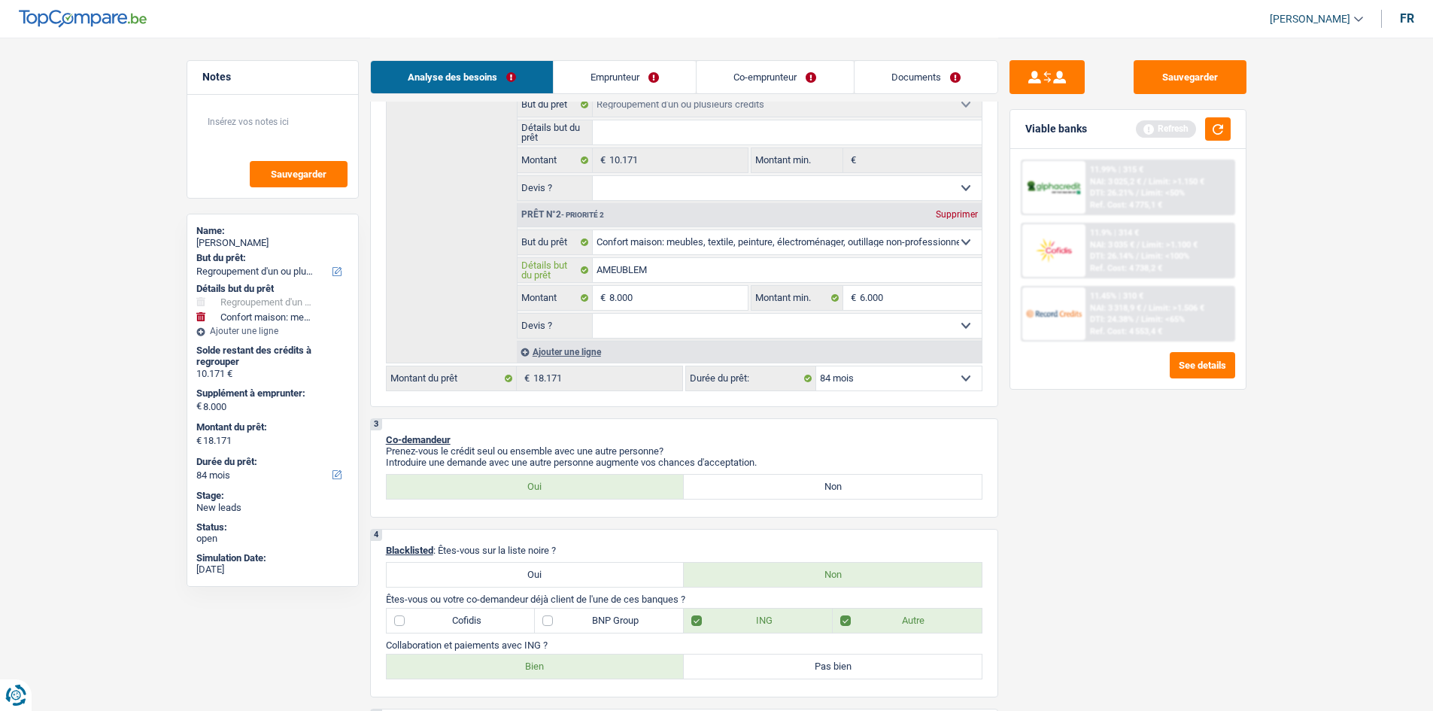
type input "AMEUBLEME"
type input "AMEUBLEMEN"
type input "AMEUBLEMENT"
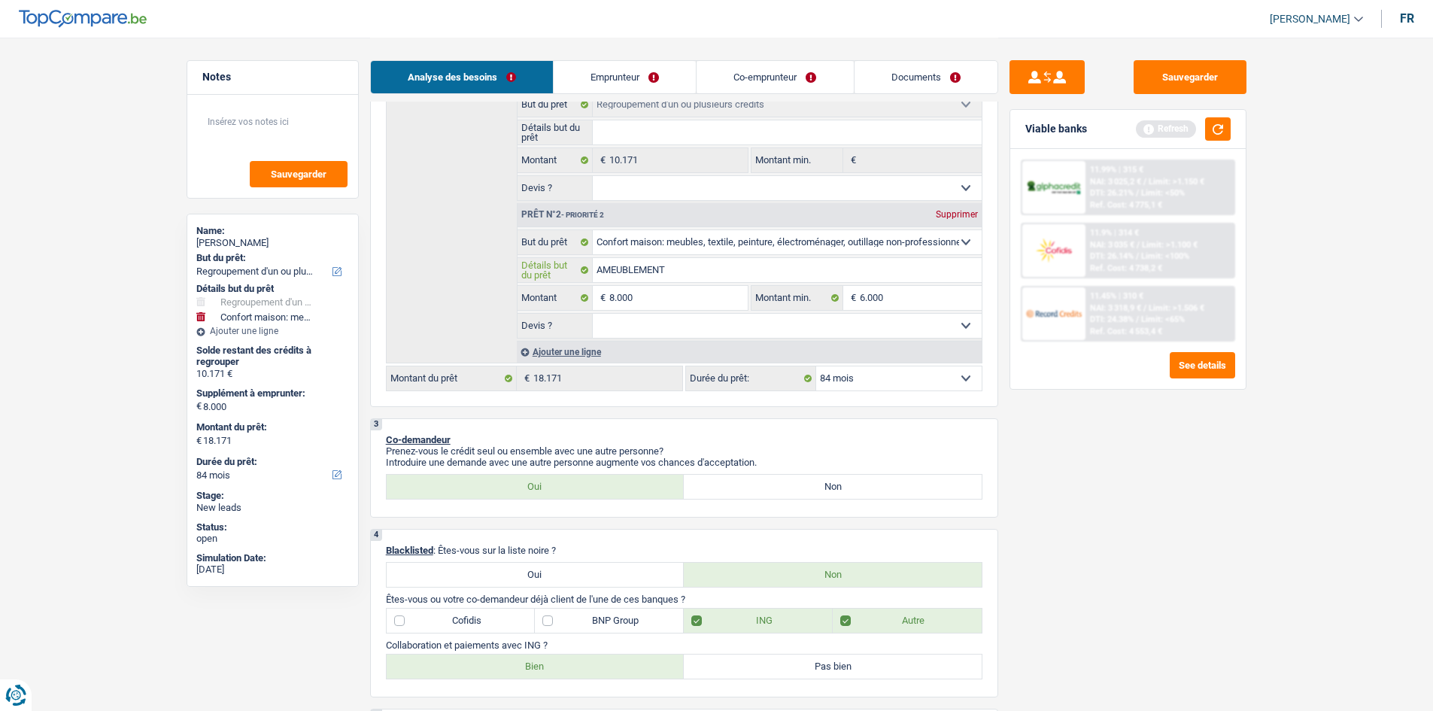
type input "AMEUBLEMENT"
click at [736, 319] on select "Oui Non Non répondu Sélectionner une option" at bounding box center [787, 326] width 389 height 24
select select "false"
click at [593, 314] on select "Oui Non Non répondu Sélectionner une option" at bounding box center [787, 326] width 389 height 24
select select "false"
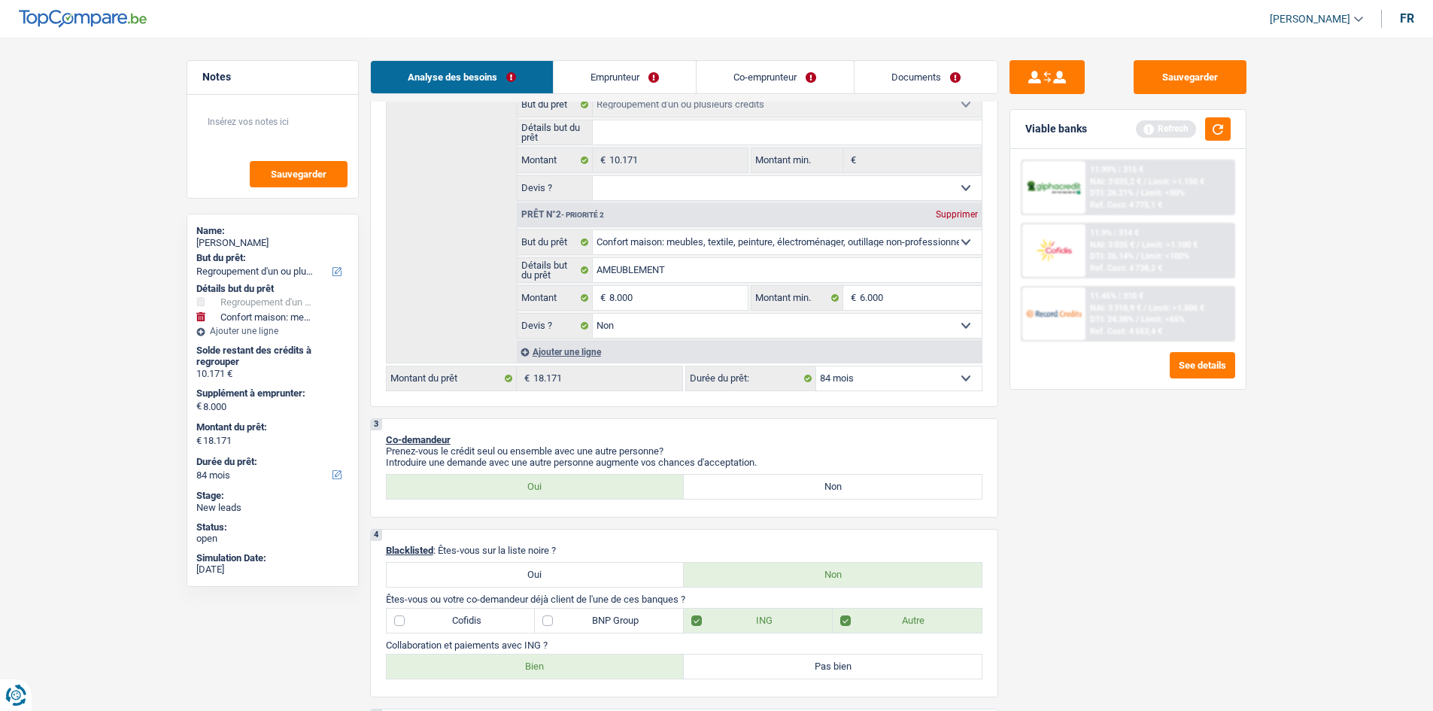
click at [628, 92] on link "Emprunteur" at bounding box center [624, 77] width 142 height 32
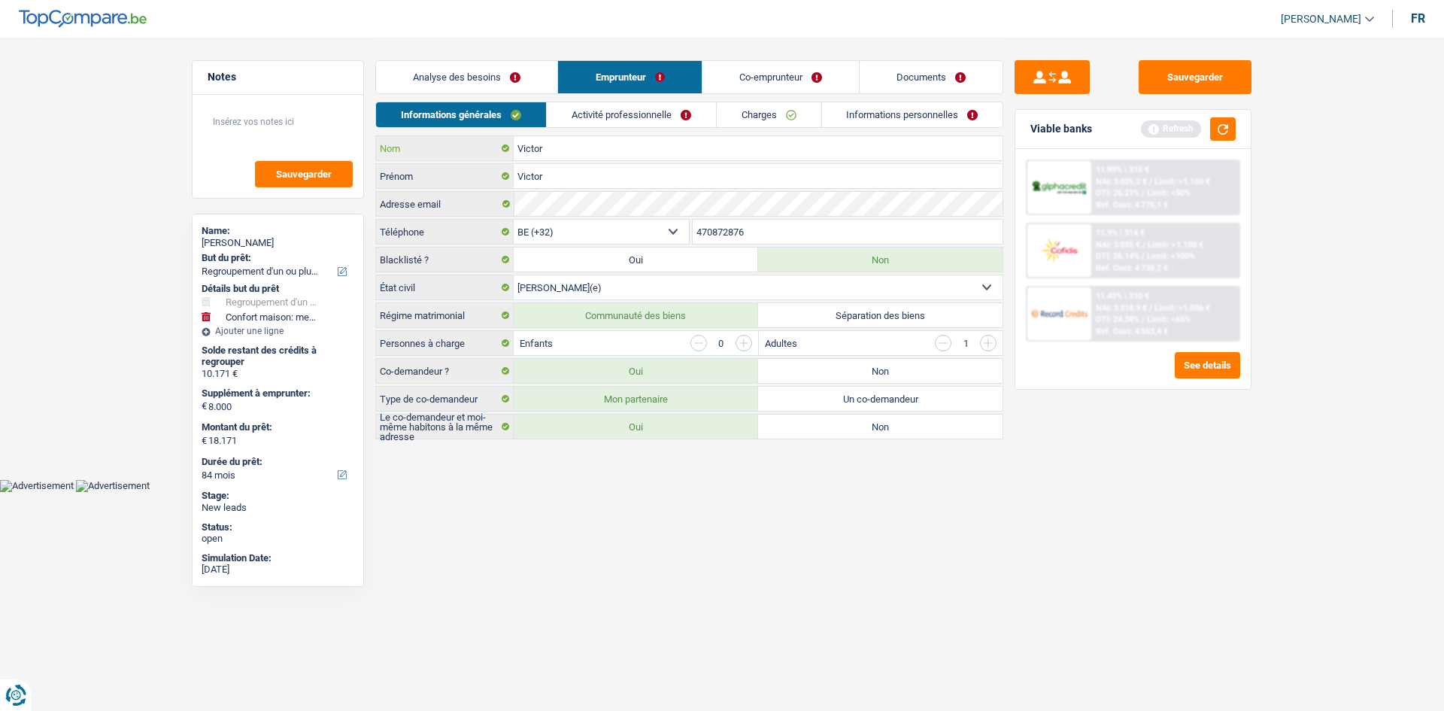
click at [562, 148] on input "Victor" at bounding box center [758, 148] width 489 height 24
type input "V"
type input "ATEIS"
click at [572, 185] on input "Victor" at bounding box center [758, 176] width 489 height 24
click at [744, 341] on input "button" at bounding box center [743, 343] width 17 height 17
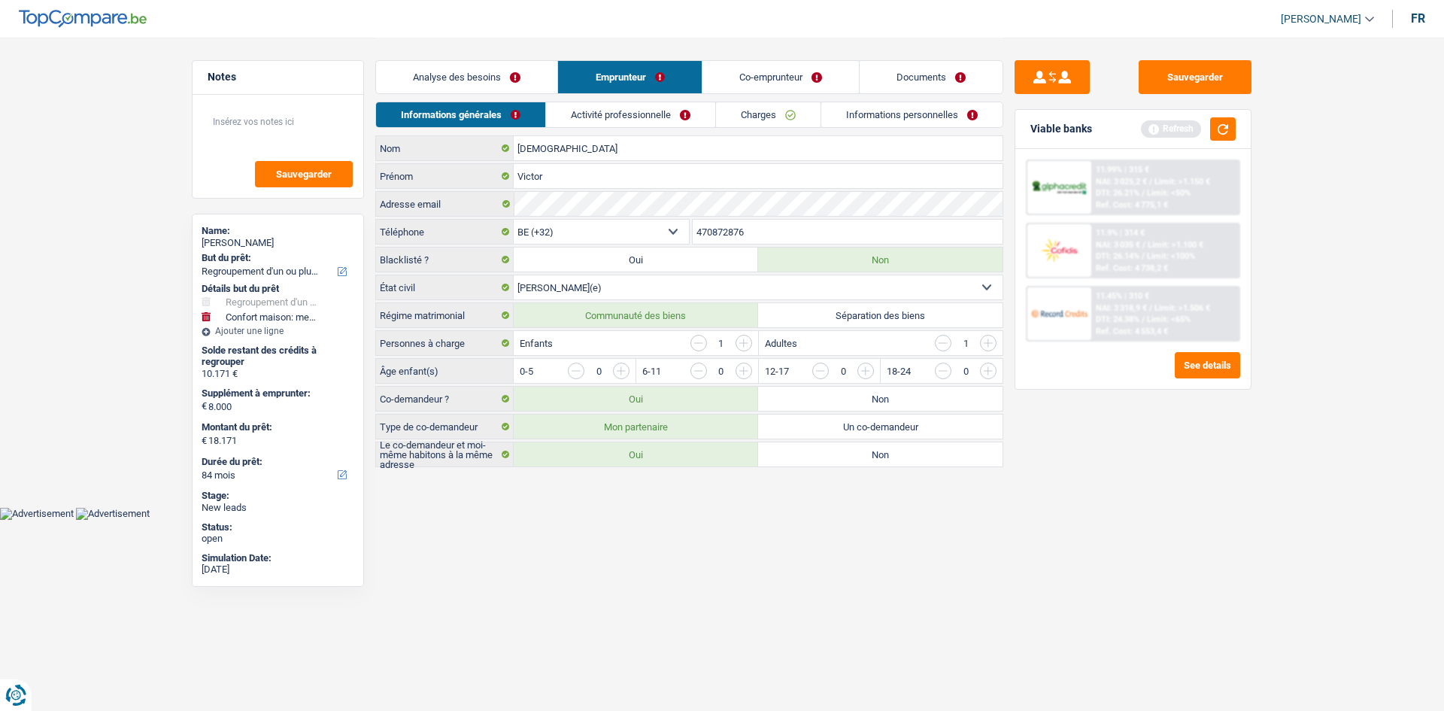
click at [943, 341] on input "button" at bounding box center [943, 343] width 17 height 17
click at [992, 370] on input "button" at bounding box center [1293, 374] width 626 height 24
click at [592, 116] on link "Activité professionnelle" at bounding box center [631, 114] width 169 height 25
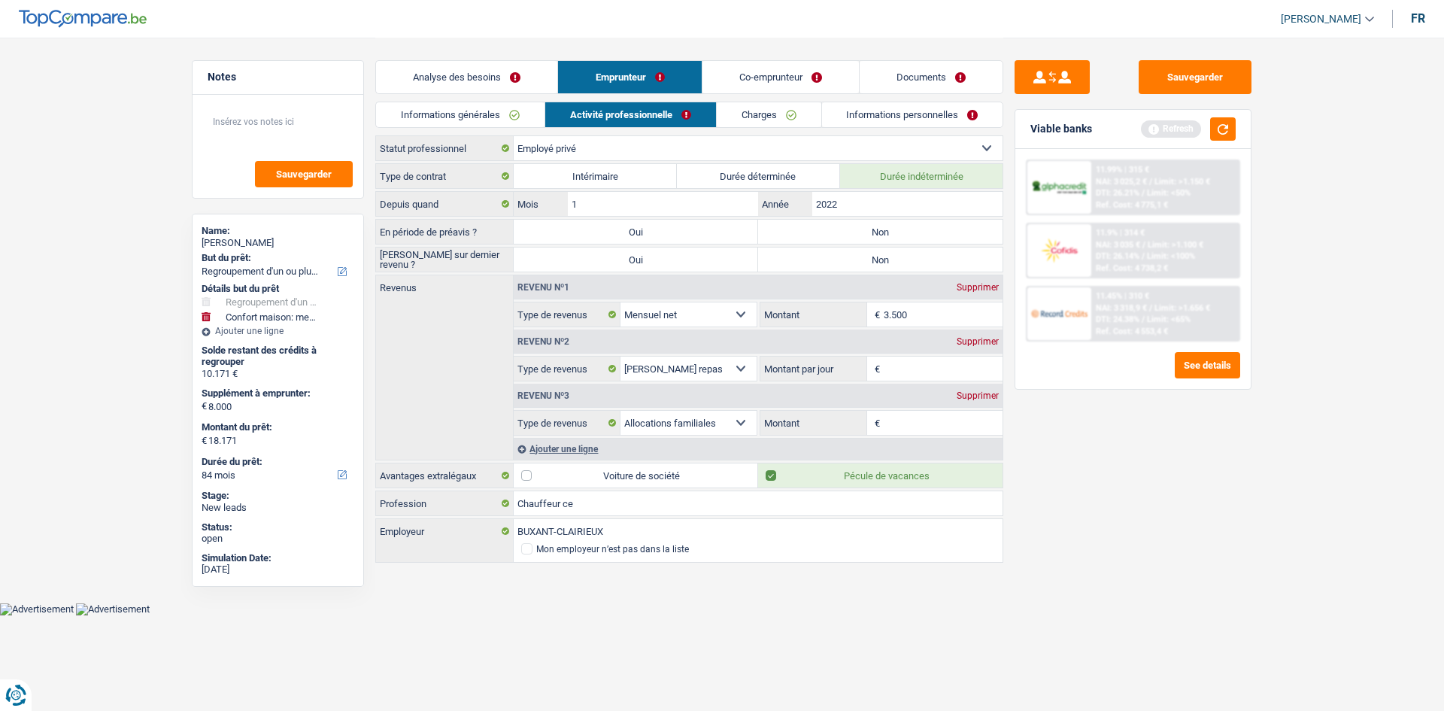
click at [453, 72] on link "Analyse des besoins" at bounding box center [466, 77] width 181 height 32
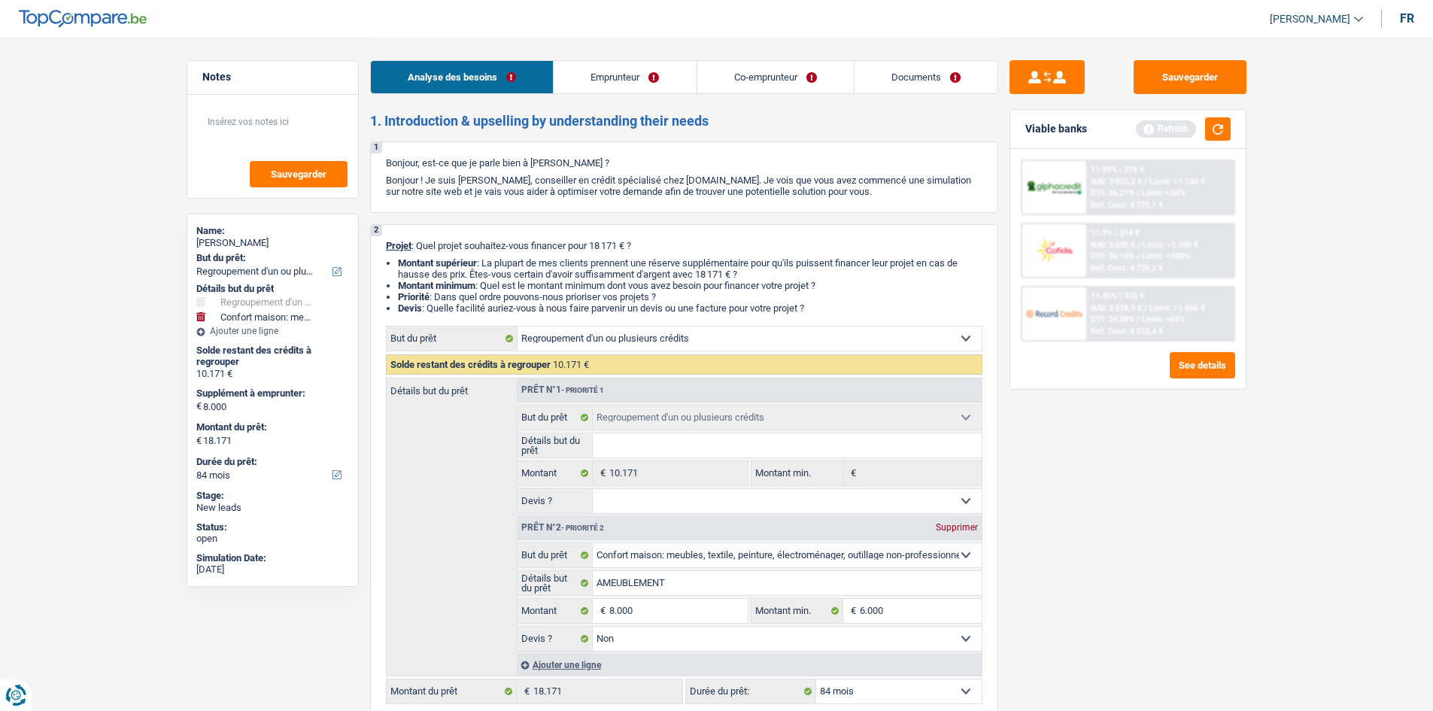
click at [626, 77] on link "Emprunteur" at bounding box center [624, 77] width 142 height 32
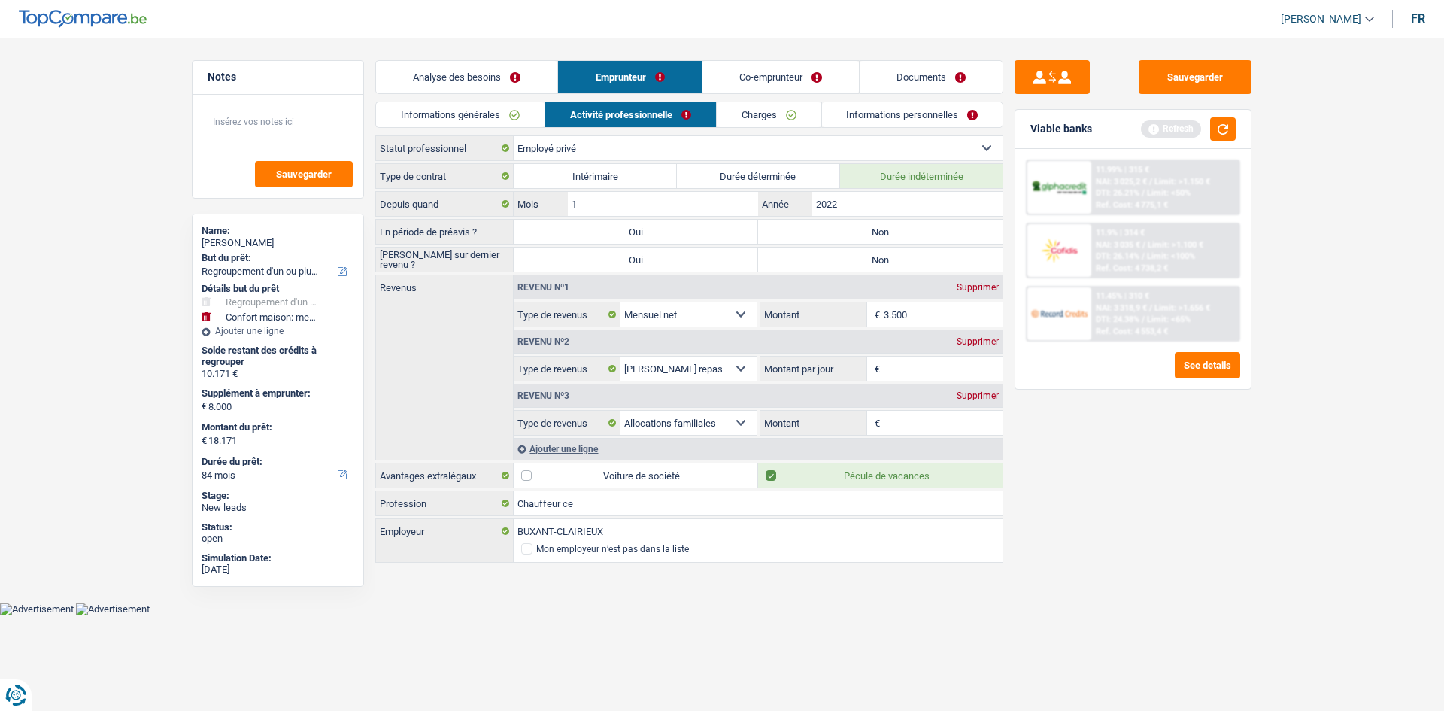
click at [921, 359] on input "Montant par jour" at bounding box center [944, 368] width 120 height 24
click at [891, 379] on input "Montant par jour" at bounding box center [944, 368] width 120 height 24
click at [911, 359] on input "Montant par jour" at bounding box center [944, 368] width 120 height 24
click at [919, 377] on input "Montant par jour" at bounding box center [944, 368] width 120 height 24
click at [923, 377] on input "Montant par jour" at bounding box center [944, 368] width 120 height 24
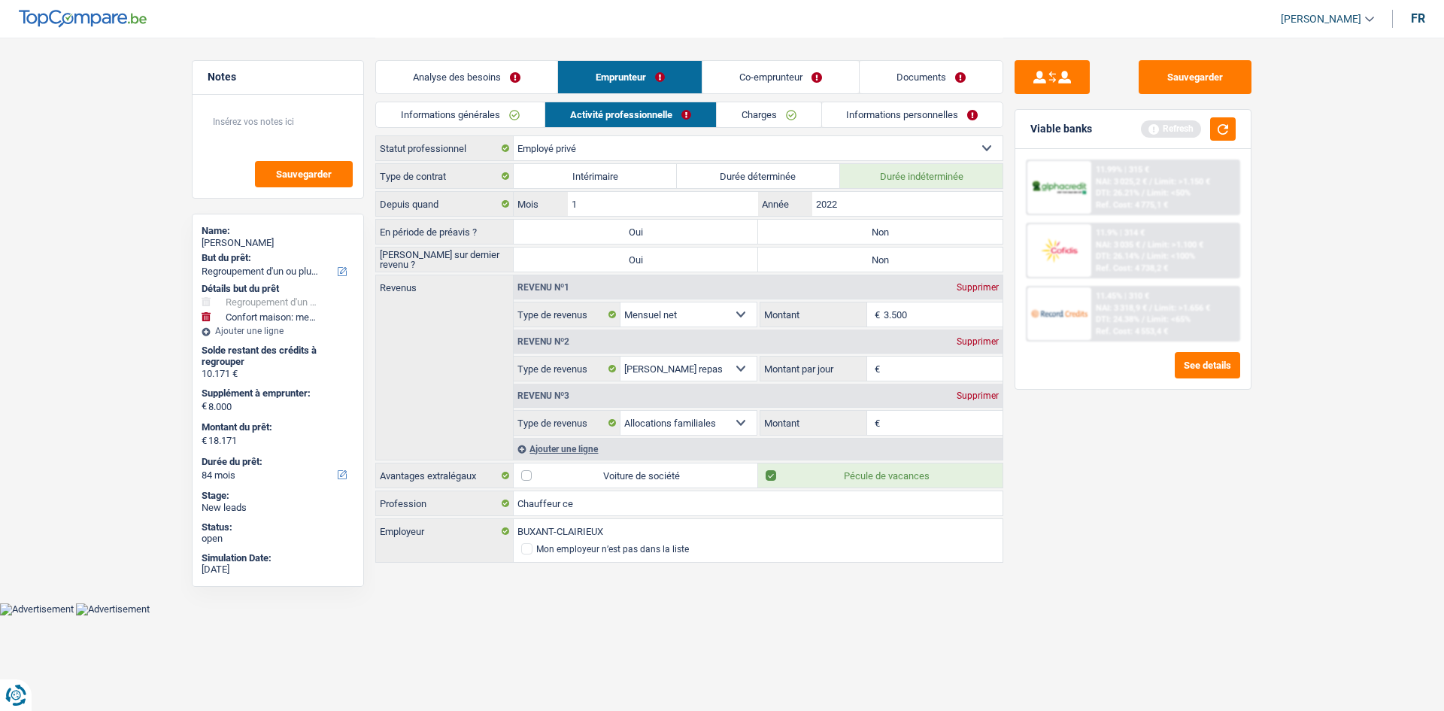
click at [908, 365] on input "Montant par jour" at bounding box center [944, 368] width 120 height 24
type input "8,0"
click at [933, 419] on input "Montant" at bounding box center [944, 423] width 120 height 24
click at [904, 231] on label "Non" at bounding box center [880, 232] width 244 height 24
click at [904, 231] on input "Non" at bounding box center [880, 232] width 244 height 24
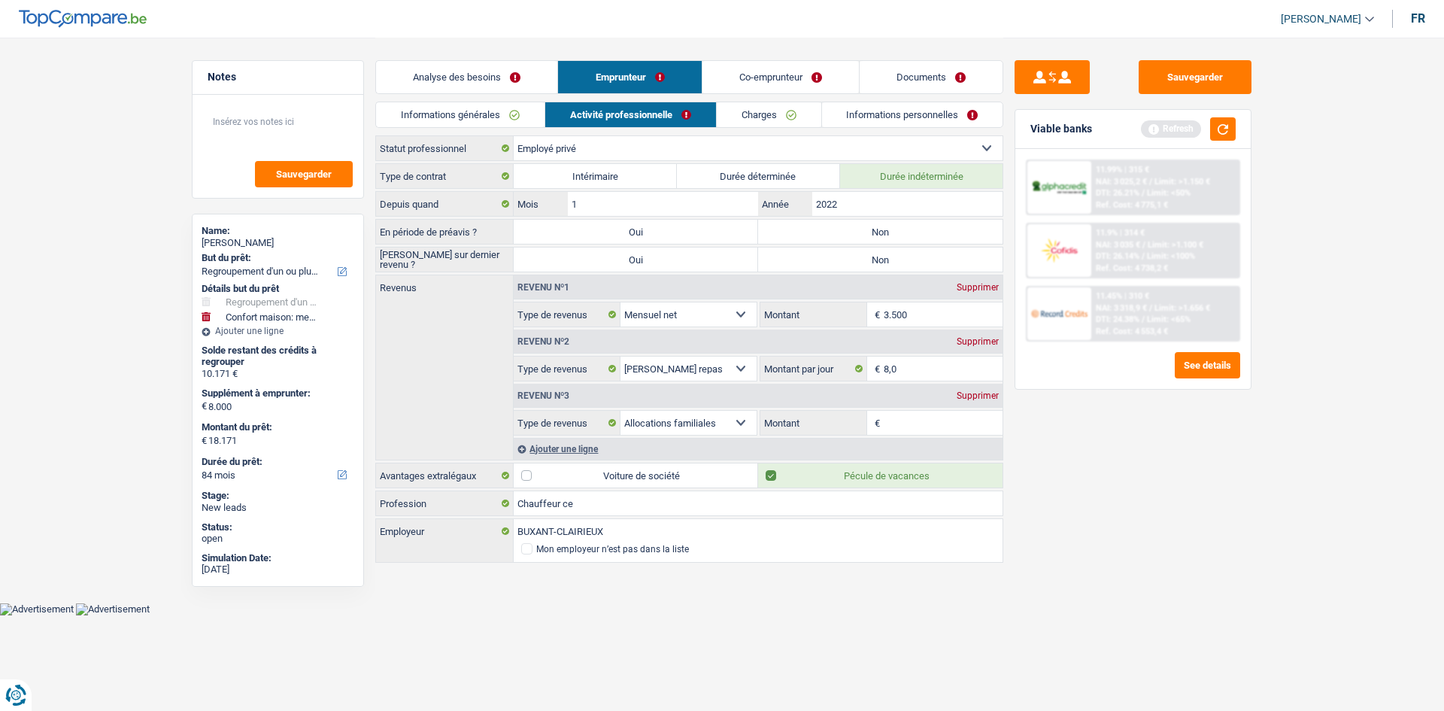
radio input "true"
click at [896, 254] on label "Non" at bounding box center [880, 259] width 244 height 24
click at [896, 254] on input "Non" at bounding box center [880, 259] width 244 height 24
radio input "true"
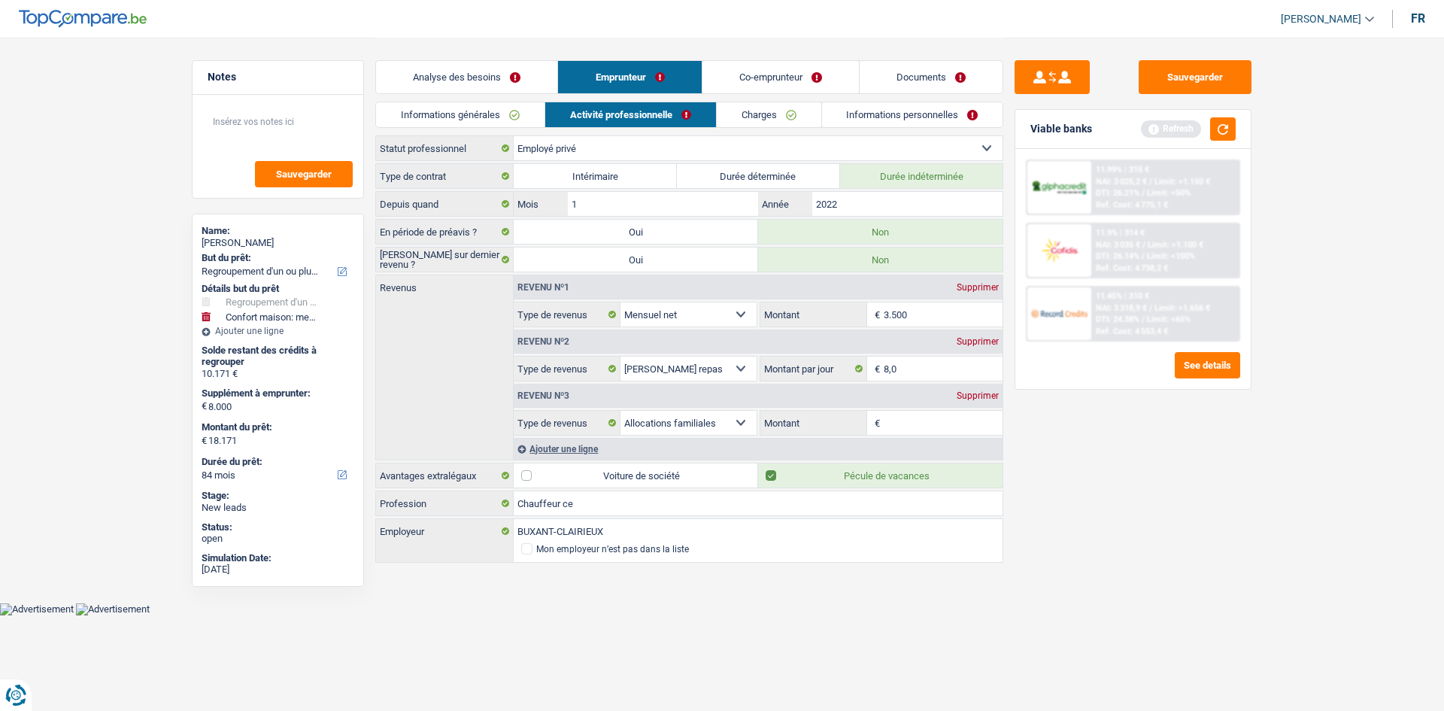
click at [907, 425] on input "Montant" at bounding box center [944, 423] width 120 height 24
click at [967, 399] on div "Supprimer" at bounding box center [978, 395] width 50 height 9
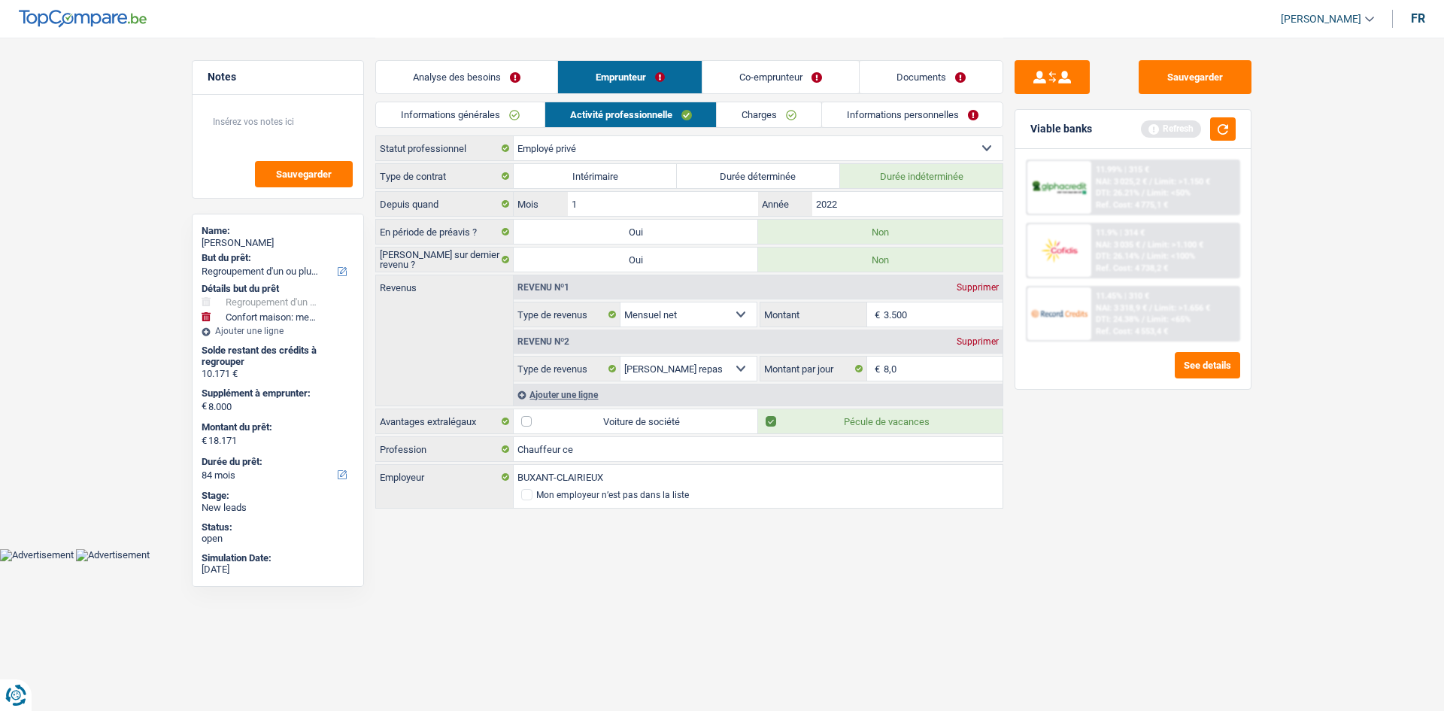
click at [753, 114] on link "Charges" at bounding box center [769, 114] width 105 height 25
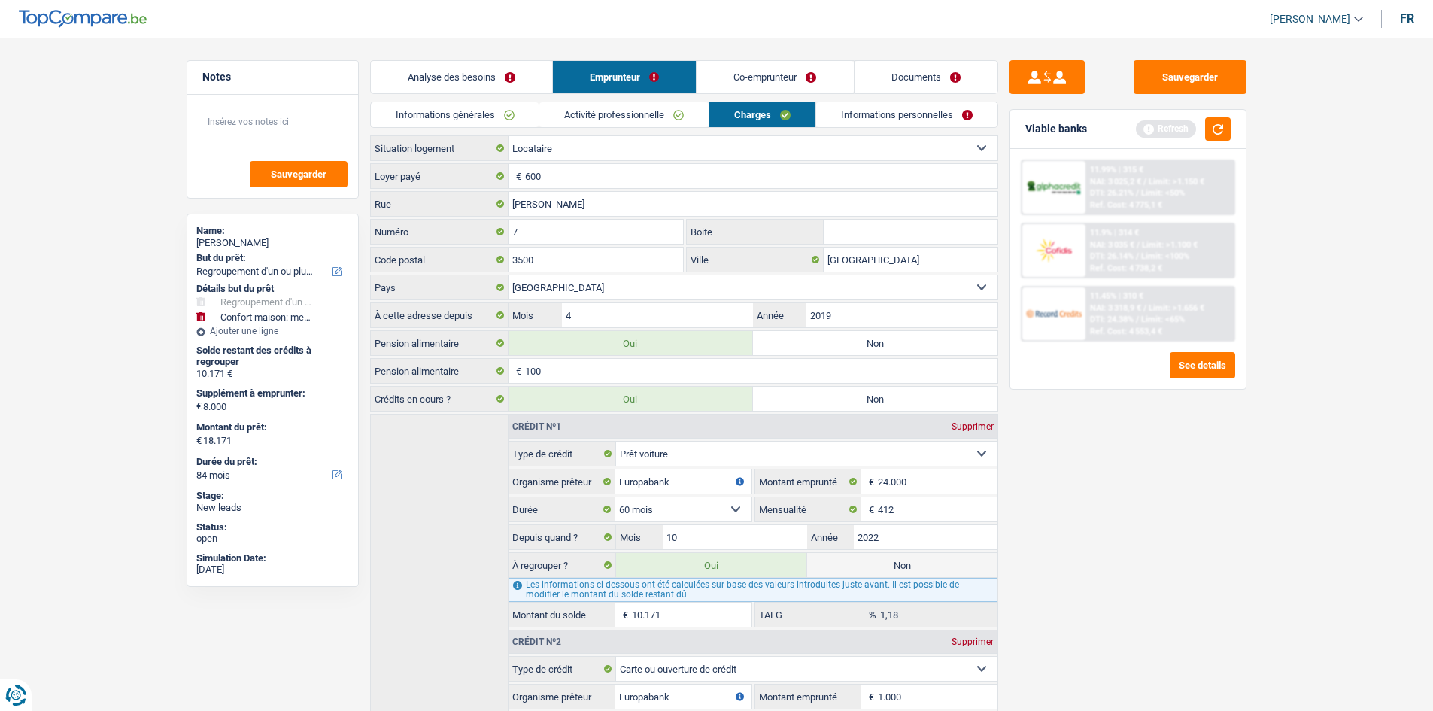
click at [841, 104] on link "Informations personnelles" at bounding box center [906, 114] width 181 height 25
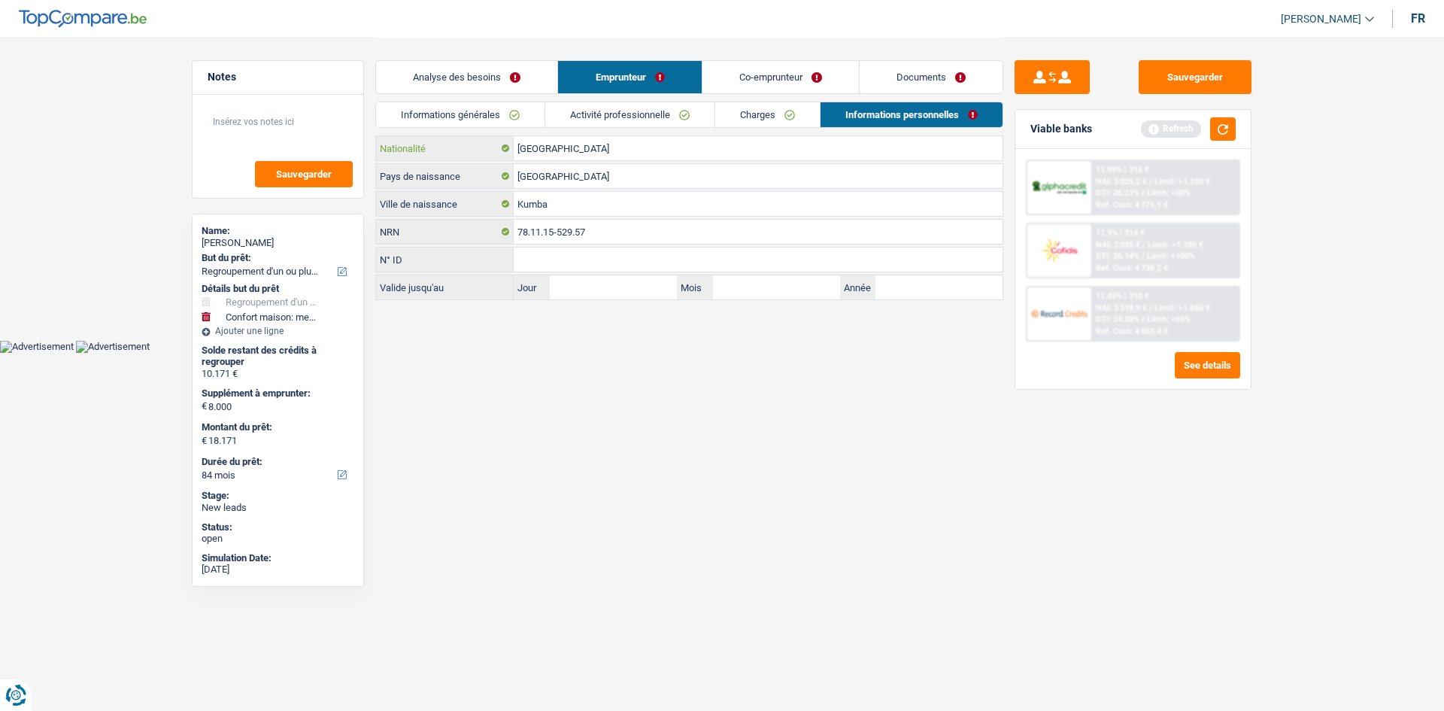
click at [800, 151] on input "[GEOGRAPHIC_DATA]" at bounding box center [758, 148] width 489 height 24
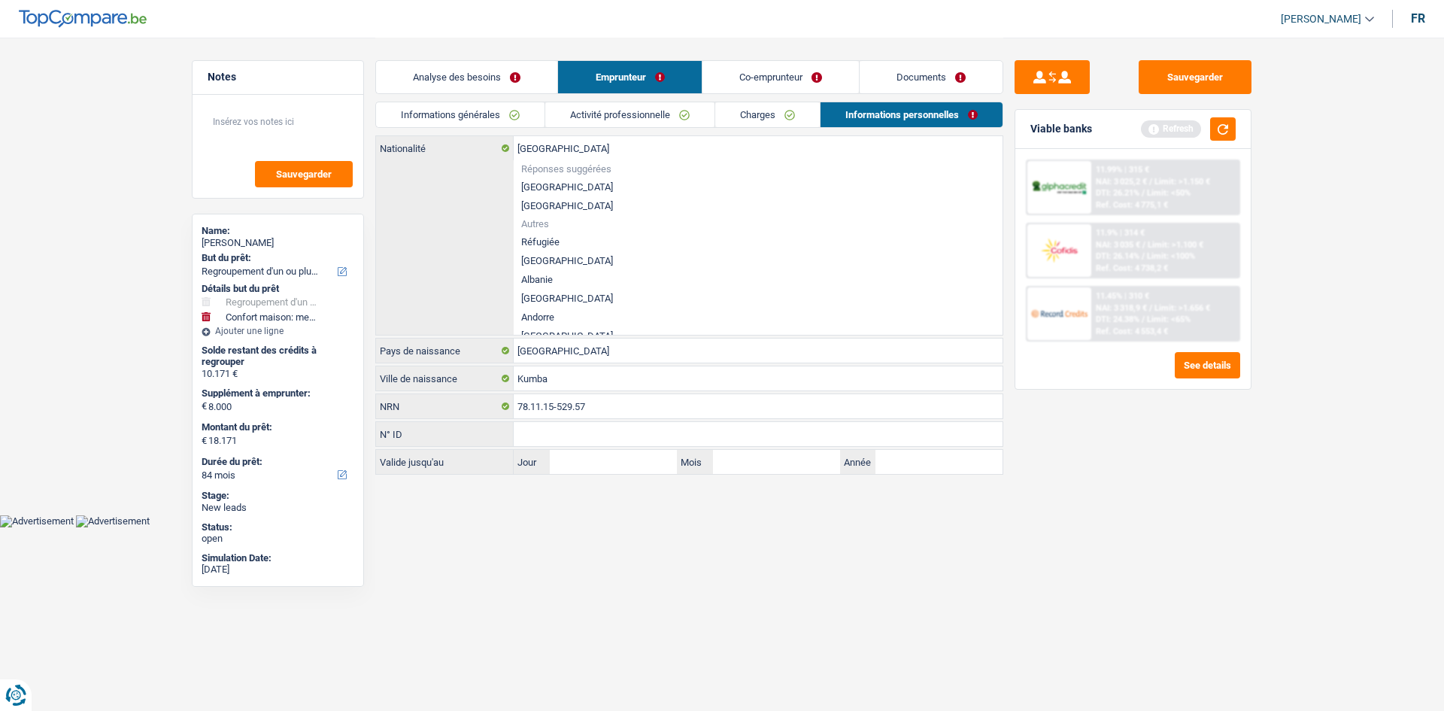
click at [786, 78] on link "Co-emprunteur" at bounding box center [780, 77] width 156 height 32
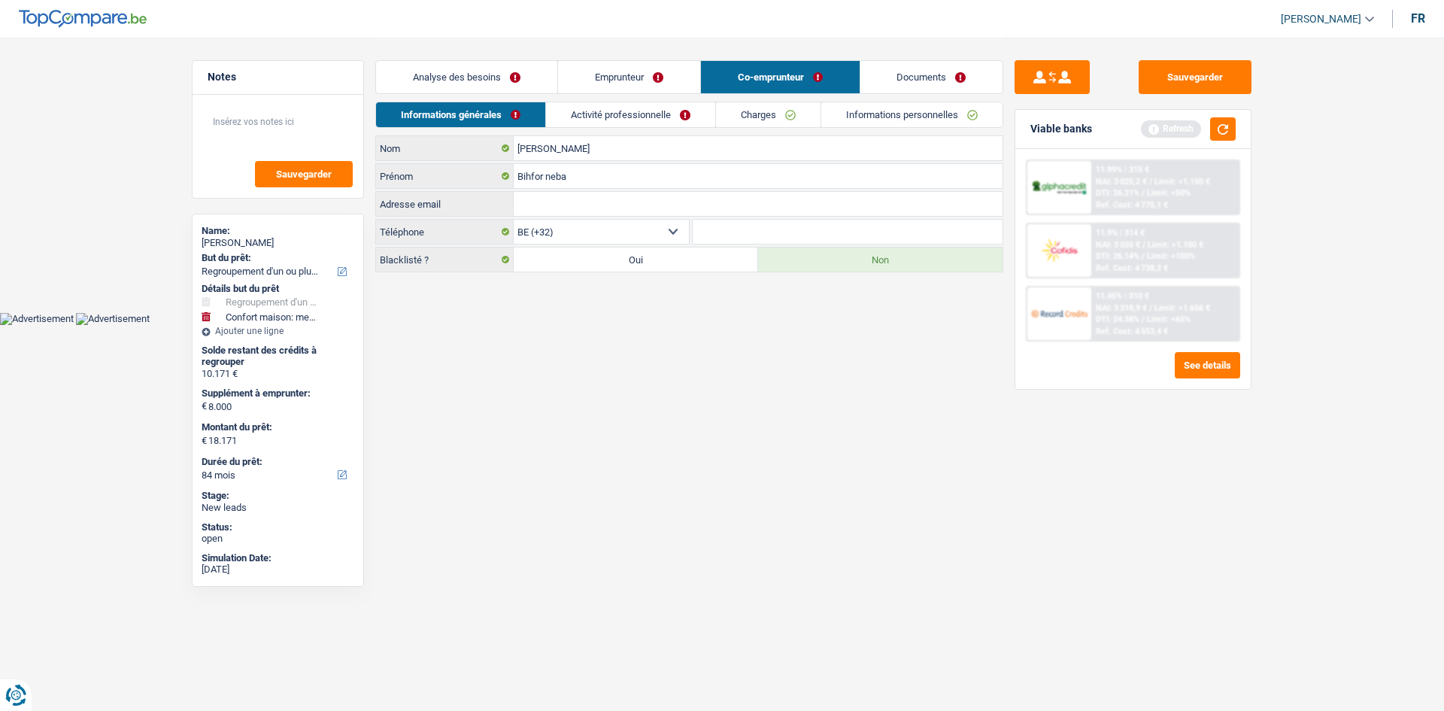
click at [657, 109] on link "Activité professionnelle" at bounding box center [630, 114] width 169 height 25
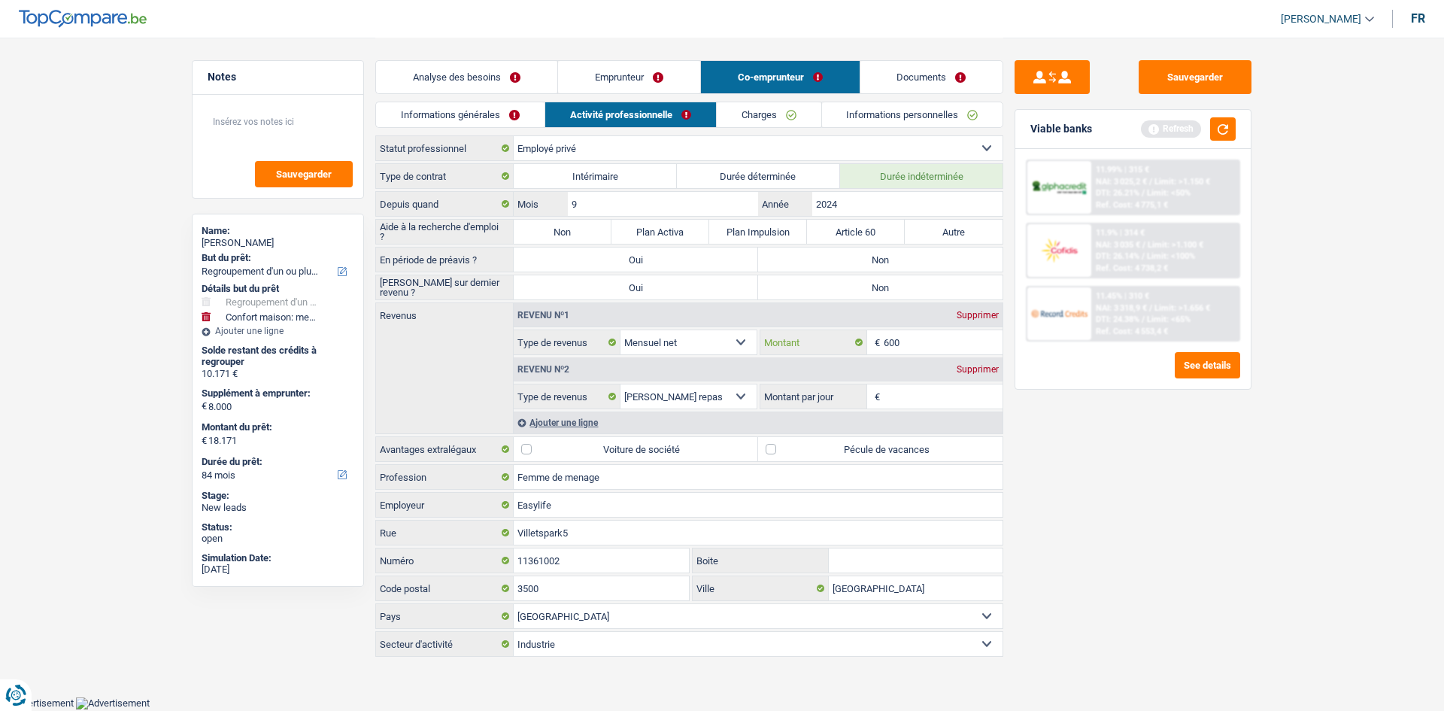
drag, startPoint x: 954, startPoint y: 344, endPoint x: 950, endPoint y: 332, distance: 13.3
click at [953, 344] on input "600" at bounding box center [944, 342] width 120 height 24
click at [968, 368] on div "Supprimer" at bounding box center [978, 369] width 50 height 9
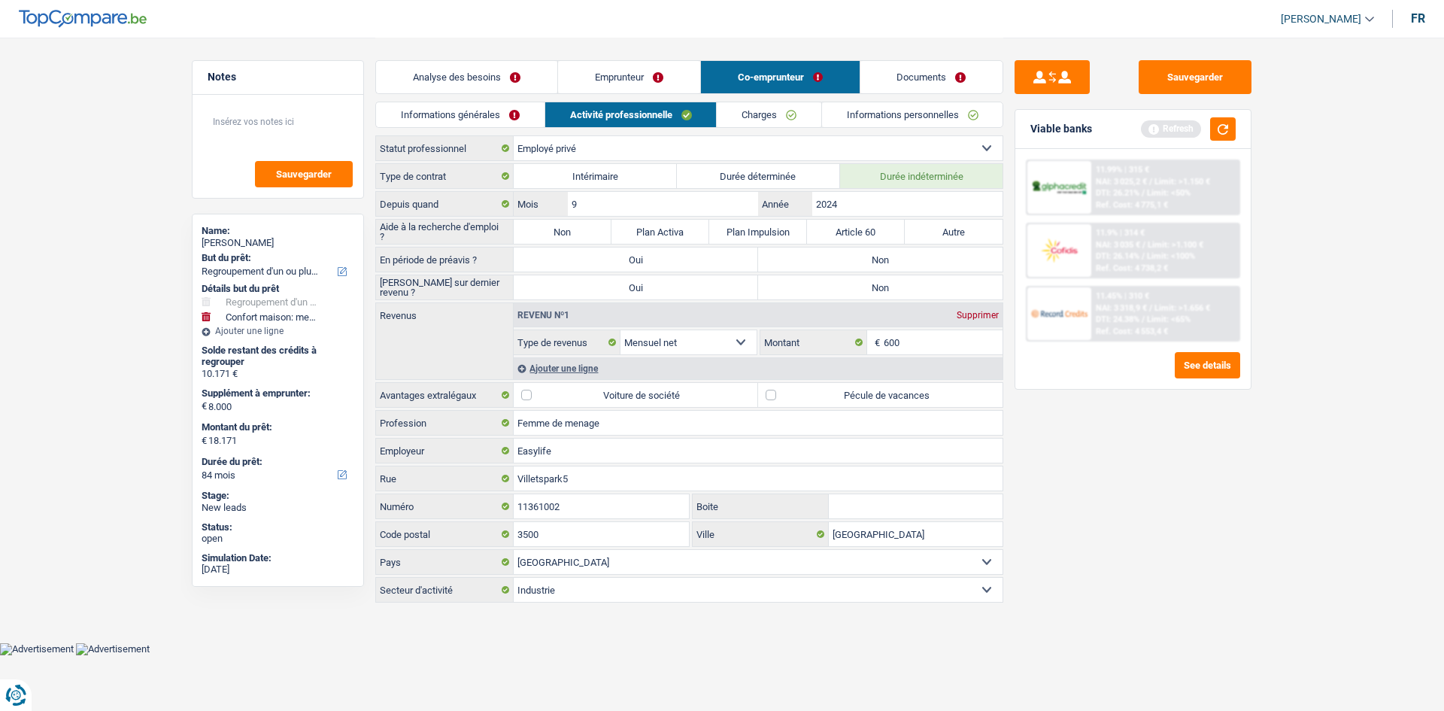
click at [556, 364] on div "Ajouter une ligne" at bounding box center [758, 368] width 489 height 22
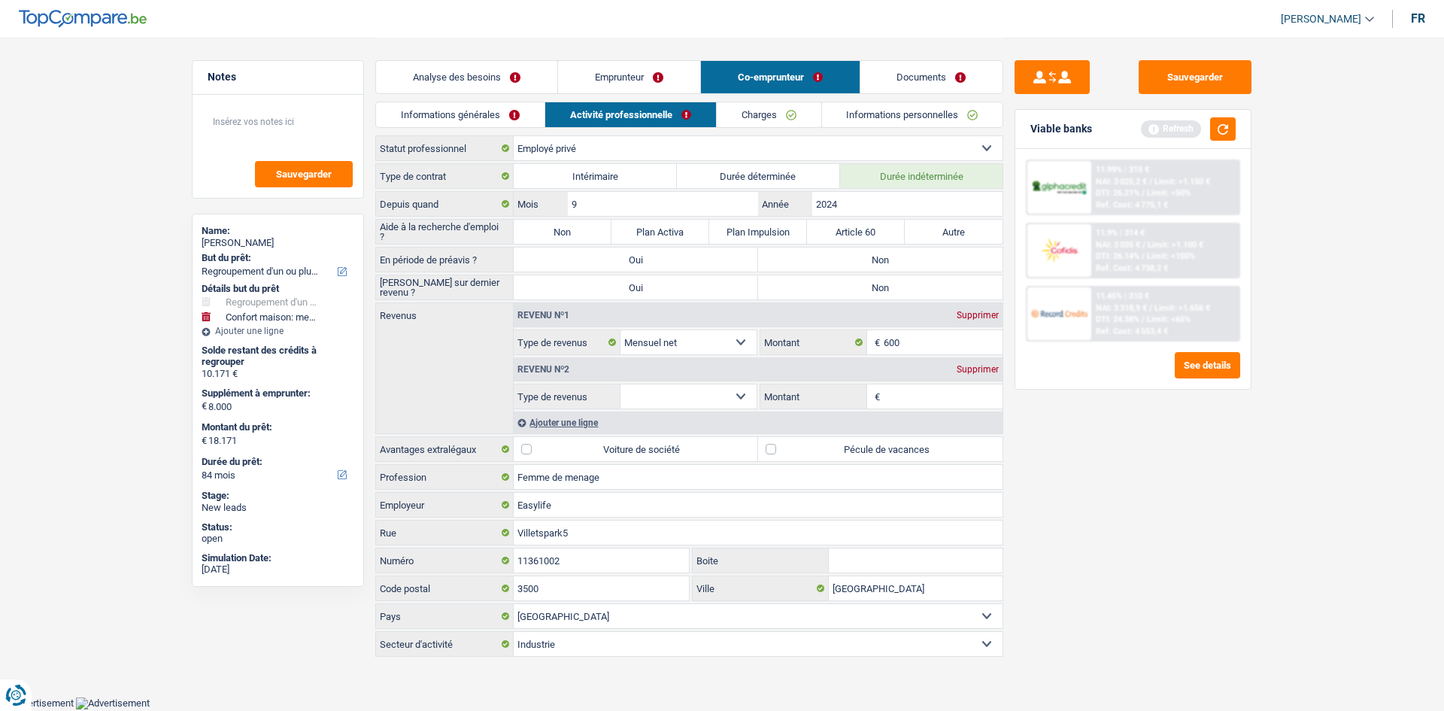
drag, startPoint x: 720, startPoint y: 396, endPoint x: 708, endPoint y: 396, distance: 12.1
click at [719, 396] on select "Allocation d'handicap Allocations chômage Allocations familiales Chèques repas …" at bounding box center [688, 396] width 136 height 24
click at [978, 365] on div "Supprimer" at bounding box center [978, 369] width 50 height 9
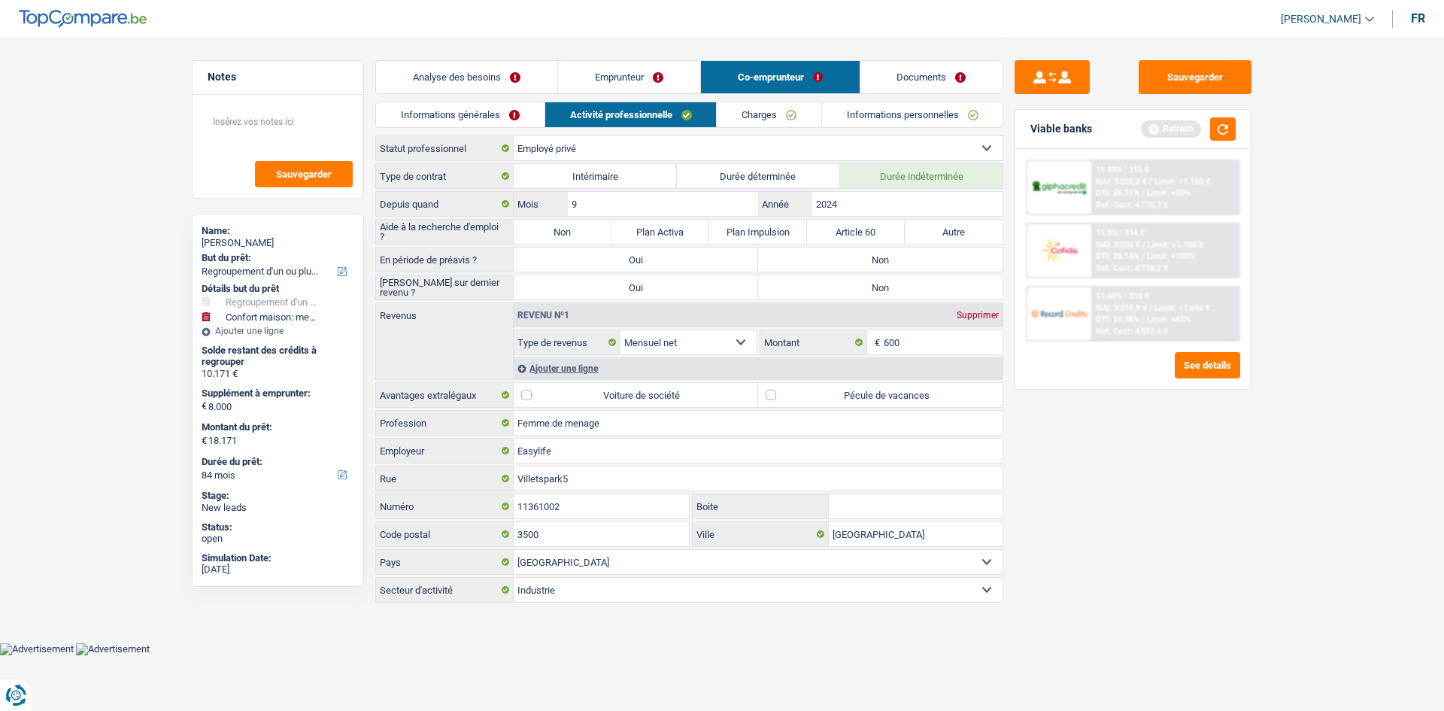
click at [892, 257] on label "Non" at bounding box center [880, 259] width 244 height 24
click at [892, 257] on input "Non" at bounding box center [880, 259] width 244 height 24
radio input "true"
click at [828, 291] on label "Non" at bounding box center [880, 287] width 244 height 24
click at [828, 291] on input "Non" at bounding box center [880, 287] width 244 height 24
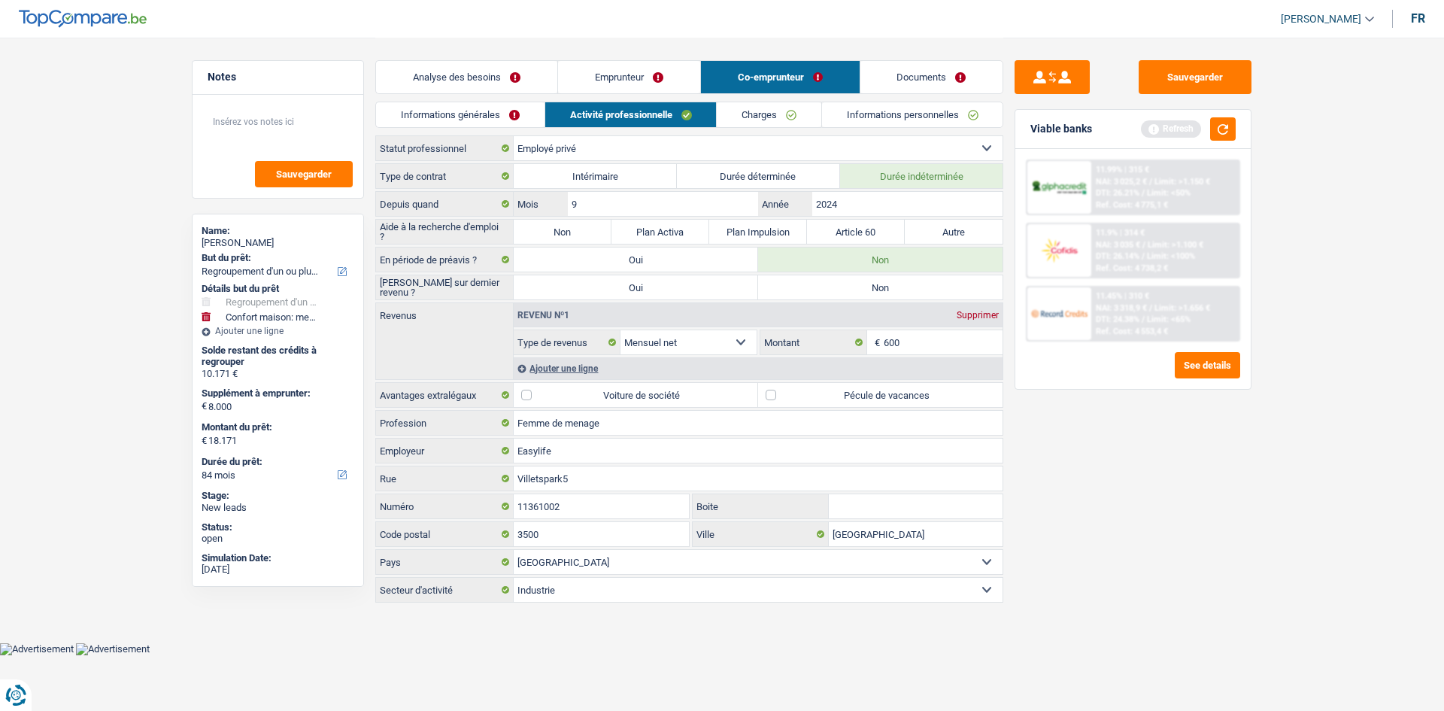
radio input "true"
click at [551, 232] on label "Non" at bounding box center [563, 232] width 98 height 24
click at [551, 232] on input "Non" at bounding box center [563, 232] width 98 height 24
radio input "true"
select select "mealVouchers"
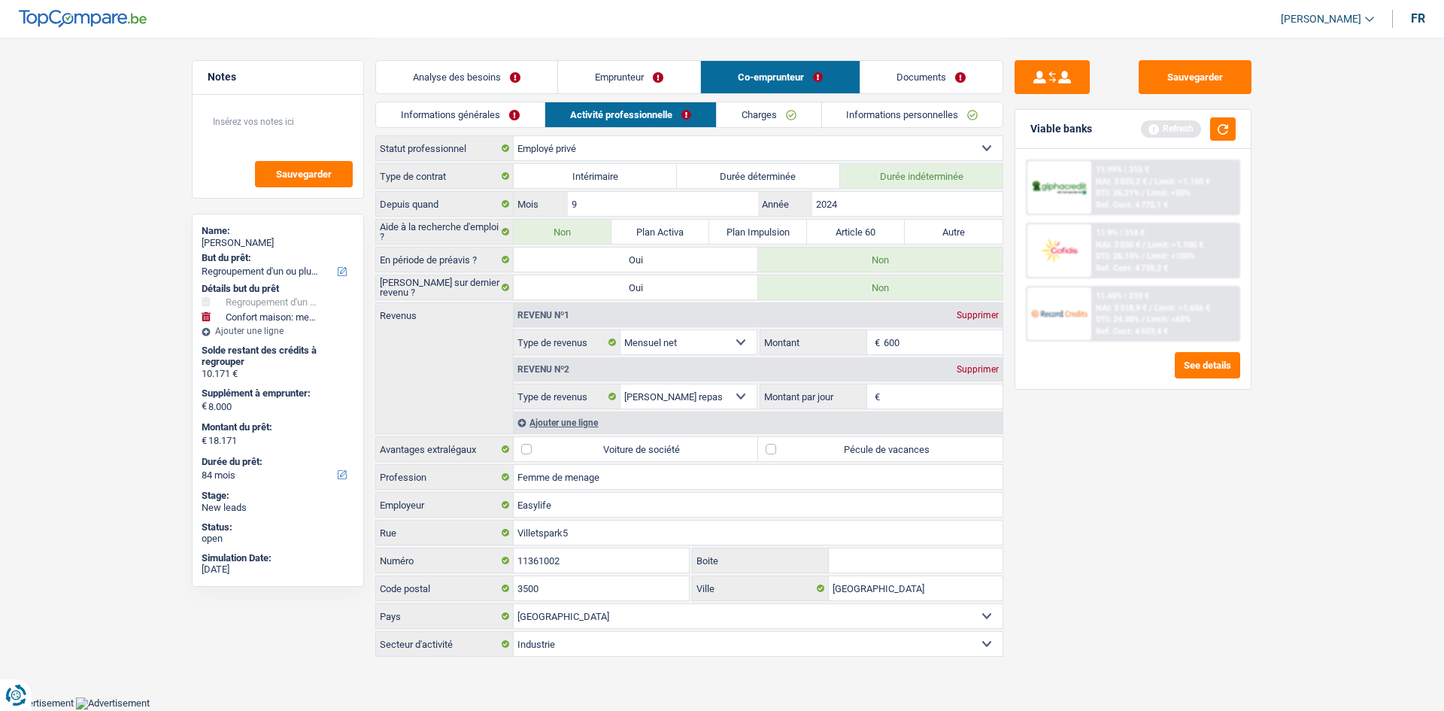
click at [970, 363] on div "Revenu nº2 Supprimer" at bounding box center [758, 369] width 489 height 24
click at [978, 365] on div "Supprimer" at bounding box center [978, 369] width 50 height 9
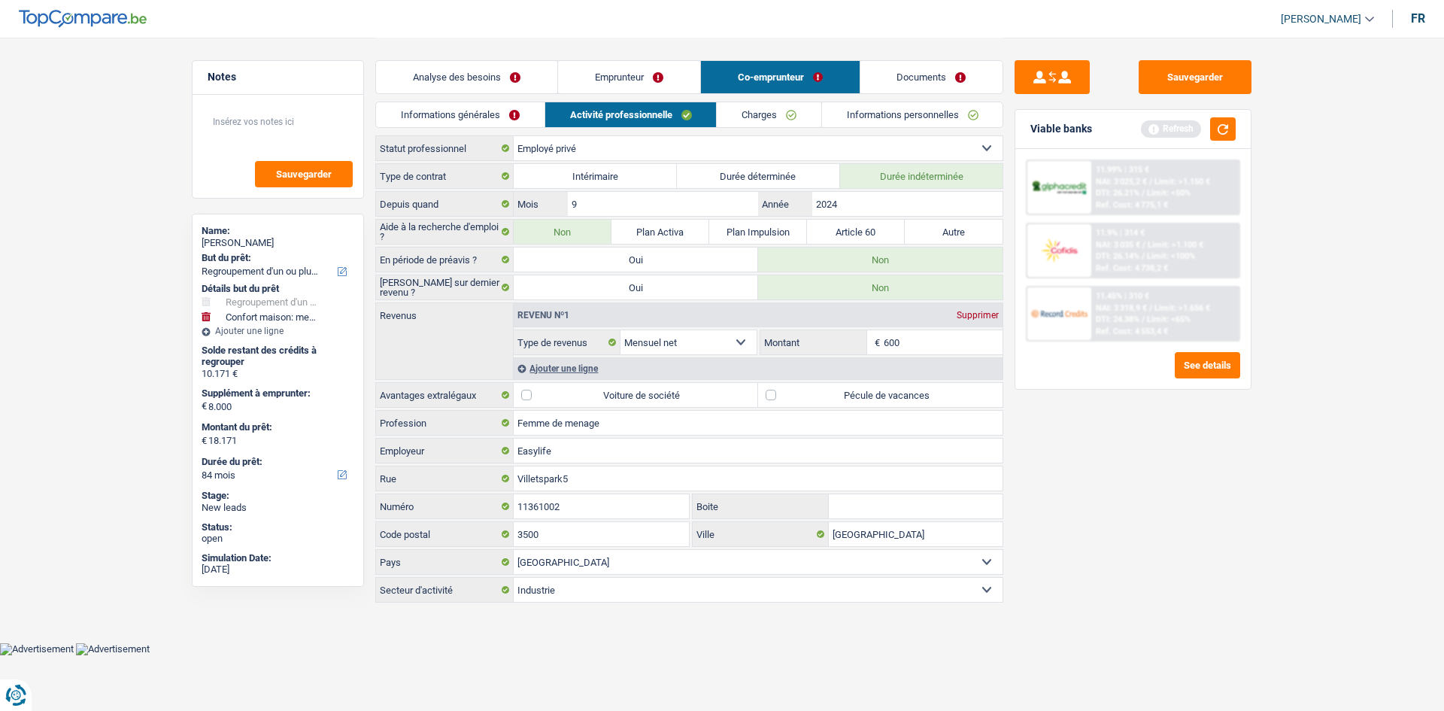
drag, startPoint x: 619, startPoint y: 68, endPoint x: 618, endPoint y: 76, distance: 7.6
click at [619, 68] on link "Emprunteur" at bounding box center [629, 77] width 142 height 32
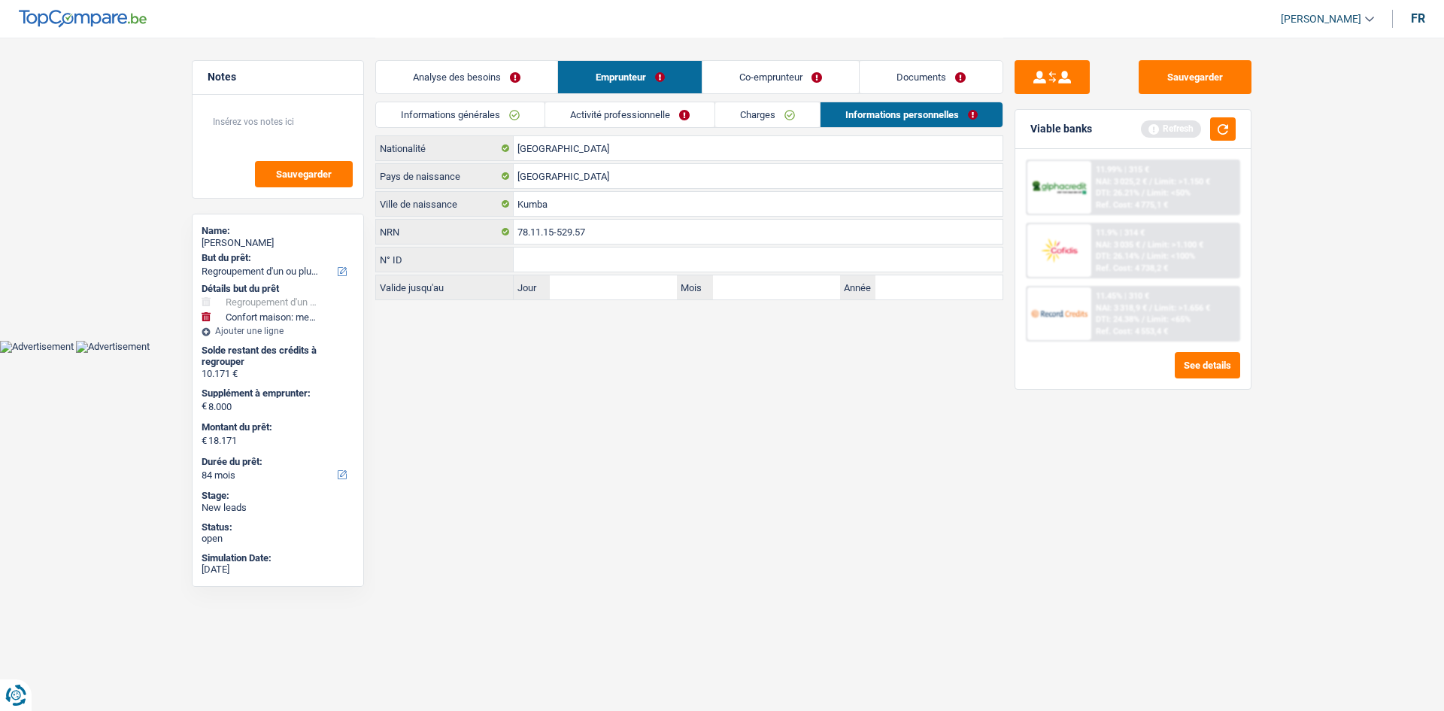
click at [618, 108] on link "Activité professionnelle" at bounding box center [629, 114] width 169 height 25
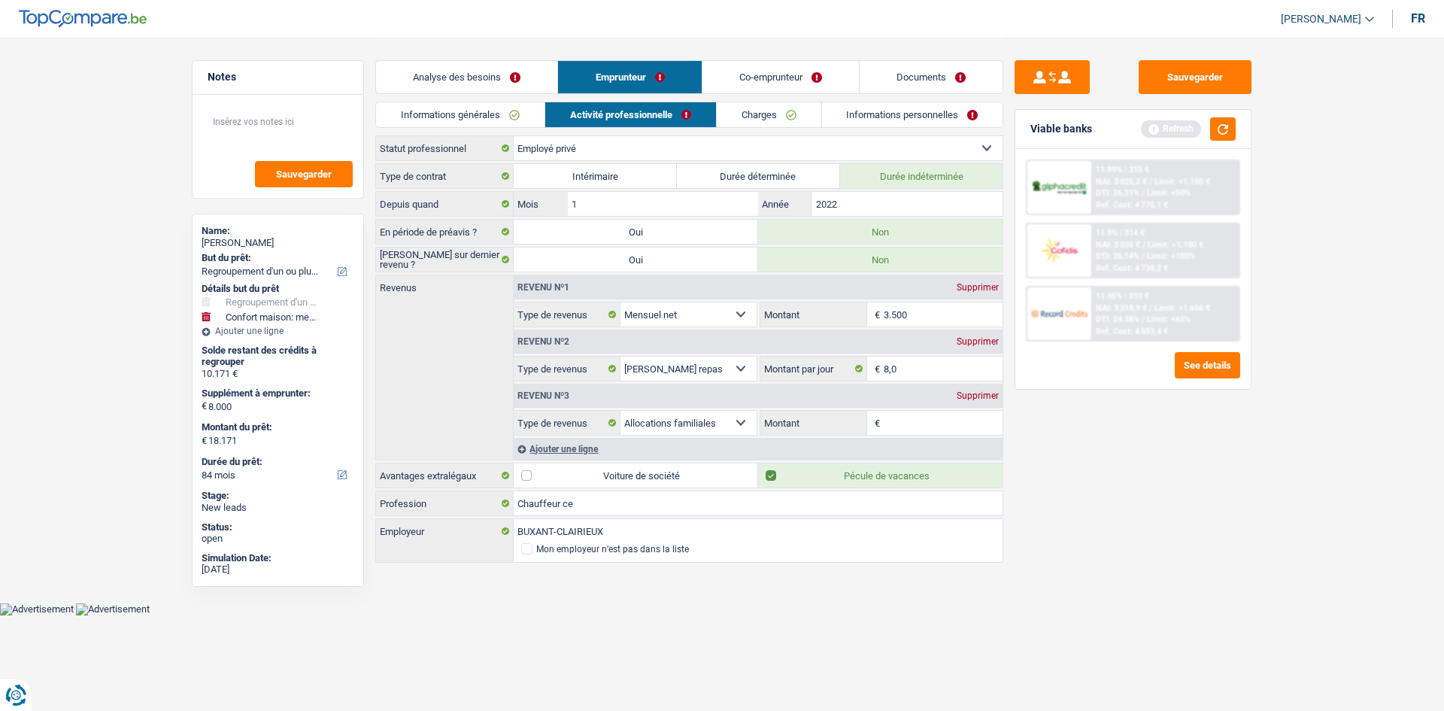
click at [760, 123] on link "Charges" at bounding box center [769, 114] width 105 height 25
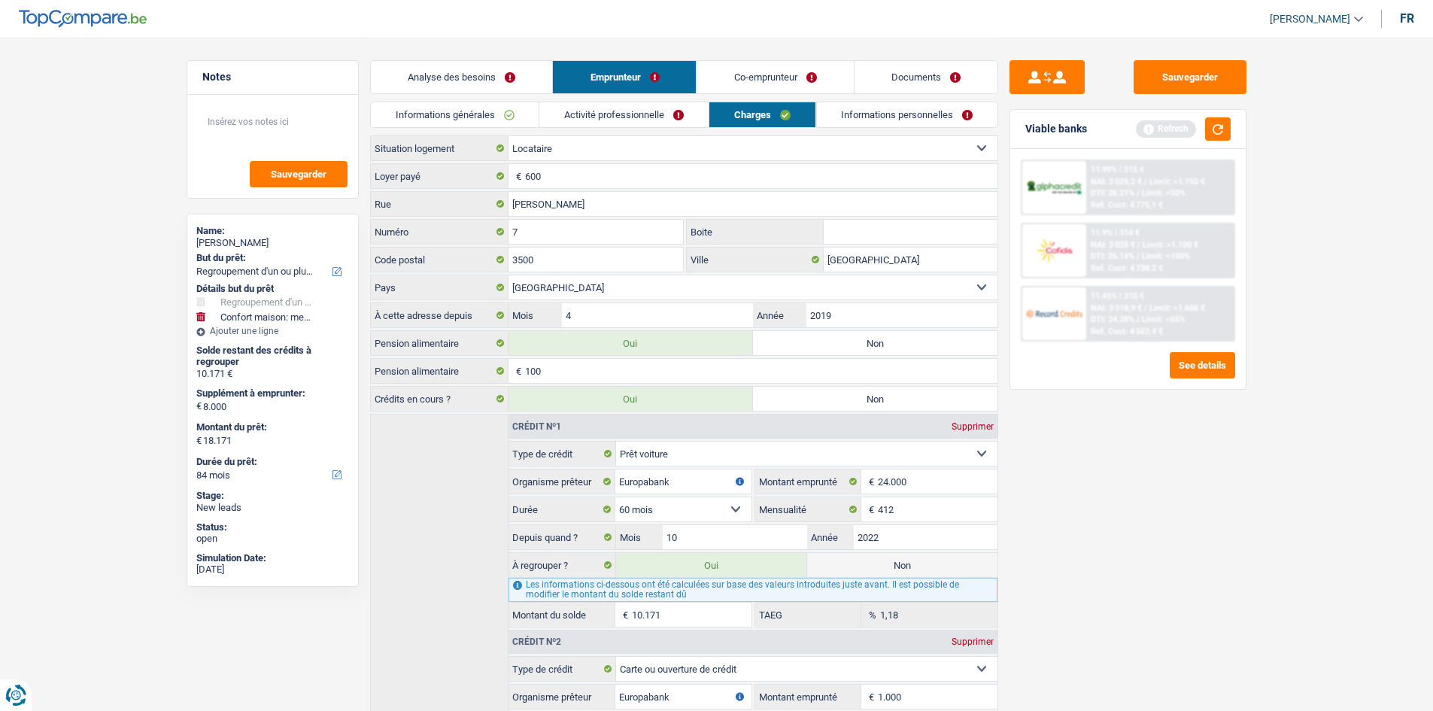
click at [648, 117] on link "Activité professionnelle" at bounding box center [623, 114] width 169 height 25
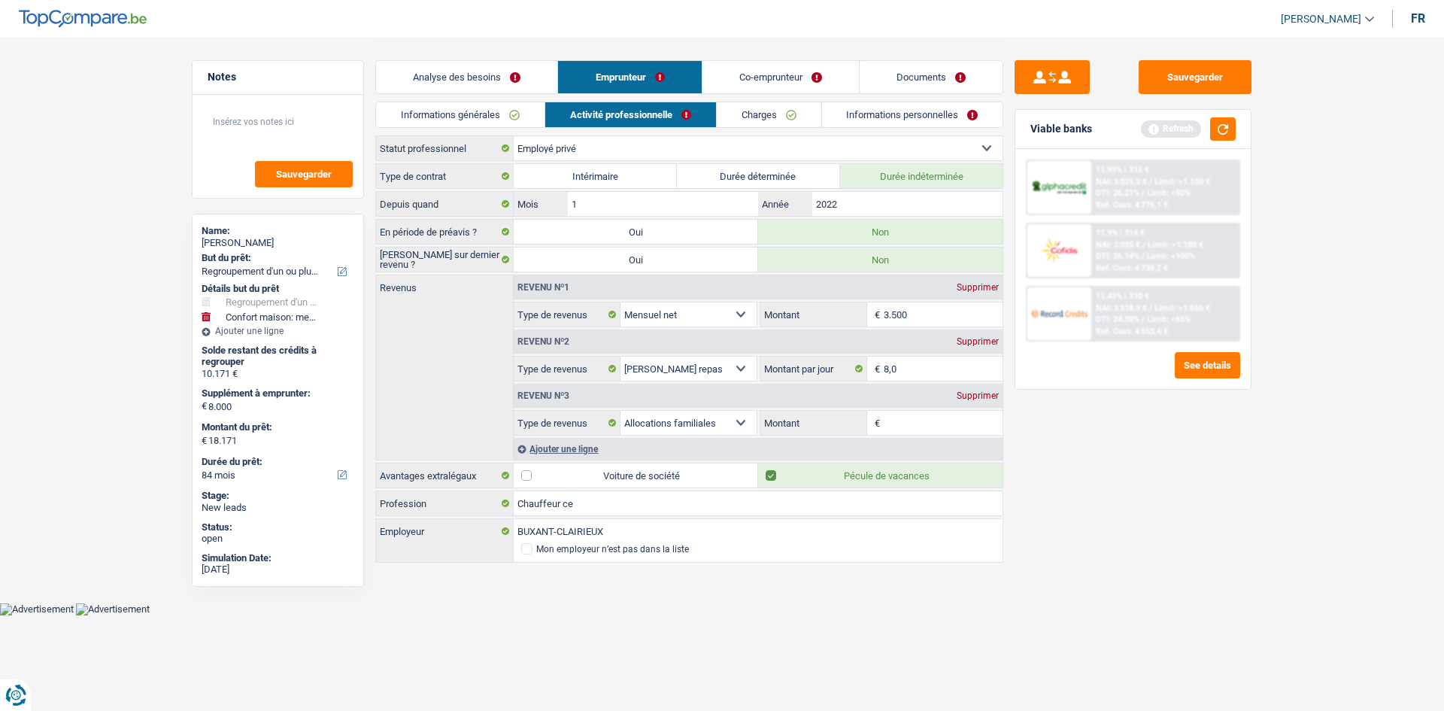
click at [744, 104] on div "Analyse des besoins Emprunteur Co-emprunteur Documents 1. Introduction & upsell…" at bounding box center [689, 301] width 628 height 527
click at [744, 107] on link "Charges" at bounding box center [769, 114] width 105 height 25
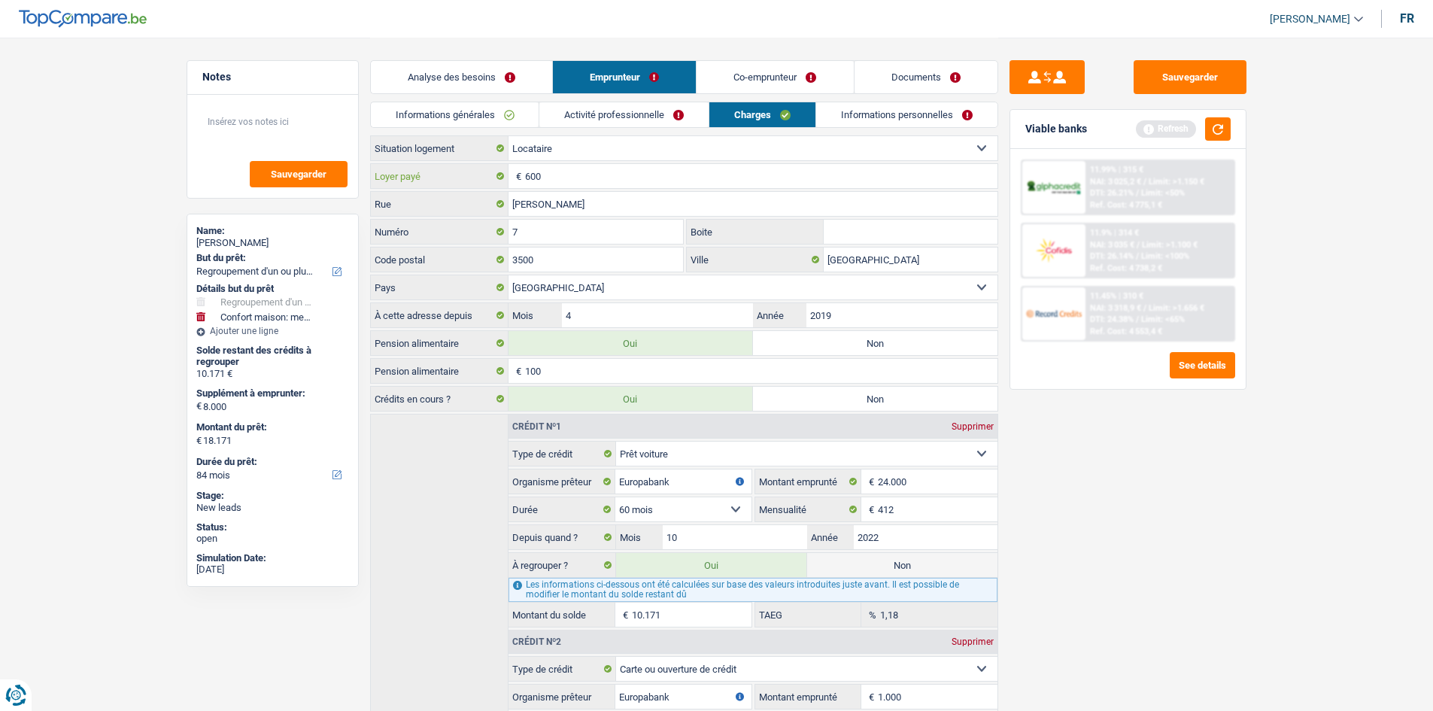
click at [591, 168] on input "600" at bounding box center [761, 176] width 472 height 24
click at [834, 109] on link "Informations personnelles" at bounding box center [906, 114] width 181 height 25
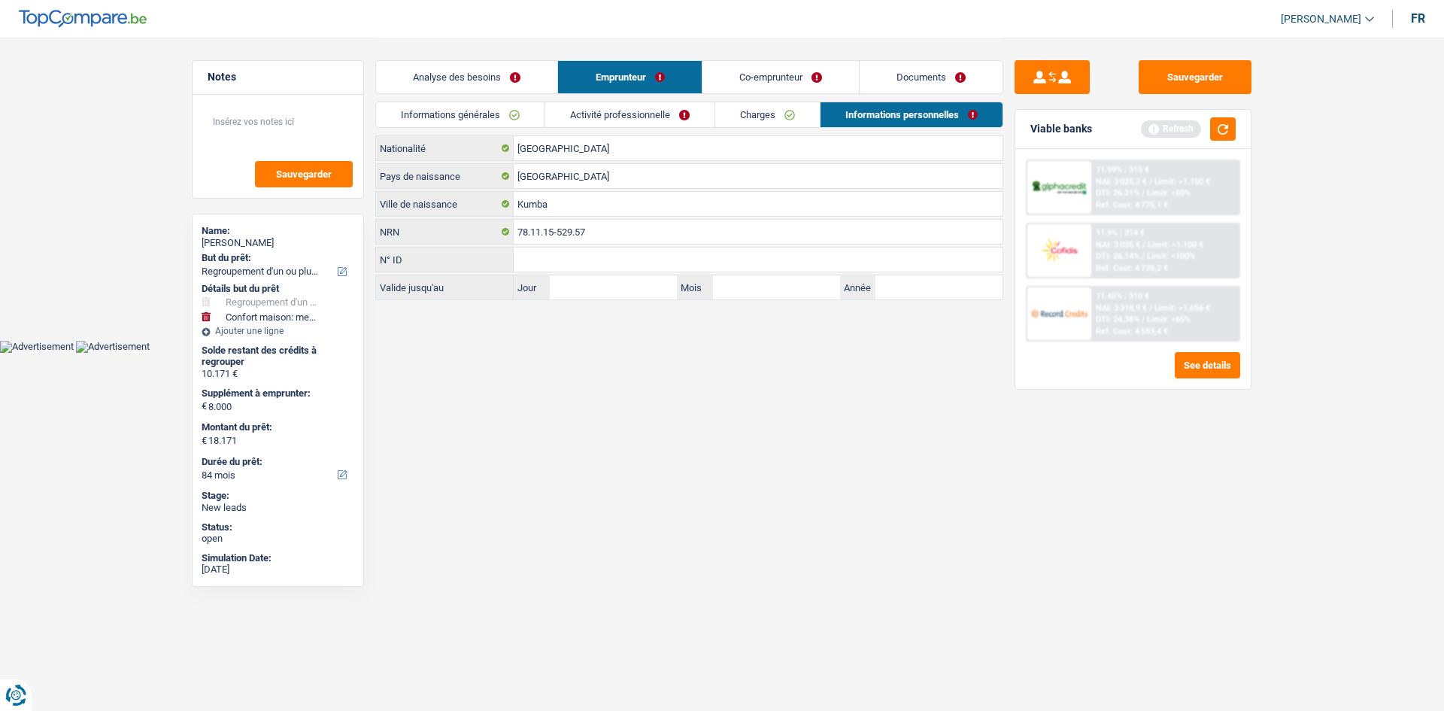
click at [753, 67] on link "Co-emprunteur" at bounding box center [780, 77] width 156 height 32
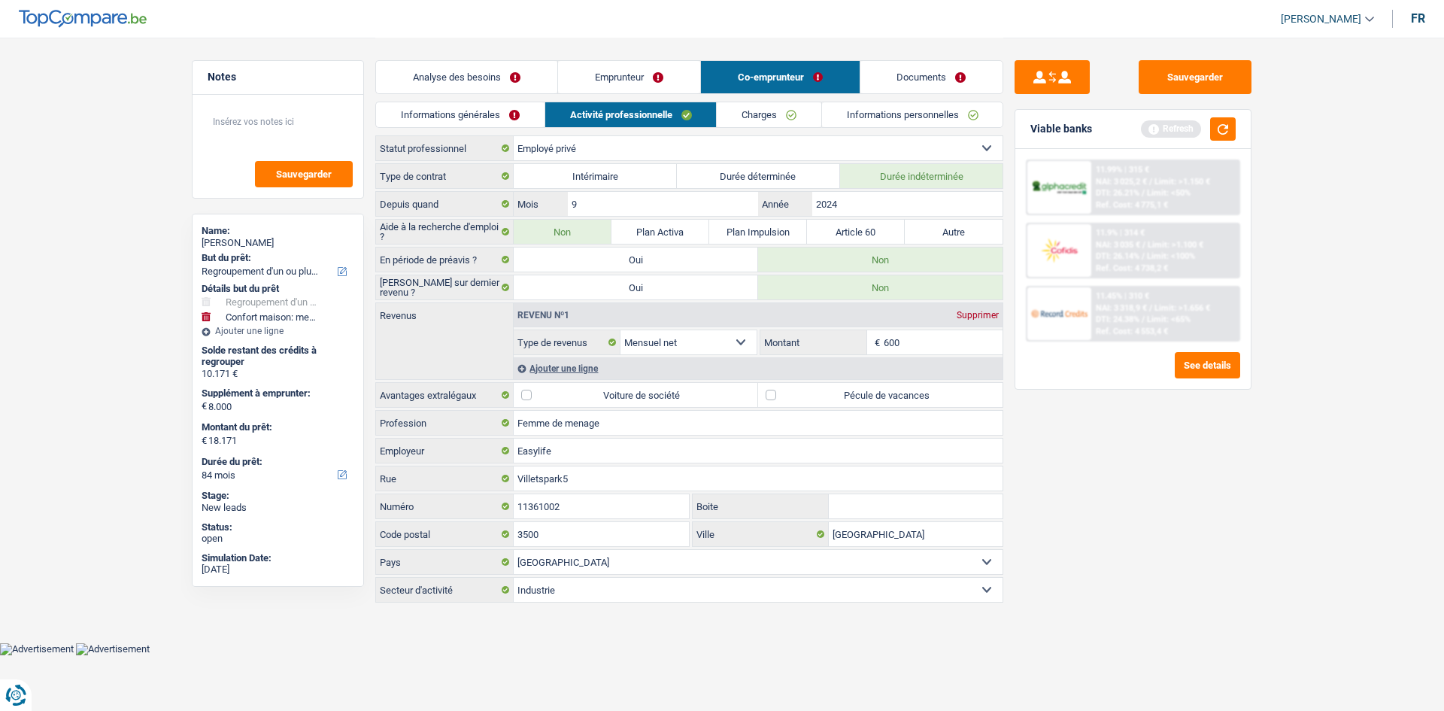
click at [772, 114] on link "Charges" at bounding box center [769, 114] width 105 height 25
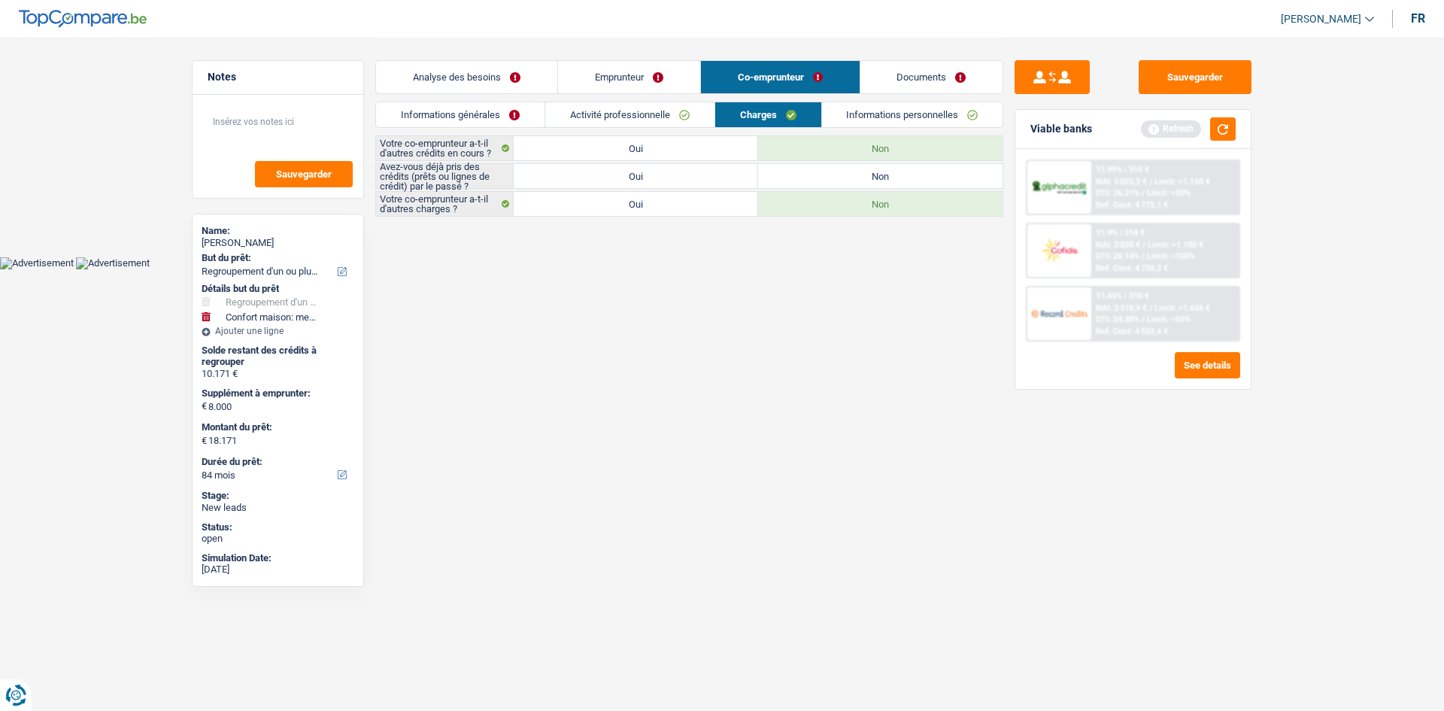
click at [832, 178] on label "Non" at bounding box center [880, 176] width 244 height 24
click at [832, 178] on input "Non" at bounding box center [880, 176] width 244 height 24
radio input "true"
click at [847, 108] on link "Informations personnelles" at bounding box center [912, 114] width 181 height 25
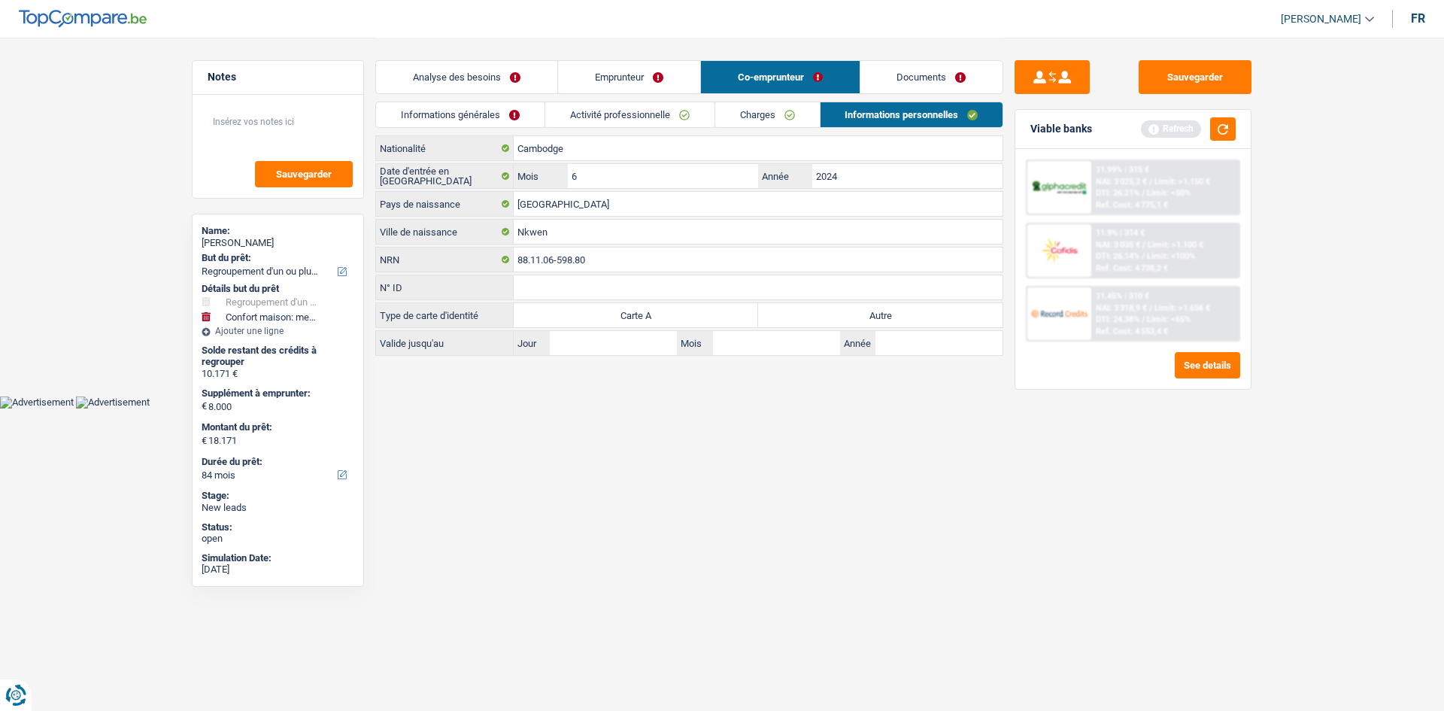
click at [813, 309] on label "Autre" at bounding box center [880, 315] width 244 height 24
click at [813, 309] on input "Autre" at bounding box center [880, 315] width 244 height 24
radio input "true"
click at [1193, 84] on button "Sauvegarder" at bounding box center [1194, 77] width 113 height 34
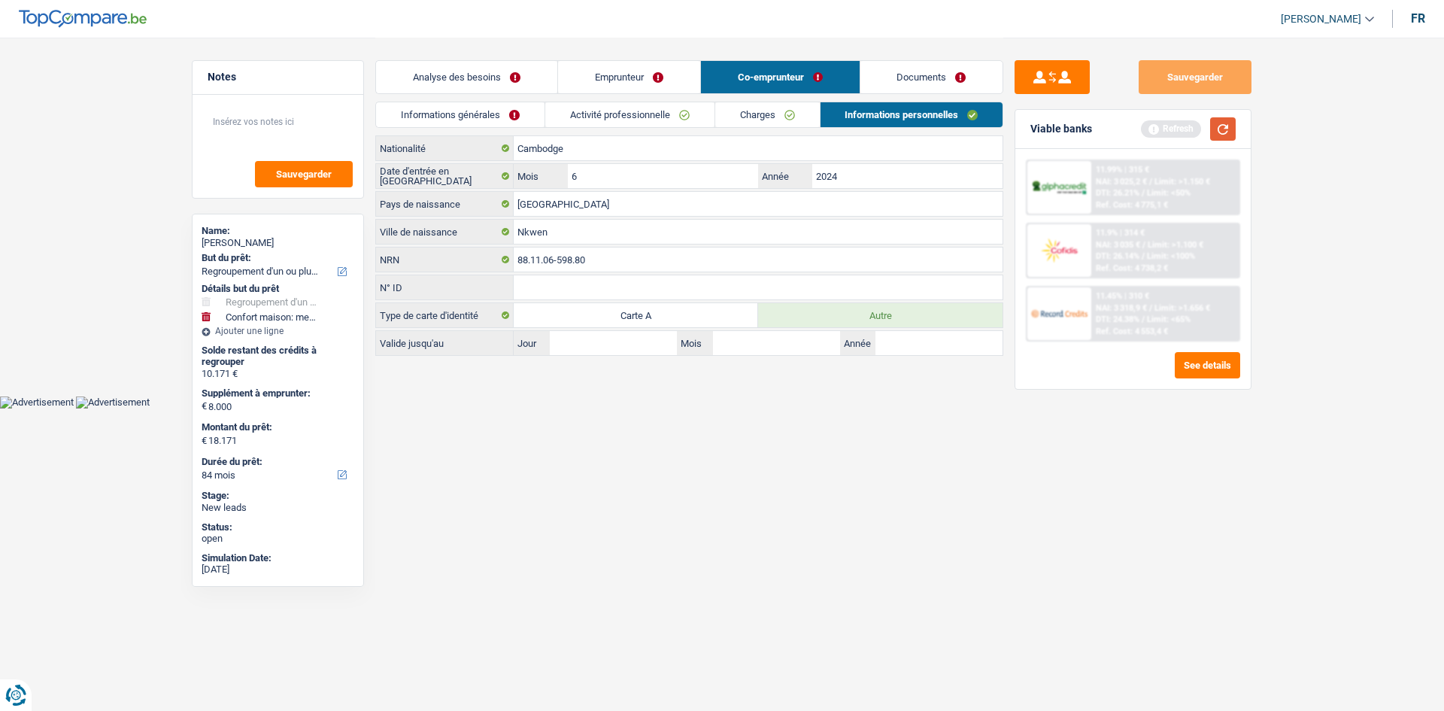
click at [1218, 126] on button "button" at bounding box center [1223, 128] width 26 height 23
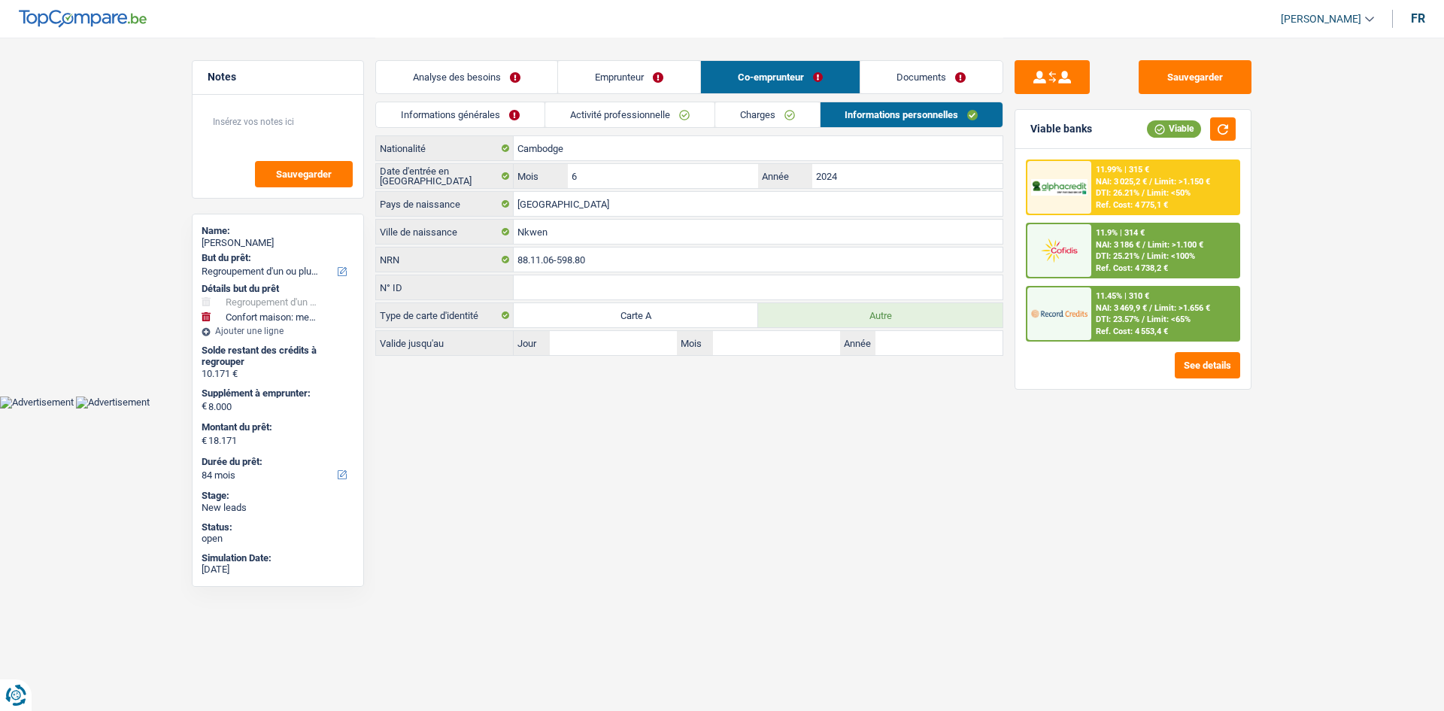
click at [458, 80] on link "Analyse des besoins" at bounding box center [466, 77] width 181 height 32
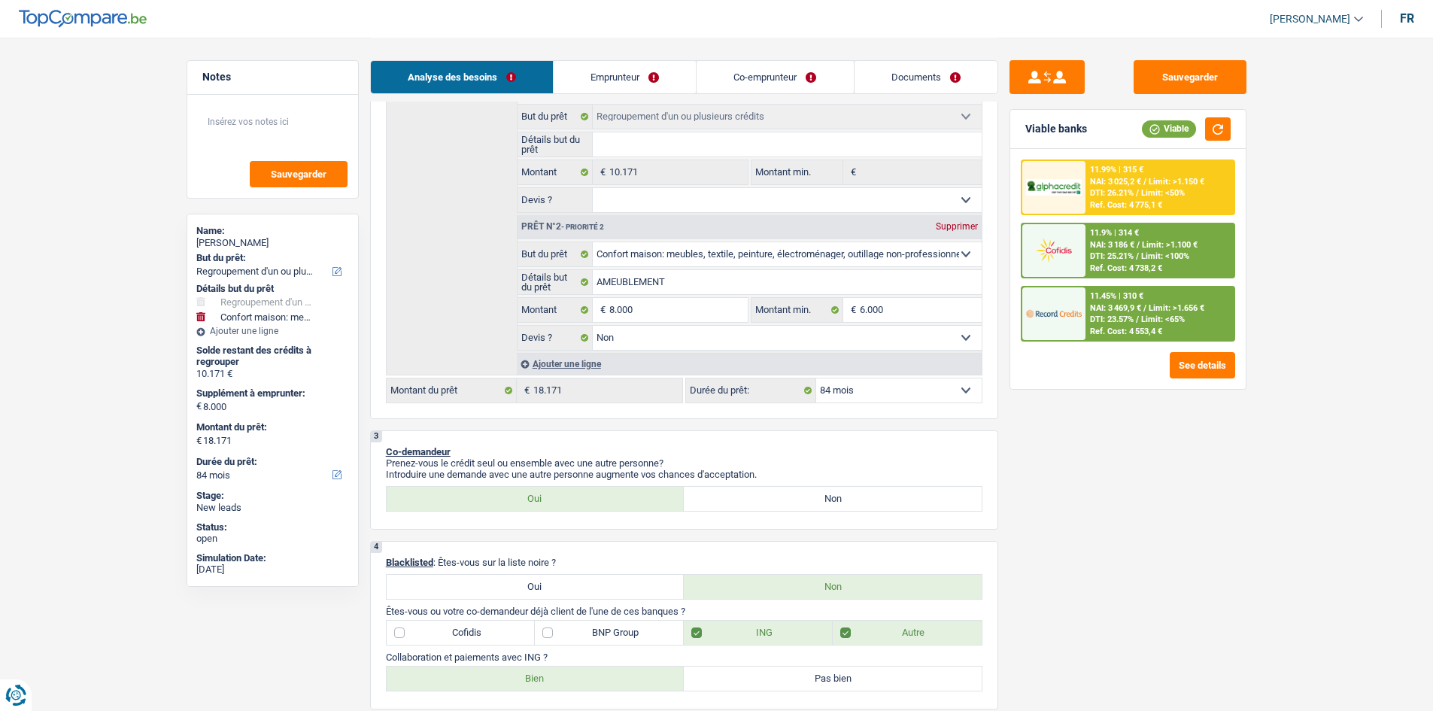
scroll to position [226, 0]
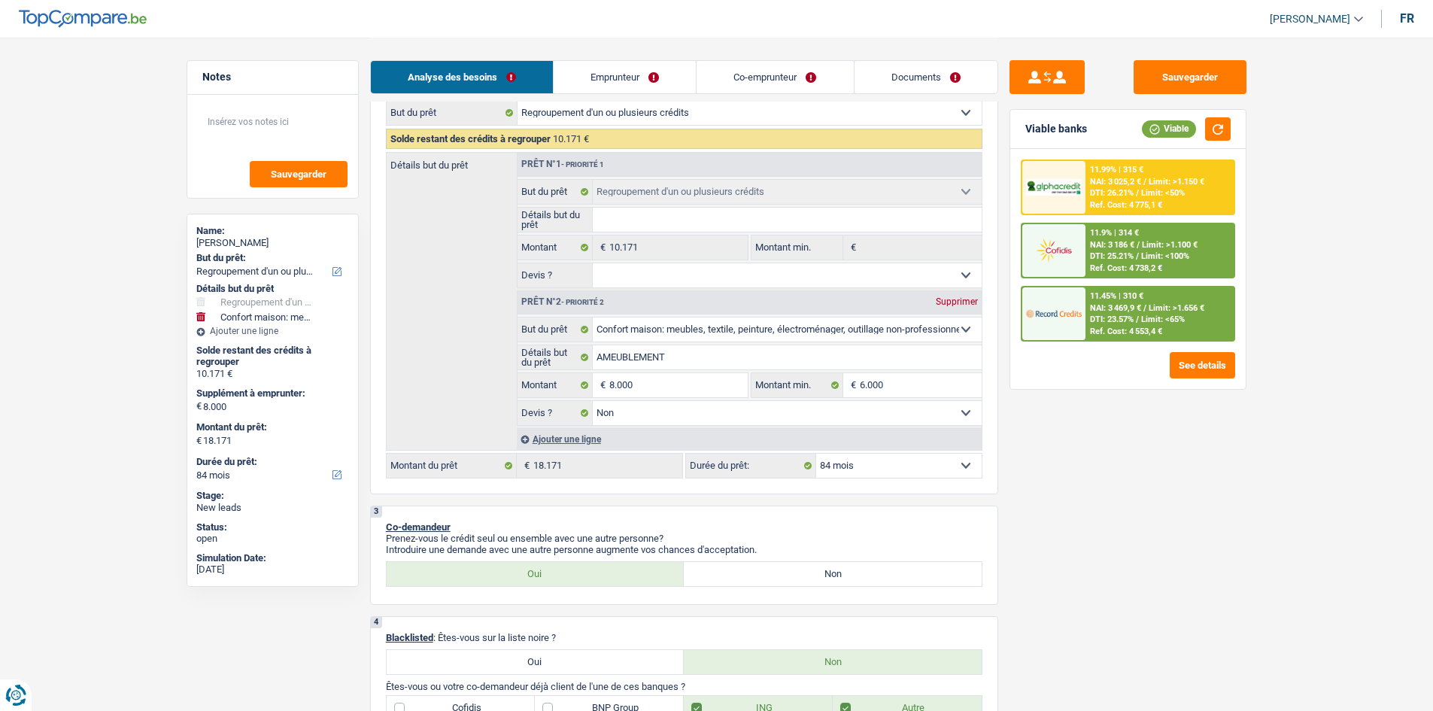
click at [1057, 305] on img at bounding box center [1054, 313] width 56 height 28
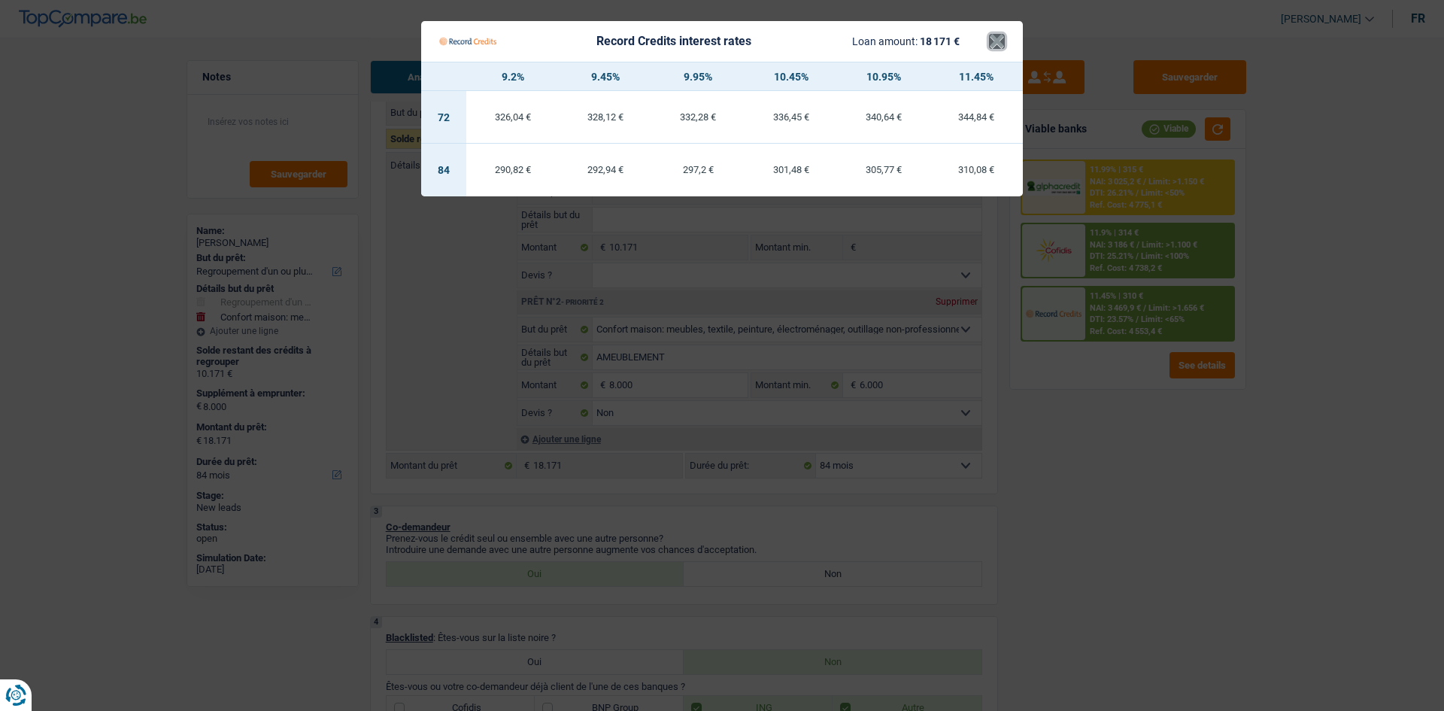
click at [993, 49] on button "×" at bounding box center [997, 41] width 16 height 15
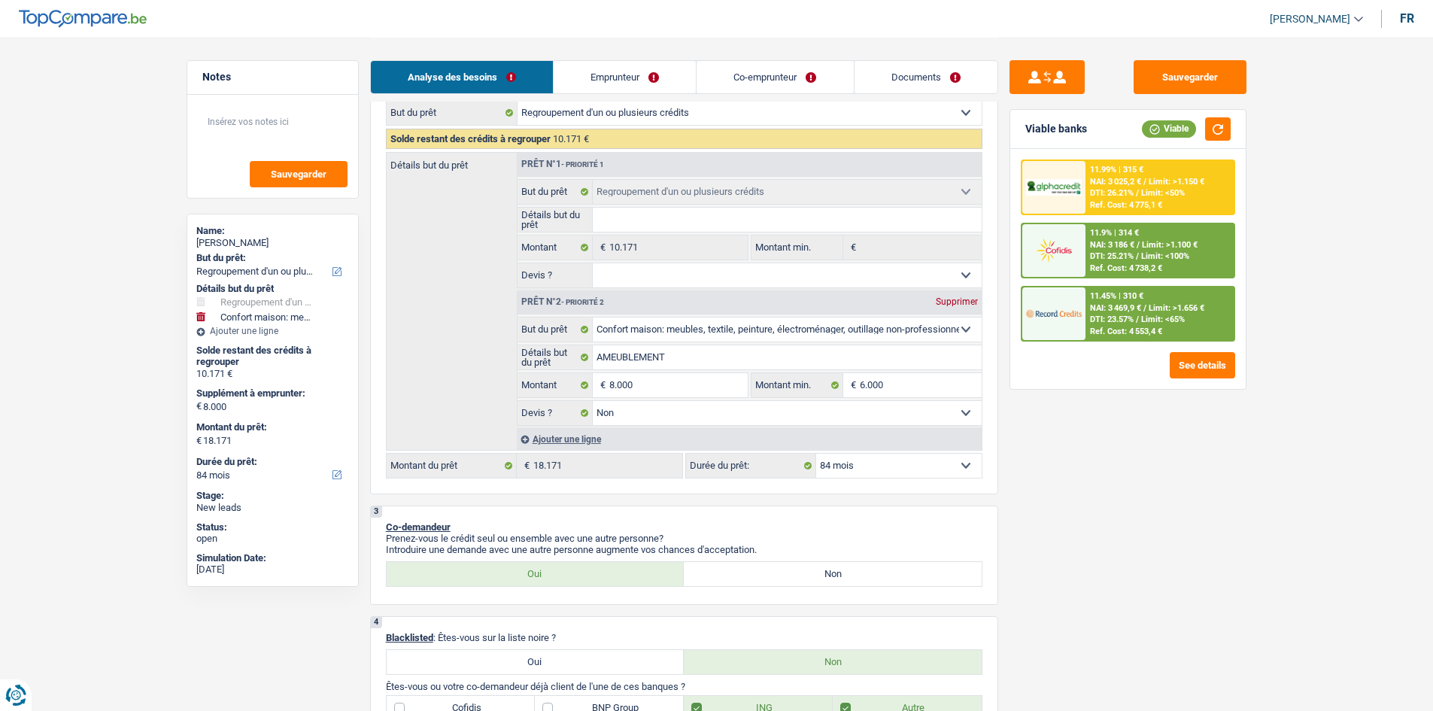
click at [947, 460] on select "12 mois 18 mois 24 mois 30 mois 36 mois 42 mois 48 mois 60 mois 72 mois 84 mois…" at bounding box center [898, 465] width 165 height 24
select select "24"
click at [816, 453] on select "12 mois 18 mois 24 mois 30 mois 36 mois 42 mois 48 mois 60 mois 72 mois 84 mois…" at bounding box center [898, 465] width 165 height 24
select select "24"
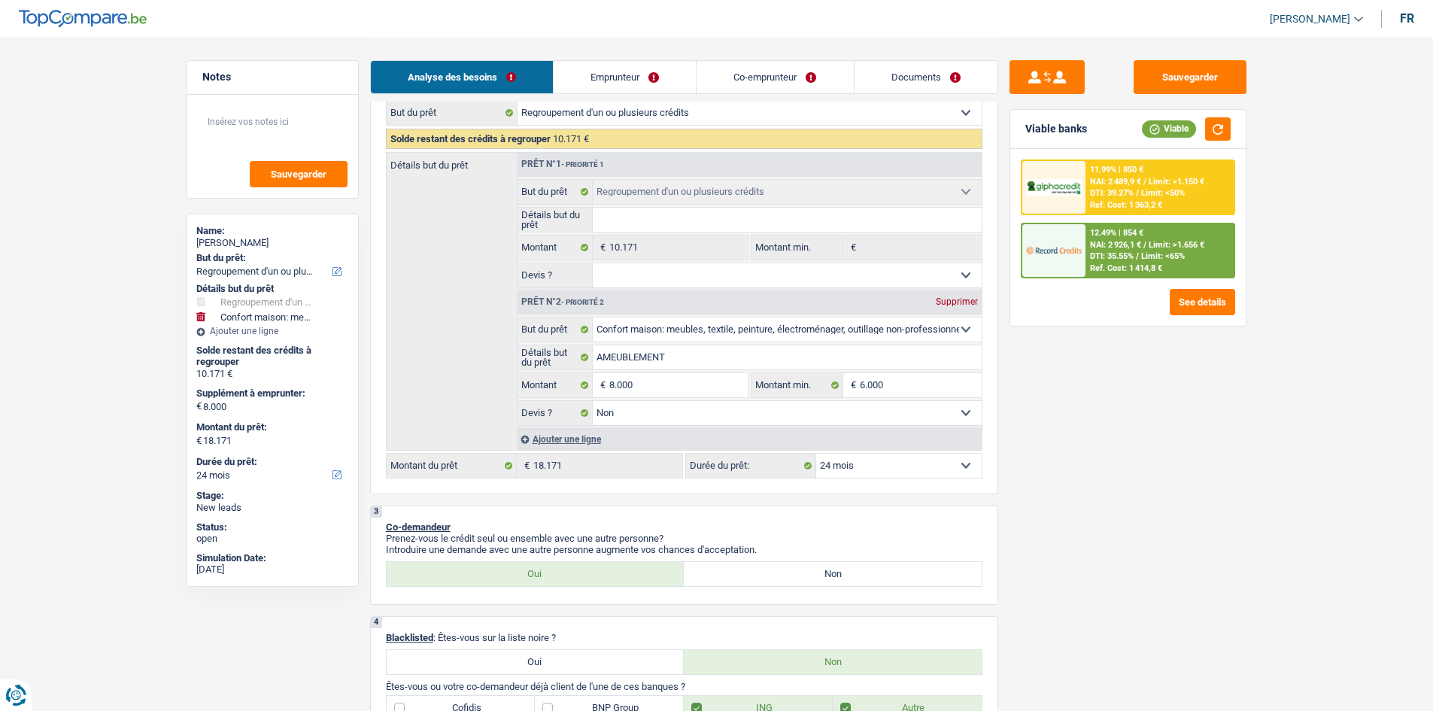
click at [1136, 250] on div "12.49% | 854 € NAI: 2 926,1 € / Limit: >1.656 € DTI: 35.55% / Limit: <65% Ref. …" at bounding box center [1159, 250] width 148 height 53
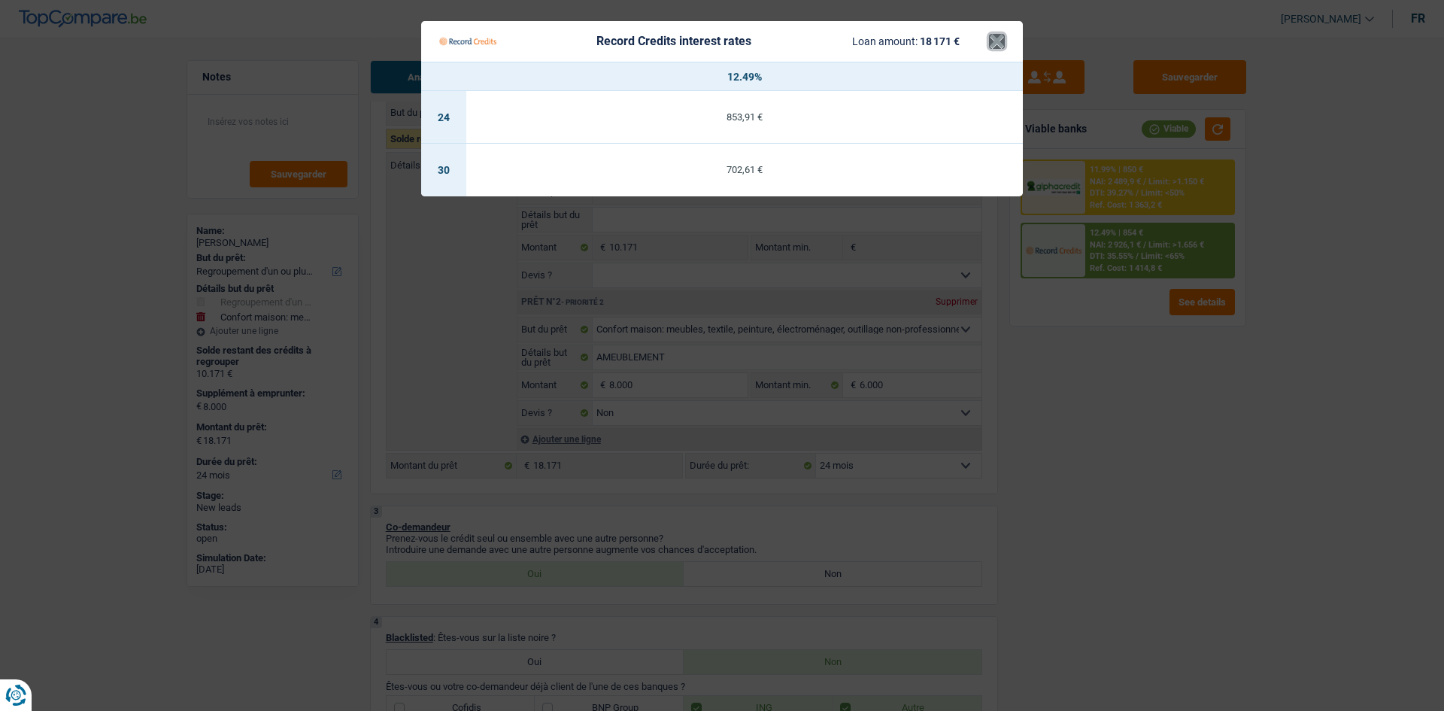
click at [993, 38] on button "×" at bounding box center [997, 41] width 16 height 15
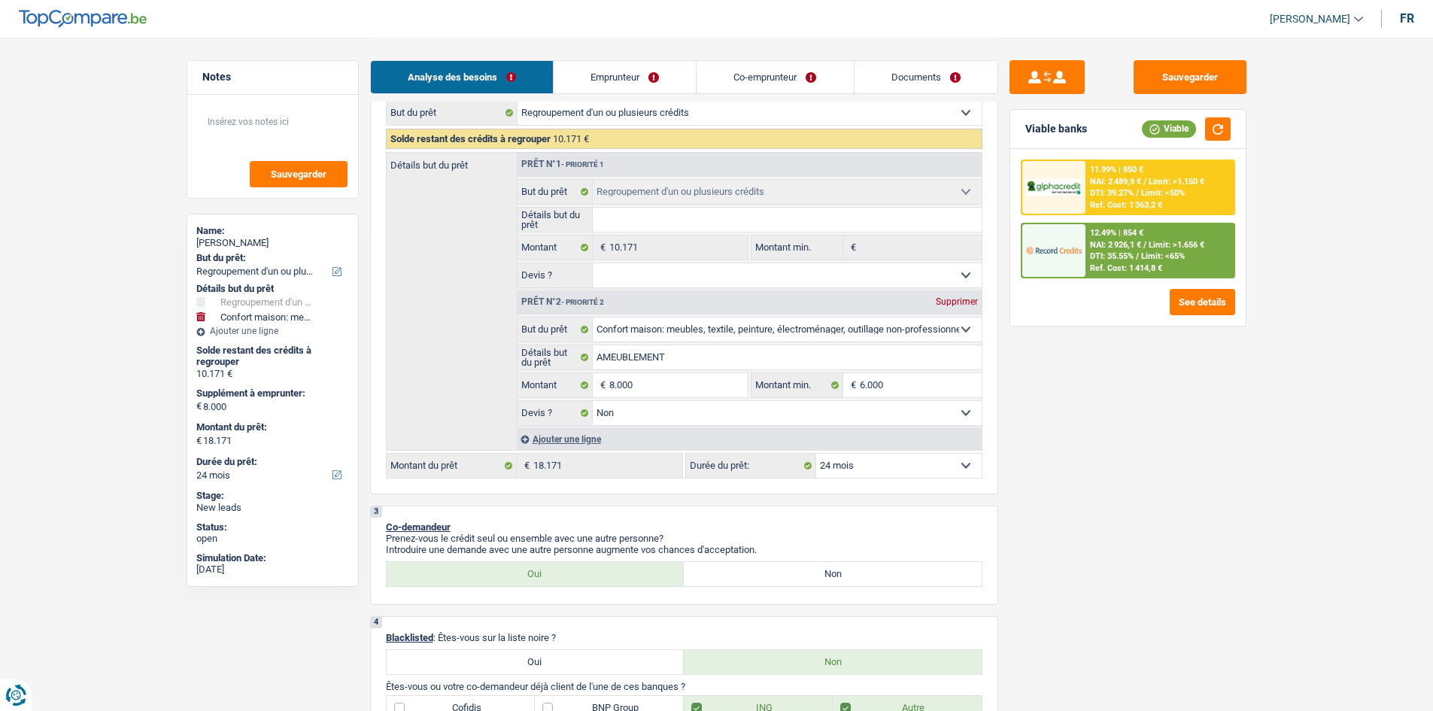
click at [867, 451] on div "Confort maison: meubles, textile, peinture, électroménager, outillage non-profe…" at bounding box center [684, 289] width 596 height 378
select select "36"
click at [816, 453] on select "12 mois 18 mois 24 mois 30 mois 36 mois 42 mois 48 mois 60 mois 72 mois 84 mois…" at bounding box center [898, 465] width 165 height 24
select select "36"
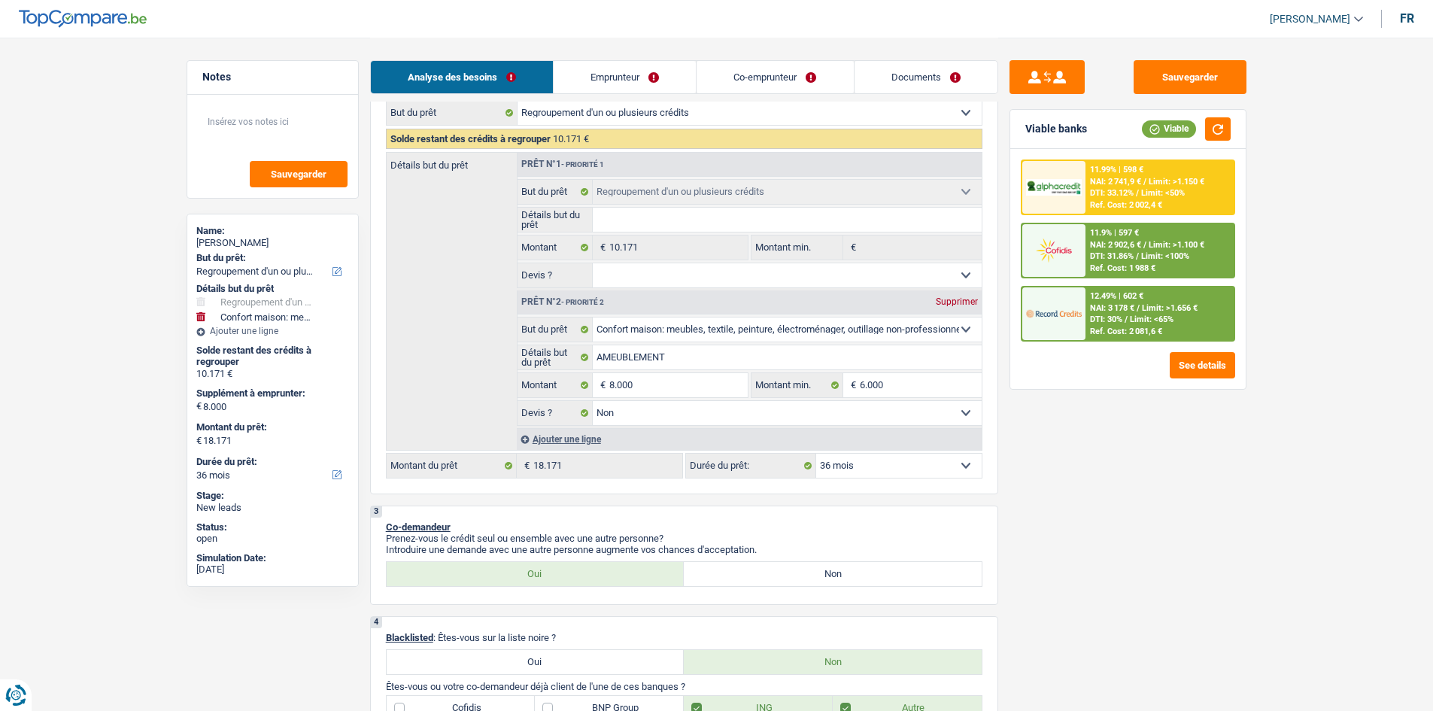
click at [1126, 302] on div "12.49% | 602 € NAI: 3 178 € / Limit: >1.656 € DTI: 30% / Limit: <65% Ref. Cost:…" at bounding box center [1159, 313] width 148 height 53
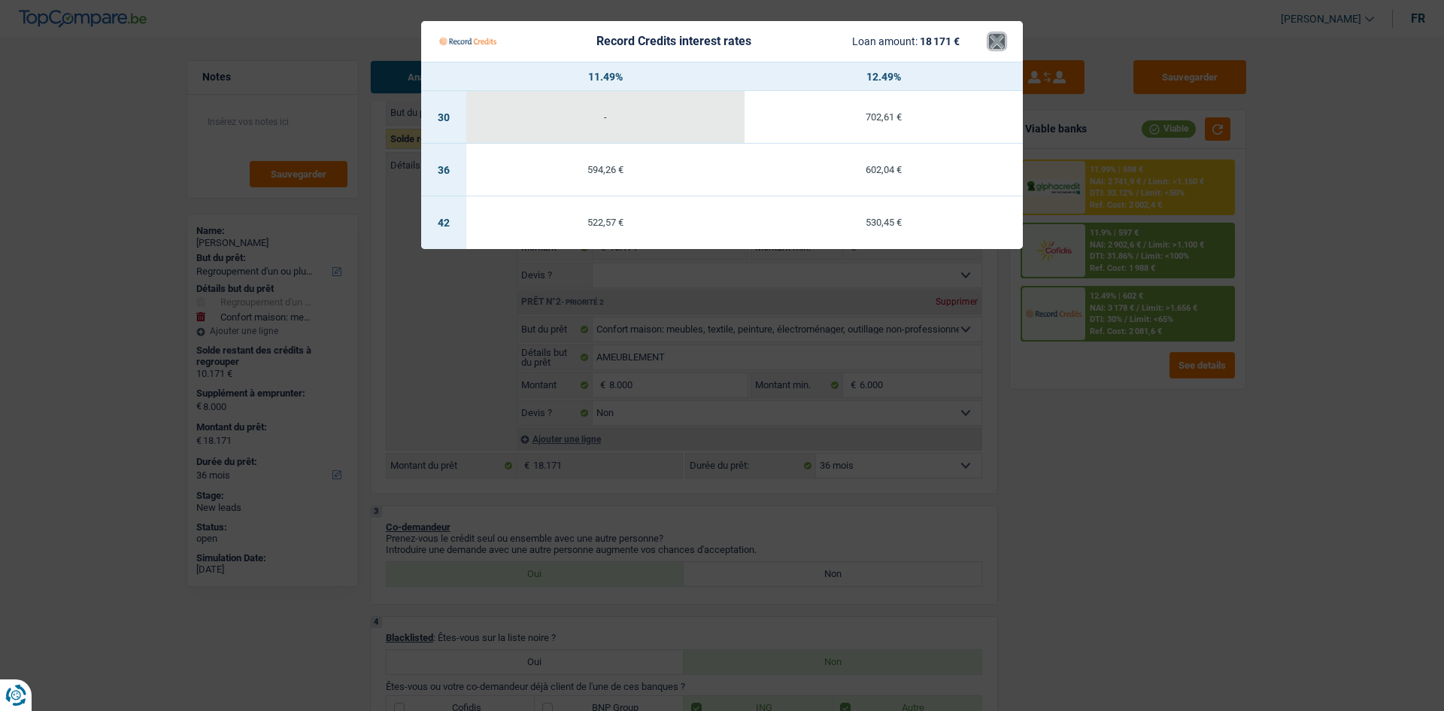
click at [991, 37] on button "×" at bounding box center [997, 41] width 16 height 15
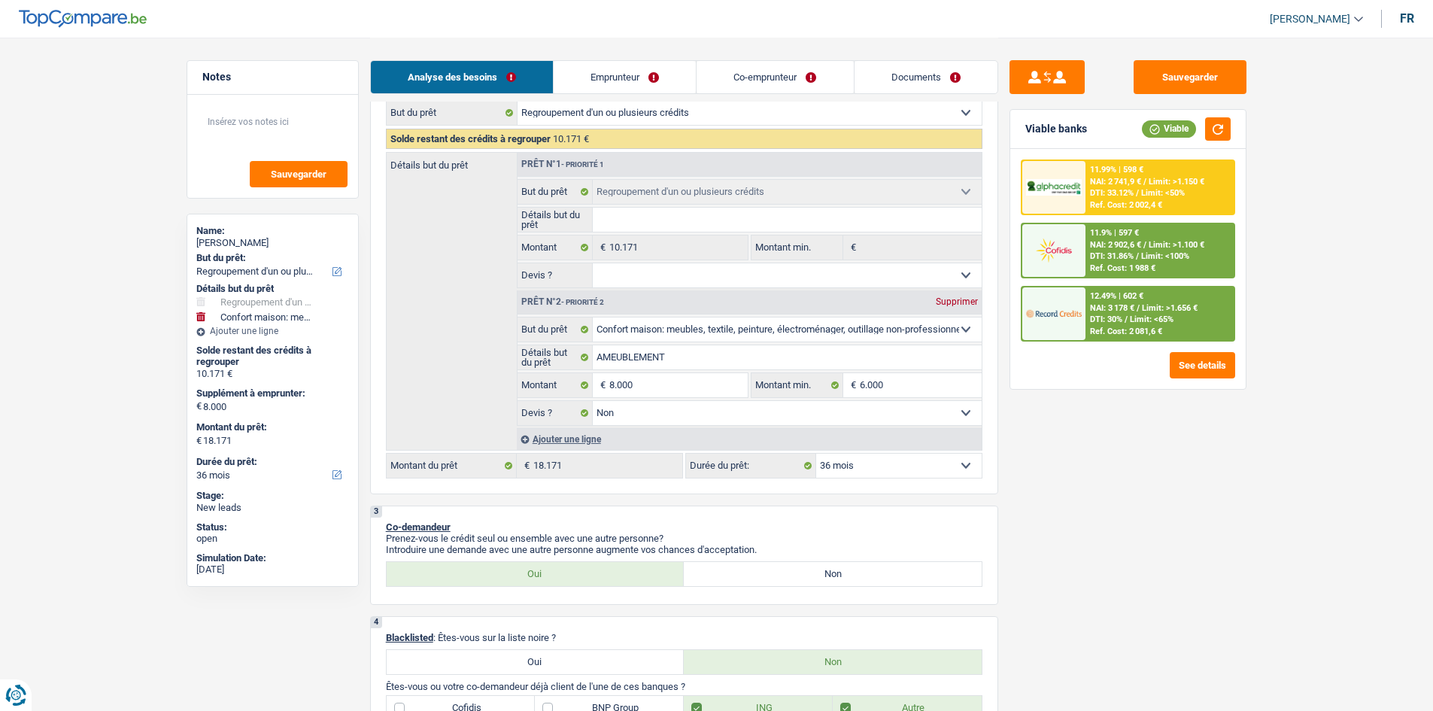
click at [850, 461] on select "12 mois 18 mois 24 mois 30 mois 36 mois 42 mois 48 mois 60 mois 72 mois 84 mois…" at bounding box center [898, 465] width 165 height 24
select select "84"
click at [816, 453] on select "12 mois 18 mois 24 mois 30 mois 36 mois 42 mois 48 mois 60 mois 72 mois 84 mois…" at bounding box center [898, 465] width 165 height 24
select select "84"
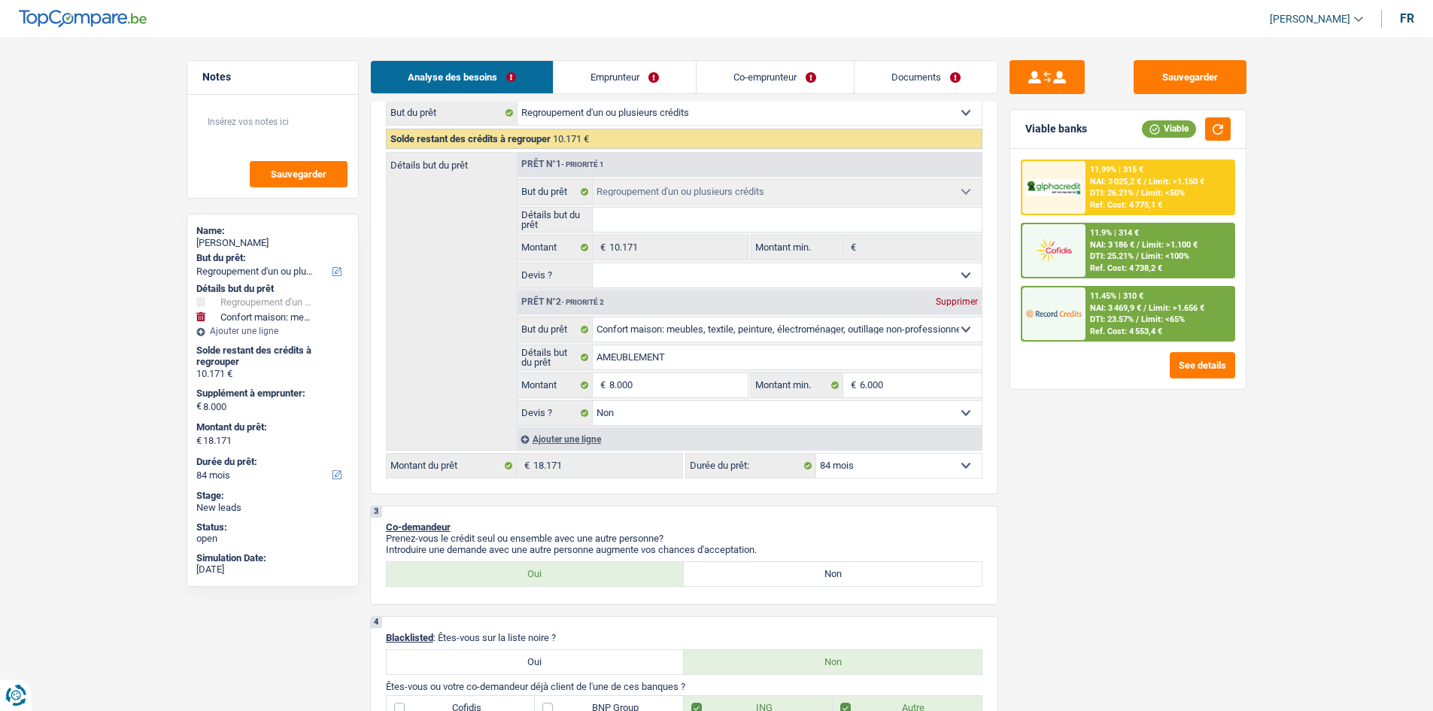
click at [1053, 314] on img at bounding box center [1054, 313] width 56 height 28
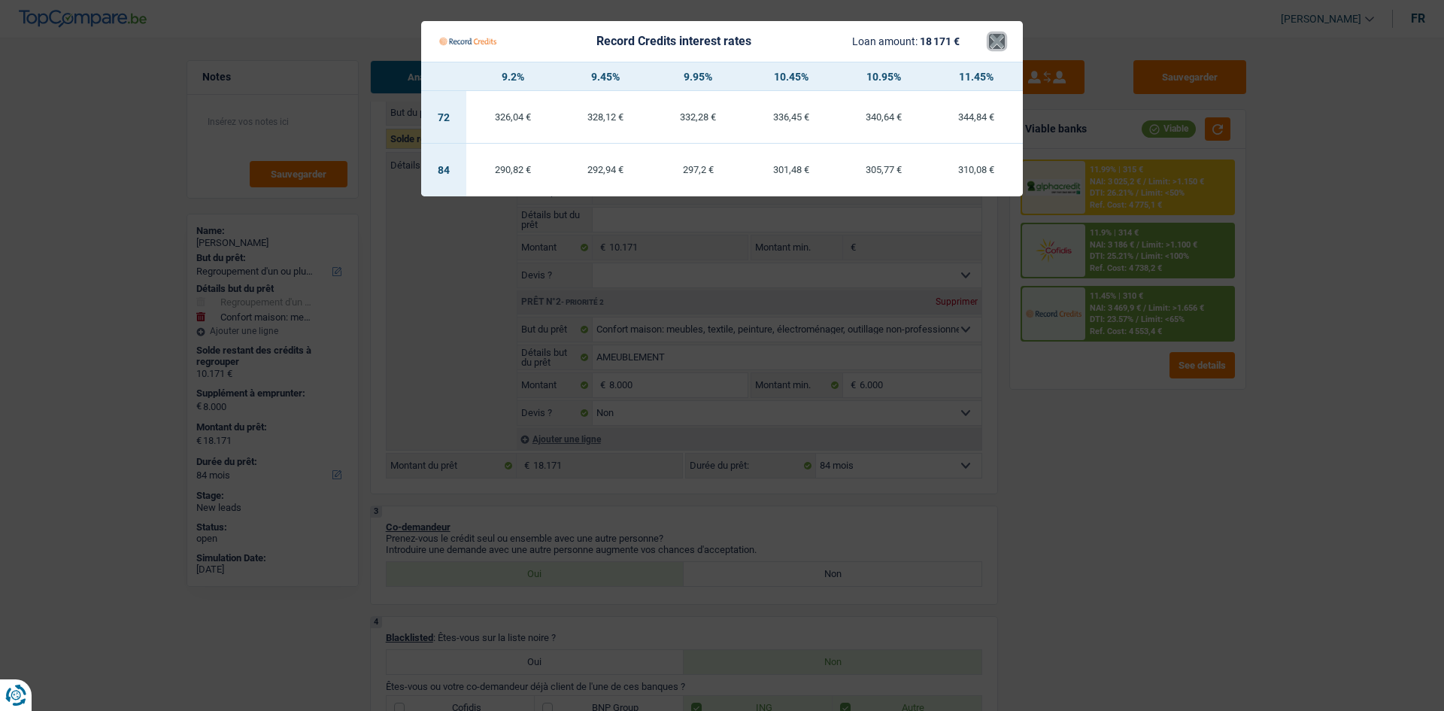
click at [998, 41] on button "×" at bounding box center [997, 41] width 16 height 15
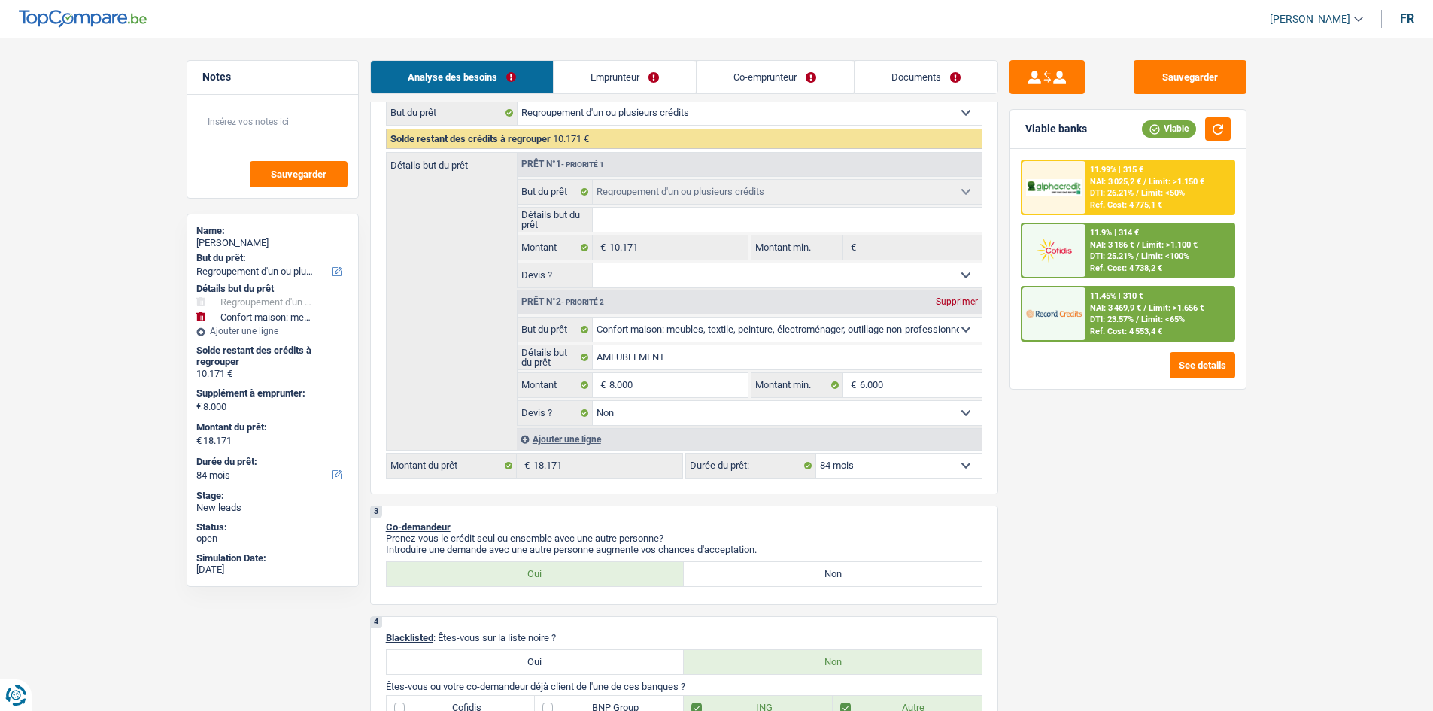
click at [952, 302] on div "Supprimer" at bounding box center [957, 301] width 50 height 9
type input "0"
type input "10.171"
select select "60"
type input "10.171"
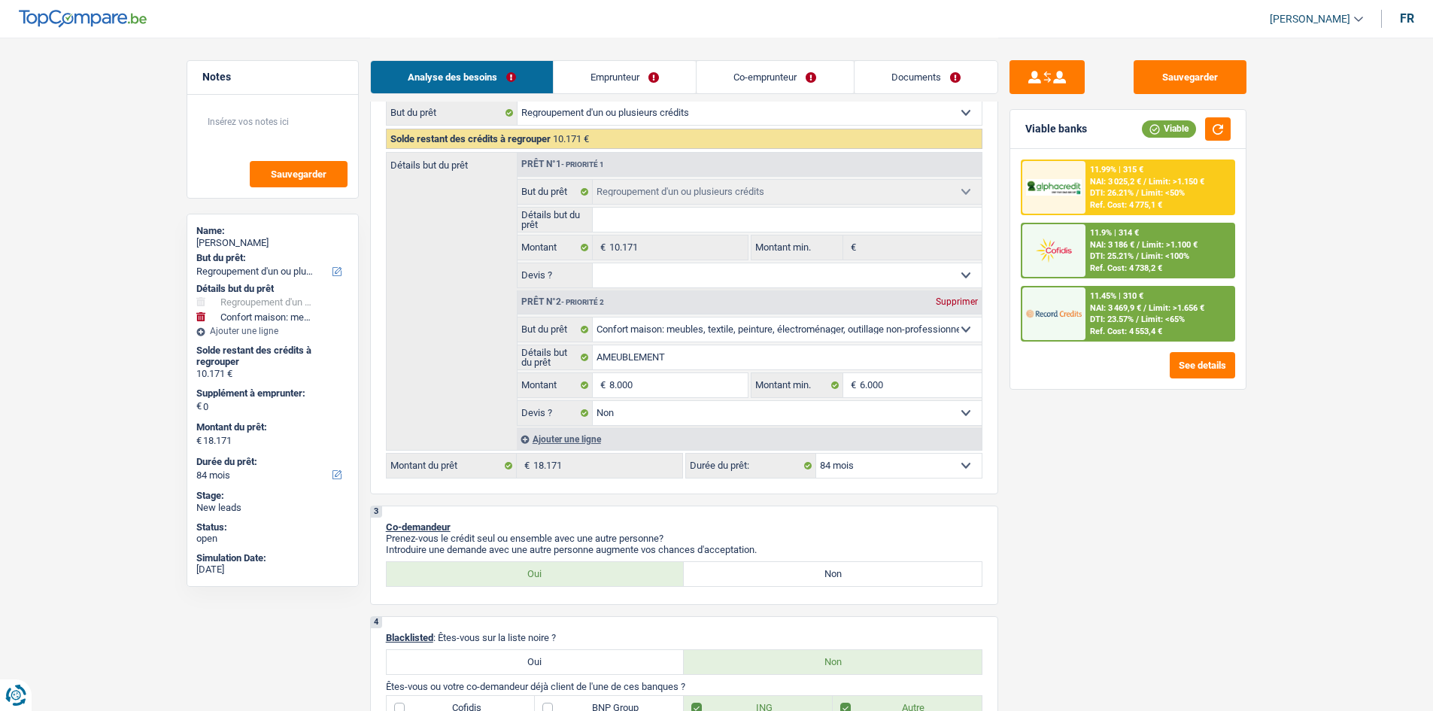
select select "60"
type input "10.171"
select select "60"
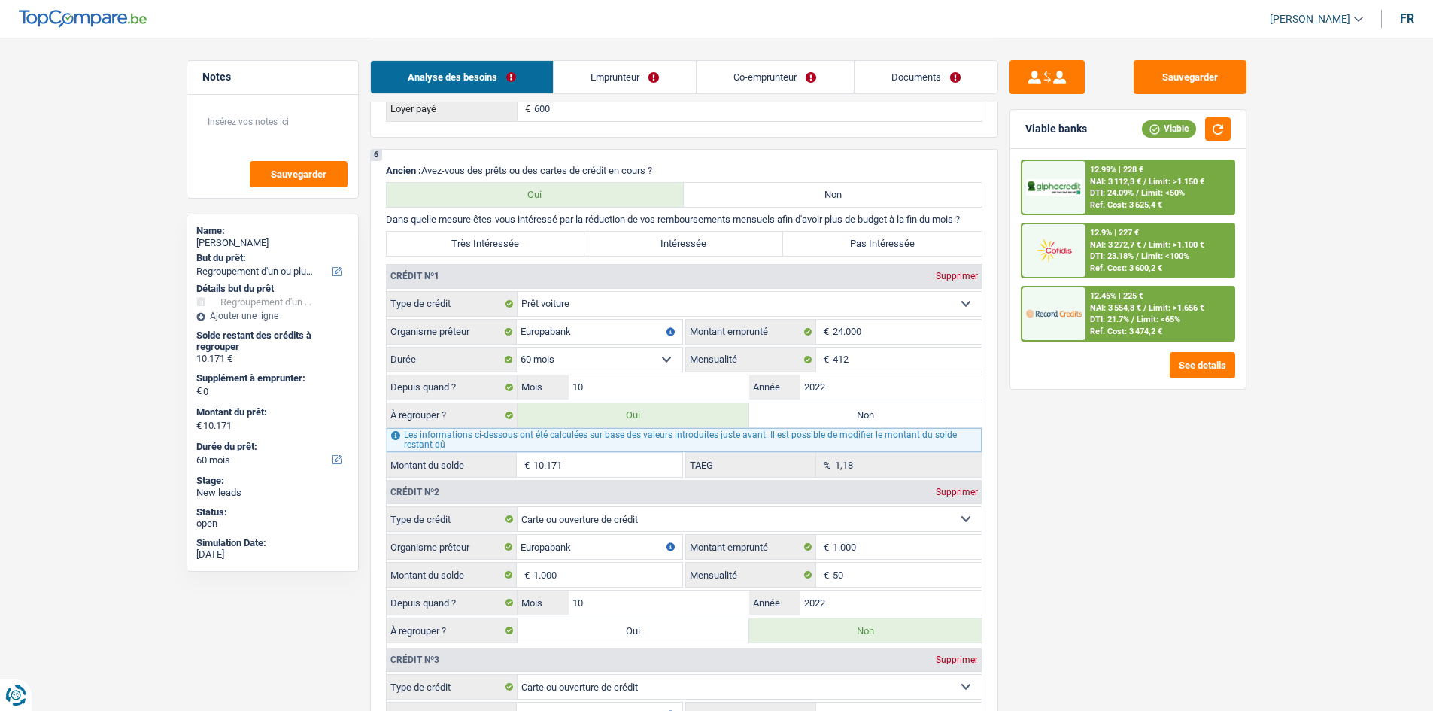
scroll to position [1429, 0]
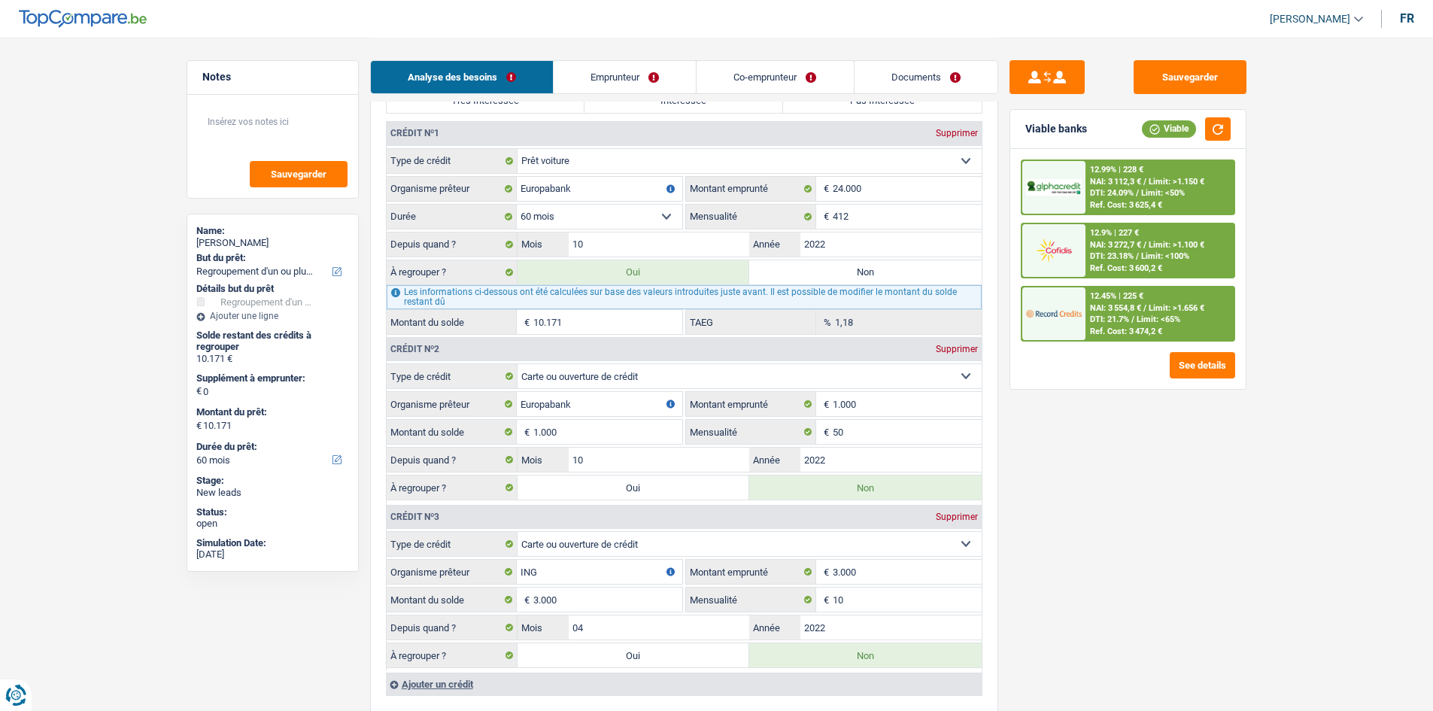
click at [805, 267] on label "Non" at bounding box center [865, 272] width 232 height 24
click at [805, 267] on input "Non" at bounding box center [865, 272] width 232 height 24
radio input "true"
select select
select select "24"
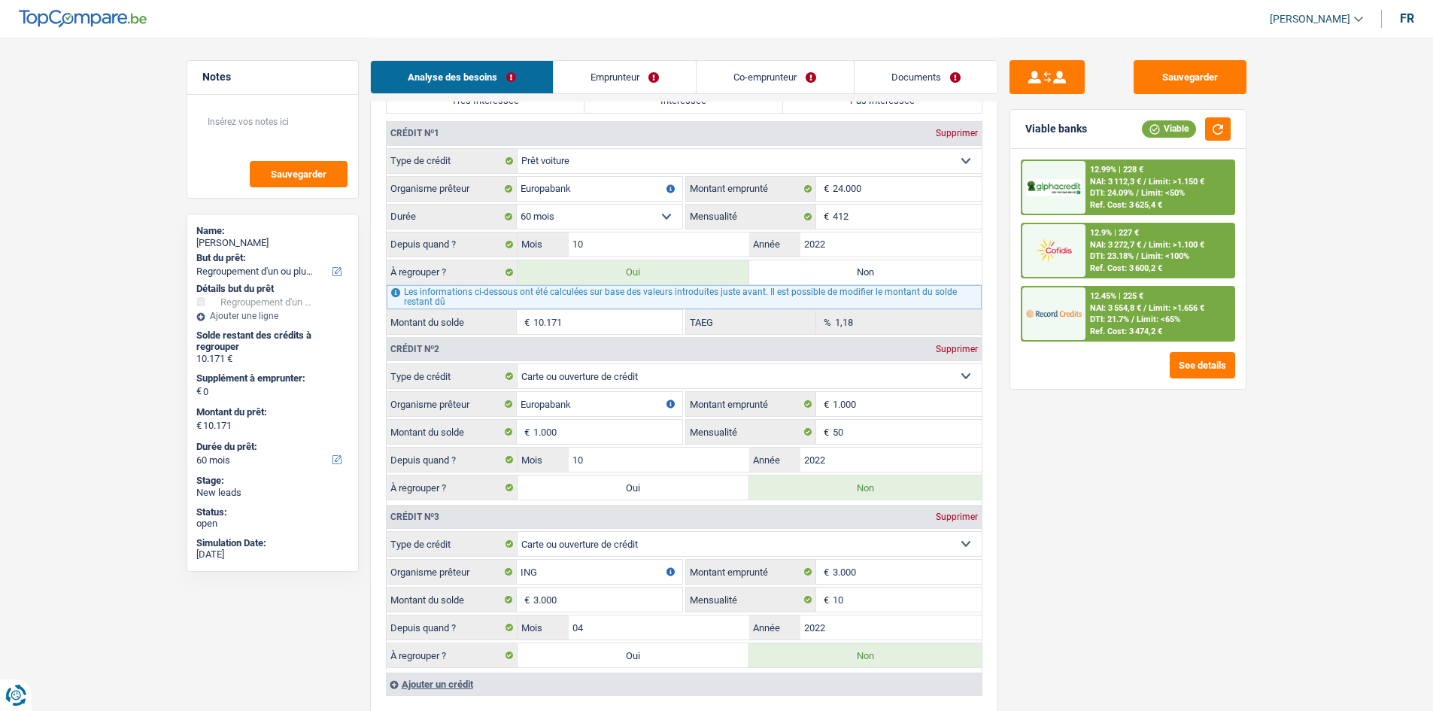
select select
select select "24"
radio input "false"
select select
select select "24"
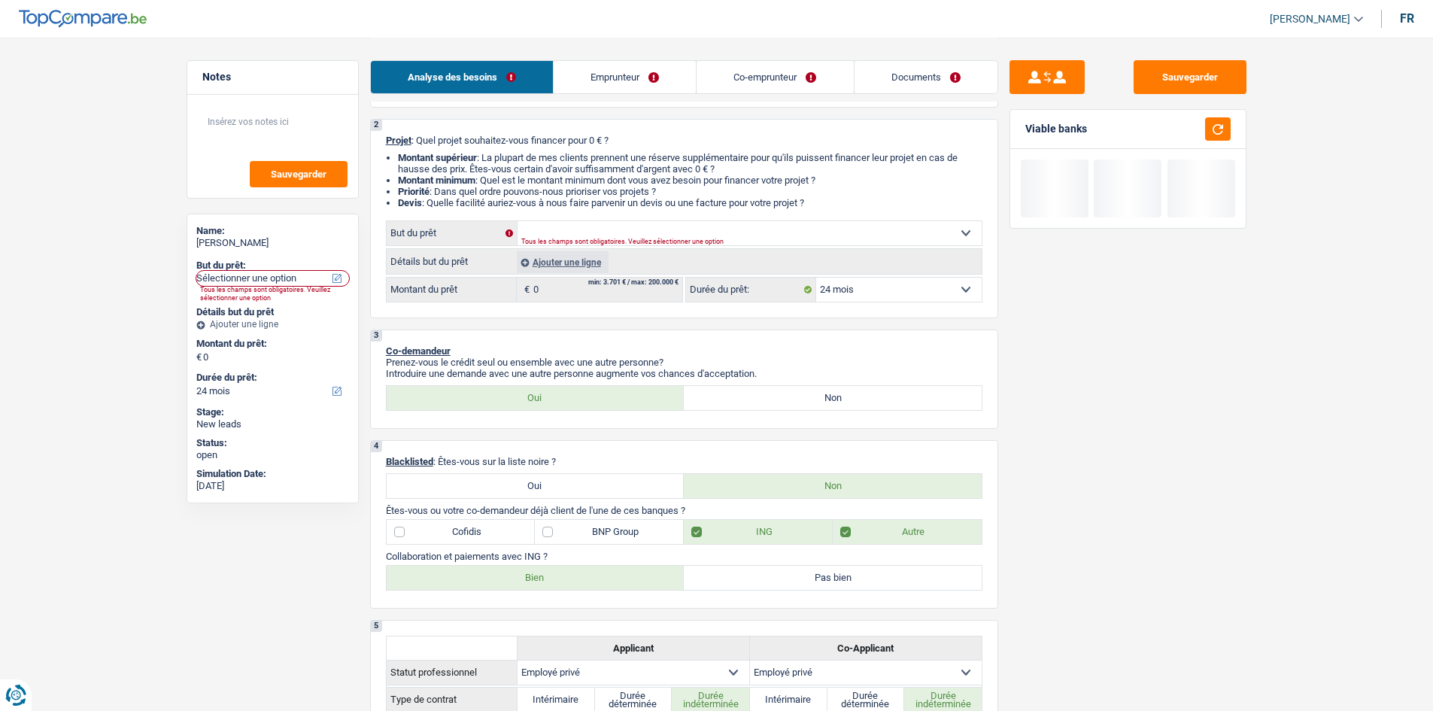
scroll to position [0, 0]
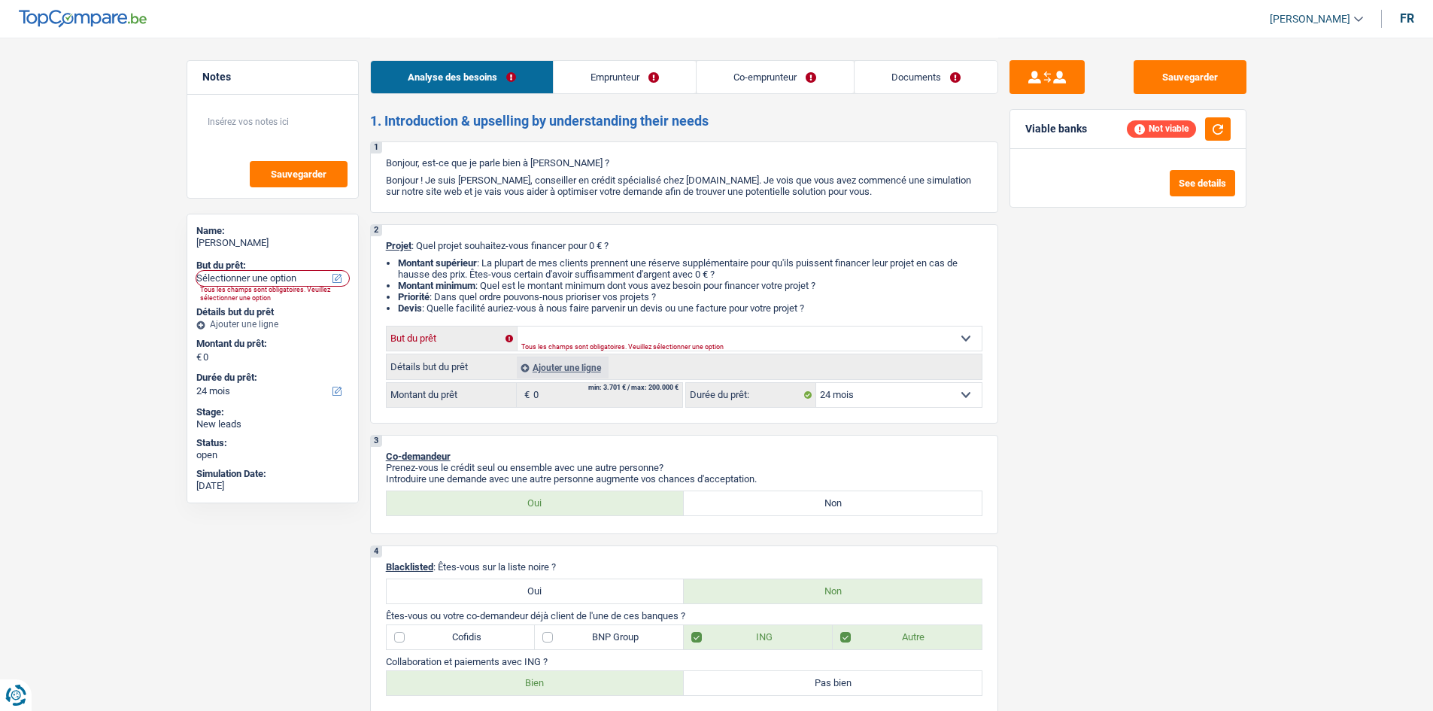
click at [558, 333] on select "Confort maison: meubles, textile, peinture, électroménager, outillage non-profe…" at bounding box center [749, 338] width 464 height 24
select select "household"
click at [517, 326] on select "Confort maison: meubles, textile, peinture, électroménager, outillage non-profe…" at bounding box center [749, 338] width 464 height 24
select select "household"
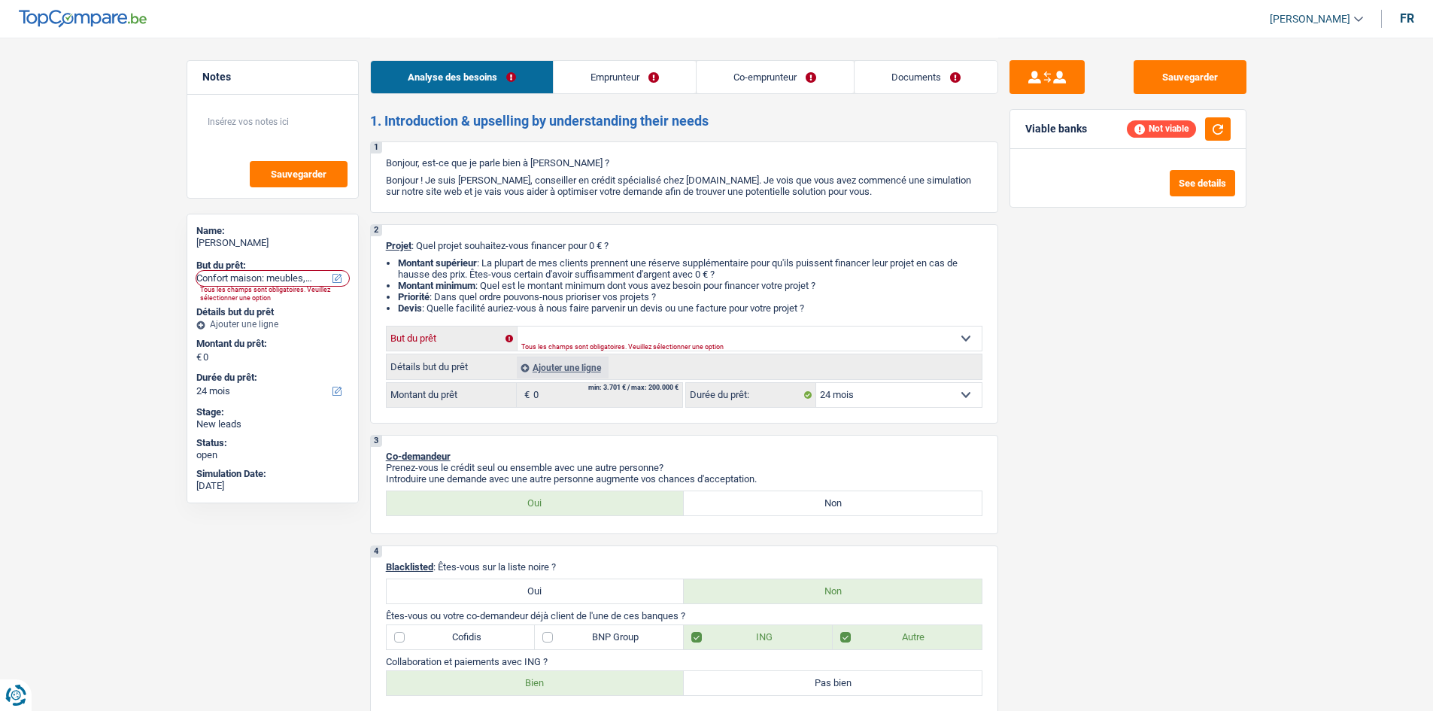
select select "household"
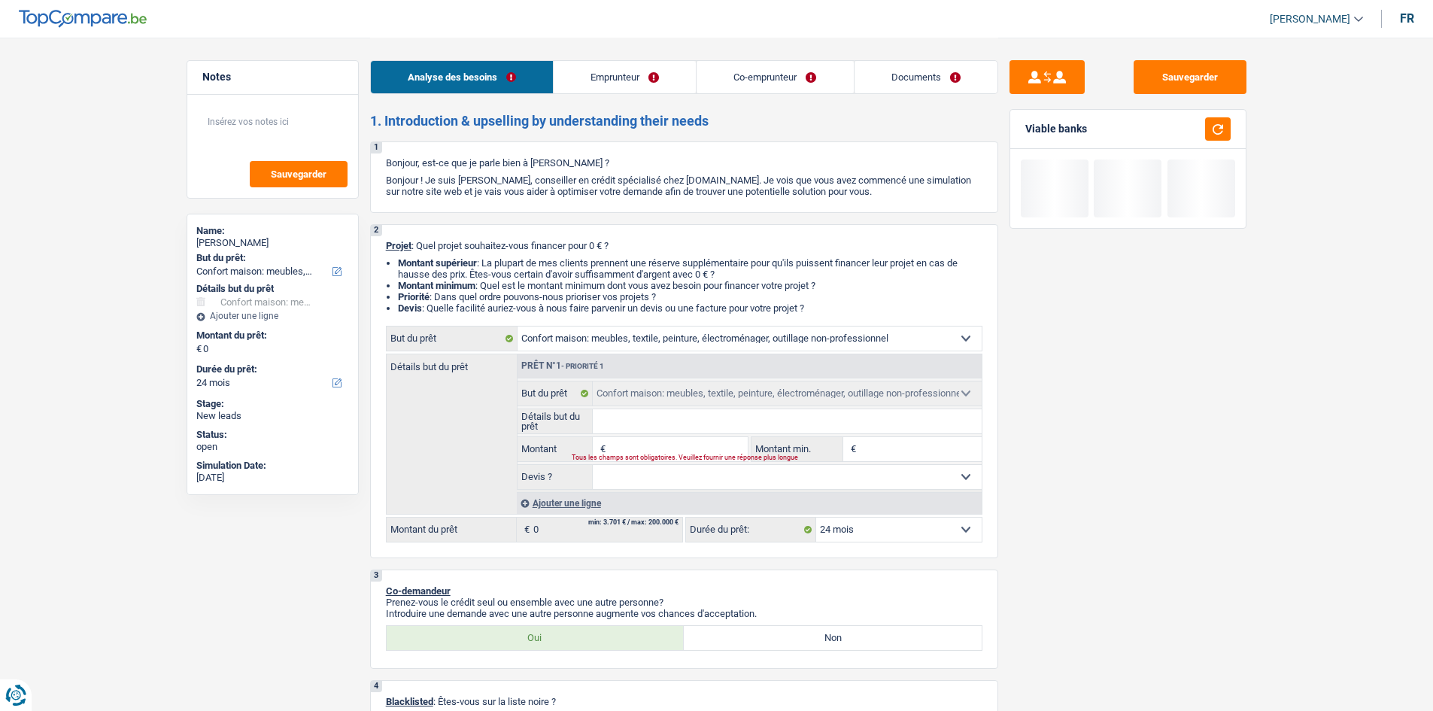
click at [620, 442] on input "Montant" at bounding box center [678, 449] width 138 height 24
type input "1"
type input "18"
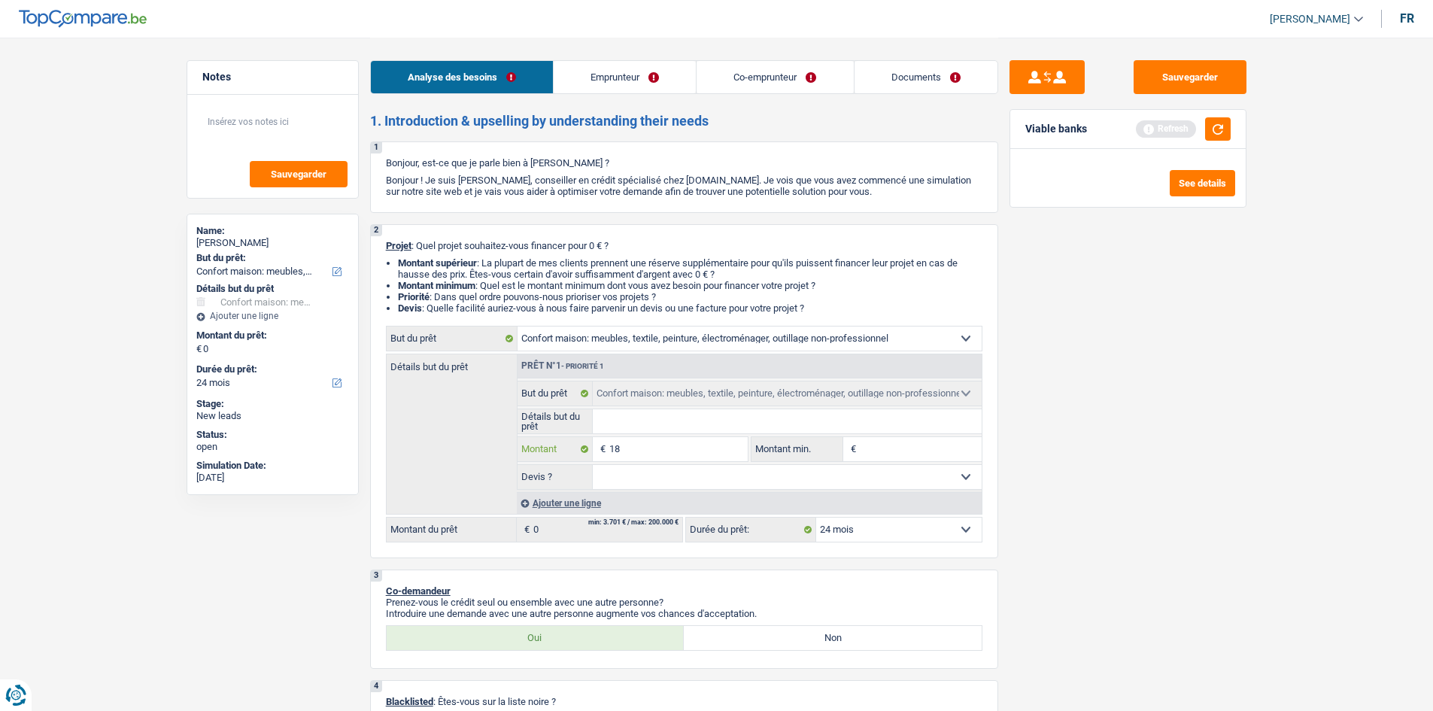
type input "180"
type input "1.800"
type input "18.000"
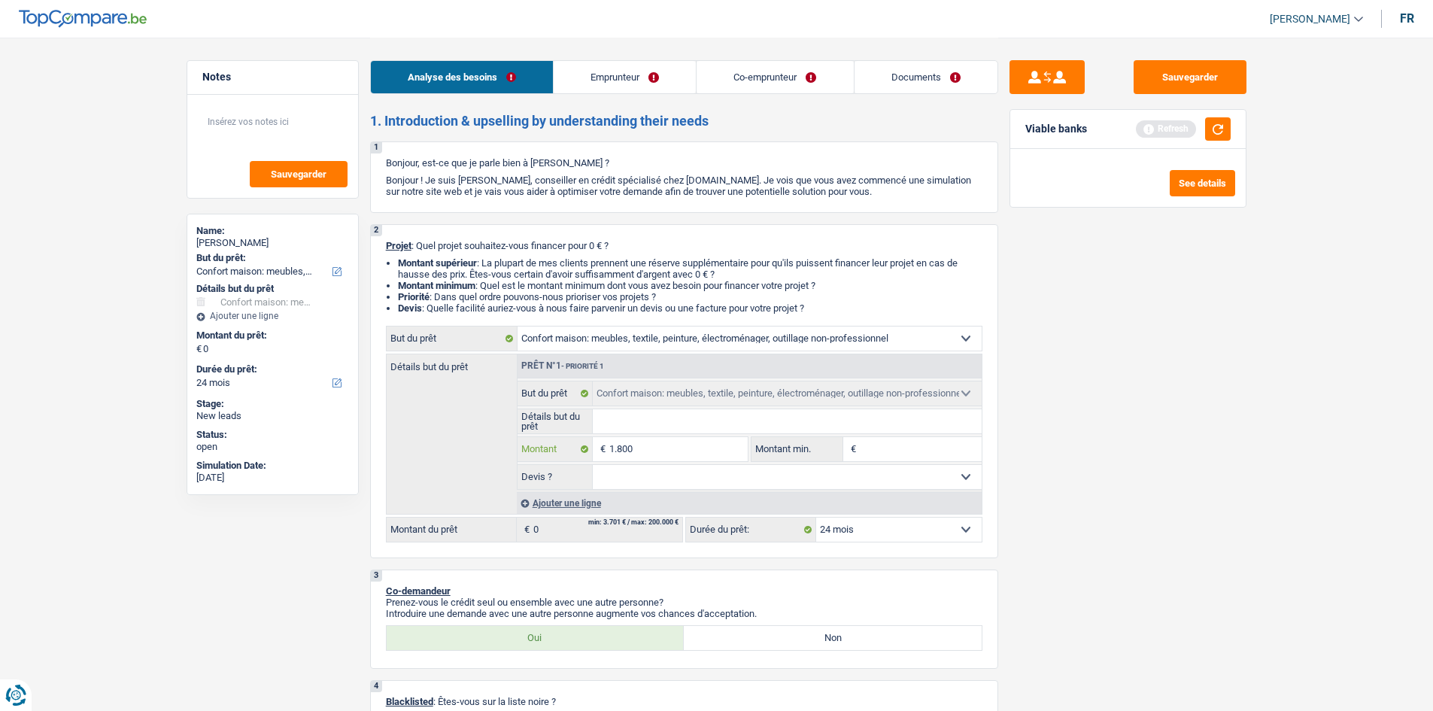
type input "18.000"
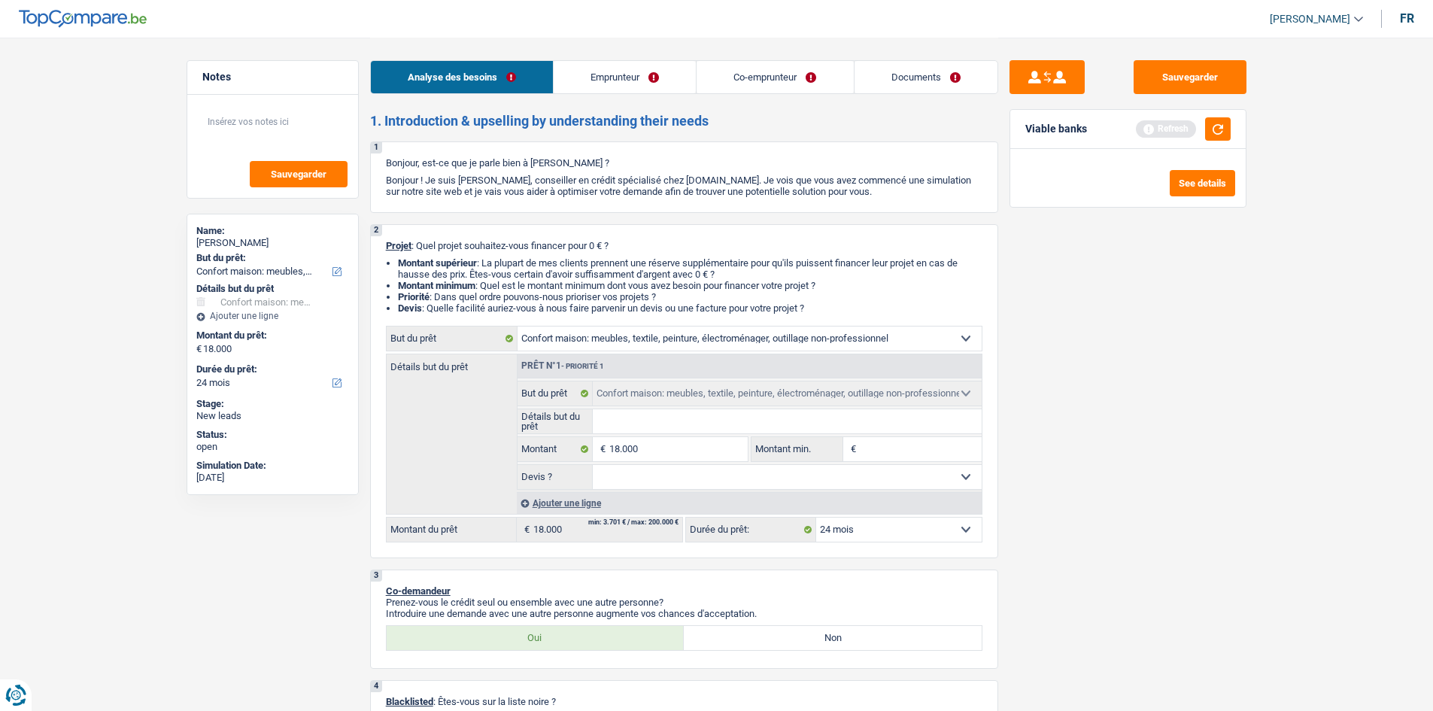
click at [861, 484] on select "Oui Non Non répondu Sélectionner une option" at bounding box center [787, 477] width 389 height 24
select select "84"
select select "false"
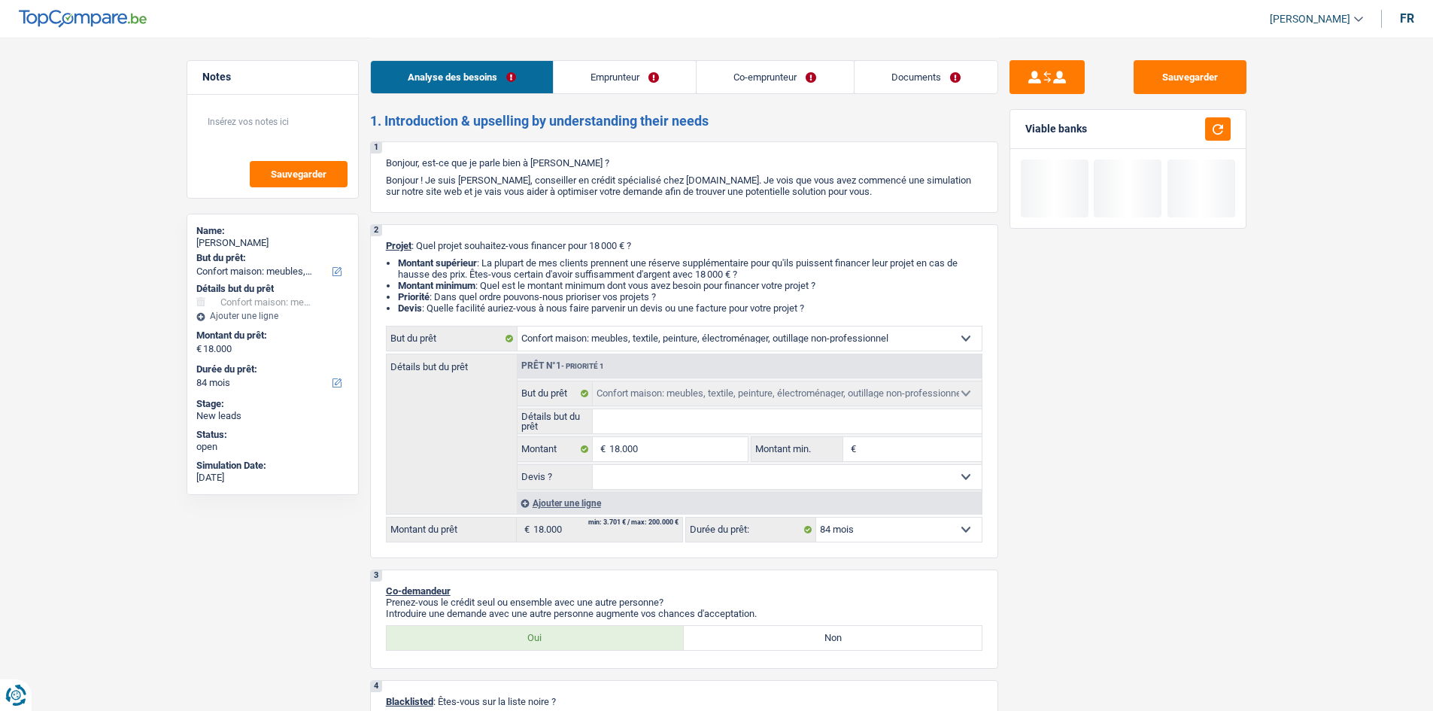
click at [593, 465] on select "Oui Non Non répondu Sélectionner une option" at bounding box center [787, 477] width 389 height 24
select select "false"
click at [844, 530] on select "12 mois 18 mois 24 mois 30 mois 36 mois 42 mois 48 mois 60 mois 72 mois 84 mois…" at bounding box center [898, 529] width 165 height 24
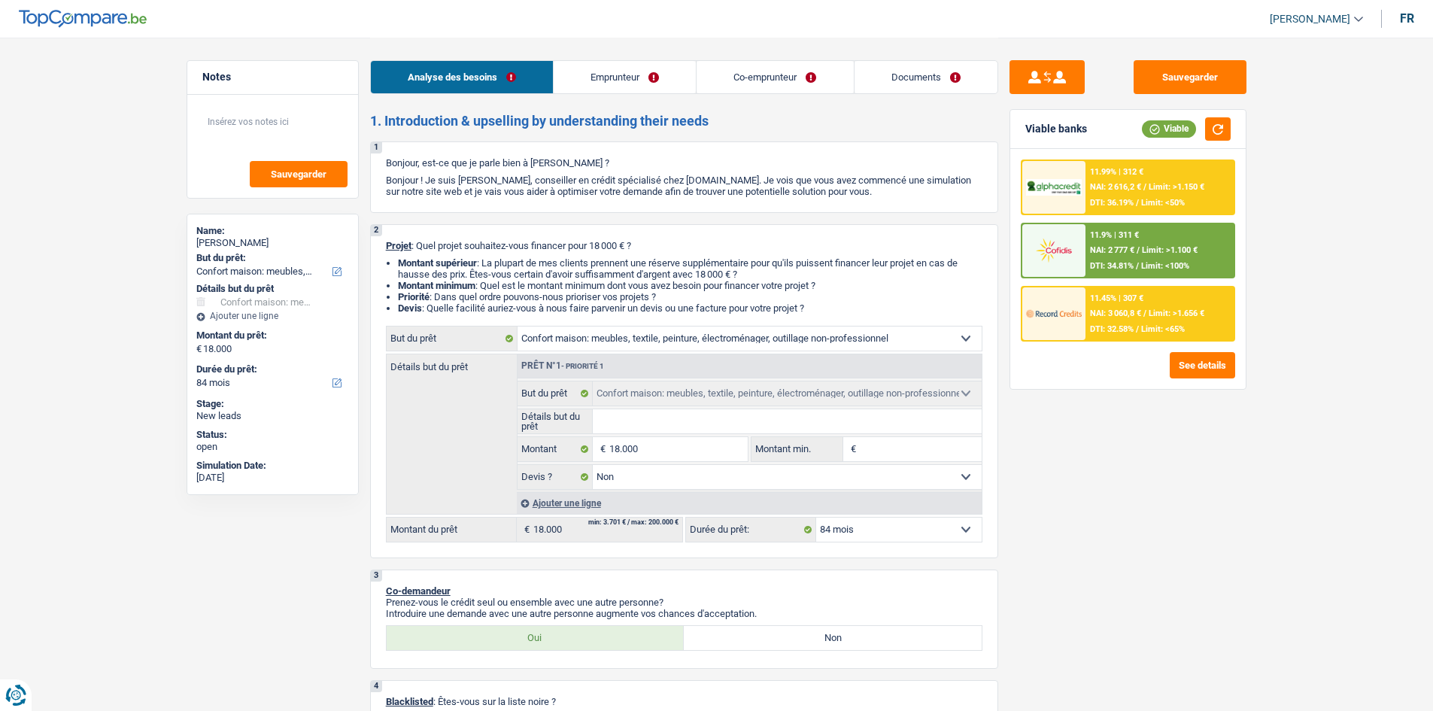
select select "24"
click at [816, 517] on select "12 mois 18 mois 24 mois 30 mois 36 mois 42 mois 48 mois 60 mois 72 mois 84 mois…" at bounding box center [898, 529] width 165 height 24
select select "24"
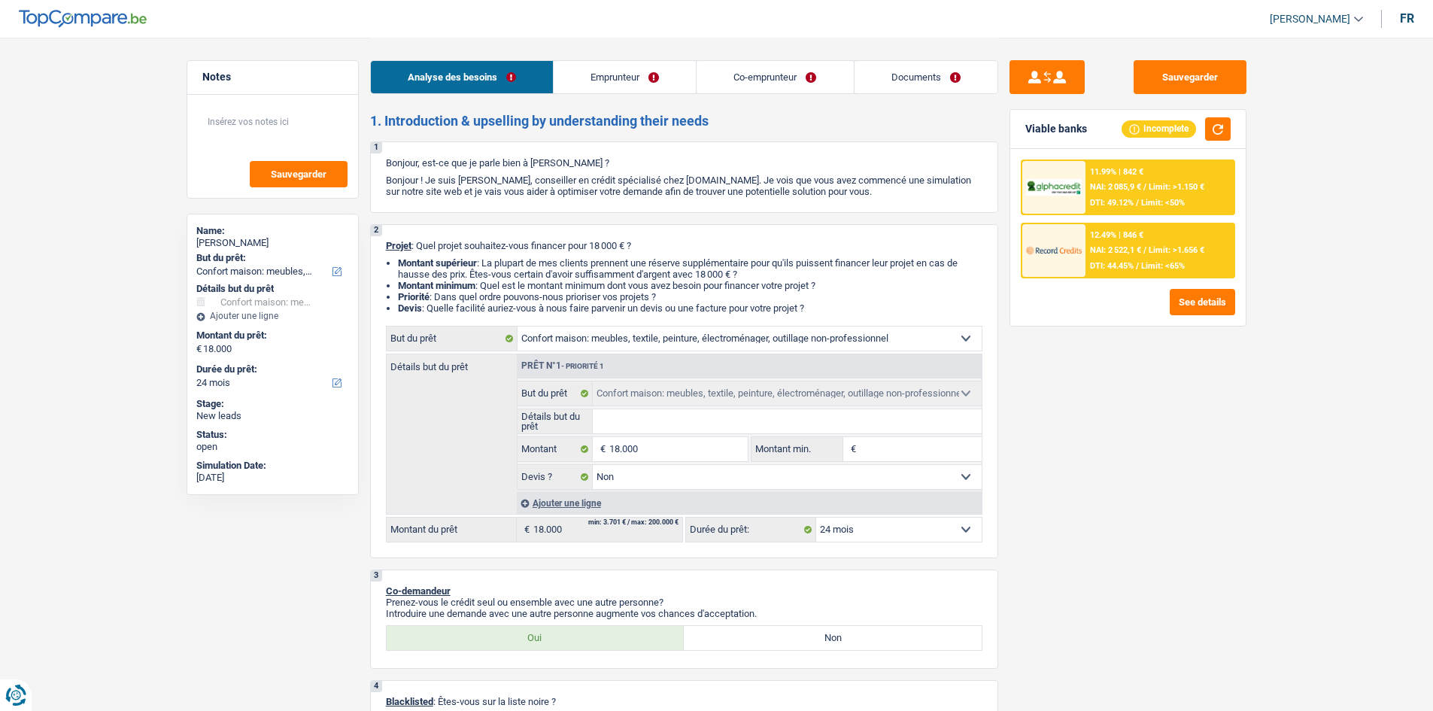
click at [1159, 251] on span "Limit: >1.656 €" at bounding box center [1176, 250] width 56 height 10
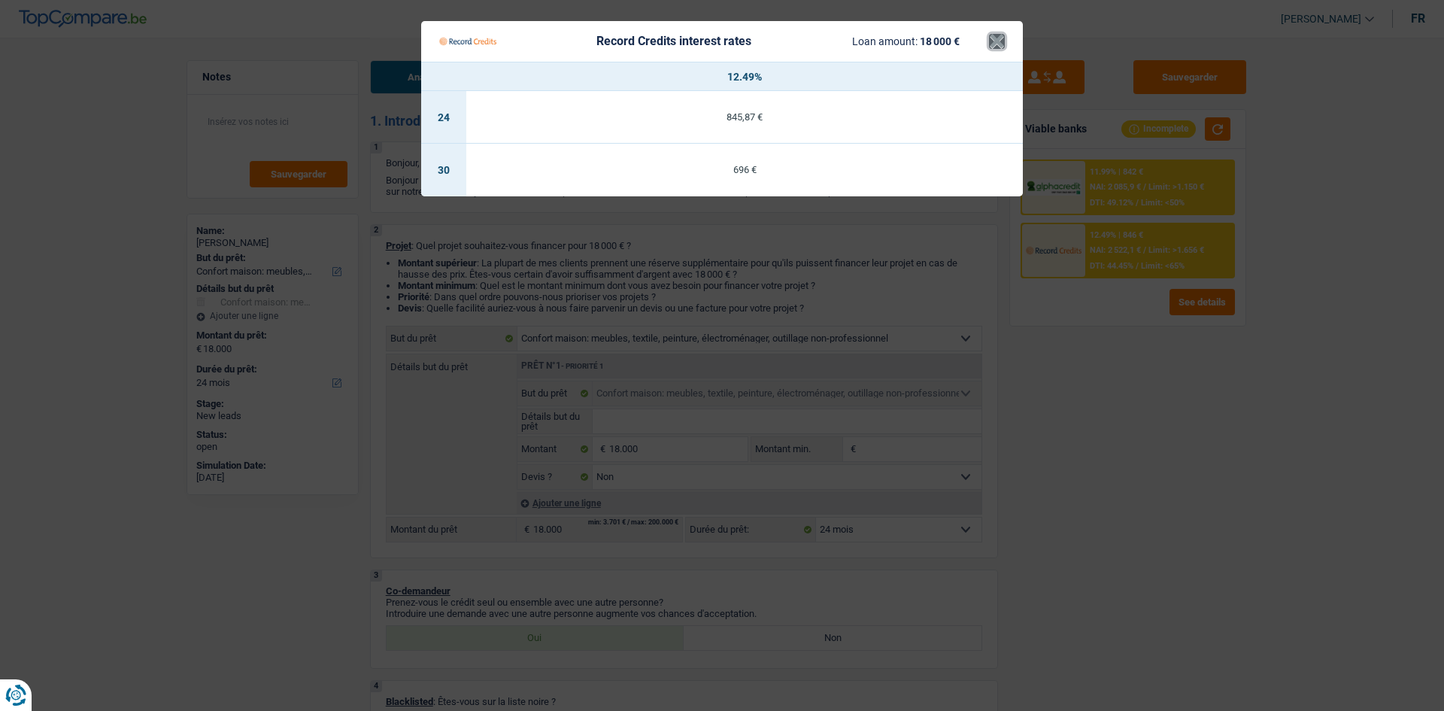
click at [999, 34] on button "×" at bounding box center [997, 41] width 16 height 15
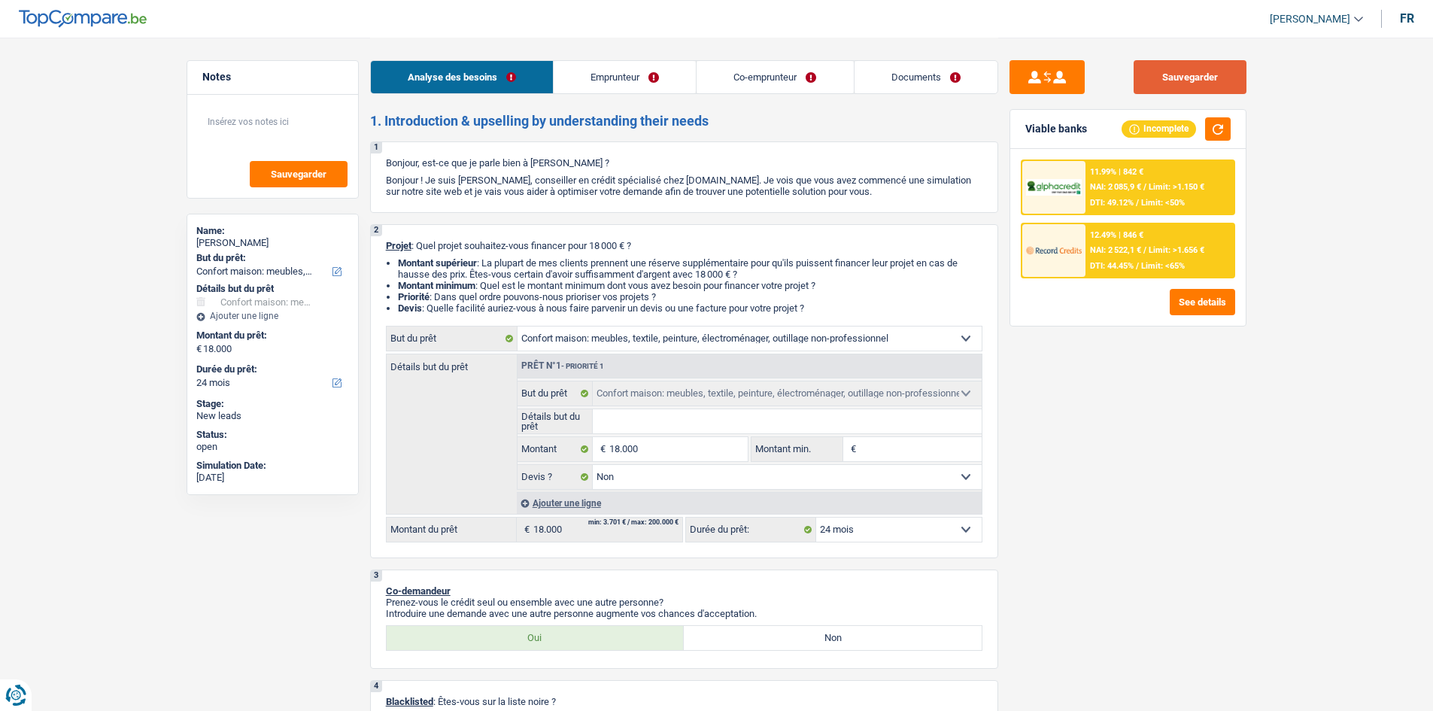
click at [1170, 67] on button "Sauvegarder" at bounding box center [1189, 77] width 113 height 34
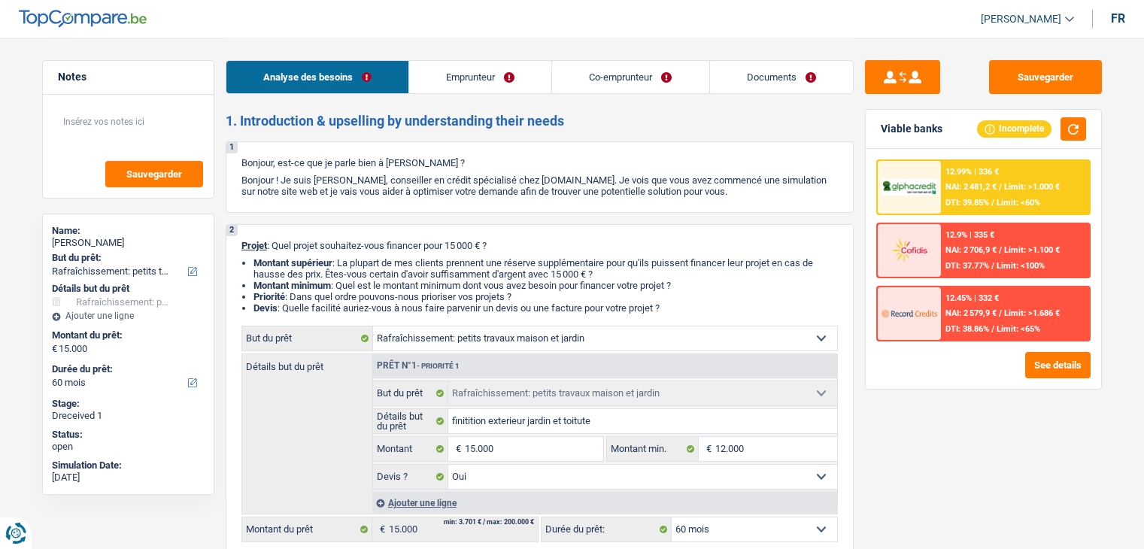
select select "houseOrGarden"
select select "60"
select select "houseOrGarden"
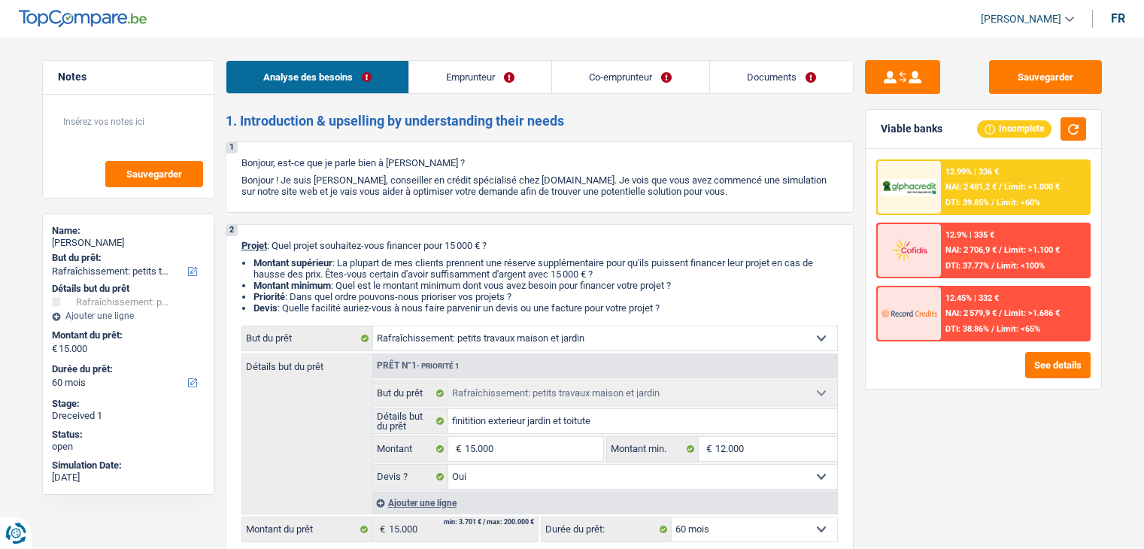
select select "yes"
select select "60"
select select "independent"
select select "privateEmployee"
select select "netSalary"
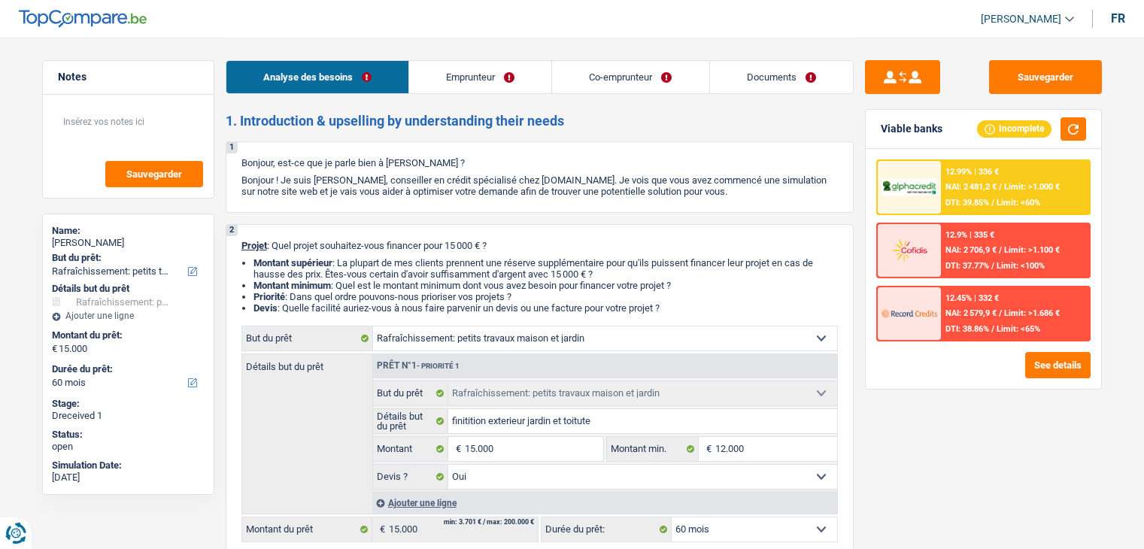
select select "familyAllowances"
select select "netSalary"
select select "mealVouchers"
select select "familyAllowances"
select select "ownerWithMortgage"
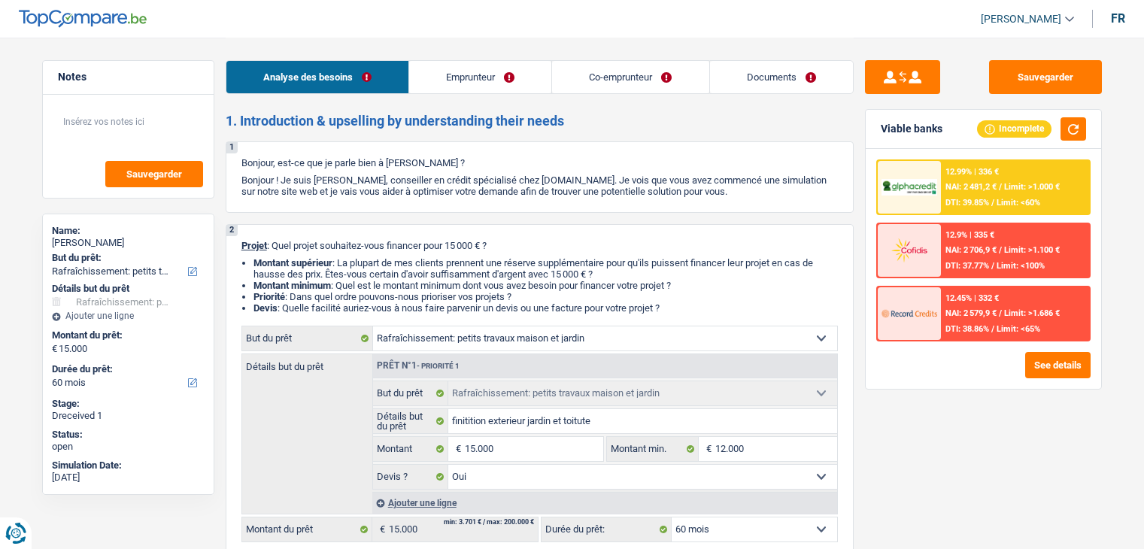
select select "mortgage"
select select "360"
select select "houseOrGarden"
select select "yes"
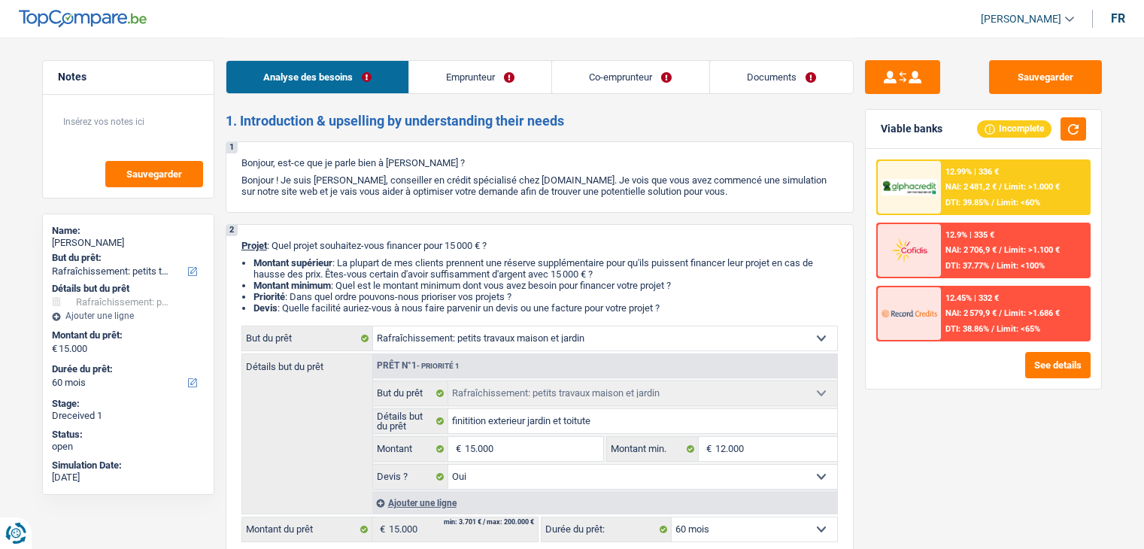
select select "60"
select select "independent"
select select "netSalary"
select select "familyAllowances"
select select "BE"
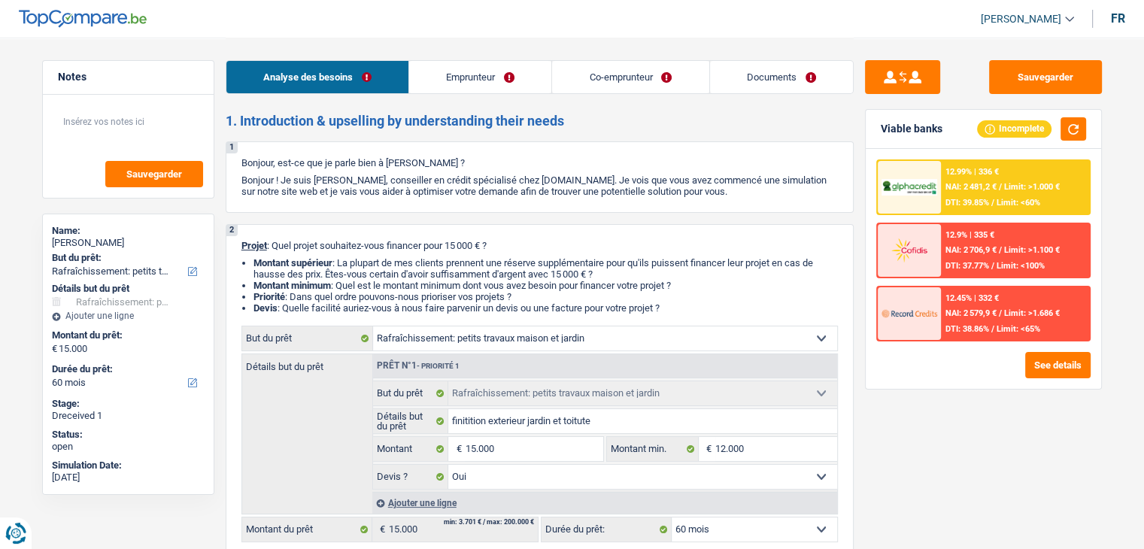
click at [736, 70] on link "Documents" at bounding box center [781, 77] width 143 height 32
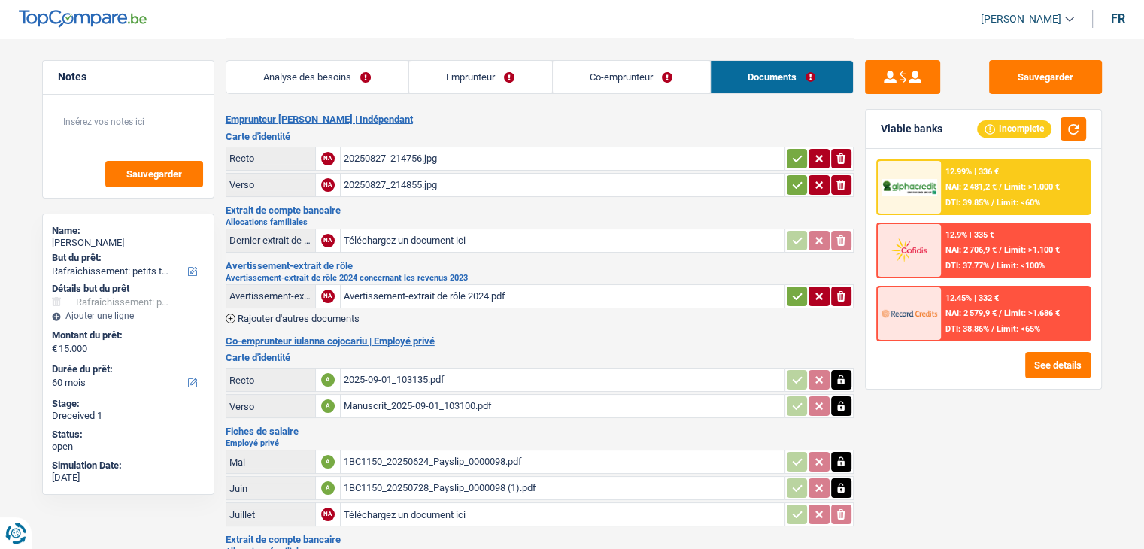
click at [501, 88] on link "Emprunteur" at bounding box center [480, 77] width 143 height 32
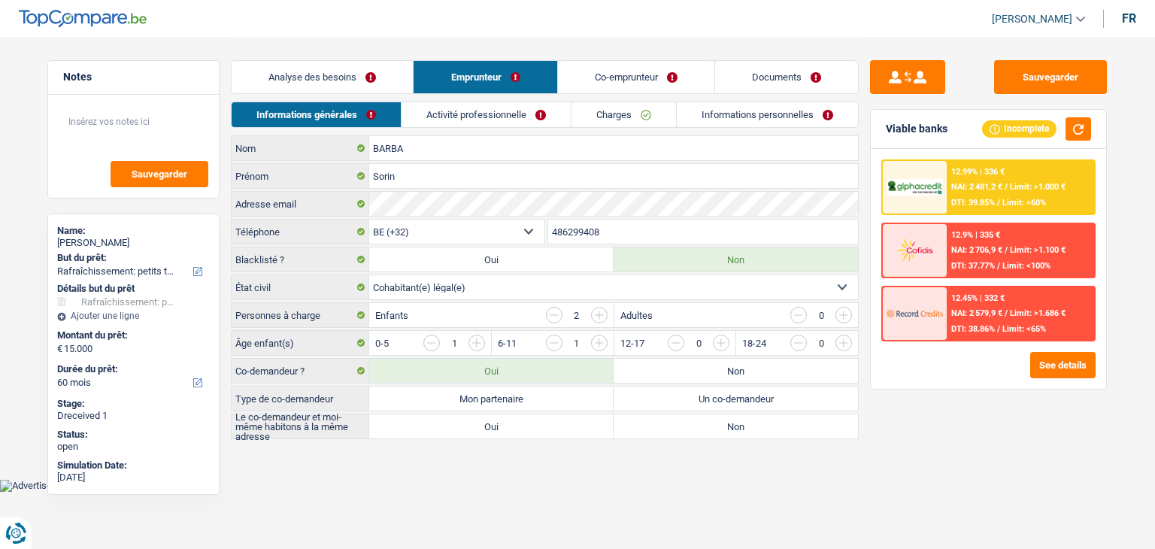
click at [495, 109] on link "Activité professionnelle" at bounding box center [486, 114] width 169 height 25
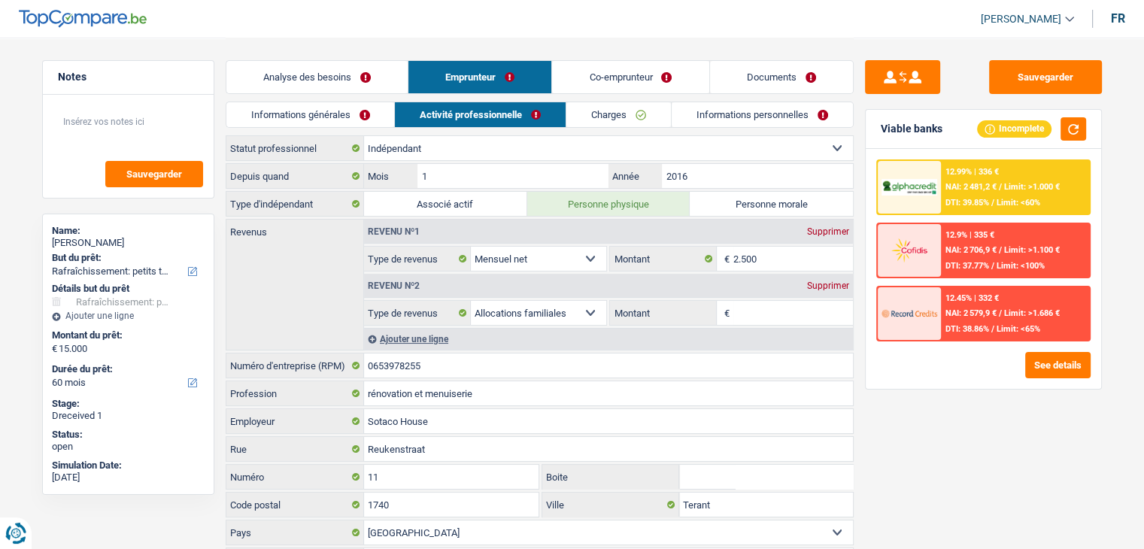
click at [611, 70] on link "Co-emprunteur" at bounding box center [630, 77] width 156 height 32
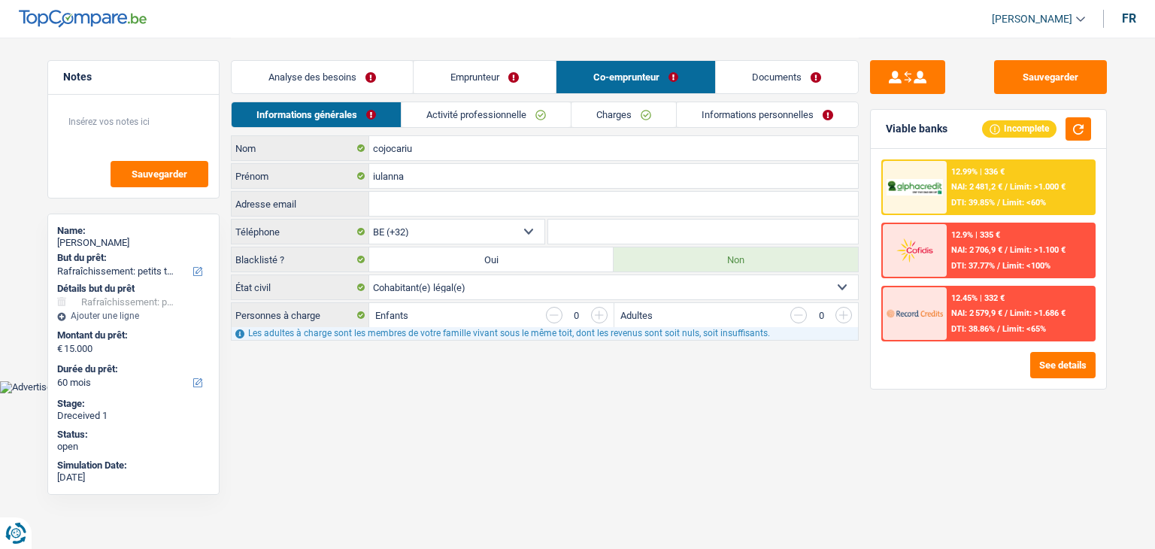
click at [493, 109] on link "Activité professionnelle" at bounding box center [486, 114] width 169 height 25
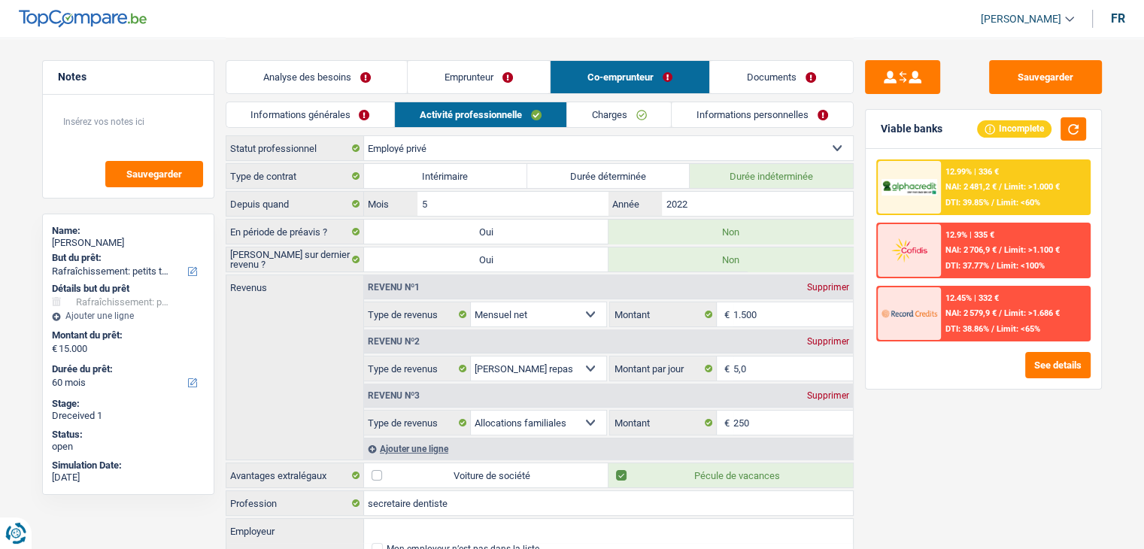
click at [766, 74] on link "Documents" at bounding box center [781, 77] width 143 height 32
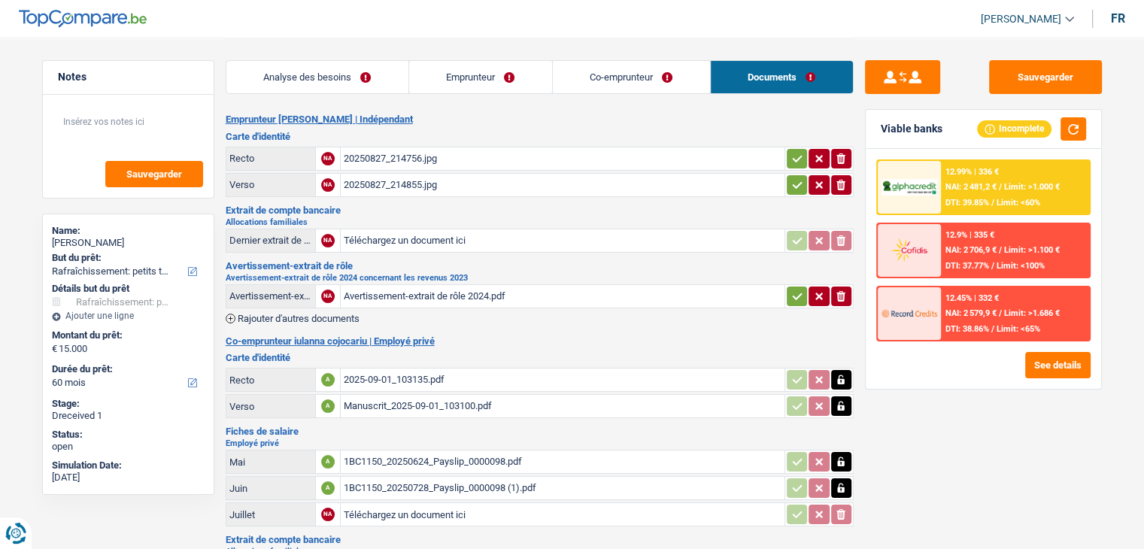
scroll to position [129, 0]
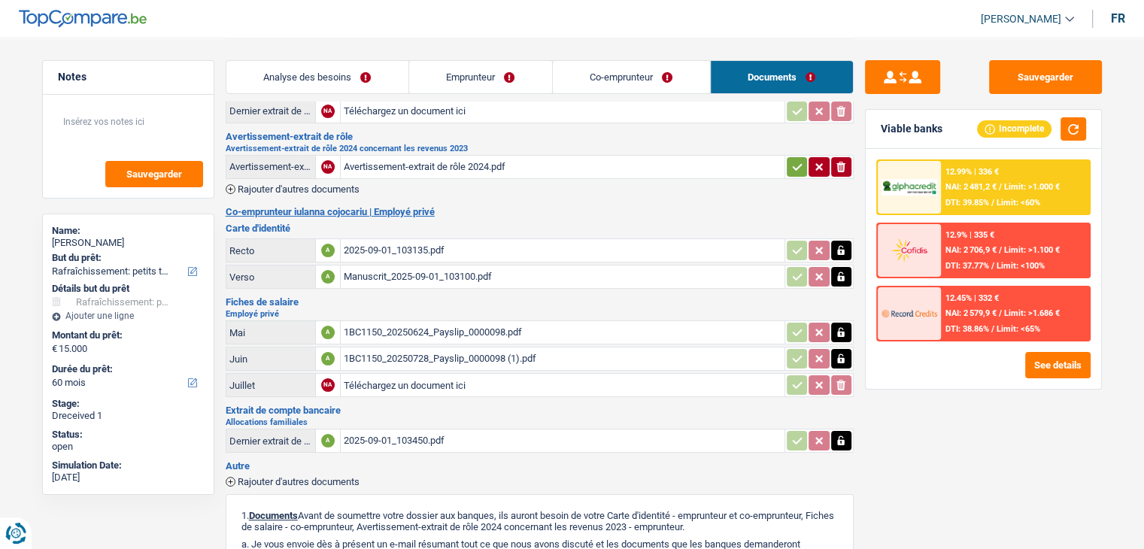
click at [391, 274] on div "Manuscrit_2025-09-01_103100.pdf" at bounding box center [563, 276] width 438 height 23
click at [402, 326] on div "1BC1150_20250624_Payslip_0000098.pdf" at bounding box center [563, 332] width 438 height 23
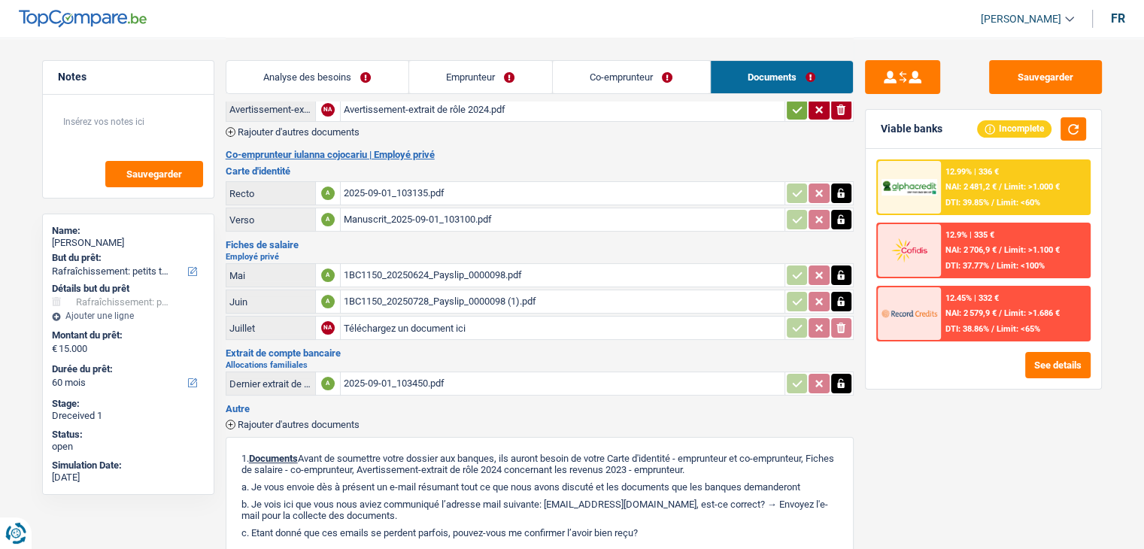
scroll to position [183, 0]
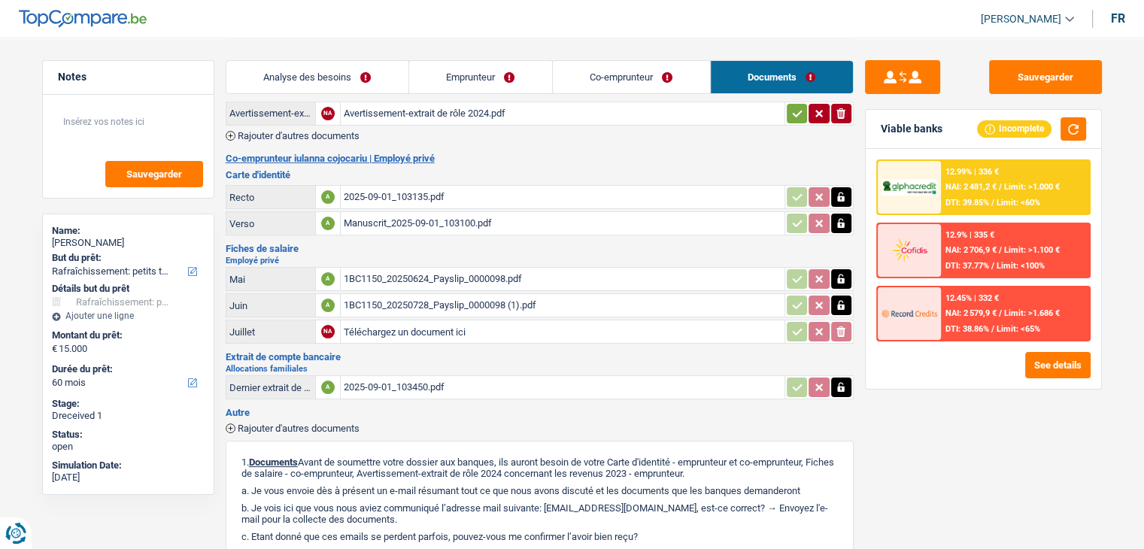
click at [370, 299] on div "1BC1150_20250728_Payslip_0000098 (1).pdf" at bounding box center [563, 305] width 438 height 23
click at [409, 268] on div "1BC1150_20250624_Payslip_0000098.pdf" at bounding box center [563, 279] width 438 height 23
click at [431, 380] on div "2025-09-01_103450.pdf" at bounding box center [563, 387] width 438 height 23
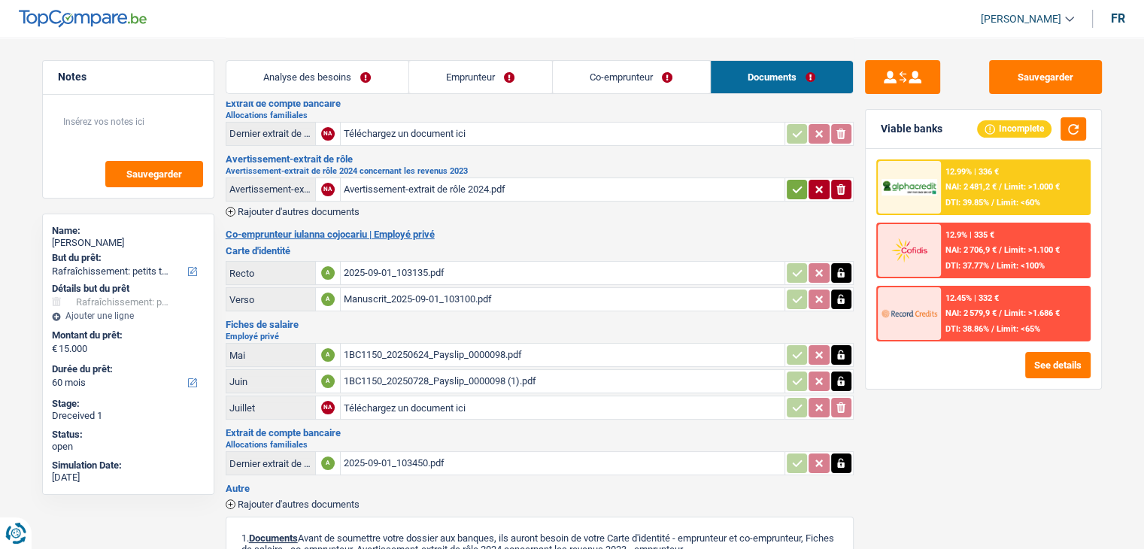
scroll to position [0, 0]
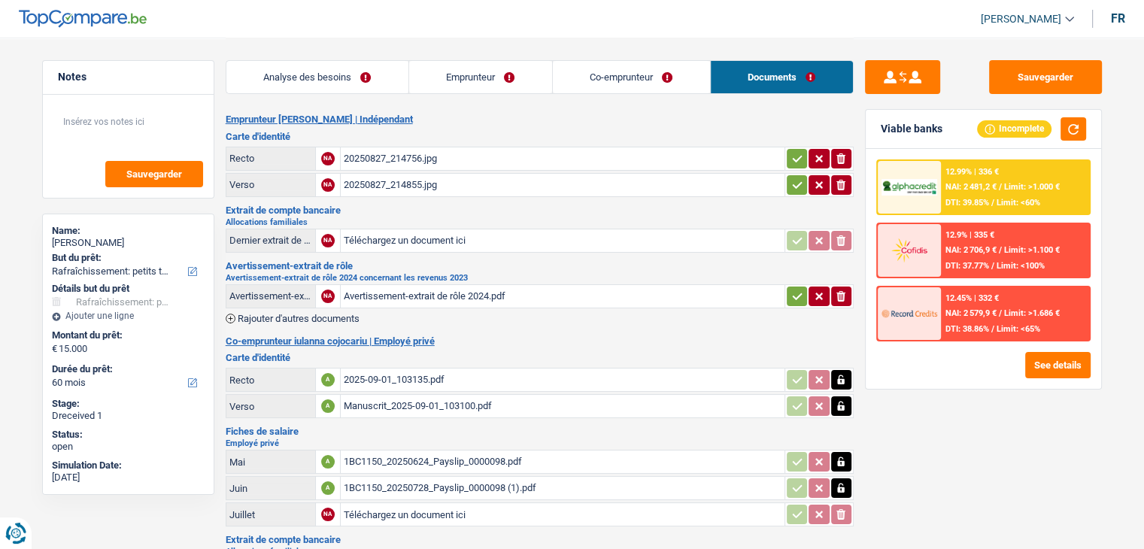
click at [377, 292] on div "Avertissement-extrait de rôle 2024.pdf" at bounding box center [563, 296] width 438 height 23
click at [377, 291] on div "Avertissement-extrait de rôle 2024.pdf" at bounding box center [563, 296] width 438 height 23
